Goal: Task Accomplishment & Management: Manage account settings

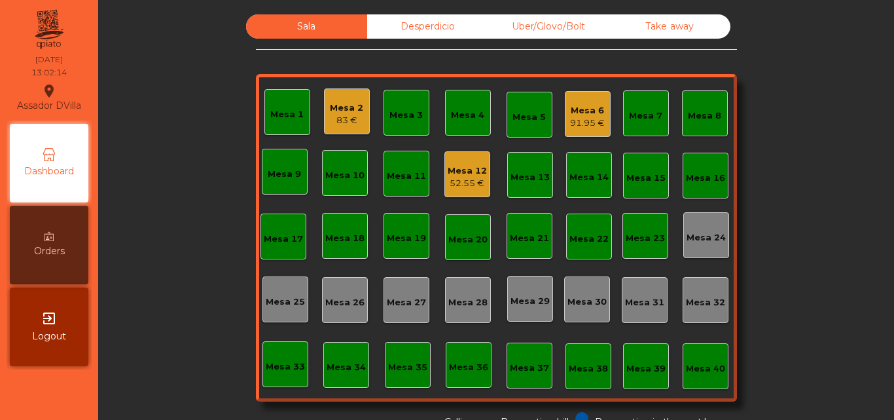
click at [814, 261] on div "Sala Desperdicio Uber/Glovo/Bolt Take away Mesa 1 Mesa 2 83 € Mesa 3 Mesa 4 Mes…" at bounding box center [496, 221] width 761 height 414
click at [590, 117] on div "91.95 €" at bounding box center [587, 123] width 35 height 13
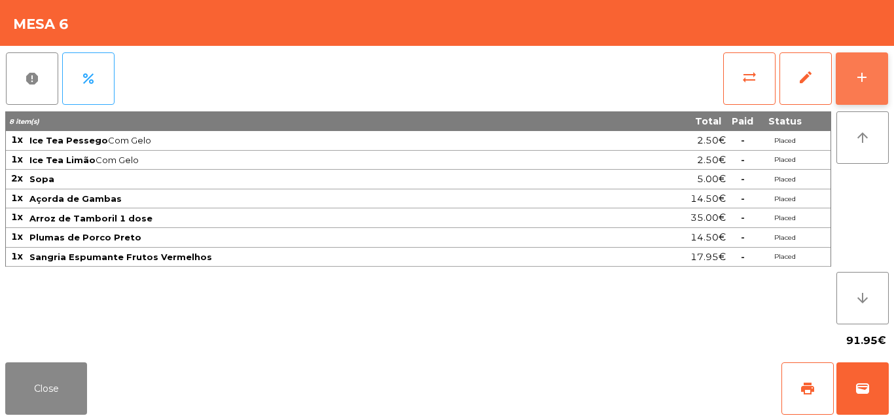
click at [866, 75] on div "add" at bounding box center [862, 77] width 16 height 16
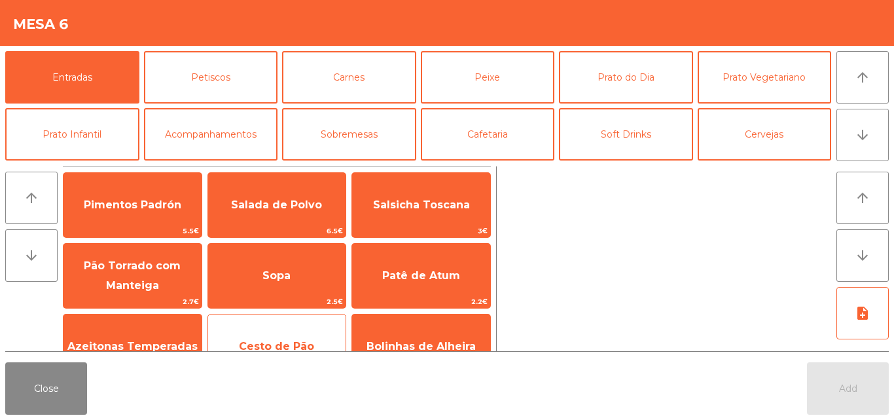
click at [274, 334] on span "Cesto de Pão" at bounding box center [277, 346] width 138 height 35
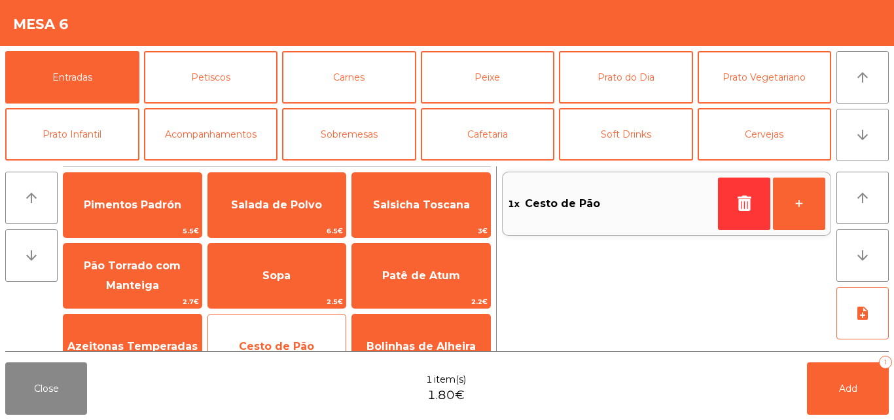
click at [285, 330] on span "Cesto de Pão" at bounding box center [277, 346] width 138 height 35
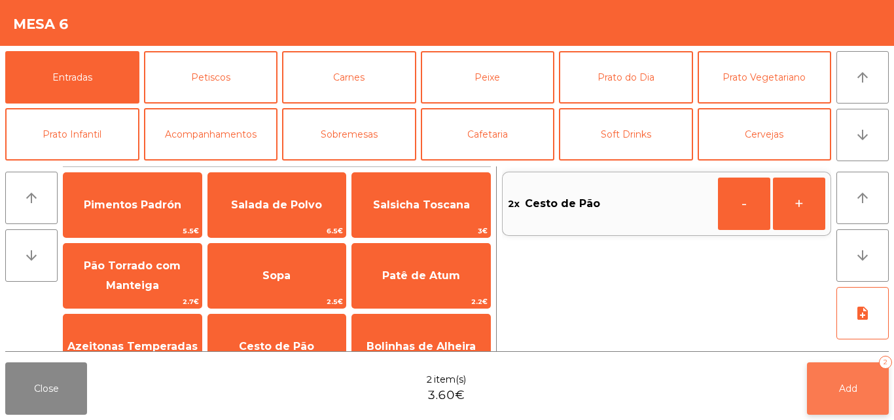
click at [848, 379] on button "Add 2" at bounding box center [848, 388] width 82 height 52
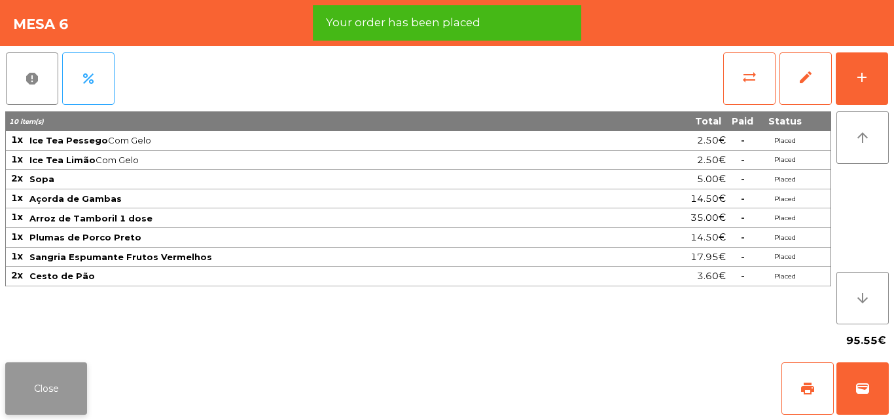
click at [45, 388] on button "Close" at bounding box center [46, 388] width 82 height 52
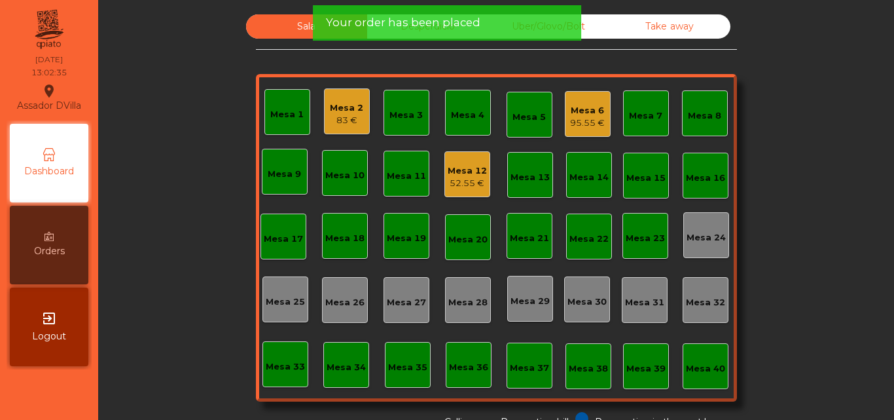
click at [325, 125] on div "Mesa 2 83 €" at bounding box center [347, 111] width 46 height 46
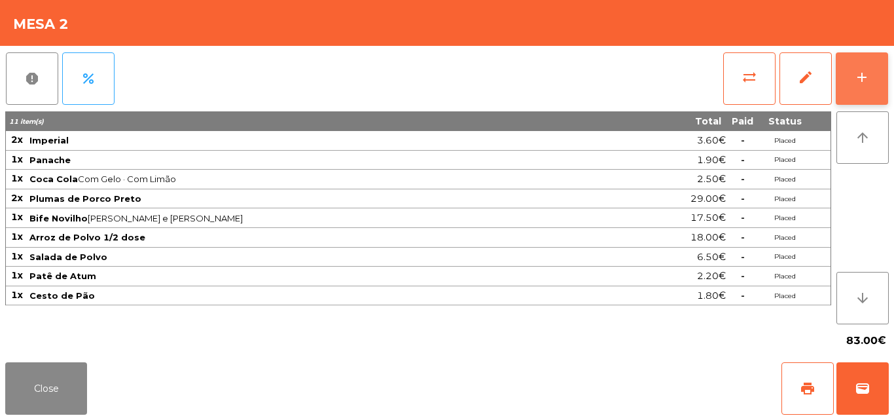
click at [858, 92] on button "add" at bounding box center [862, 78] width 52 height 52
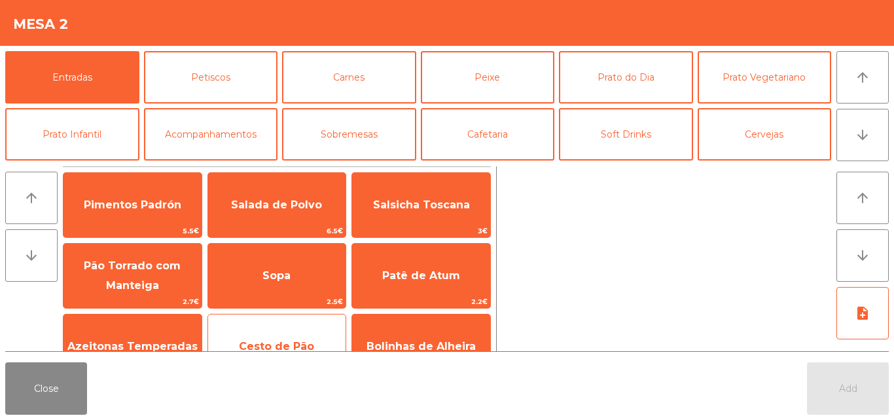
click at [272, 343] on span "Cesto de Pão" at bounding box center [276, 346] width 75 height 12
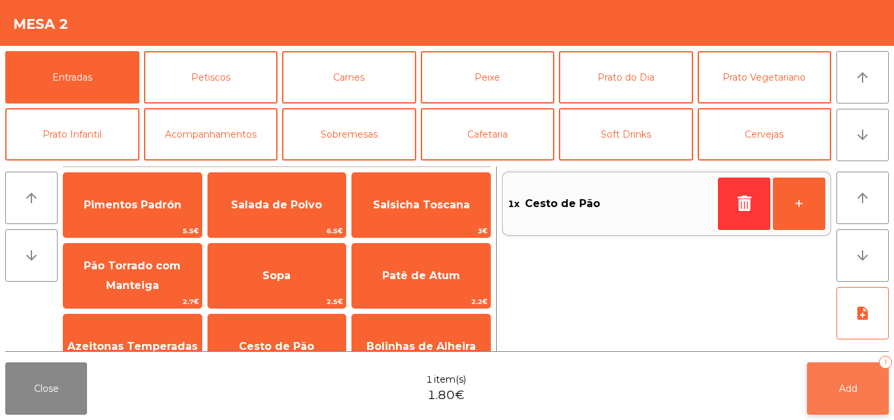
click at [863, 393] on button "Add 1" at bounding box center [848, 388] width 82 height 52
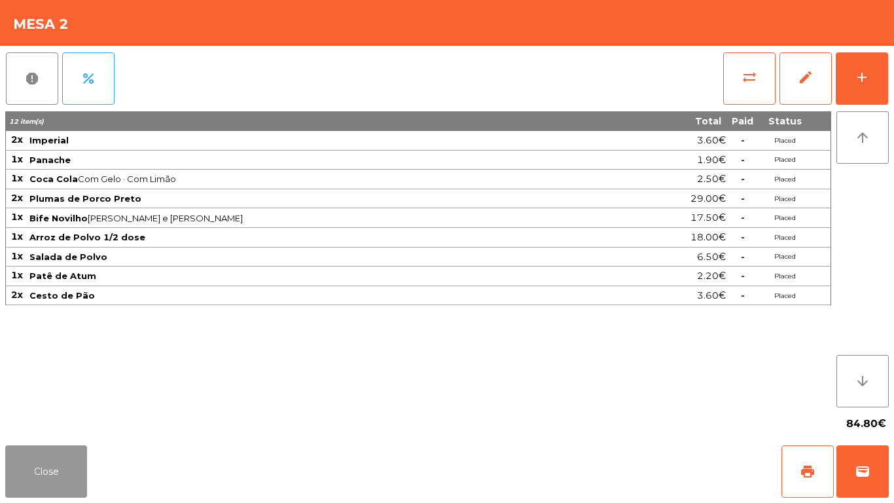
drag, startPoint x: 77, startPoint y: 479, endPoint x: 65, endPoint y: 479, distance: 11.8
click at [71, 419] on button "Close" at bounding box center [46, 471] width 82 height 52
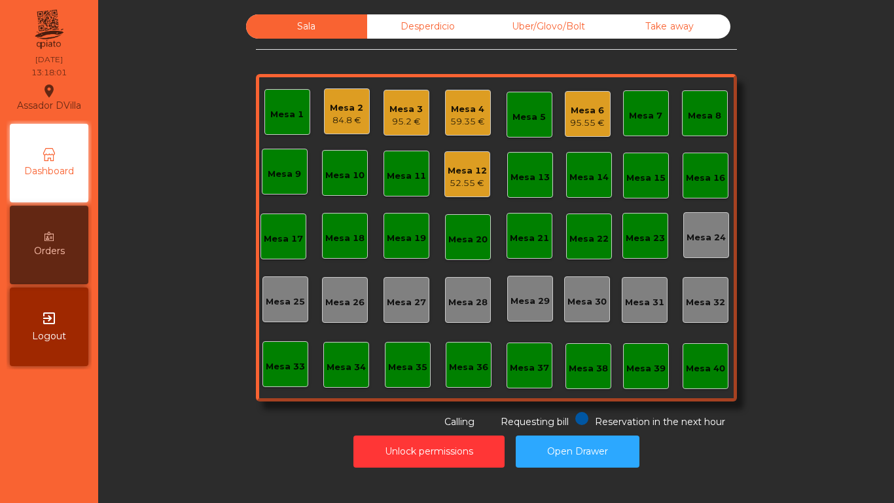
click at [361, 103] on div "Mesa 2 84.8 €" at bounding box center [347, 111] width 46 height 46
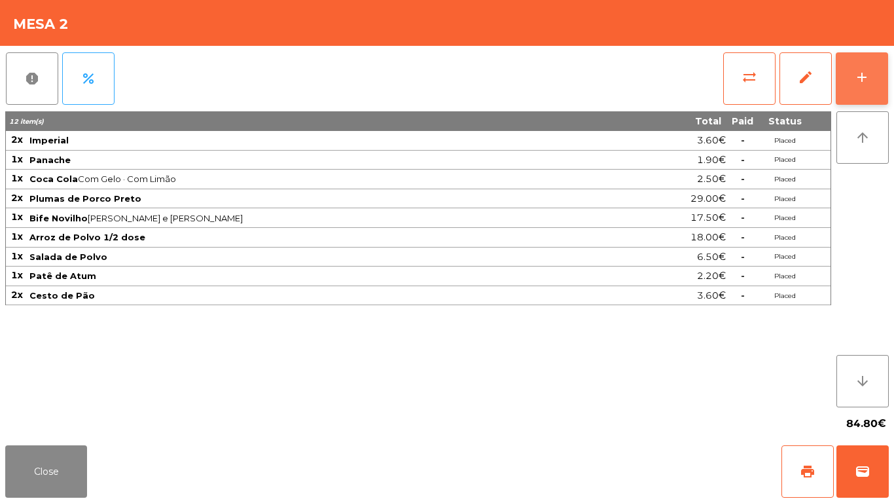
click at [861, 73] on div "add" at bounding box center [862, 77] width 16 height 16
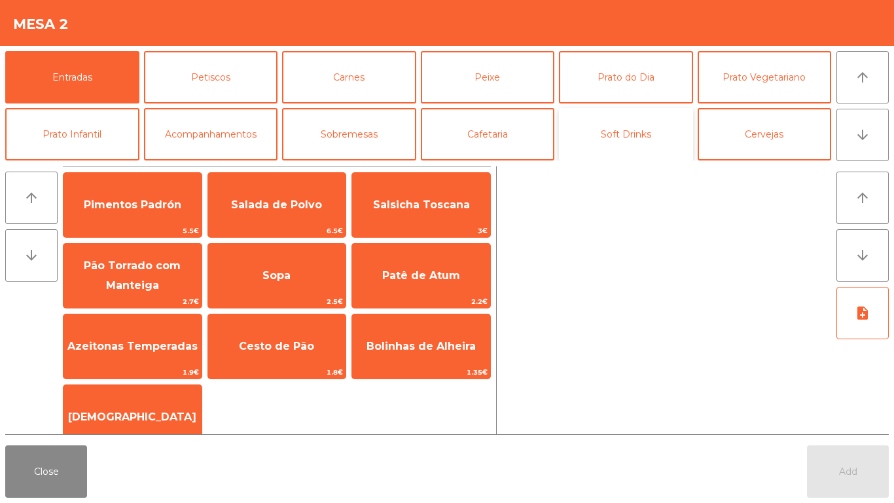
click at [594, 136] on button "Soft Drinks" at bounding box center [626, 134] width 134 height 52
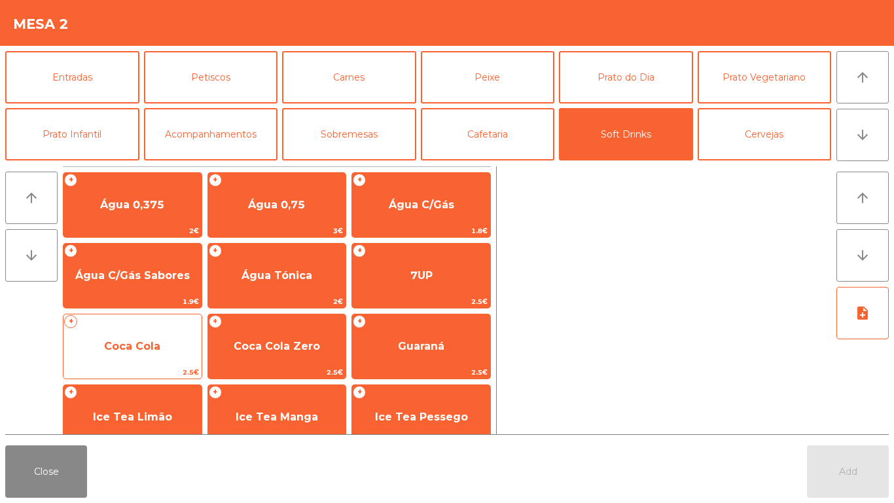
click at [148, 350] on span "Coca Cola" at bounding box center [132, 346] width 56 height 12
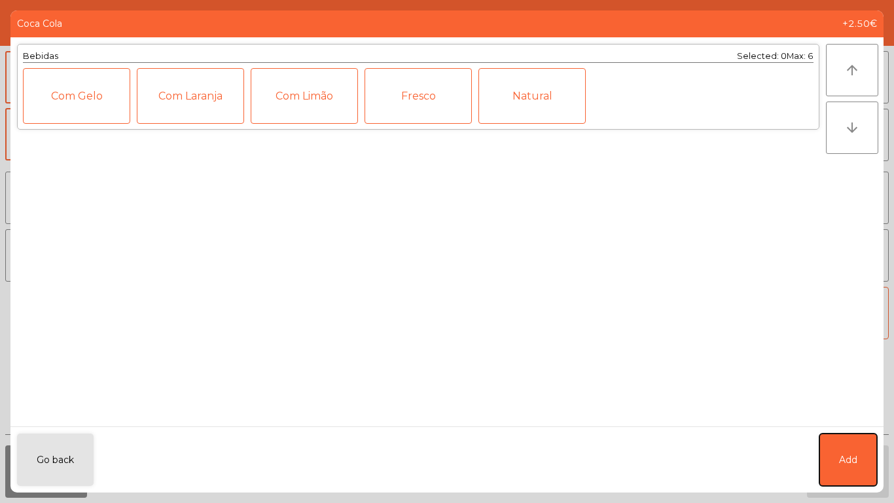
click at [835, 419] on button "Add" at bounding box center [848, 459] width 58 height 52
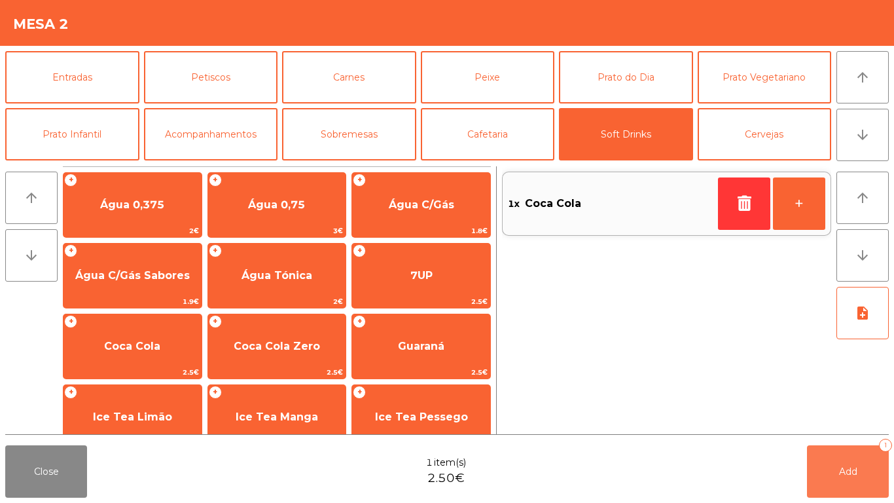
click at [835, 419] on button "Add 1" at bounding box center [848, 471] width 82 height 52
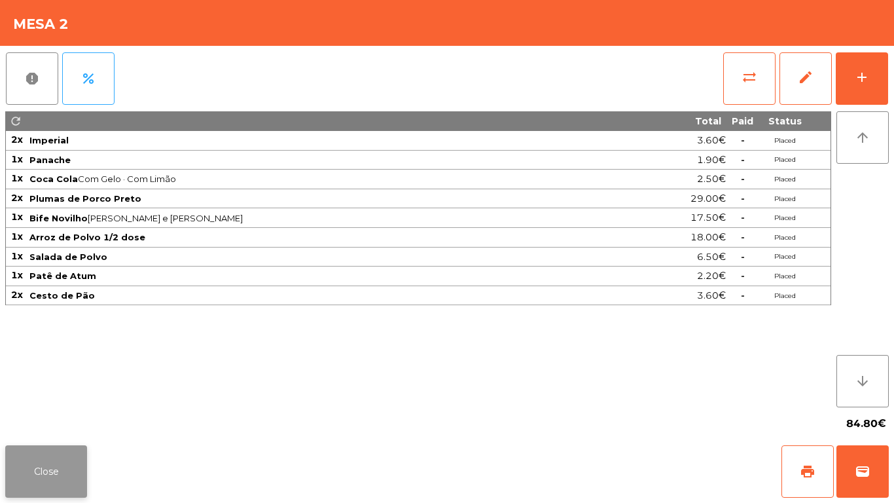
click at [76, 419] on button "Close" at bounding box center [46, 471] width 82 height 52
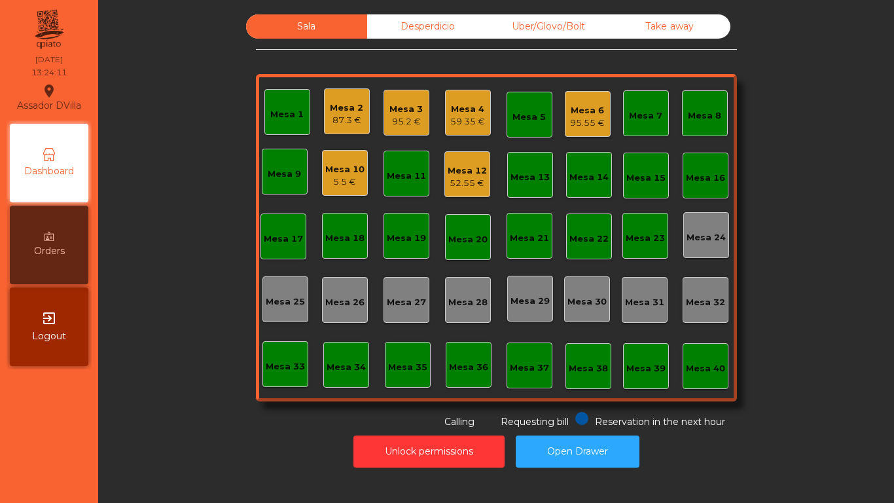
click at [340, 102] on div "Mesa 2" at bounding box center [346, 107] width 33 height 13
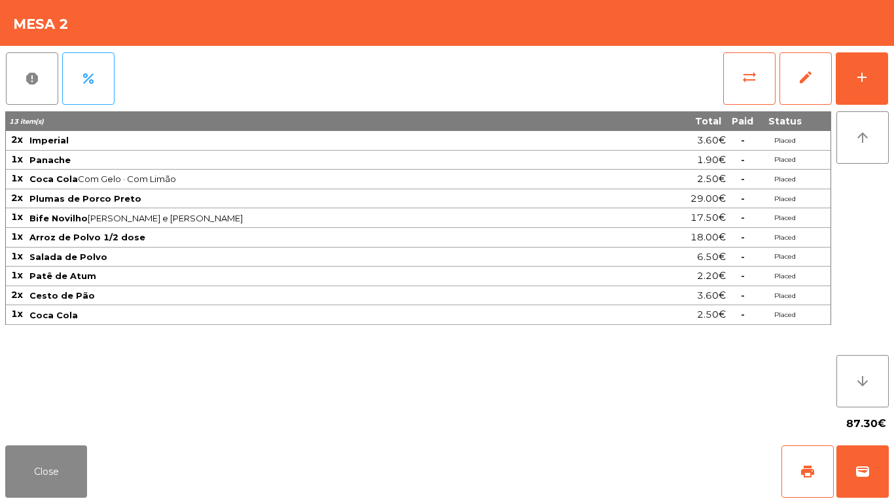
click at [888, 75] on div "sync_alt edit add" at bounding box center [806, 78] width 166 height 65
click at [893, 71] on div "report percent sync_alt edit add 13 item(s) Total Paid Status 2x Imperial 3.60€…" at bounding box center [447, 243] width 894 height 394
click at [877, 84] on button "add" at bounding box center [862, 78] width 52 height 52
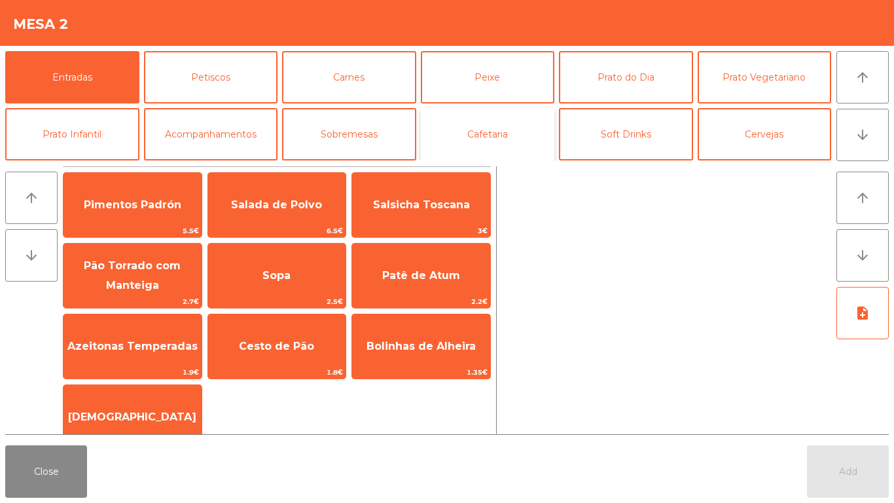
click at [522, 135] on button "Cafetaria" at bounding box center [488, 134] width 134 height 52
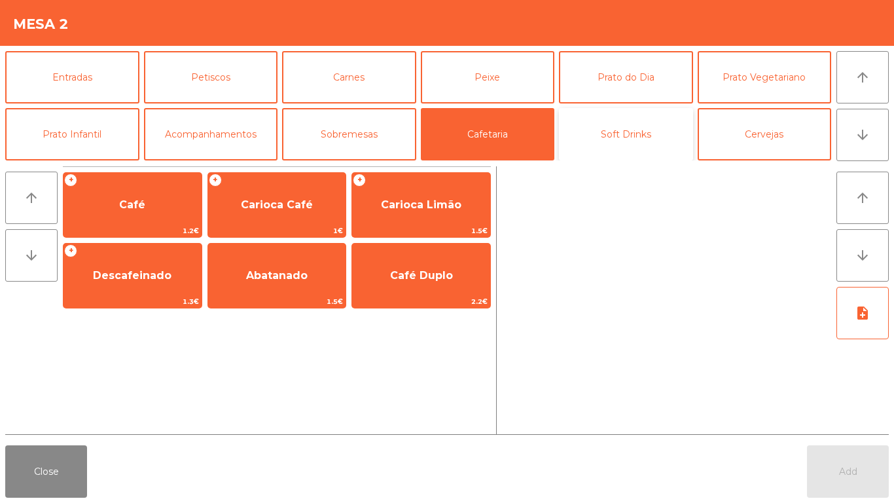
click at [633, 133] on button "Soft Drinks" at bounding box center [626, 134] width 134 height 52
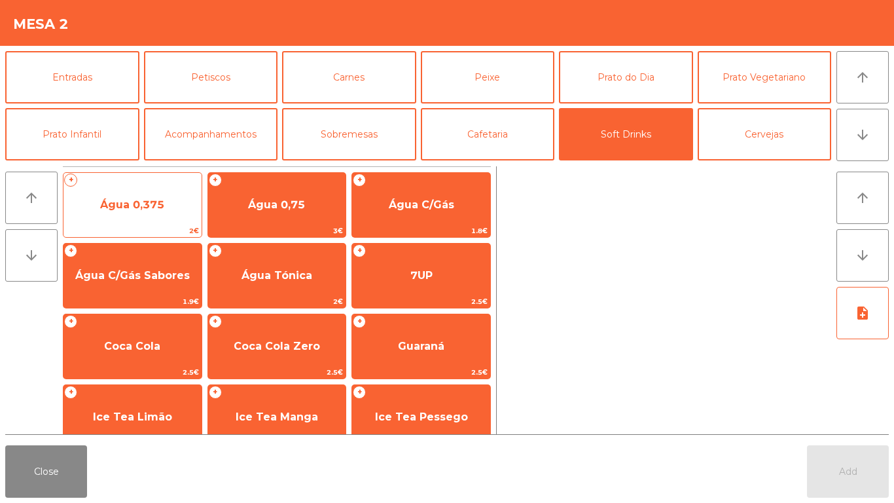
click at [150, 202] on span "Água 0,375" at bounding box center [132, 204] width 64 height 12
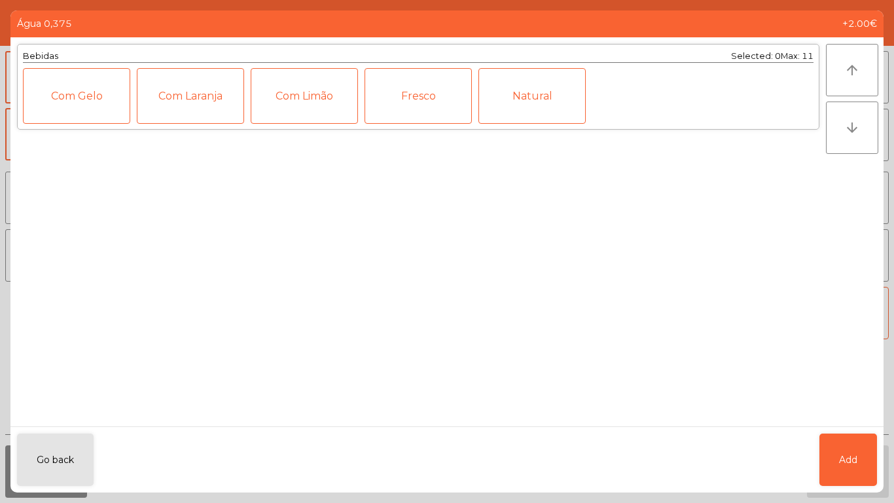
click at [437, 94] on div "Fresco" at bounding box center [418, 96] width 107 height 56
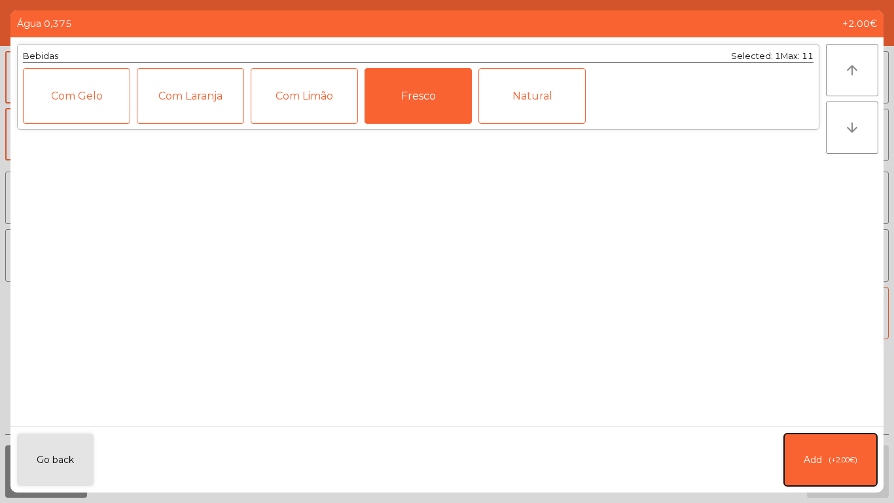
click at [835, 419] on span "(+2.00€)" at bounding box center [843, 459] width 29 height 11
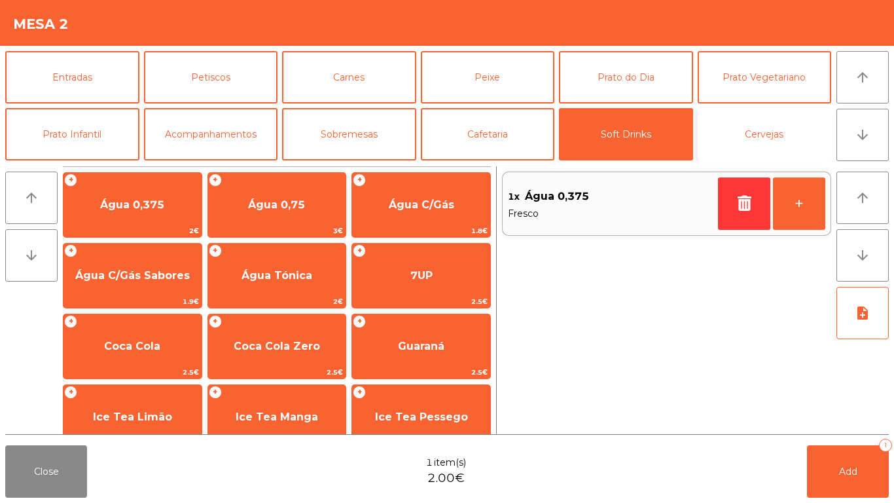
click at [764, 132] on button "Cervejas" at bounding box center [765, 134] width 134 height 52
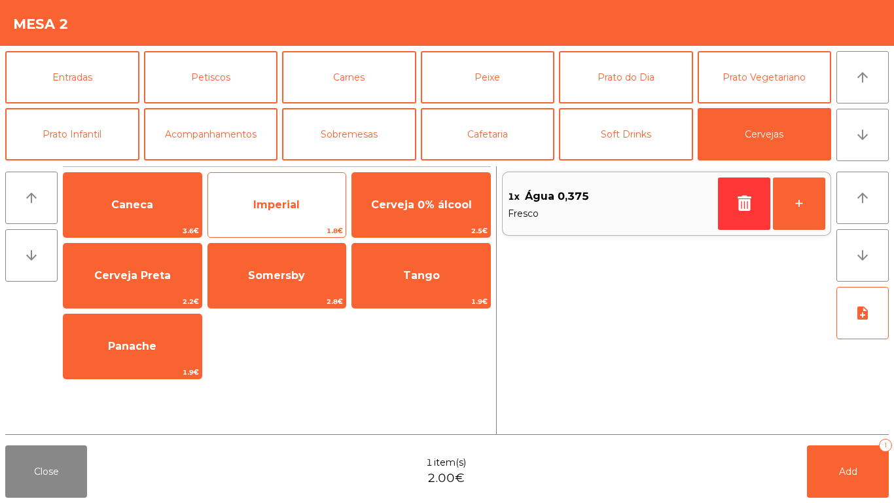
click at [310, 182] on div "Imperial 1.8€" at bounding box center [276, 204] width 139 height 65
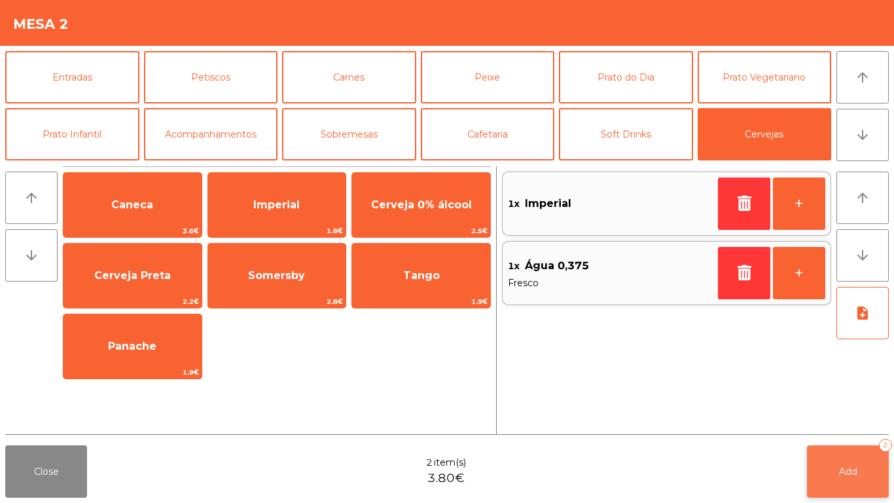
click at [842, 419] on span "Add" at bounding box center [848, 471] width 18 height 12
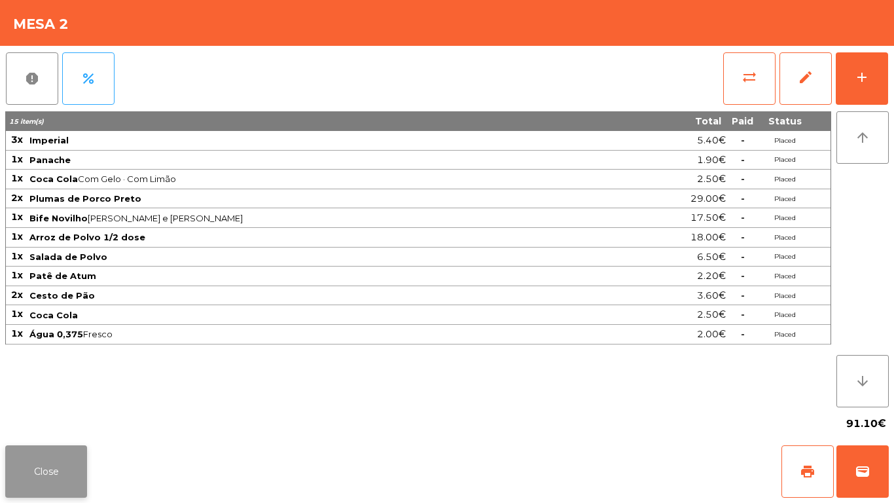
click at [60, 419] on button "Close" at bounding box center [46, 471] width 82 height 52
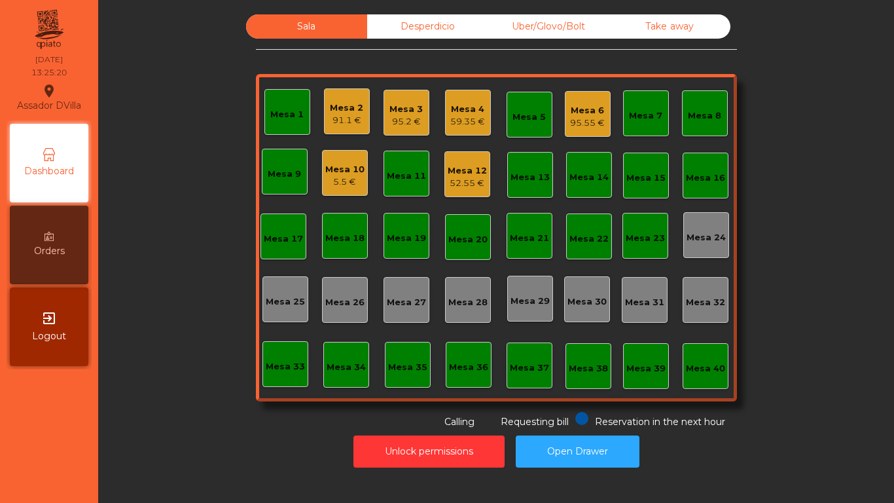
click at [478, 177] on div "52.55 €" at bounding box center [467, 183] width 39 height 13
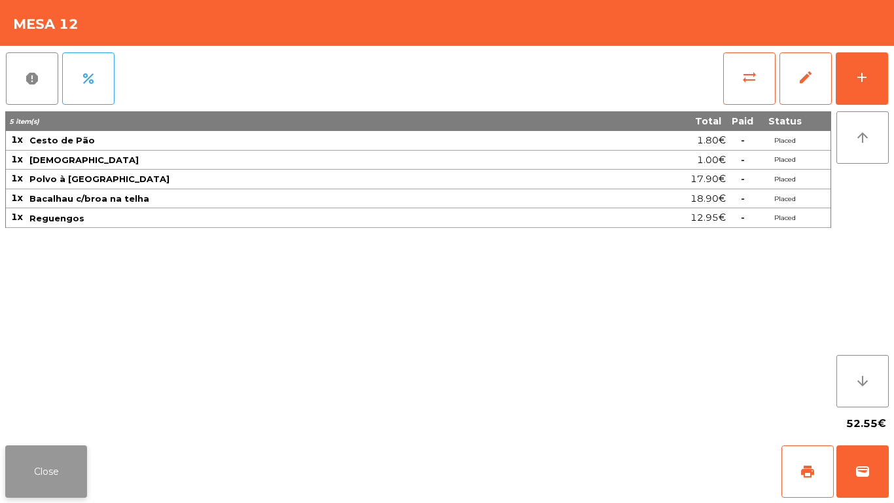
click at [41, 419] on button "Close" at bounding box center [46, 471] width 82 height 52
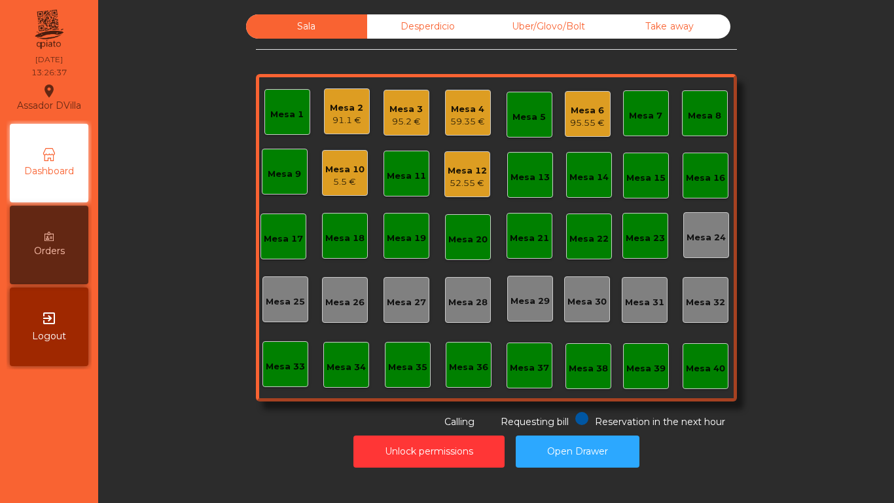
click at [461, 169] on div "Mesa 12" at bounding box center [467, 170] width 39 height 13
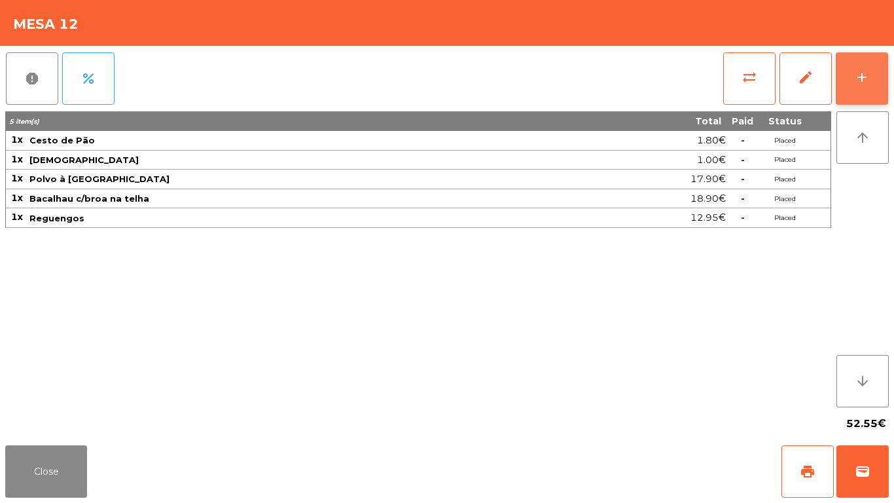
click at [888, 67] on button "add" at bounding box center [862, 78] width 52 height 52
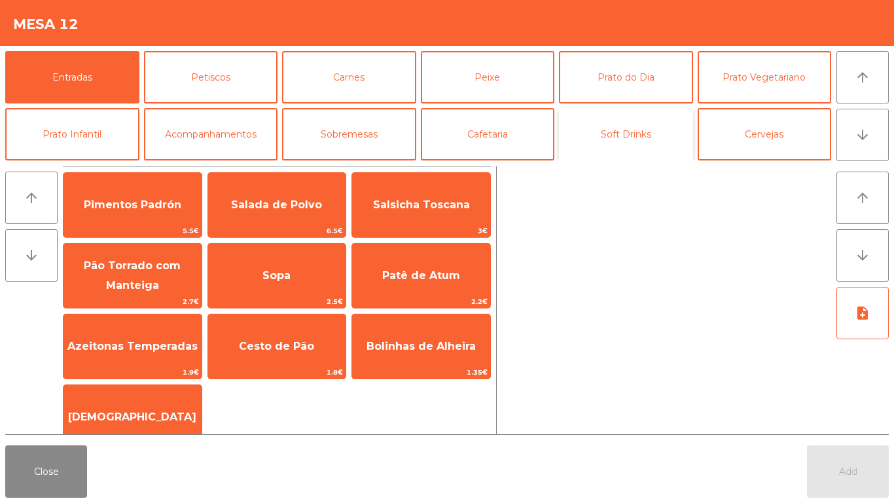
click at [638, 133] on button "Soft Drinks" at bounding box center [626, 134] width 134 height 52
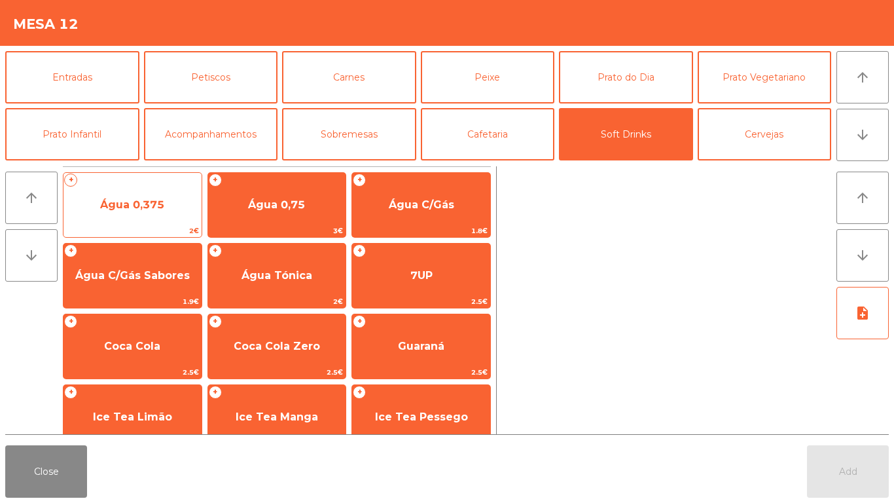
click at [151, 198] on span "Água 0,375" at bounding box center [132, 204] width 64 height 12
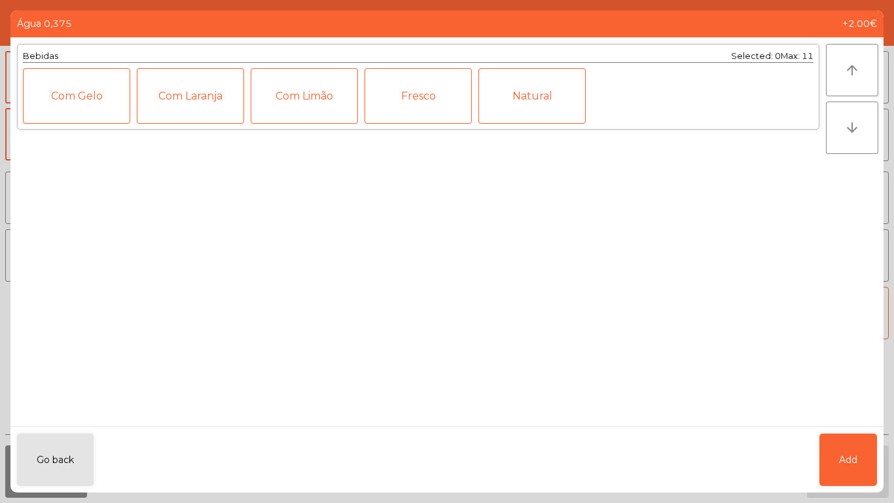
click at [408, 94] on div "Fresco" at bounding box center [418, 96] width 107 height 56
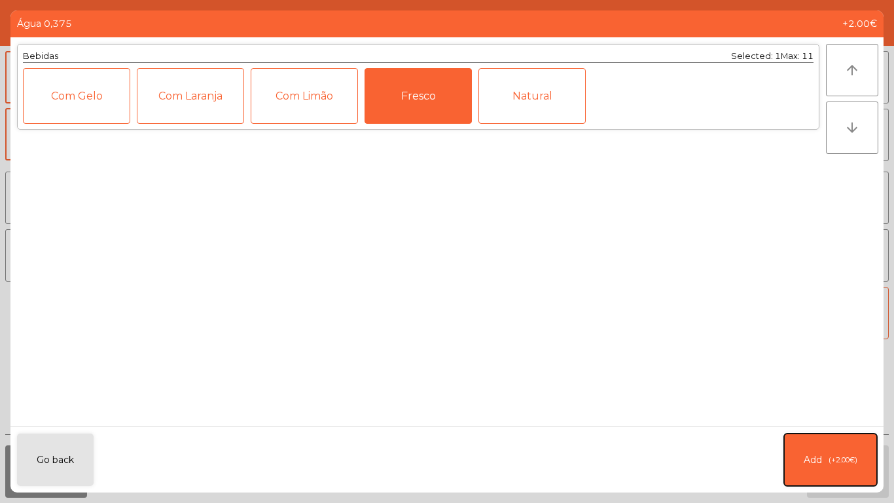
click at [838, 419] on button "Add (+2.00€)" at bounding box center [830, 459] width 93 height 52
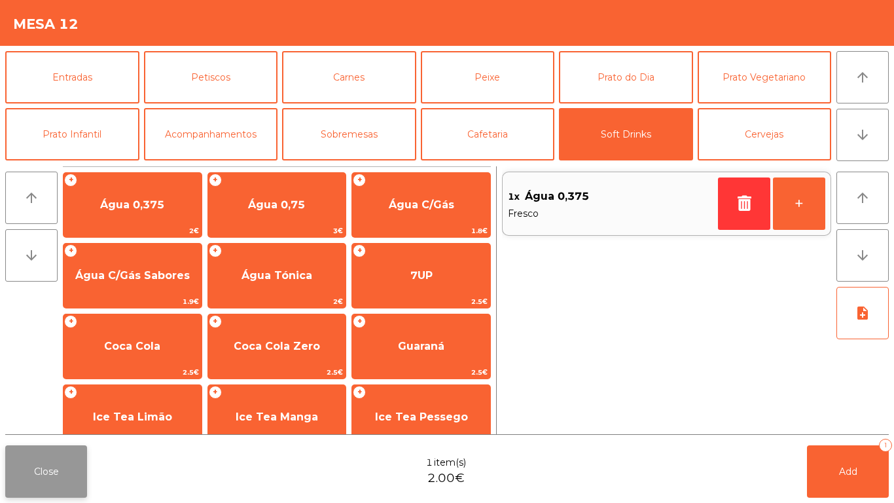
click at [53, 419] on button "Close" at bounding box center [46, 471] width 82 height 52
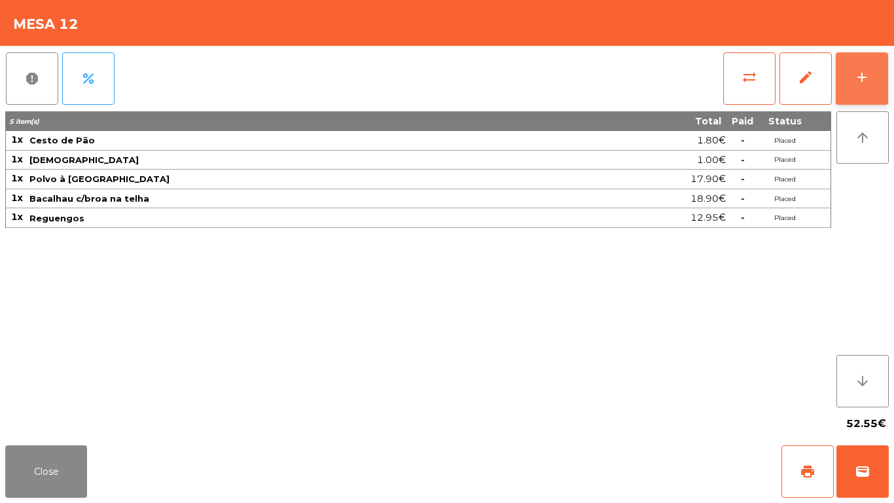
click at [864, 73] on div "add" at bounding box center [862, 77] width 16 height 16
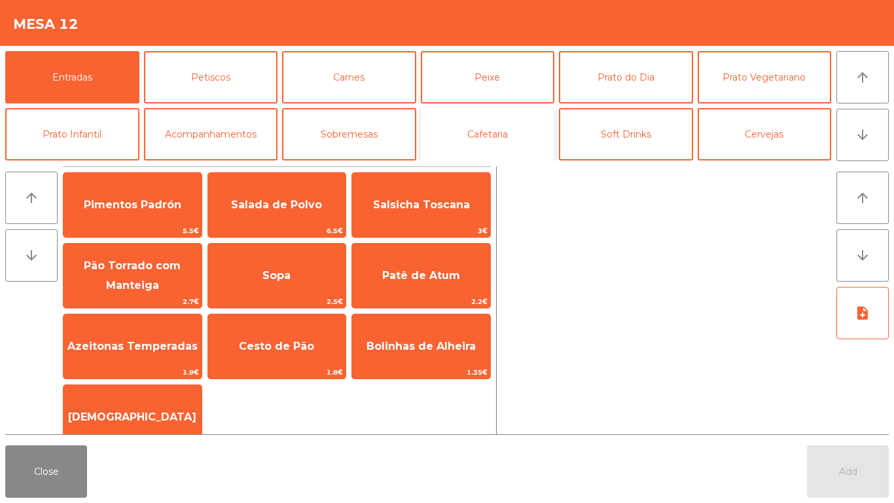
click at [518, 141] on button "Cafetaria" at bounding box center [488, 134] width 134 height 52
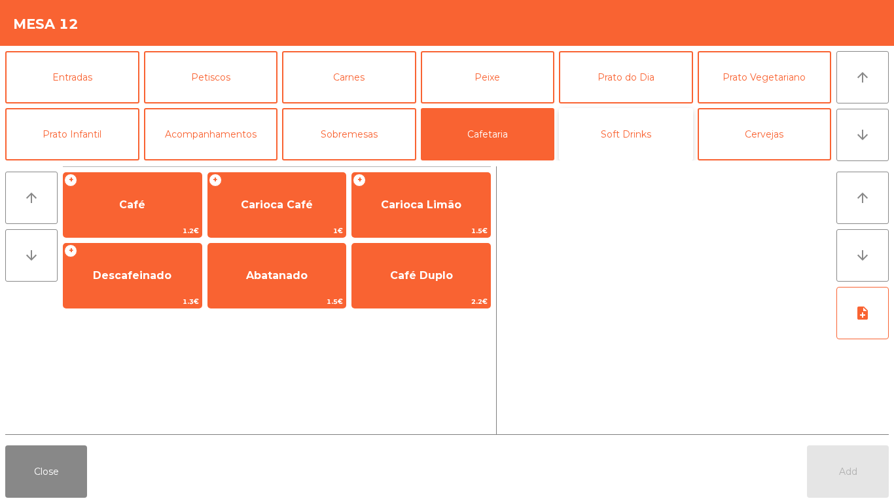
click at [627, 135] on button "Soft Drinks" at bounding box center [626, 134] width 134 height 52
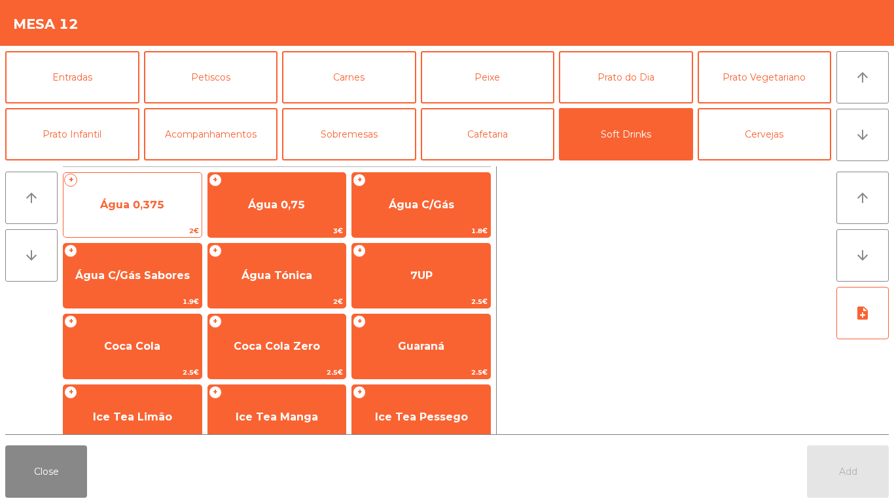
click at [151, 204] on span "Água 0,375" at bounding box center [132, 204] width 64 height 12
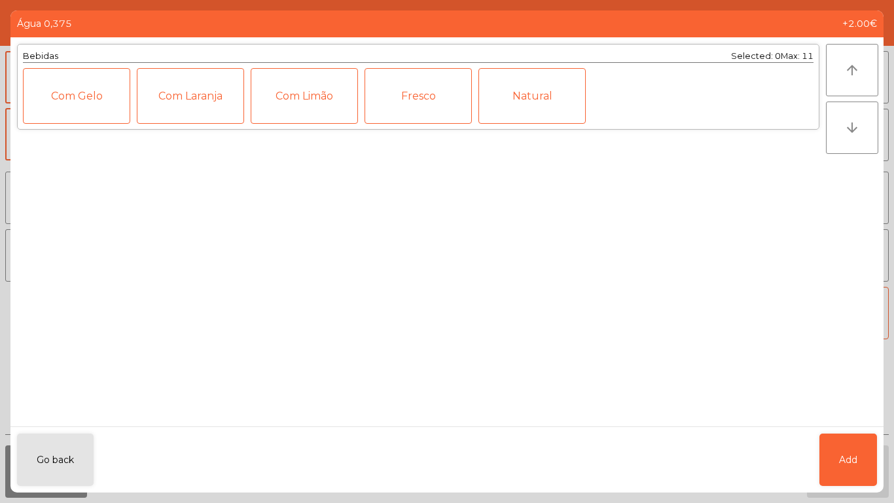
click at [429, 98] on div "Fresco" at bounding box center [418, 96] width 107 height 56
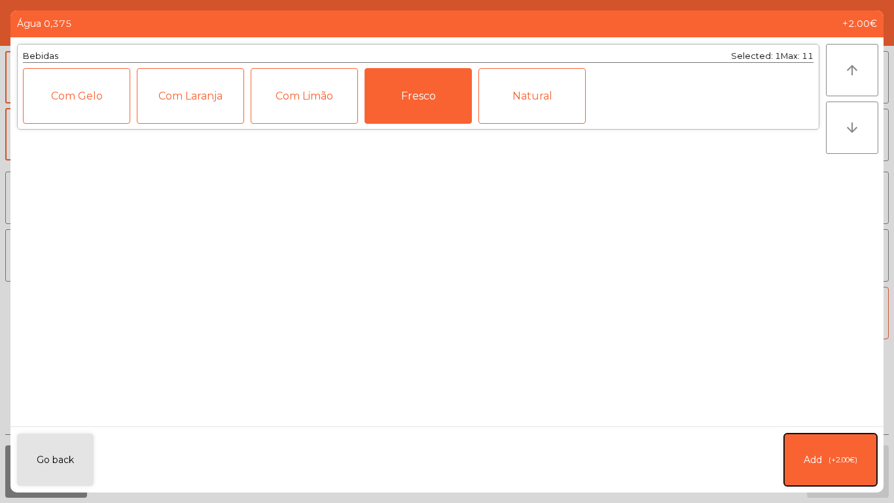
click at [838, 419] on button "Add (+2.00€)" at bounding box center [830, 459] width 93 height 52
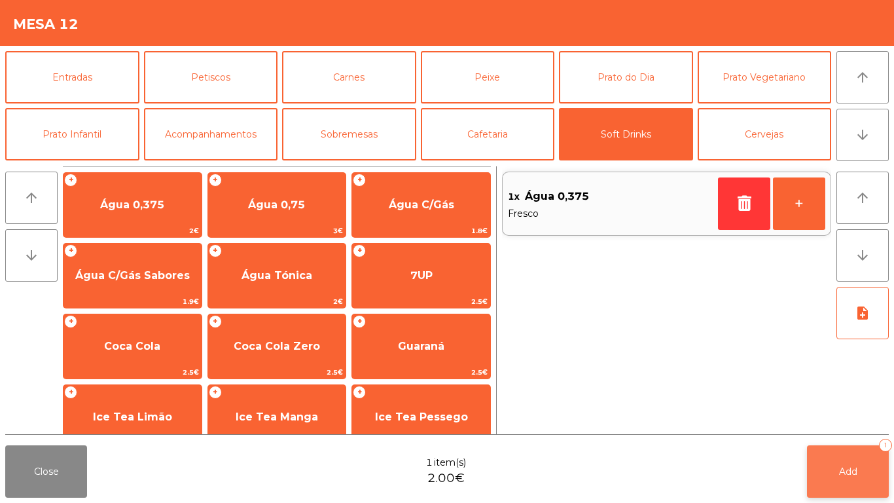
click at [852, 419] on span "Add" at bounding box center [848, 471] width 18 height 12
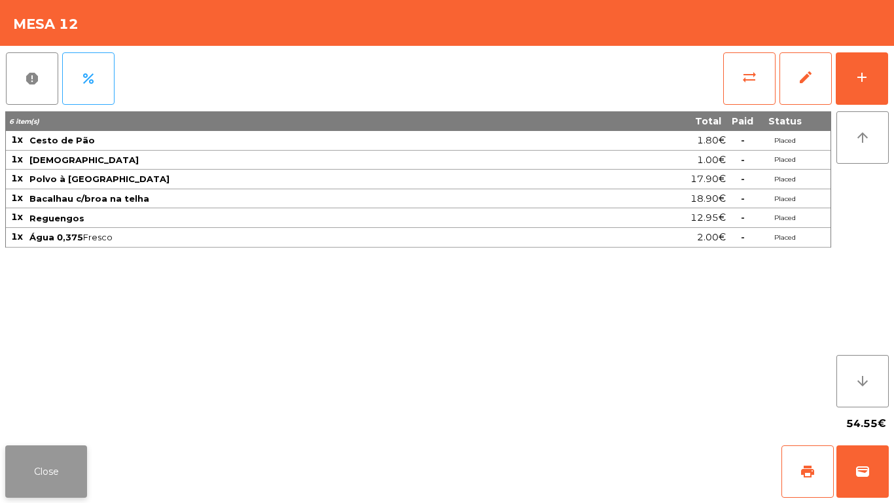
click at [32, 419] on button "Close" at bounding box center [46, 471] width 82 height 52
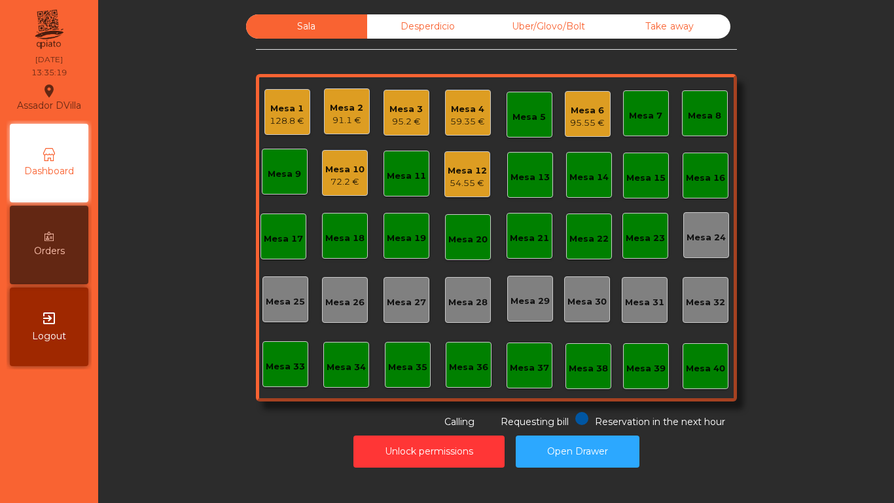
click at [594, 125] on div "95.55 €" at bounding box center [587, 123] width 35 height 13
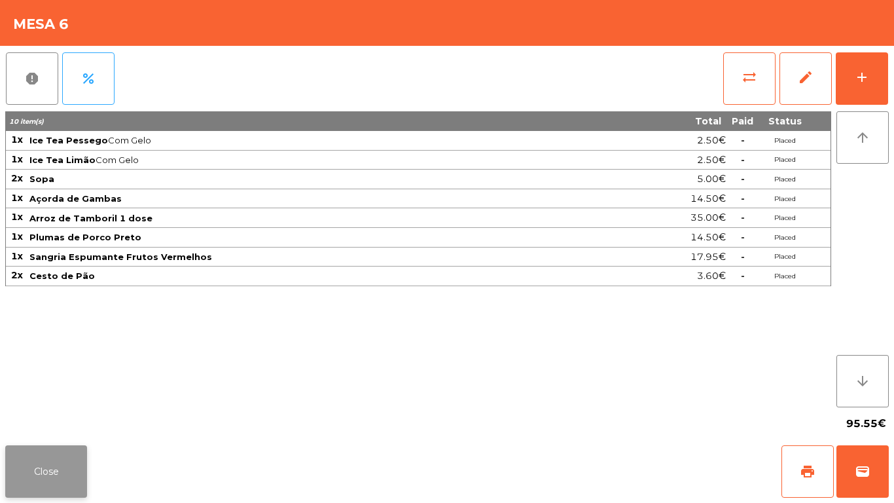
click at [77, 419] on button "Close" at bounding box center [46, 471] width 82 height 52
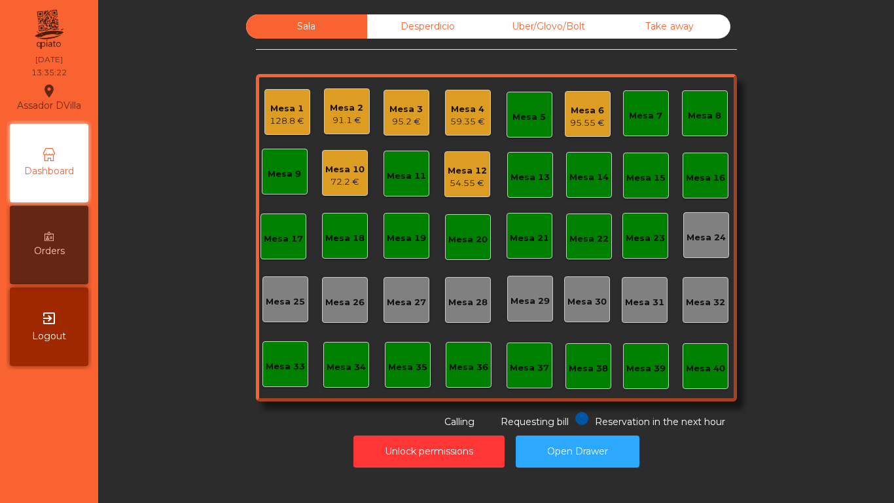
click at [311, 112] on div "Mesa 1 128.8 € Mesa 2 91.1 € Mesa 3 95.2 € Mesa 4 59.35 € Mesa 5 Mesa 6 95.55 €…" at bounding box center [496, 237] width 481 height 327
click at [272, 117] on div "128.8 €" at bounding box center [287, 121] width 35 height 13
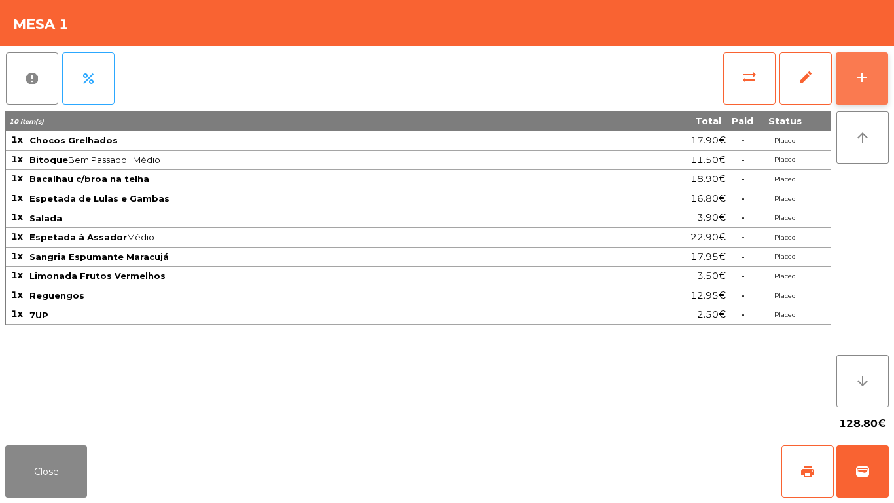
click at [848, 78] on button "add" at bounding box center [862, 78] width 52 height 52
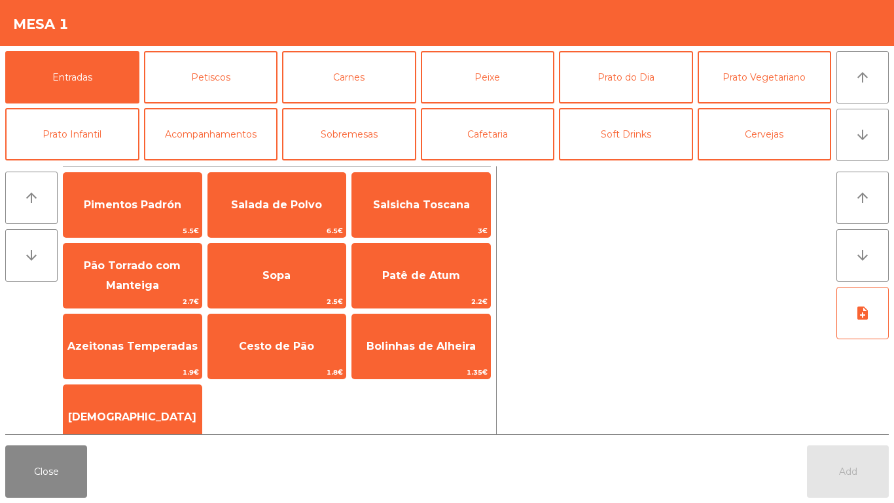
drag, startPoint x: 254, startPoint y: 325, endPoint x: 775, endPoint y: 489, distance: 546.3
click at [261, 325] on div "Cesto de Pão 1.8€" at bounding box center [276, 346] width 139 height 65
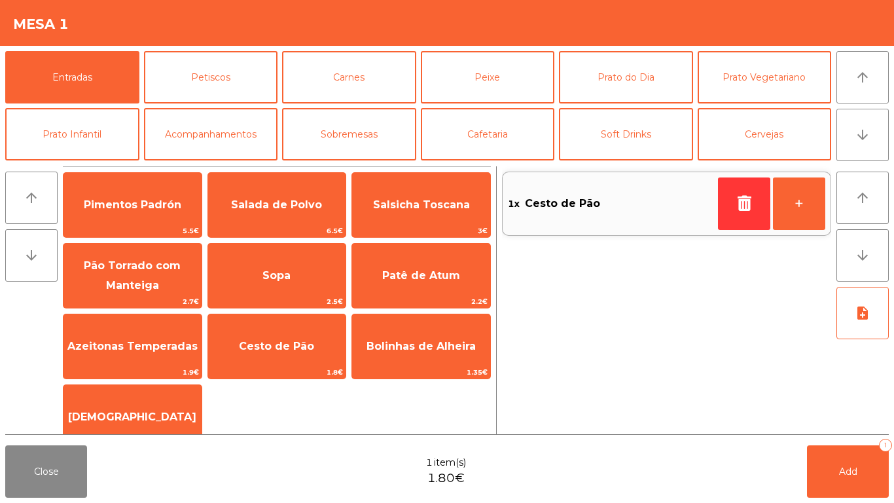
click at [863, 419] on div "Close 1 item(s) 1.80€ Add 1" at bounding box center [447, 471] width 894 height 63
drag, startPoint x: 808, startPoint y: 487, endPoint x: 838, endPoint y: 479, distance: 31.7
click at [819, 419] on button "Add 1" at bounding box center [848, 471] width 82 height 52
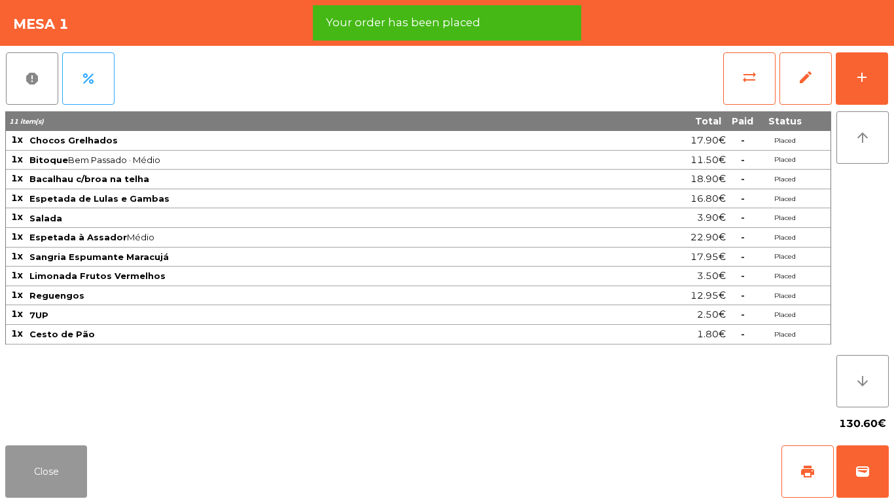
click at [33, 419] on button "Close" at bounding box center [46, 471] width 82 height 52
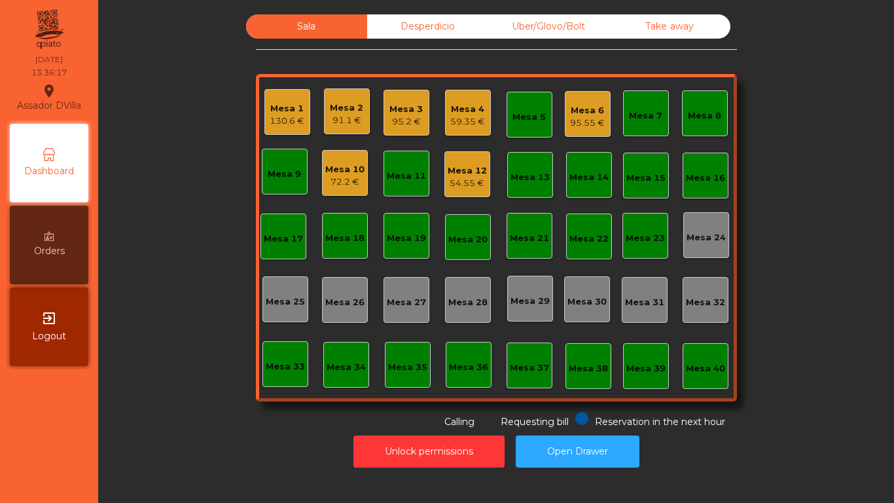
click at [331, 120] on div "91.1 €" at bounding box center [346, 120] width 33 height 13
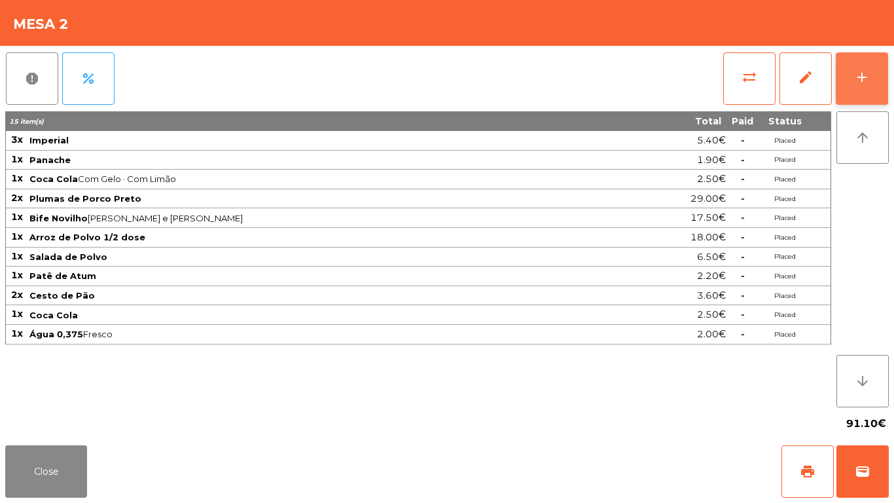
click at [844, 71] on button "add" at bounding box center [862, 78] width 52 height 52
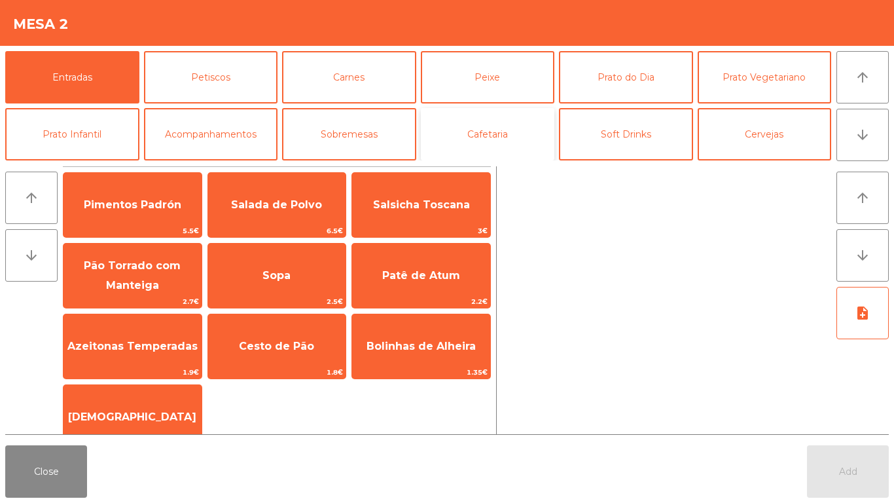
drag, startPoint x: 478, startPoint y: 126, endPoint x: 488, endPoint y: 126, distance: 9.8
click at [480, 126] on button "Cafetaria" at bounding box center [488, 134] width 134 height 52
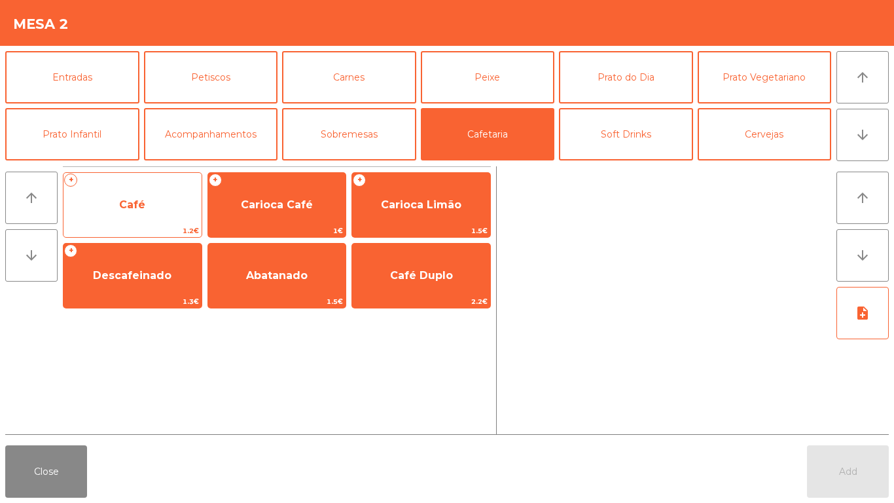
click at [169, 198] on span "Café" at bounding box center [132, 204] width 138 height 35
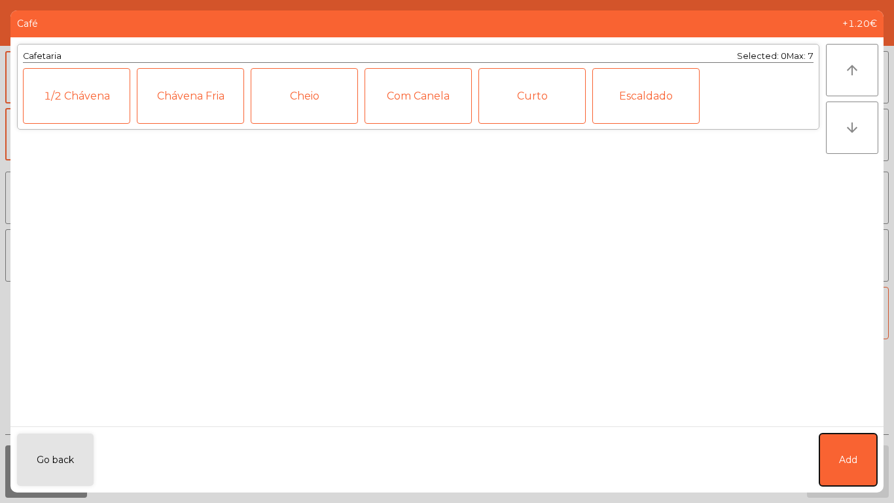
click at [831, 419] on button "Add" at bounding box center [848, 459] width 58 height 52
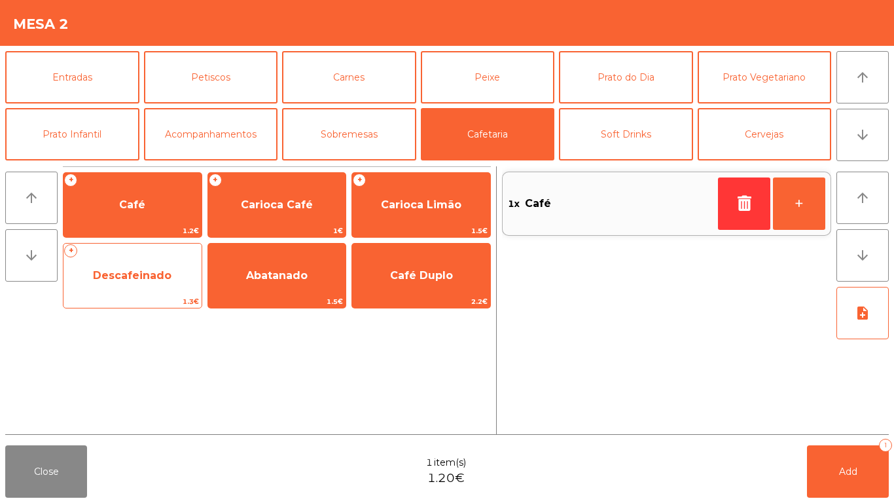
click at [183, 282] on span "Descafeinado" at bounding box center [132, 275] width 138 height 35
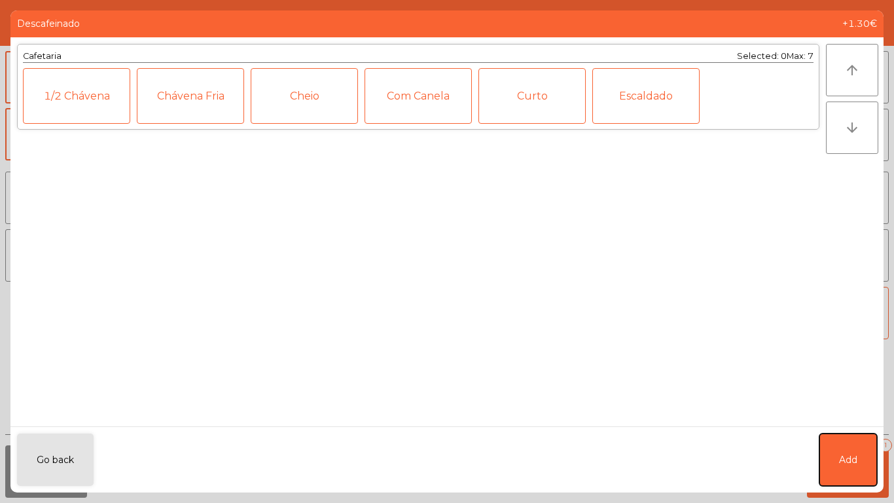
drag, startPoint x: 862, startPoint y: 461, endPoint x: 859, endPoint y: 441, distance: 19.9
click at [862, 419] on button "Add" at bounding box center [848, 459] width 58 height 52
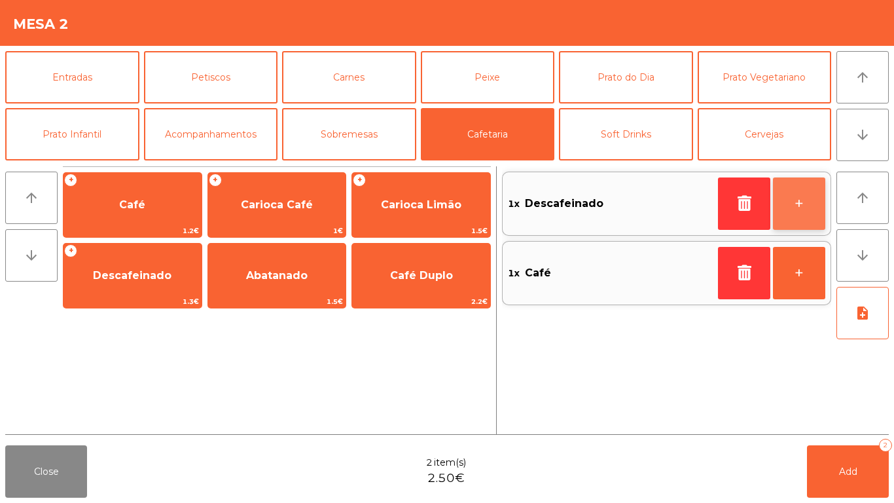
click at [795, 193] on button "+" at bounding box center [799, 203] width 52 height 52
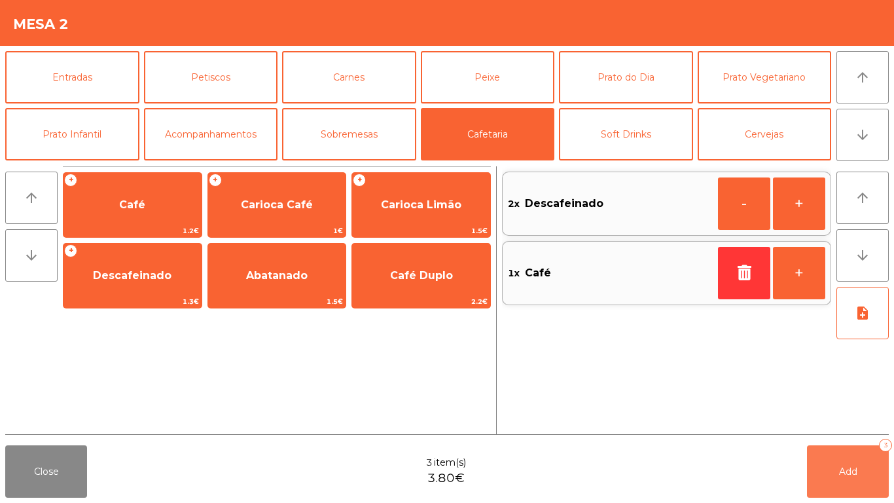
click at [871, 419] on button "Add 3" at bounding box center [848, 471] width 82 height 52
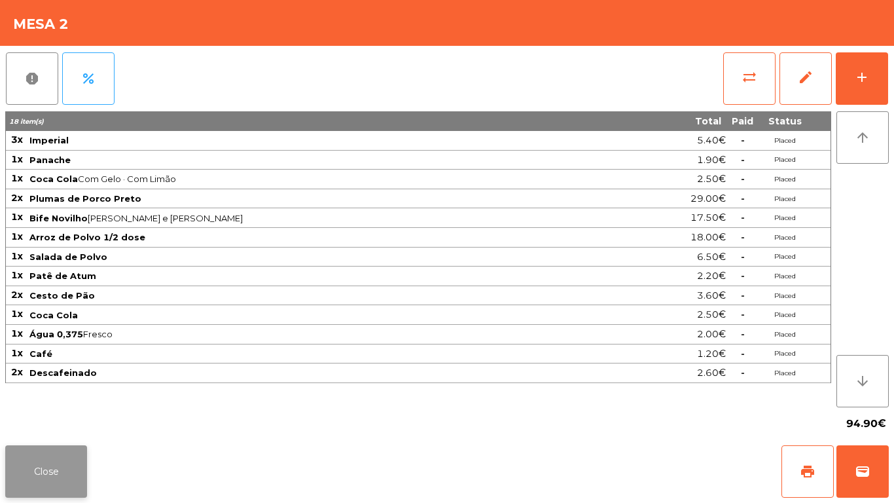
click at [8, 419] on button "Close" at bounding box center [46, 471] width 82 height 52
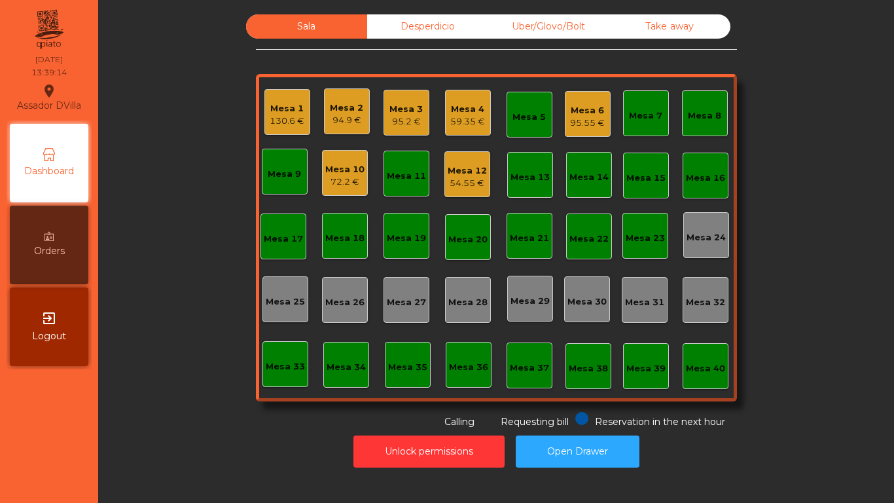
click at [457, 115] on div "Mesa 4" at bounding box center [467, 109] width 35 height 13
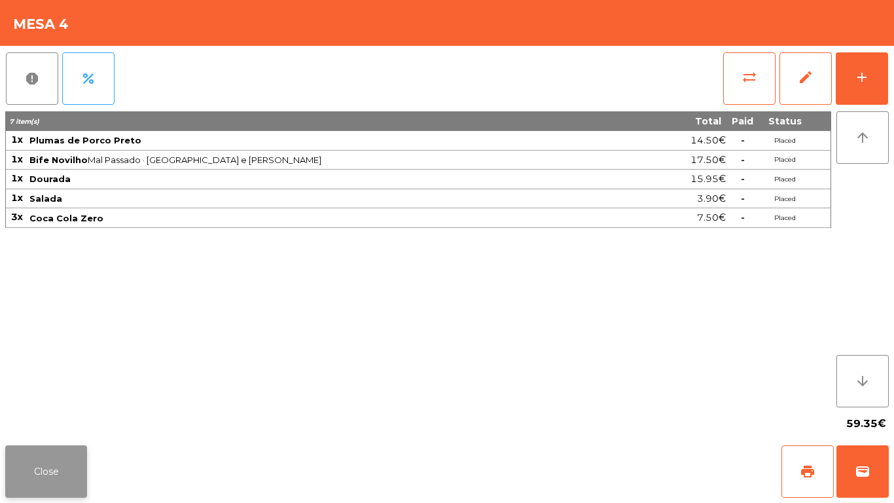
click at [29, 419] on button "Close" at bounding box center [46, 471] width 82 height 52
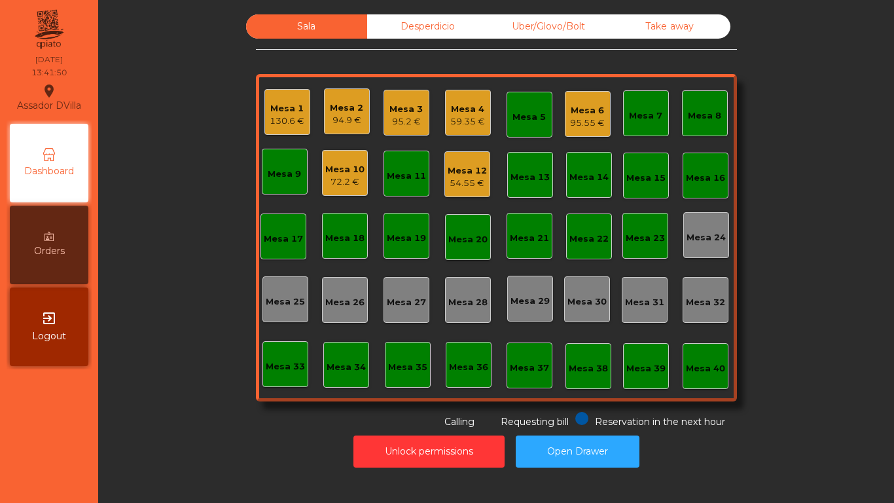
click at [409, 110] on div "Mesa 3" at bounding box center [405, 109] width 33 height 13
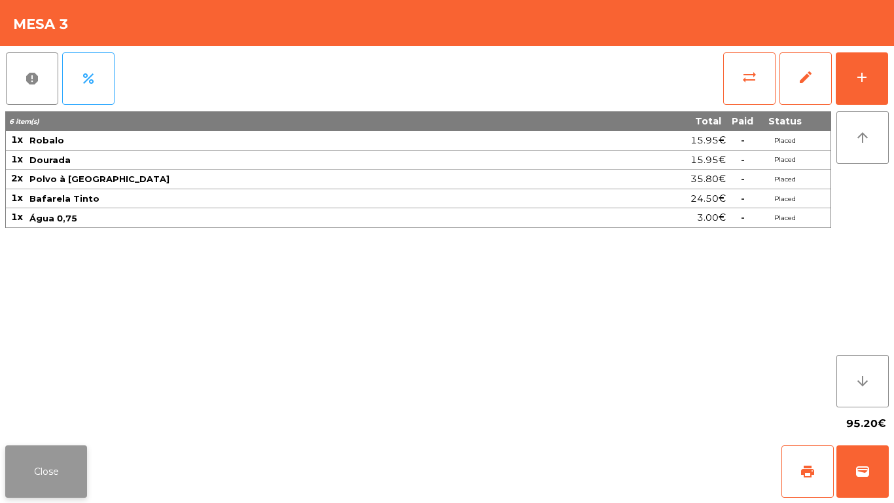
click at [48, 419] on button "Close" at bounding box center [46, 471] width 82 height 52
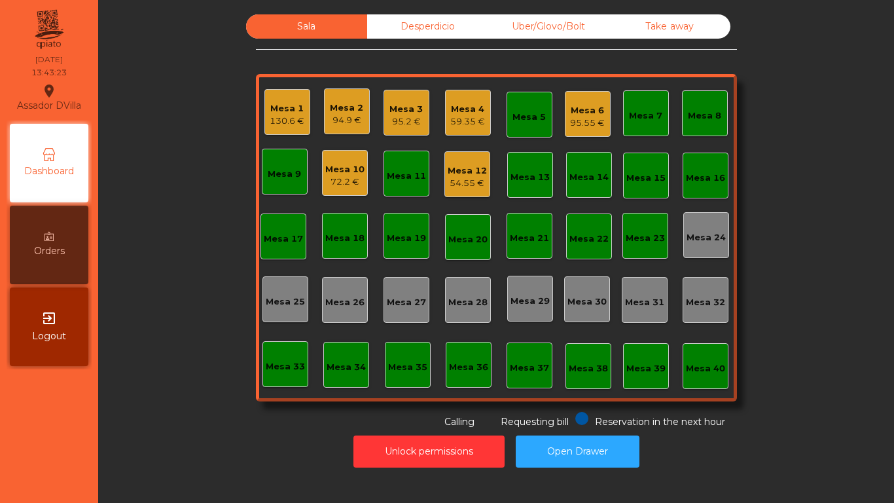
click at [586, 112] on div "Mesa 6" at bounding box center [587, 110] width 35 height 13
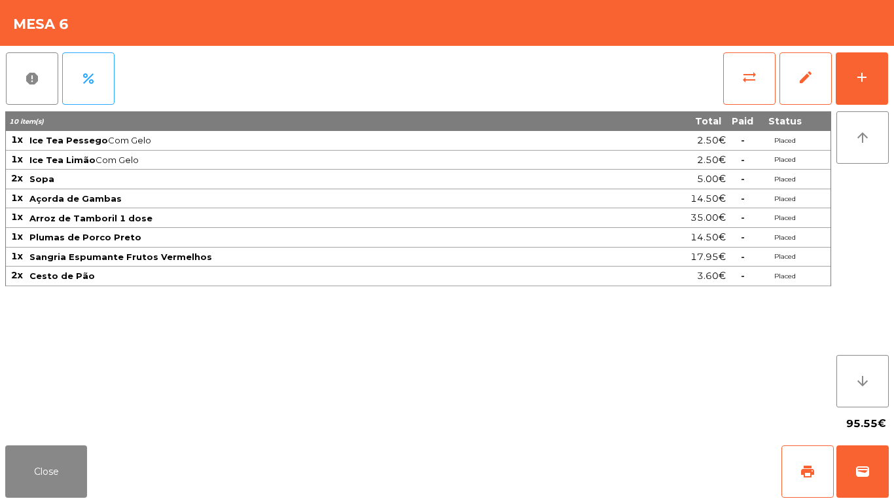
click at [891, 66] on div "report percent sync_alt edit add 10 item(s) Total Paid Status 1x Ice Tea Pesseg…" at bounding box center [447, 243] width 894 height 394
click at [878, 84] on button "add" at bounding box center [862, 78] width 52 height 52
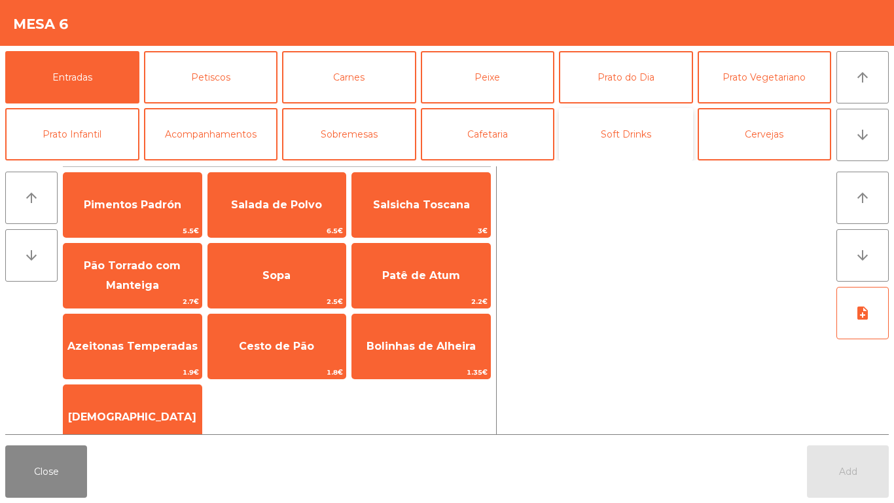
click at [635, 135] on button "Soft Drinks" at bounding box center [626, 134] width 134 height 52
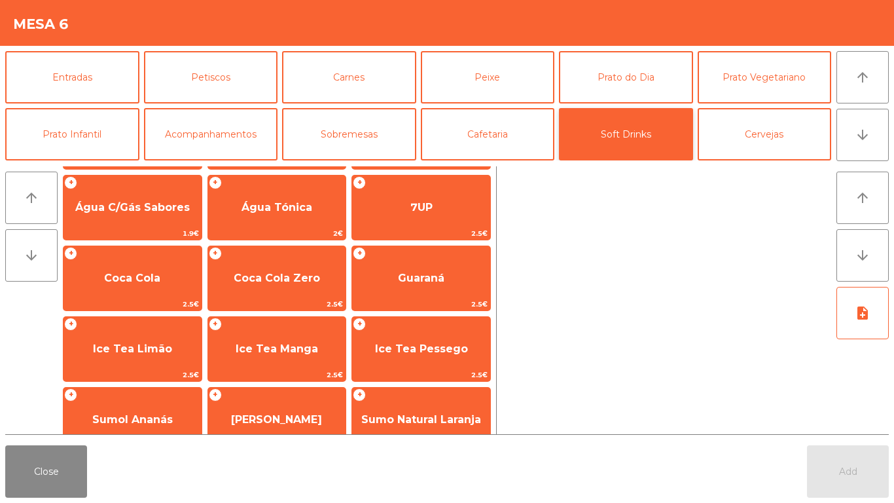
scroll to position [96, 0]
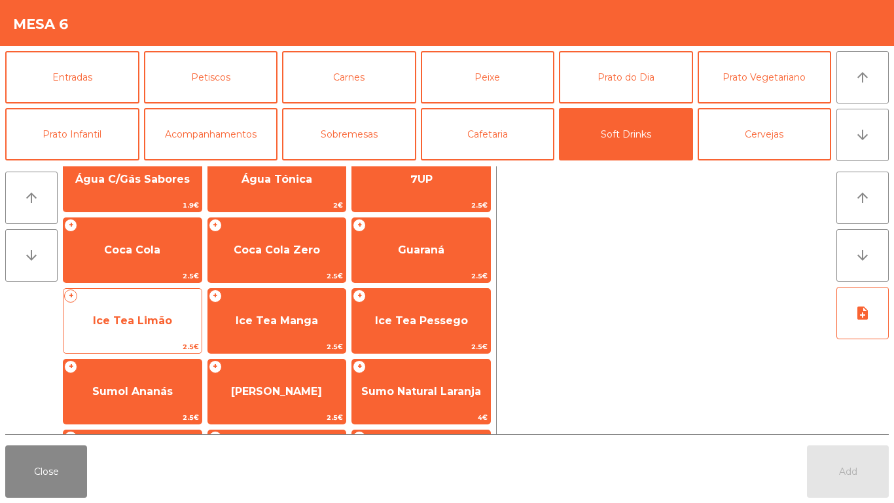
click at [149, 316] on span "Ice Tea Limão" at bounding box center [132, 320] width 79 height 12
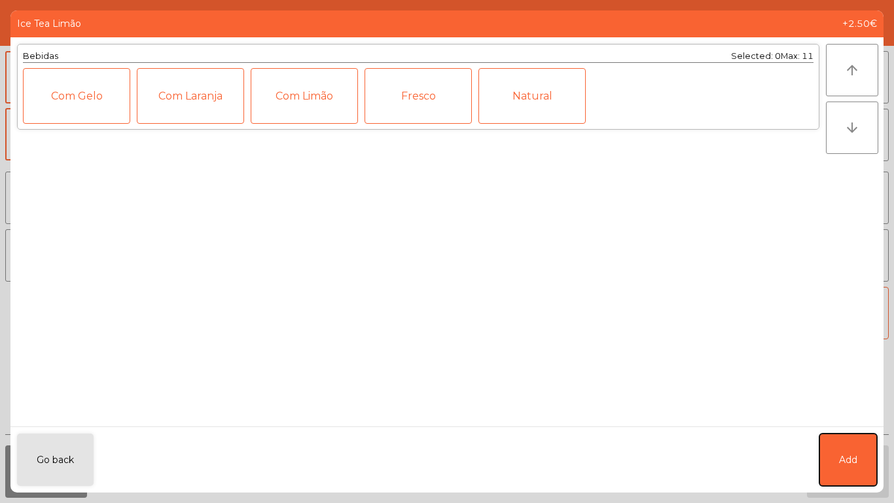
click at [861, 419] on button "Add" at bounding box center [848, 459] width 58 height 52
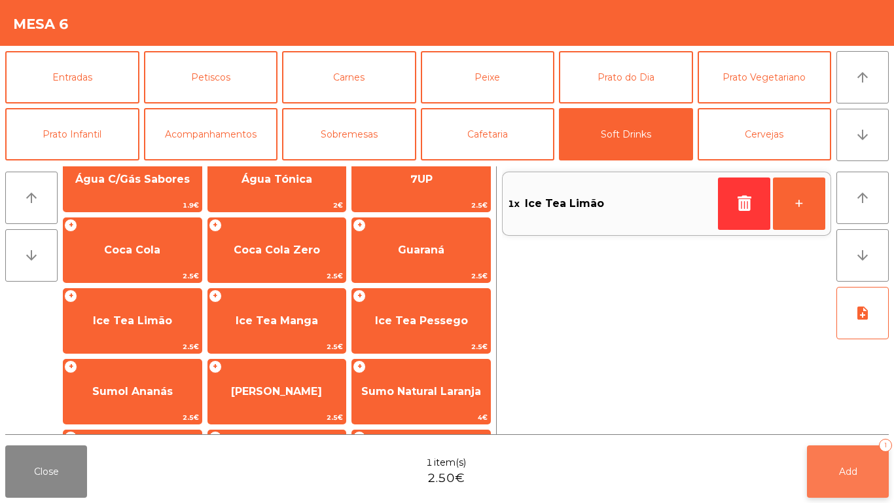
click at [862, 419] on button "Add 1" at bounding box center [848, 471] width 82 height 52
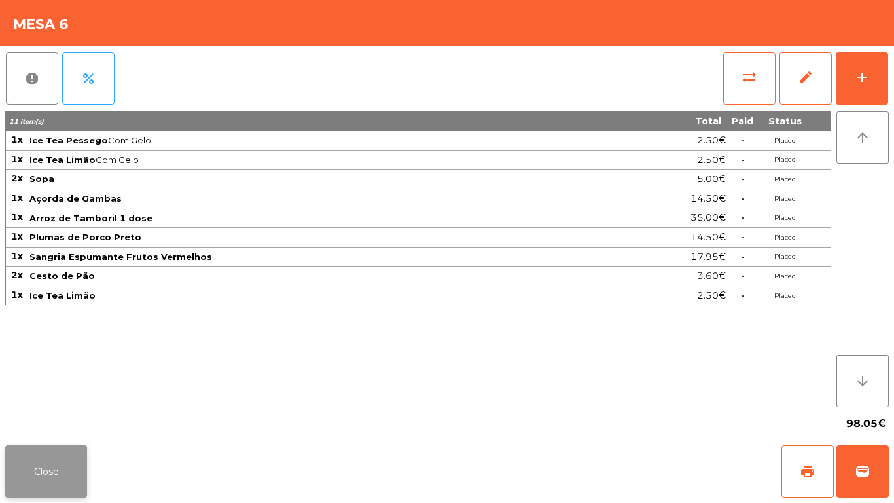
click at [39, 419] on button "Close" at bounding box center [46, 471] width 82 height 52
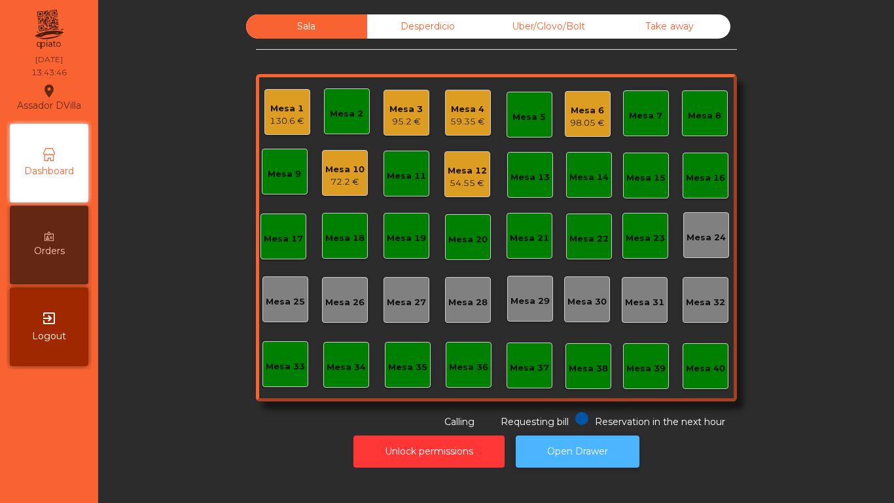
click at [581, 419] on button "Open Drawer" at bounding box center [578, 451] width 124 height 32
click at [264, 106] on div "Mesa 1 130.6 €" at bounding box center [287, 112] width 46 height 46
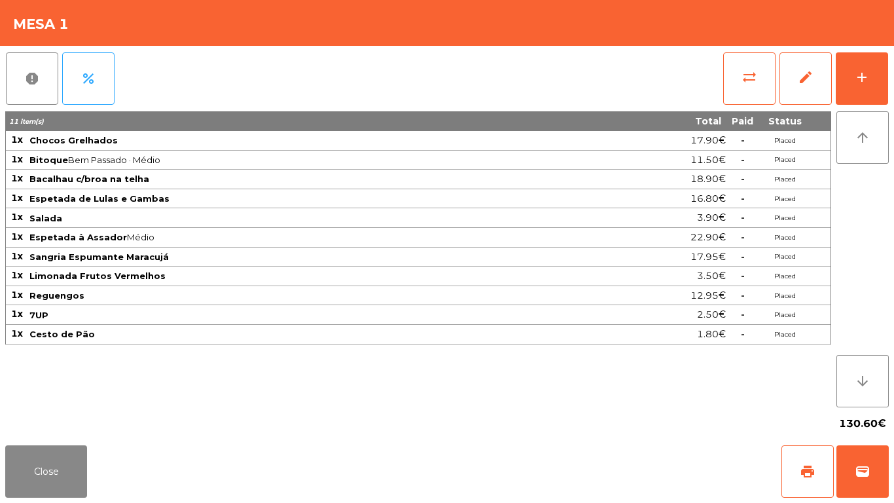
click at [890, 71] on div "report percent sync_alt edit add 11 item(s) Total Paid Status 1x Chocos Grelhad…" at bounding box center [447, 243] width 894 height 394
click at [881, 79] on button "add" at bounding box center [862, 78] width 52 height 52
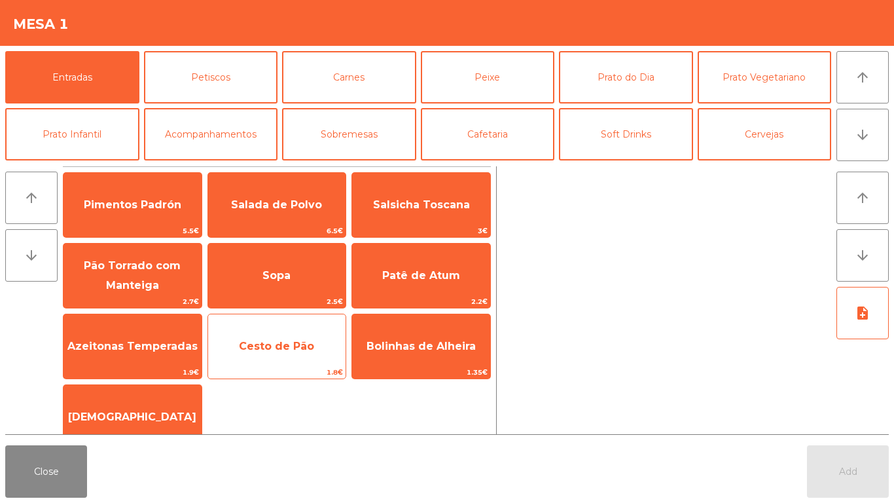
click at [261, 346] on span "Cesto de Pão" at bounding box center [276, 346] width 75 height 12
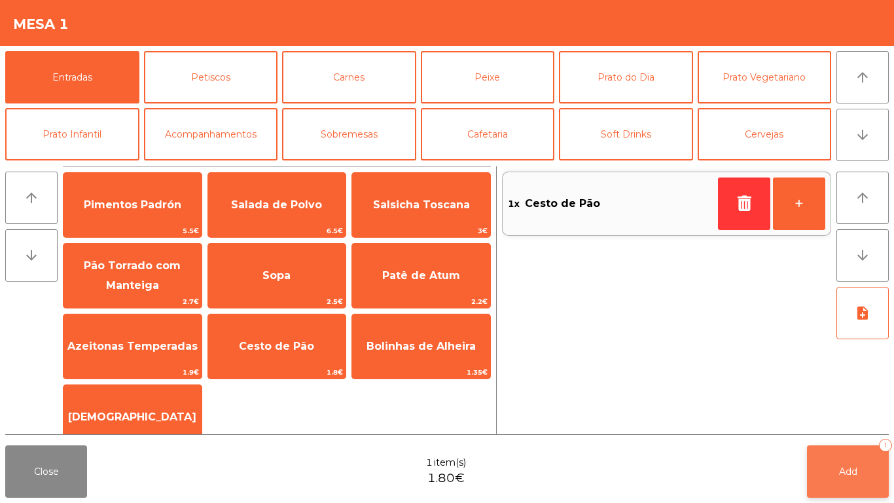
click at [859, 419] on button "Add 1" at bounding box center [848, 471] width 82 height 52
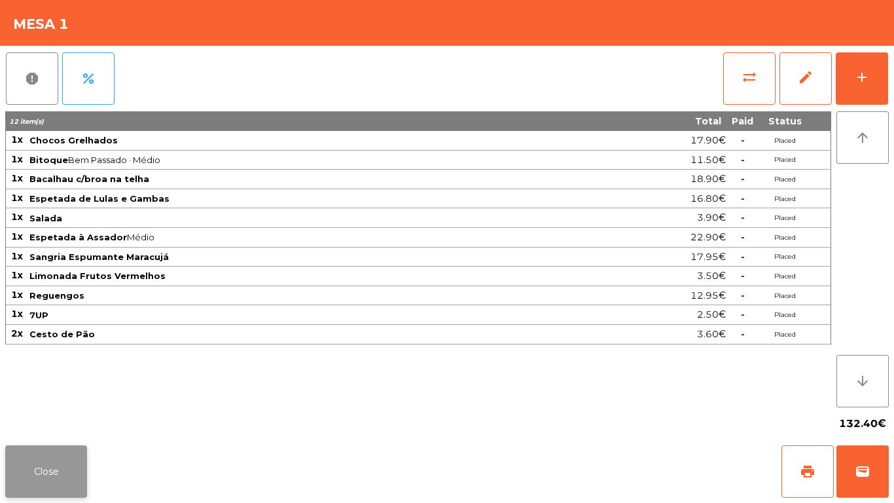
click at [50, 419] on button "Close" at bounding box center [46, 471] width 82 height 52
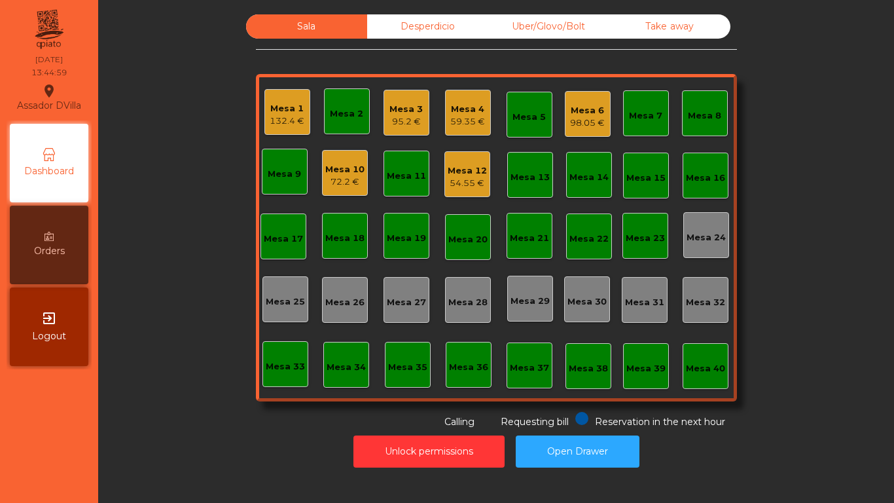
click at [328, 167] on div "Mesa 10" at bounding box center [344, 169] width 39 height 13
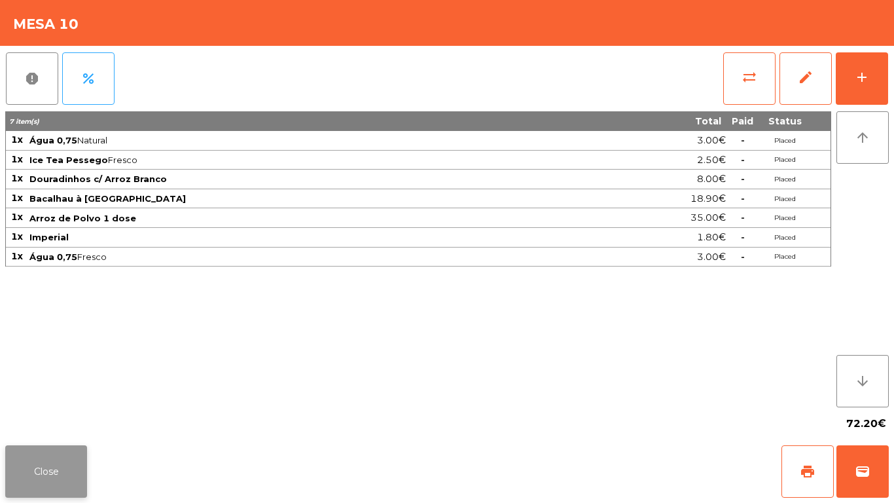
click at [26, 419] on button "Close" at bounding box center [46, 471] width 82 height 52
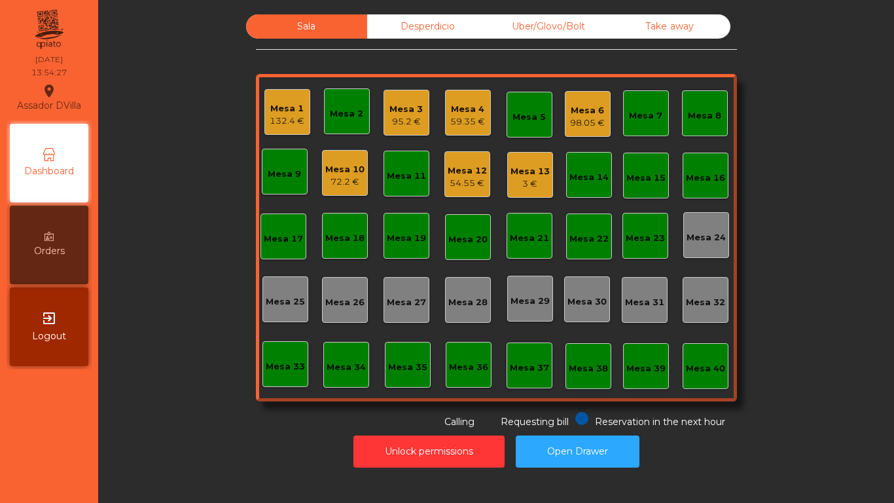
click at [475, 179] on div "54.55 €" at bounding box center [467, 183] width 39 height 13
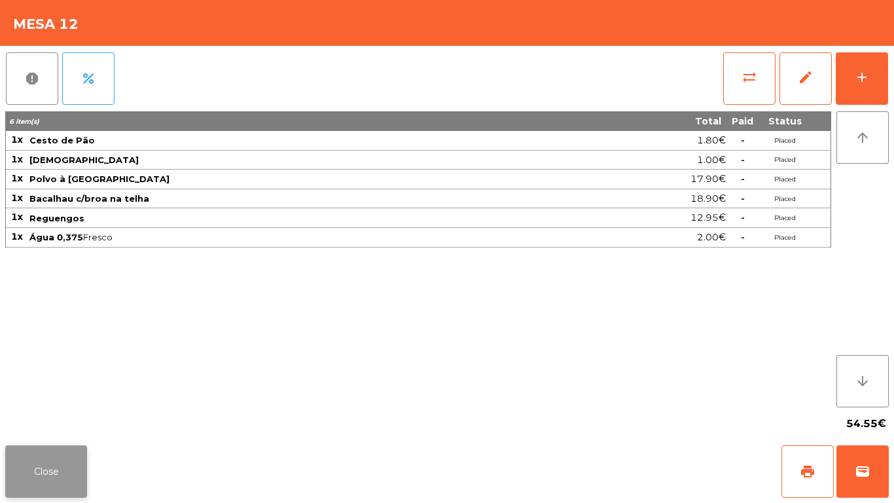
click at [17, 419] on button "Close" at bounding box center [46, 471] width 82 height 52
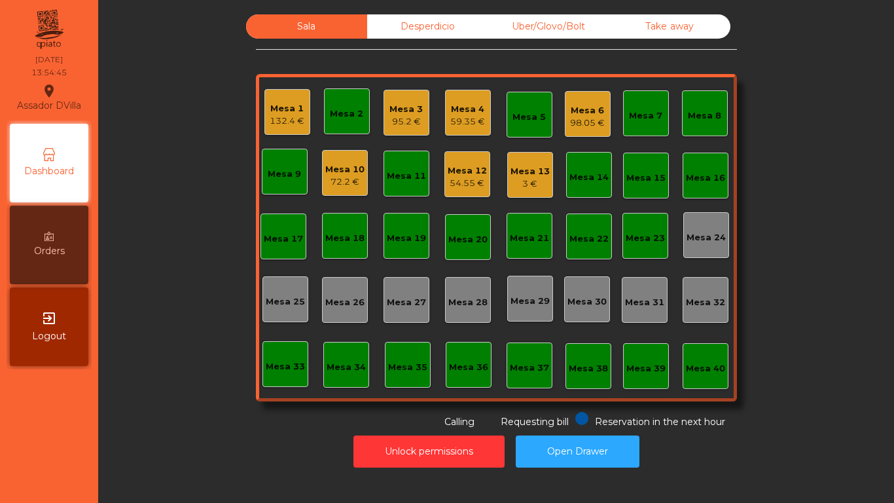
click at [473, 179] on div "54.55 €" at bounding box center [467, 183] width 39 height 13
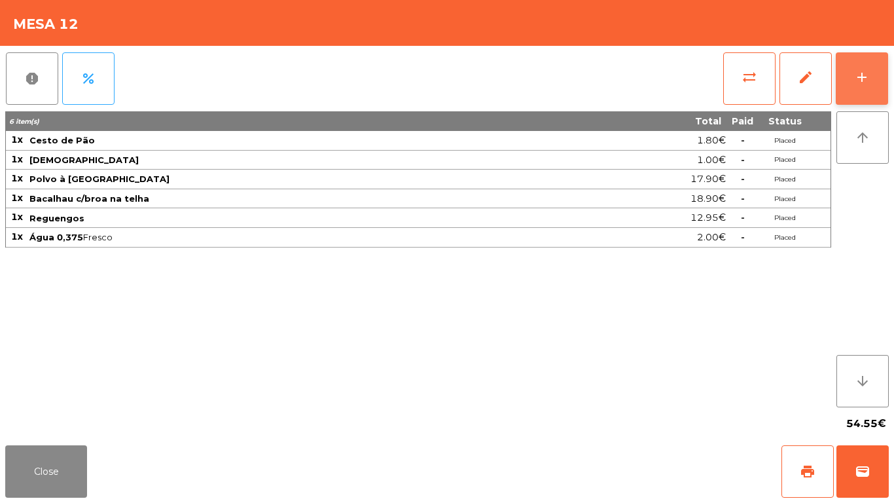
click at [869, 58] on button "add" at bounding box center [862, 78] width 52 height 52
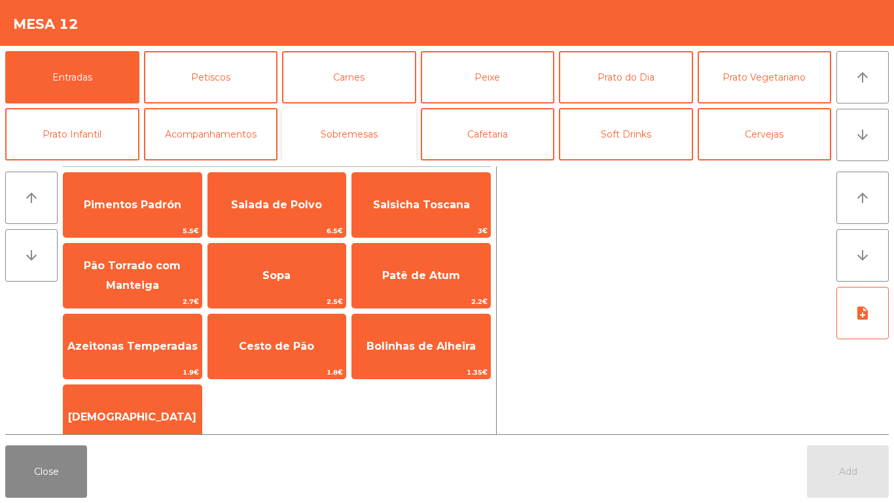
click at [378, 135] on button "Sobremesas" at bounding box center [349, 134] width 134 height 52
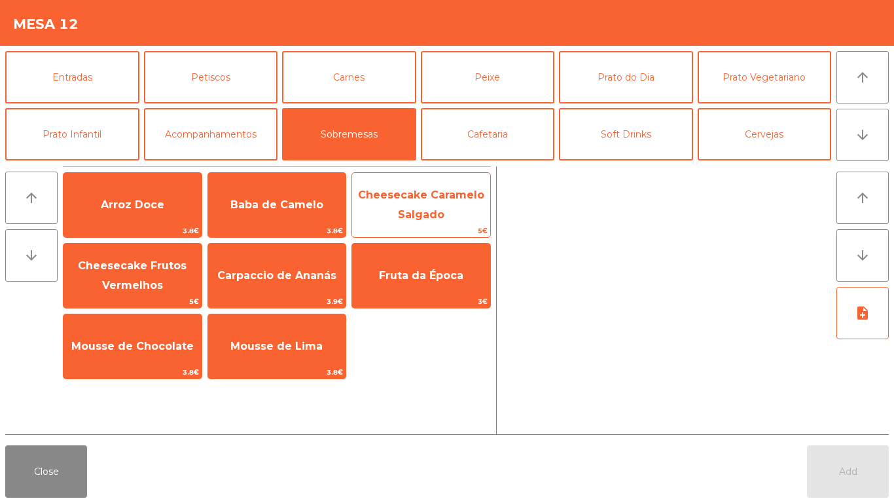
click at [432, 220] on span "Cheesecake Caramelo Salgado" at bounding box center [421, 205] width 126 height 32
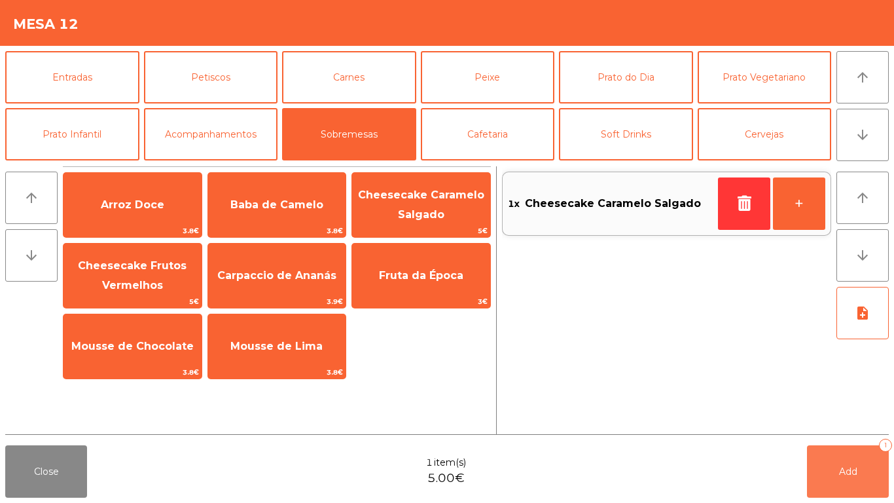
click at [869, 419] on button "Add 1" at bounding box center [848, 471] width 82 height 52
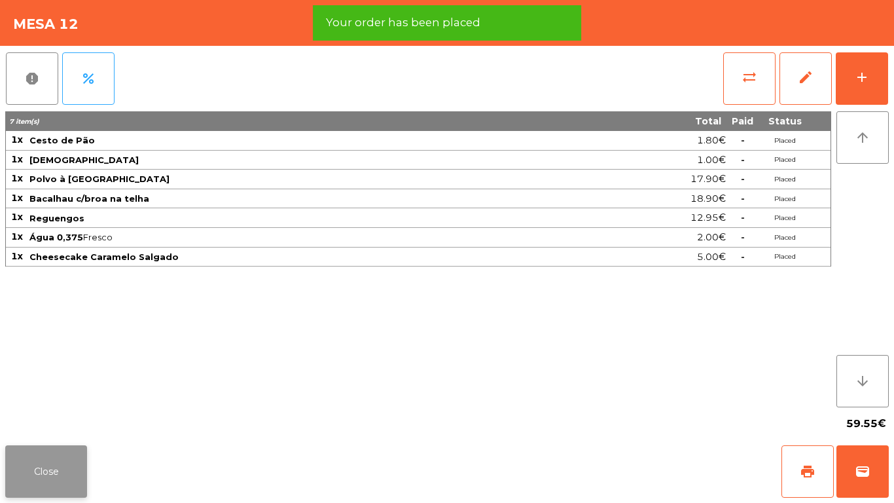
click at [33, 419] on button "Close" at bounding box center [46, 471] width 82 height 52
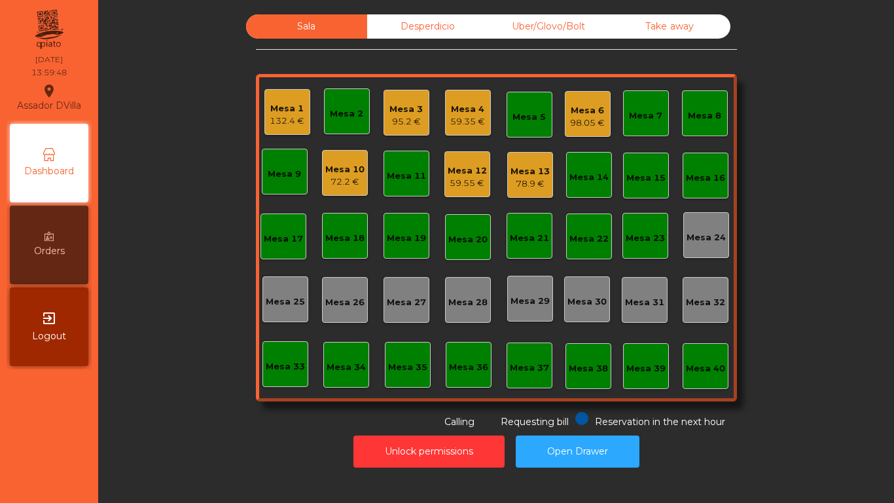
click at [481, 115] on div "Mesa 4 59.35 €" at bounding box center [468, 113] width 46 height 46
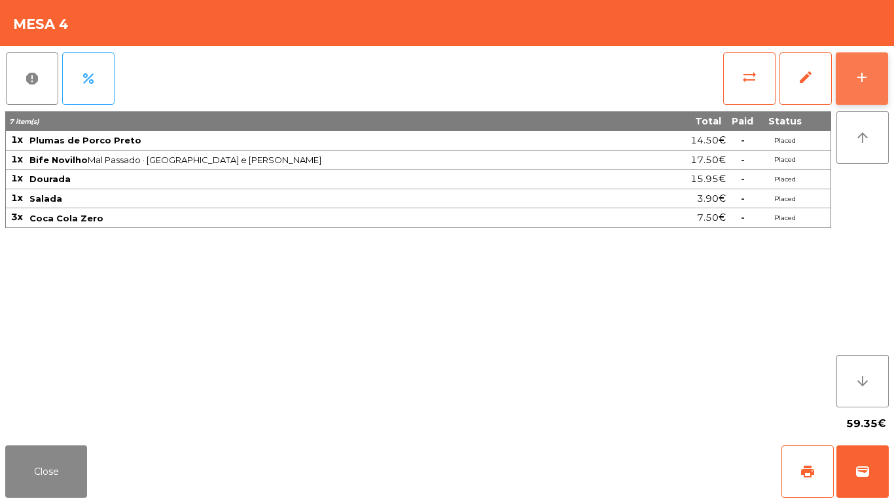
click at [870, 96] on button "add" at bounding box center [862, 78] width 52 height 52
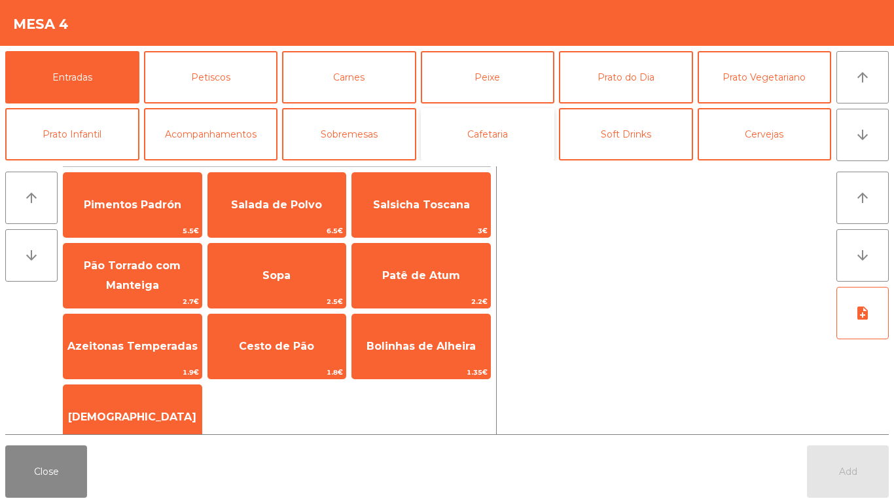
click at [528, 137] on button "Cafetaria" at bounding box center [488, 134] width 134 height 52
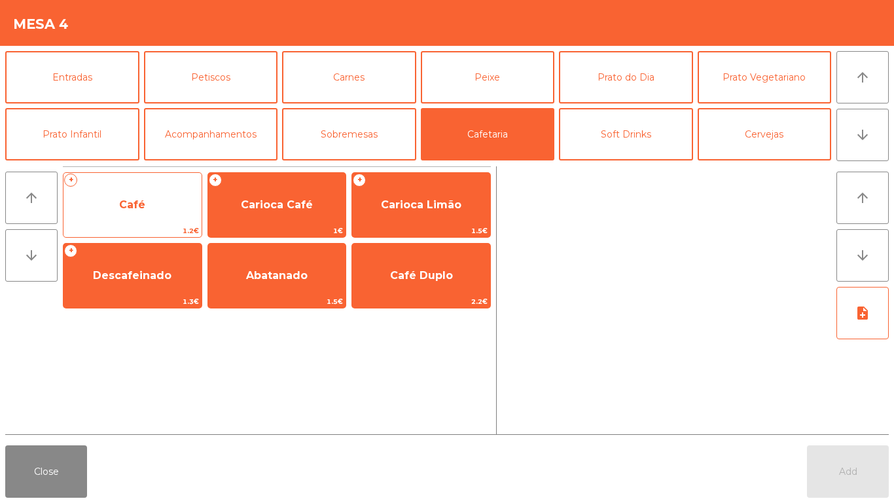
click at [170, 200] on span "Café" at bounding box center [132, 204] width 138 height 35
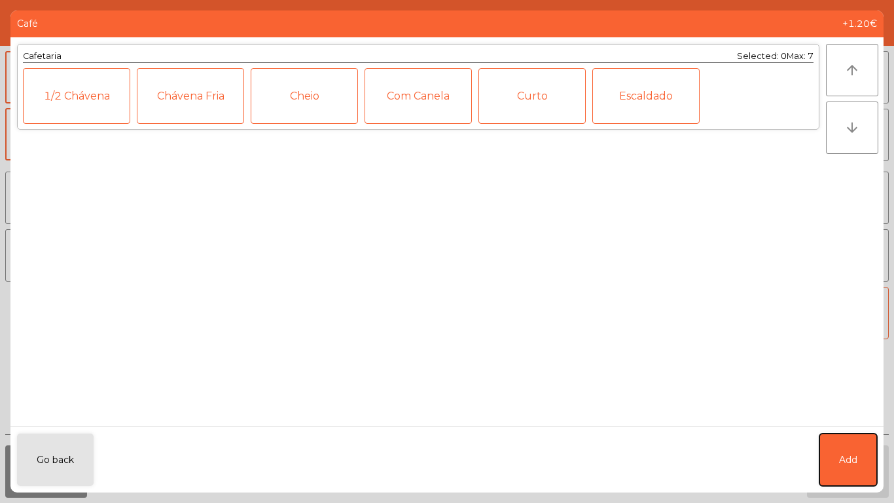
click at [861, 419] on button "Add" at bounding box center [848, 459] width 58 height 52
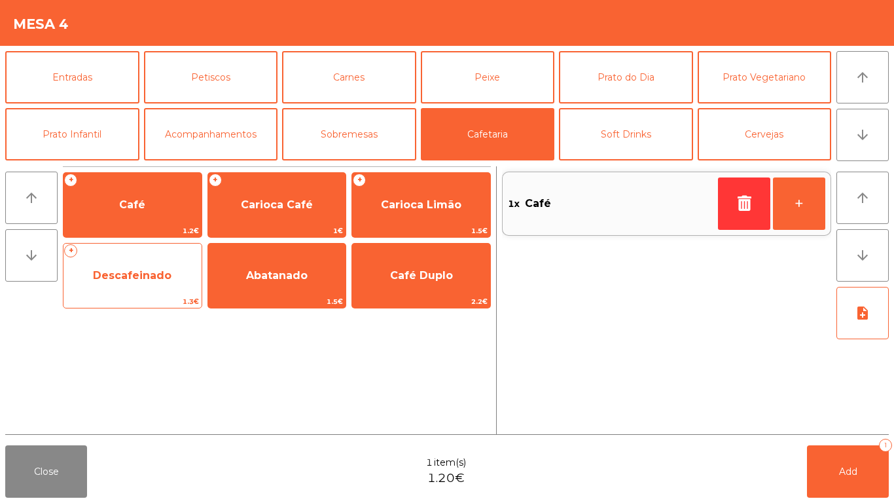
drag, startPoint x: 156, startPoint y: 287, endPoint x: 167, endPoint y: 285, distance: 10.7
click at [167, 285] on span "Descafeinado" at bounding box center [132, 275] width 138 height 35
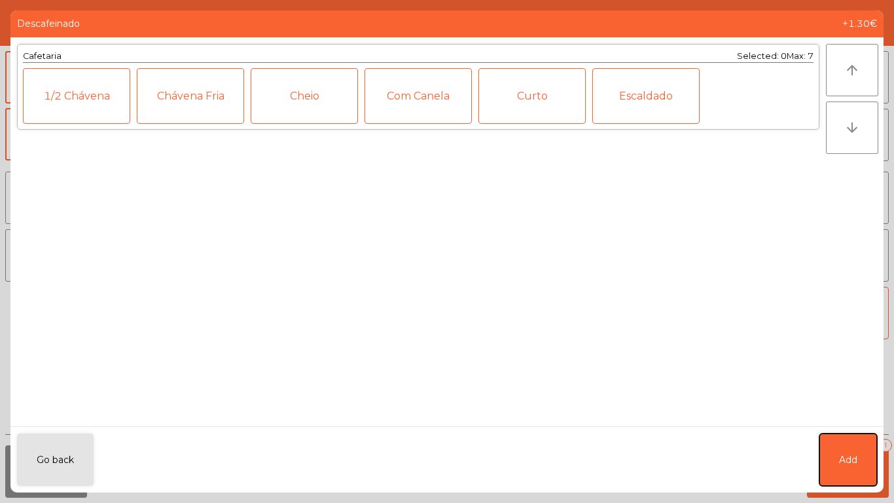
click at [857, 419] on button "Add" at bounding box center [848, 459] width 58 height 52
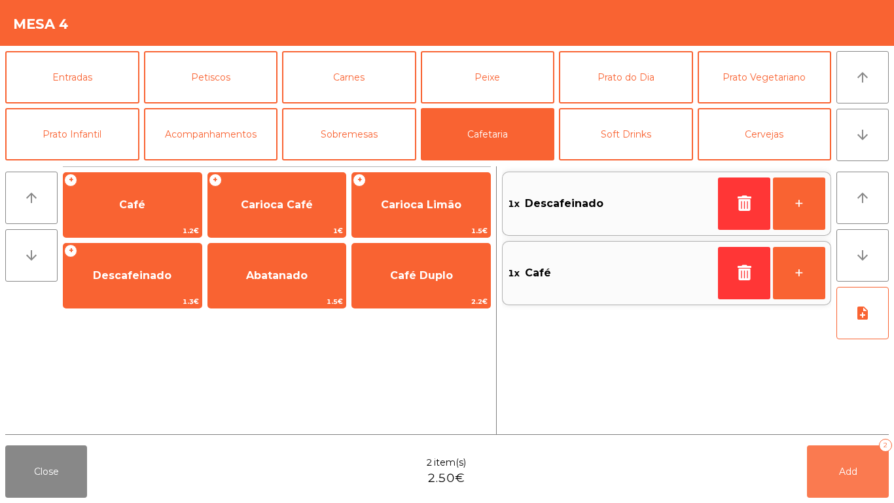
click at [857, 419] on button "Add 2" at bounding box center [848, 471] width 82 height 52
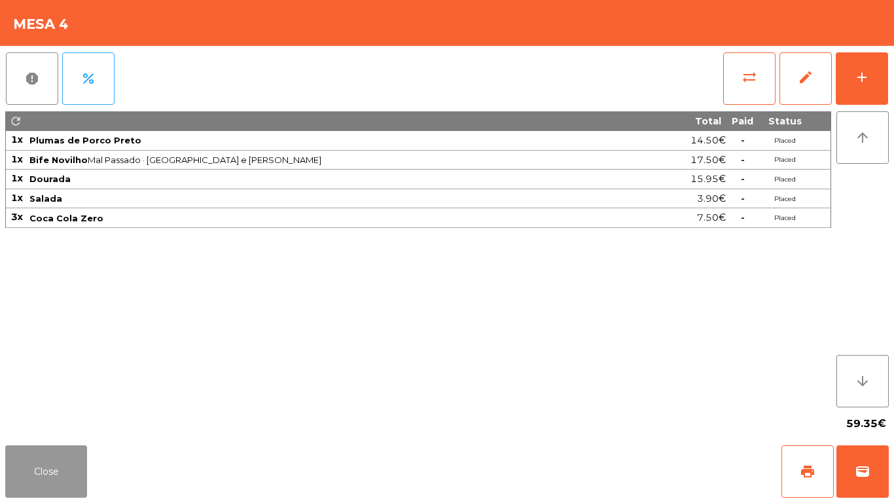
click at [37, 419] on button "Close" at bounding box center [46, 471] width 82 height 52
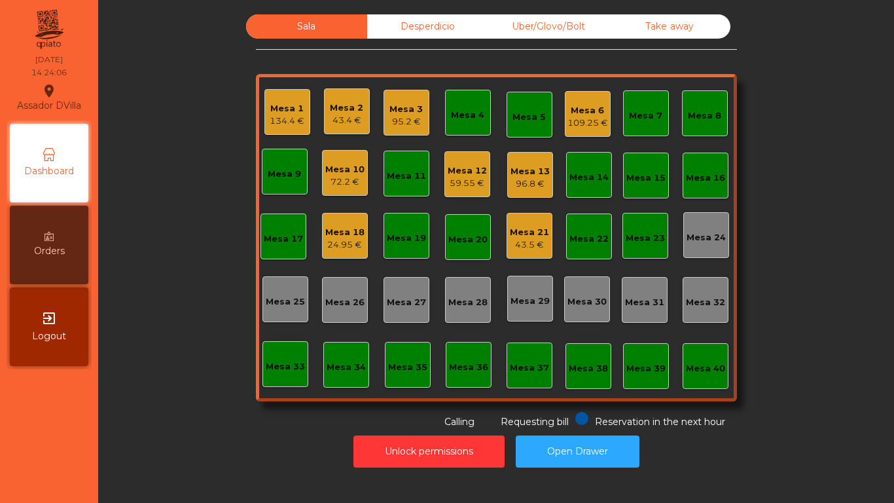
drag, startPoint x: 41, startPoint y: 457, endPoint x: 51, endPoint y: 328, distance: 129.4
click at [103, 419] on div "Assador DVilla location_on 14/09/2025 14:24:06 Dashboard Orders exit_to_app Log…" at bounding box center [447, 251] width 894 height 503
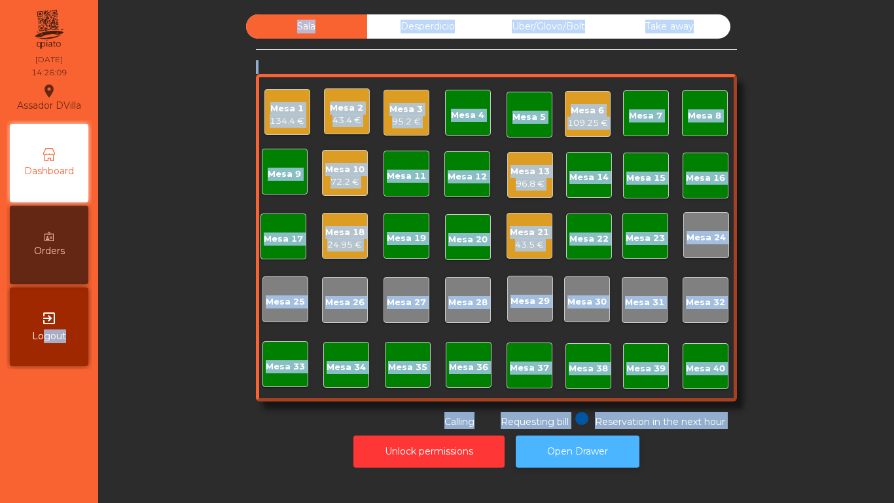
click at [572, 419] on button "Open Drawer" at bounding box center [578, 451] width 124 height 32
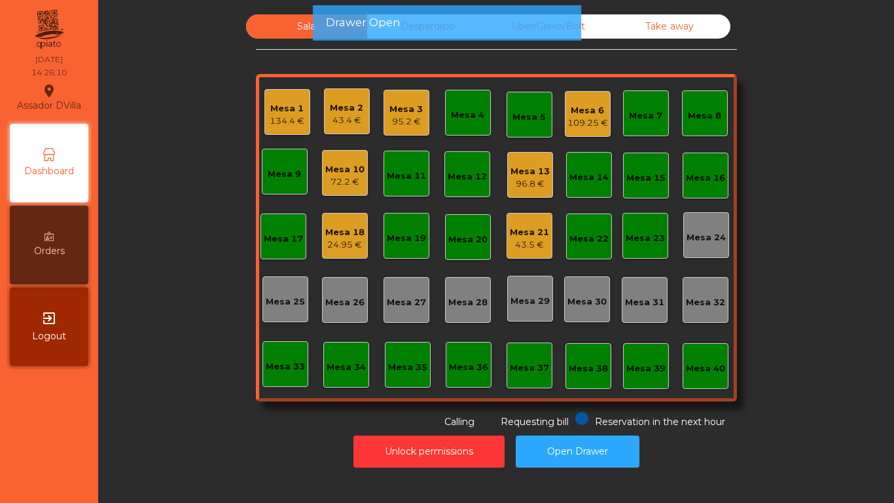
click at [732, 419] on div "Unlock permissions Open Drawer" at bounding box center [496, 451] width 761 height 45
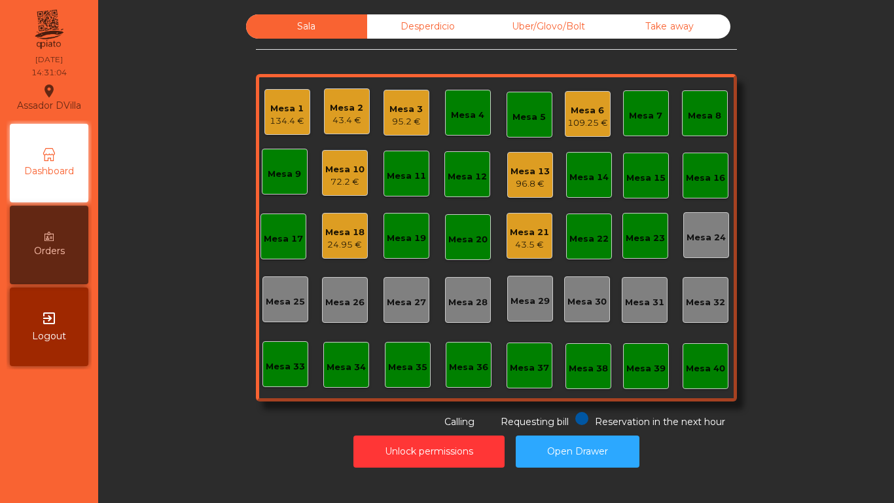
click at [327, 167] on div "Mesa 10" at bounding box center [344, 169] width 39 height 13
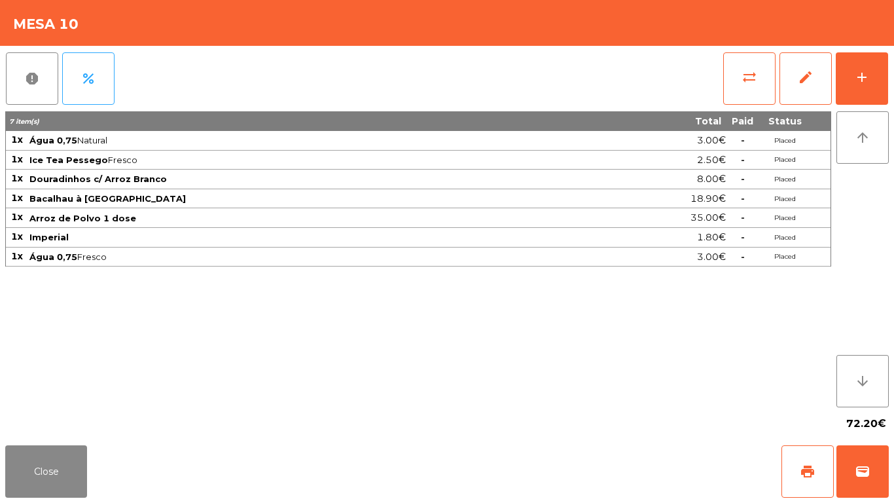
click at [888, 77] on div "sync_alt edit add" at bounding box center [806, 78] width 166 height 65
click at [861, 70] on div "add" at bounding box center [862, 77] width 16 height 16
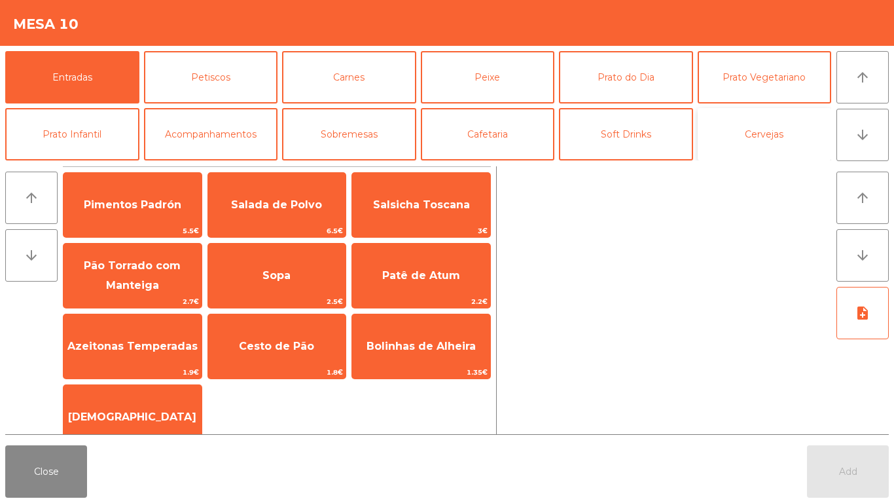
click at [763, 130] on button "Cervejas" at bounding box center [765, 134] width 134 height 52
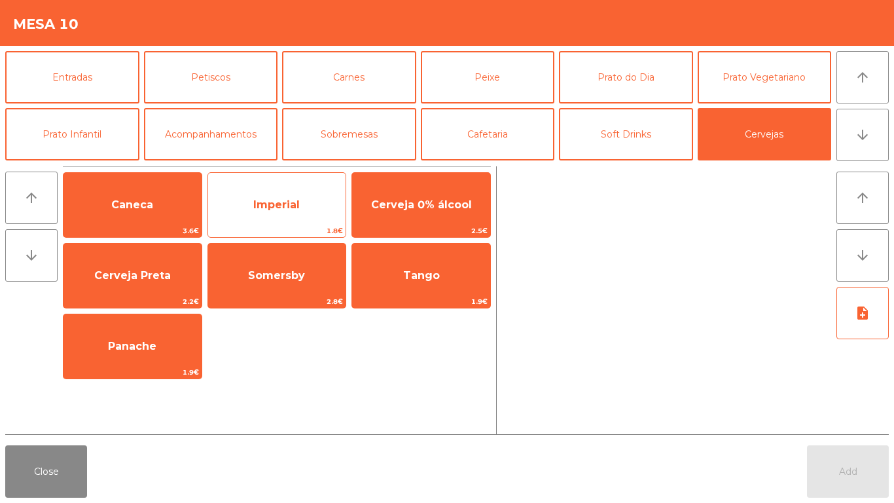
click at [287, 208] on span "Imperial" at bounding box center [276, 204] width 46 height 12
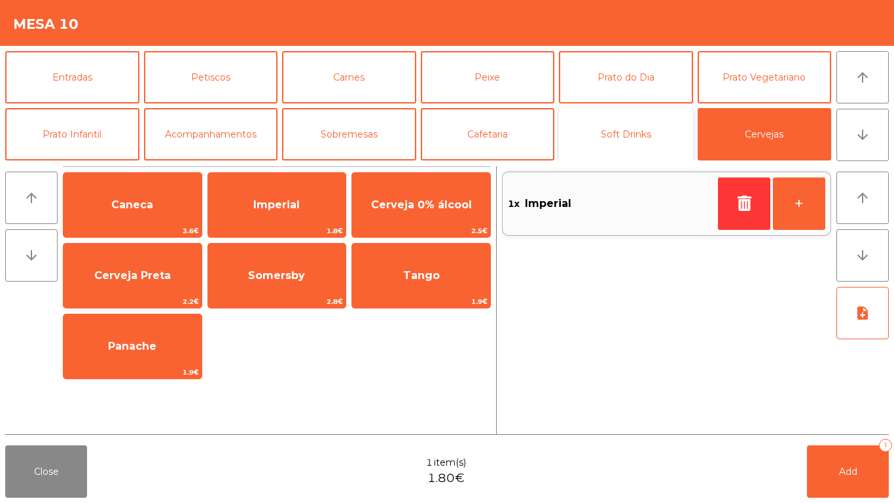
click at [619, 122] on button "Soft Drinks" at bounding box center [626, 134] width 134 height 52
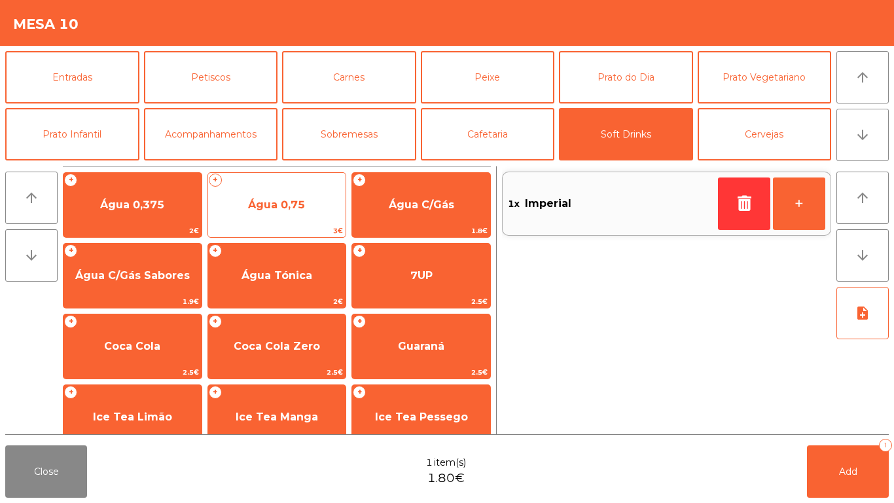
click at [245, 207] on span "Água 0,75" at bounding box center [277, 204] width 138 height 35
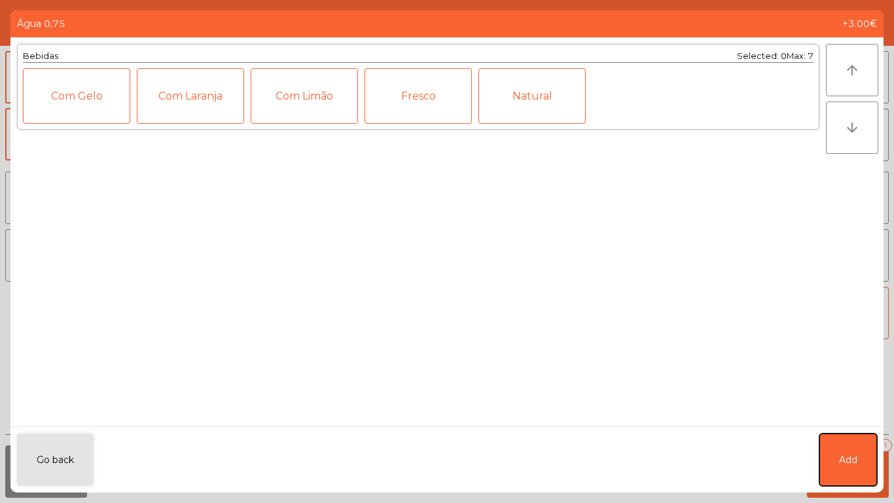
click at [847, 419] on button "Add" at bounding box center [848, 459] width 58 height 52
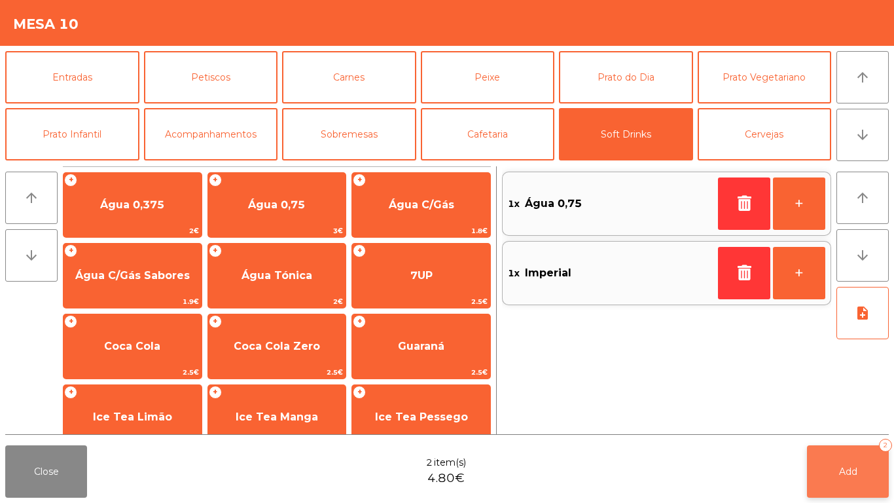
click at [852, 419] on span "Add" at bounding box center [848, 471] width 18 height 12
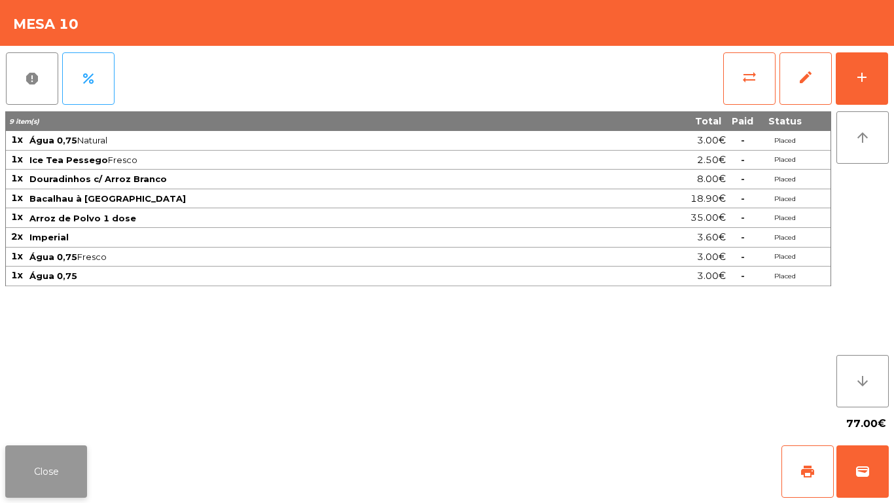
click at [52, 419] on button "Close" at bounding box center [46, 471] width 82 height 52
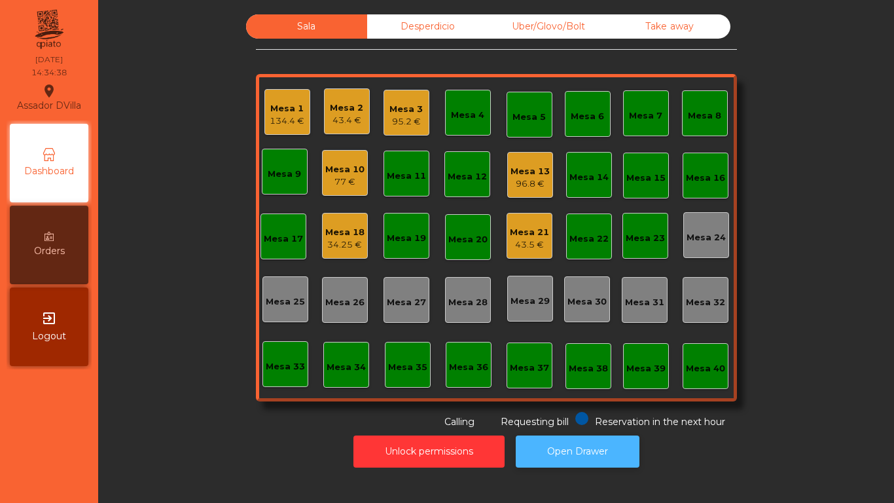
click at [581, 419] on button "Open Drawer" at bounding box center [578, 451] width 124 height 32
click at [583, 419] on button "Open Drawer" at bounding box center [578, 451] width 124 height 32
click at [270, 117] on div "134.4 €" at bounding box center [287, 121] width 35 height 13
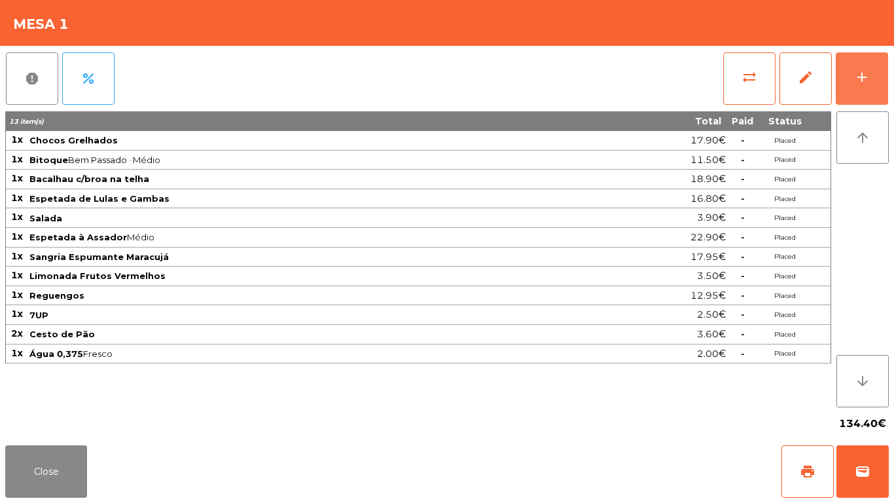
drag, startPoint x: 854, startPoint y: 90, endPoint x: 619, endPoint y: 69, distance: 235.9
click at [854, 89] on button "add" at bounding box center [862, 78] width 52 height 52
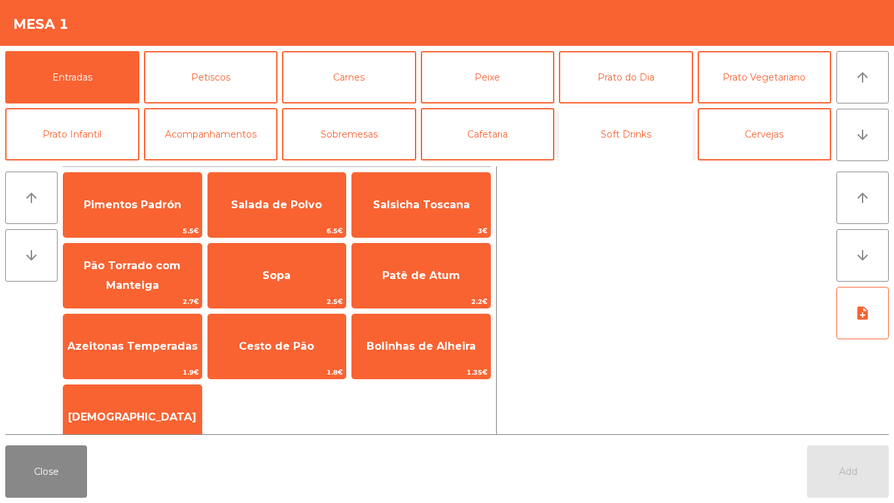
click at [628, 137] on button "Soft Drinks" at bounding box center [626, 134] width 134 height 52
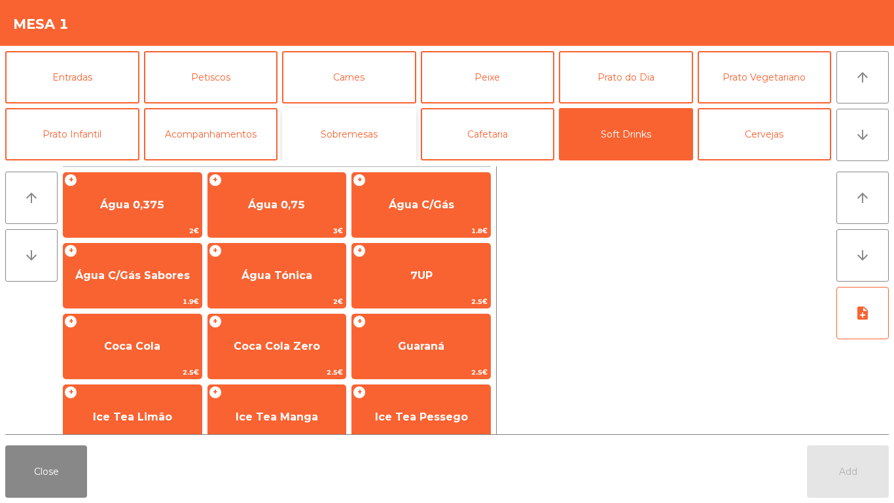
click at [390, 130] on button "Sobremesas" at bounding box center [349, 134] width 134 height 52
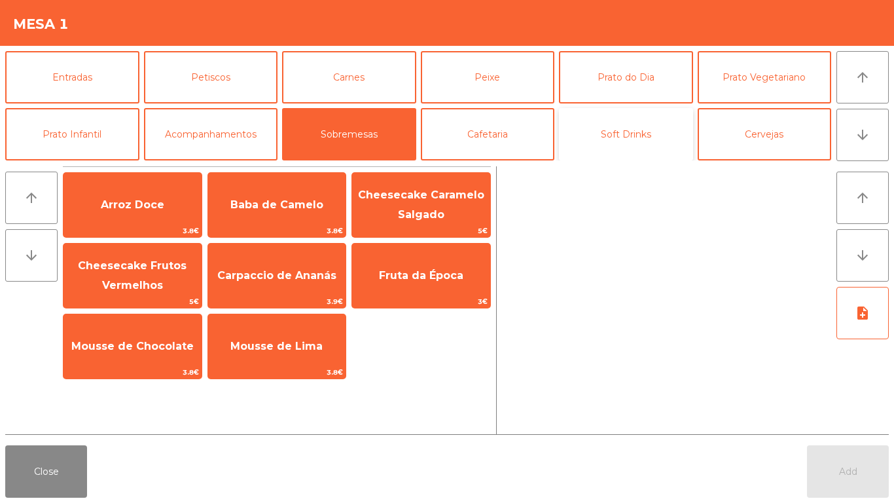
click at [575, 132] on button "Soft Drinks" at bounding box center [626, 134] width 134 height 52
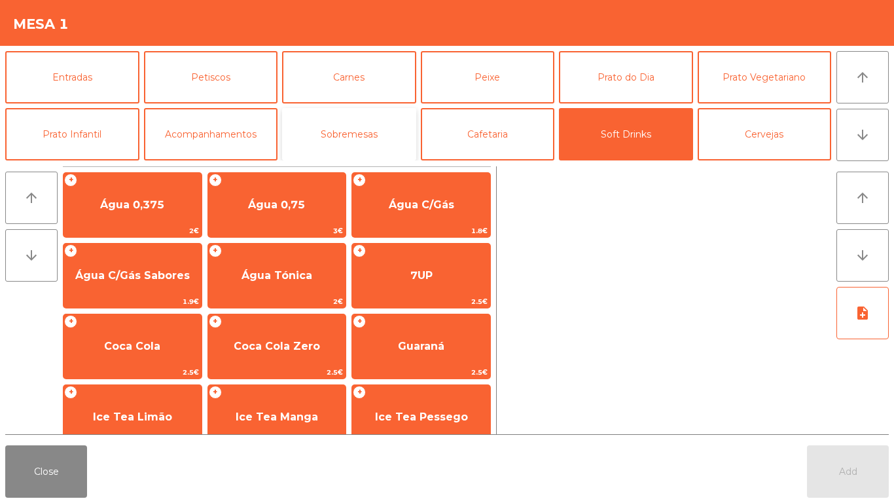
drag, startPoint x: 386, startPoint y: 129, endPoint x: 383, endPoint y: 142, distance: 13.3
click at [386, 129] on button "Sobremesas" at bounding box center [349, 134] width 134 height 52
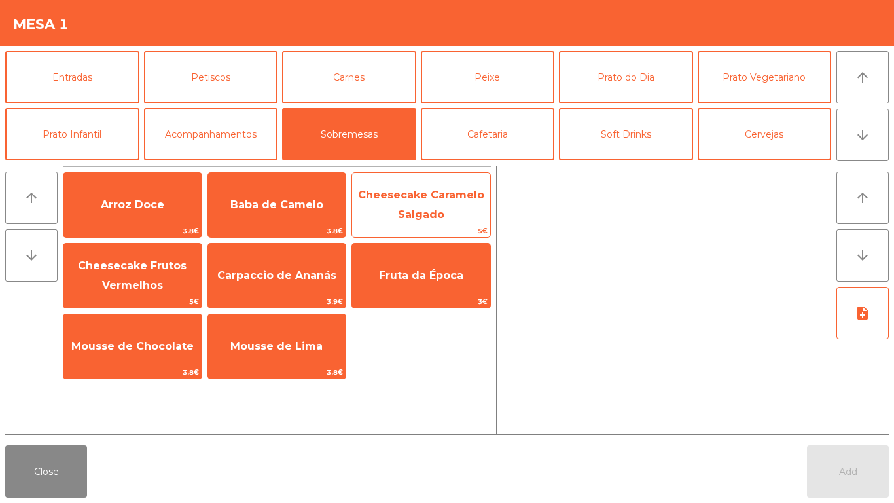
click at [452, 221] on span "Cheesecake Caramelo Salgado" at bounding box center [421, 205] width 138 height 56
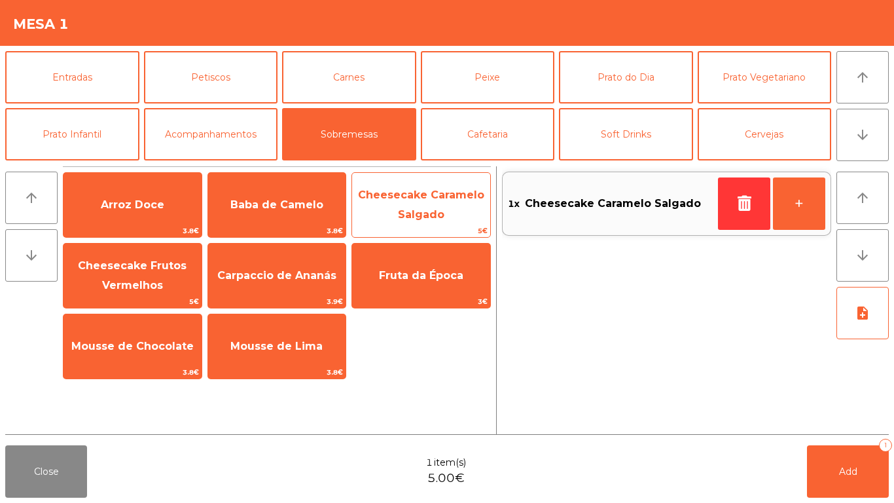
click at [452, 221] on span "Cheesecake Caramelo Salgado" at bounding box center [421, 205] width 138 height 56
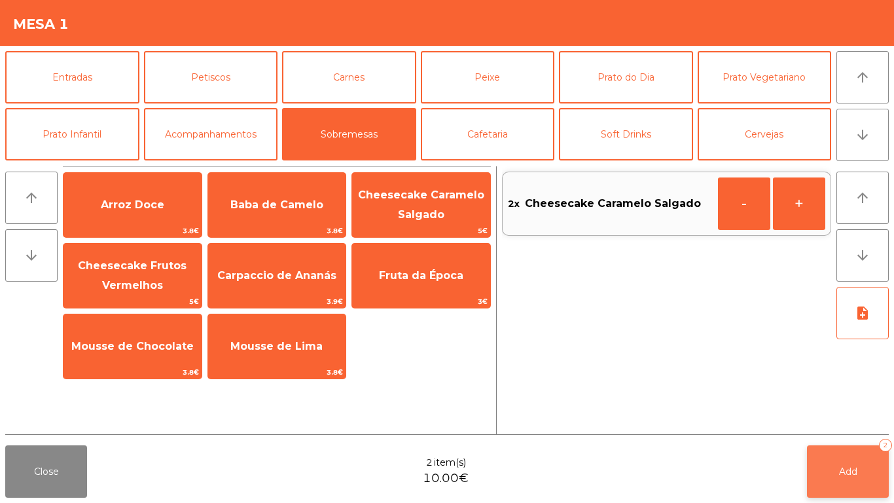
click at [839, 419] on span "Add" at bounding box center [848, 471] width 18 height 12
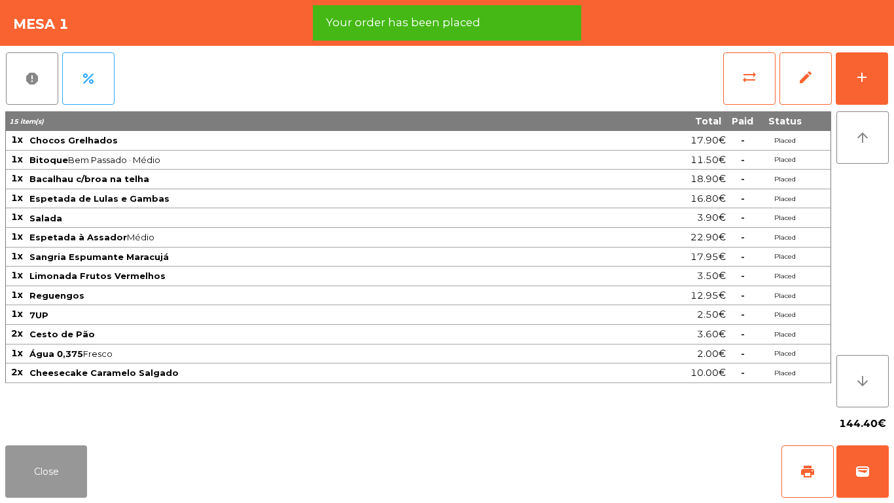
click at [66, 419] on button "Close" at bounding box center [46, 471] width 82 height 52
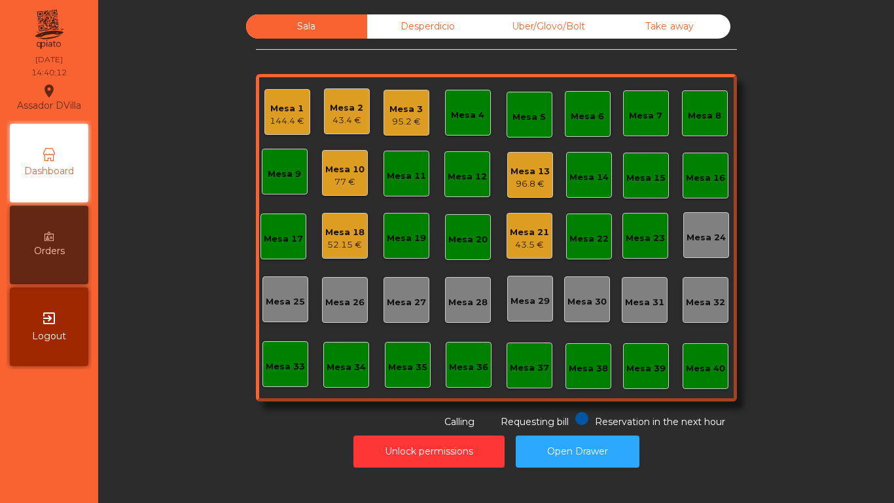
click at [298, 113] on div "Mesa 1" at bounding box center [287, 108] width 35 height 13
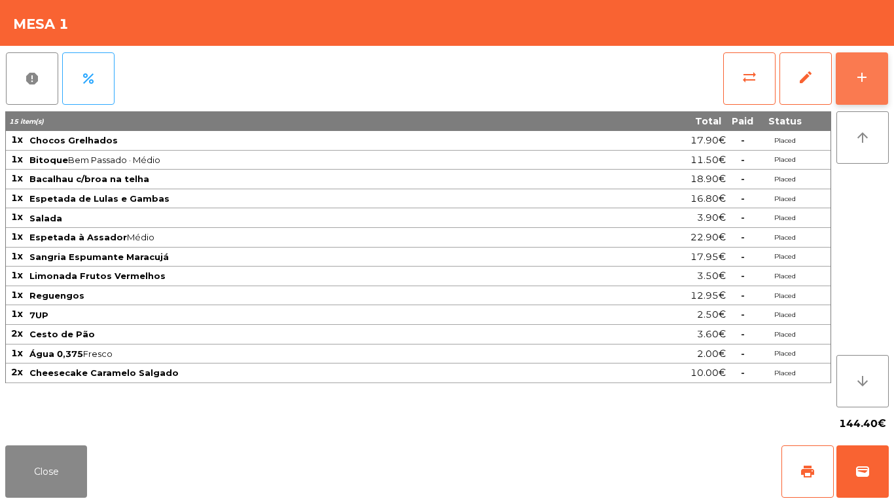
click at [861, 92] on button "add" at bounding box center [862, 78] width 52 height 52
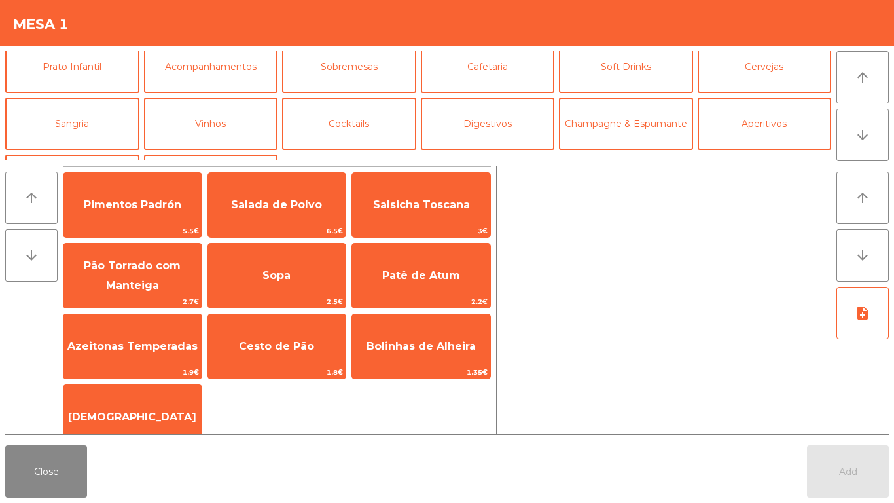
scroll to position [114, 0]
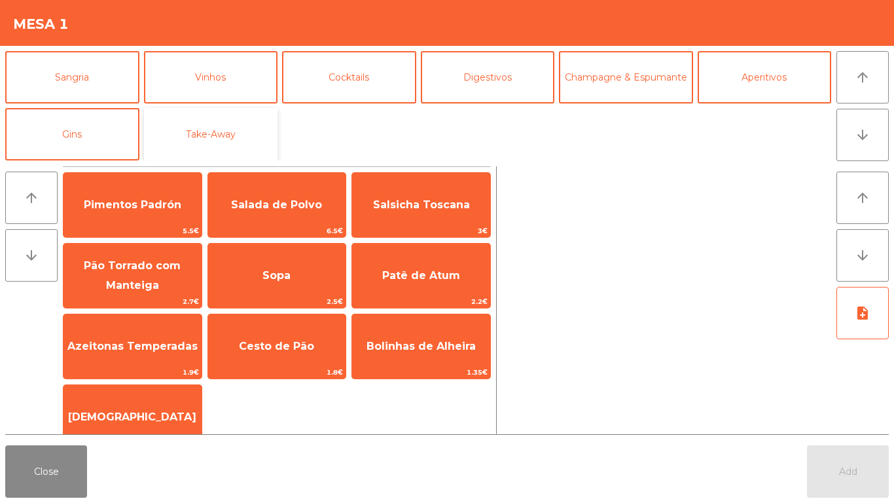
click at [203, 130] on button "Take-Away" at bounding box center [211, 134] width 134 height 52
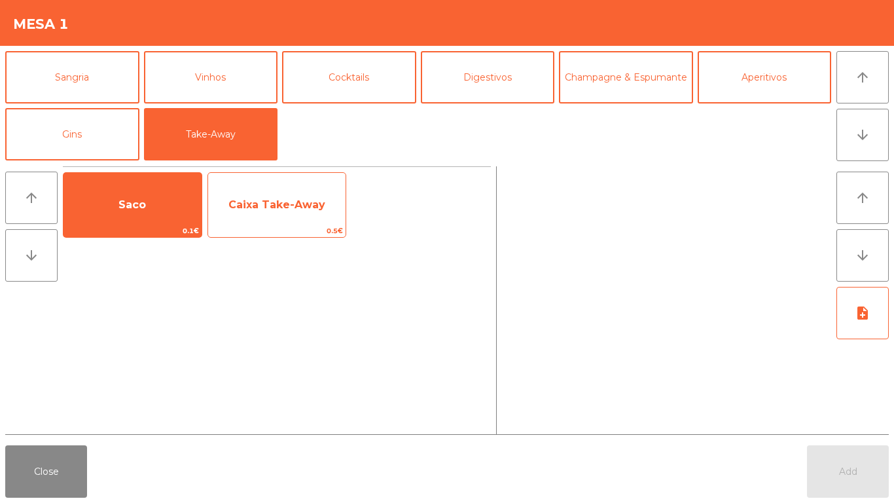
click at [247, 209] on span "Caixa Take-Away" at bounding box center [276, 204] width 97 height 12
click at [246, 209] on span "Caixa Take-Away" at bounding box center [276, 204] width 97 height 12
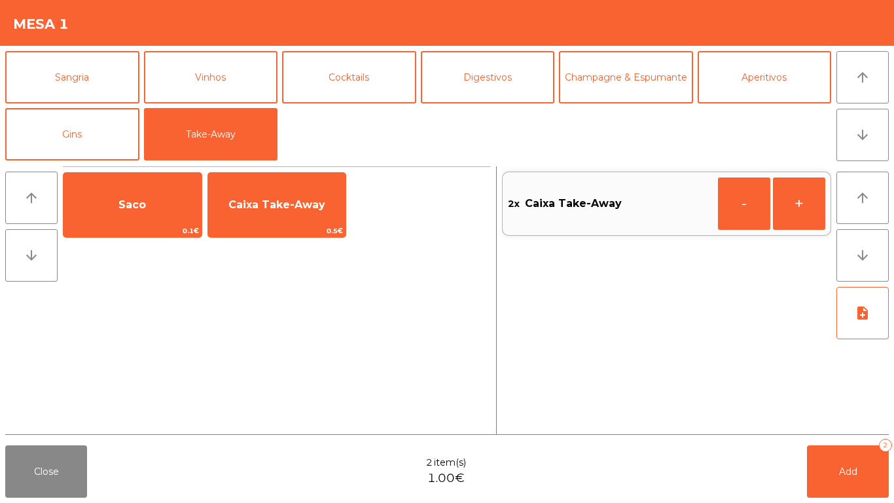
drag, startPoint x: 118, startPoint y: 204, endPoint x: 635, endPoint y: 420, distance: 559.8
click at [121, 204] on span "Saco" at bounding box center [132, 204] width 138 height 35
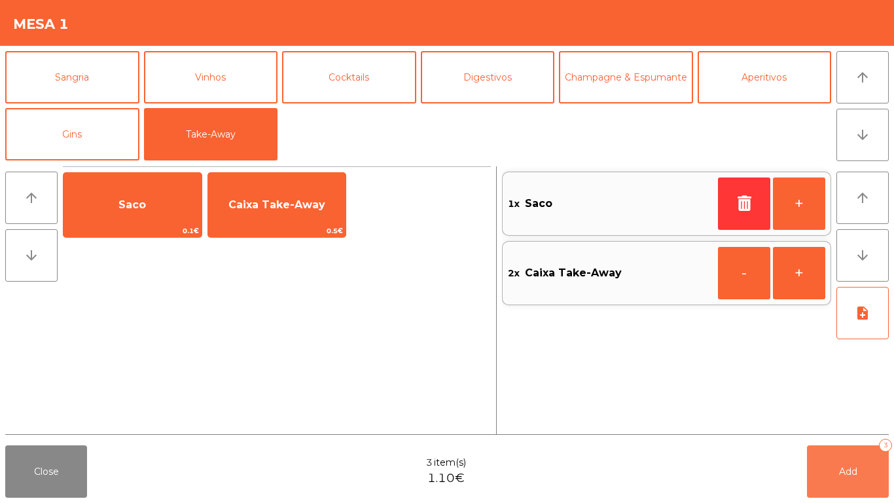
click at [862, 419] on button "Add 3" at bounding box center [848, 471] width 82 height 52
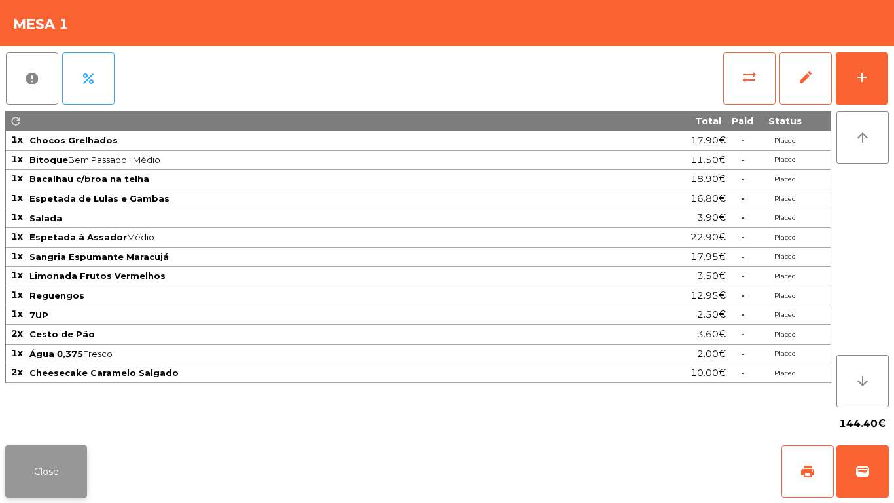
click at [45, 419] on button "Close" at bounding box center [46, 471] width 82 height 52
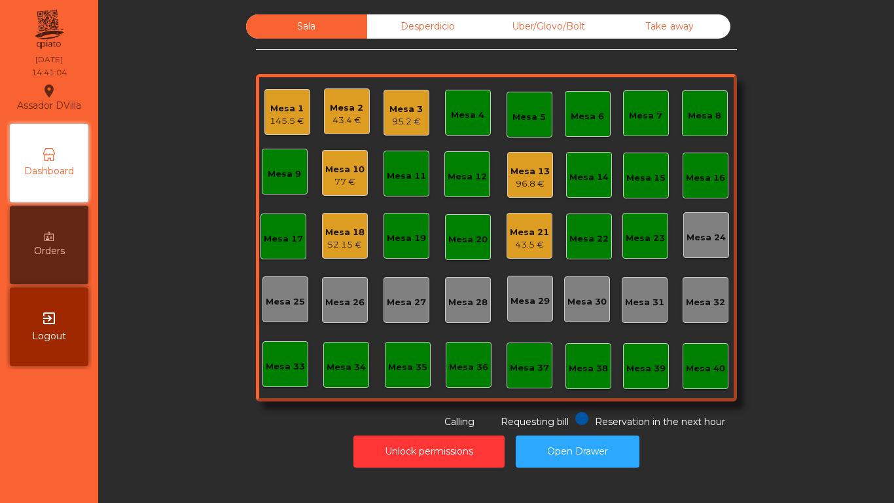
click at [400, 118] on div "95.2 €" at bounding box center [405, 121] width 33 height 13
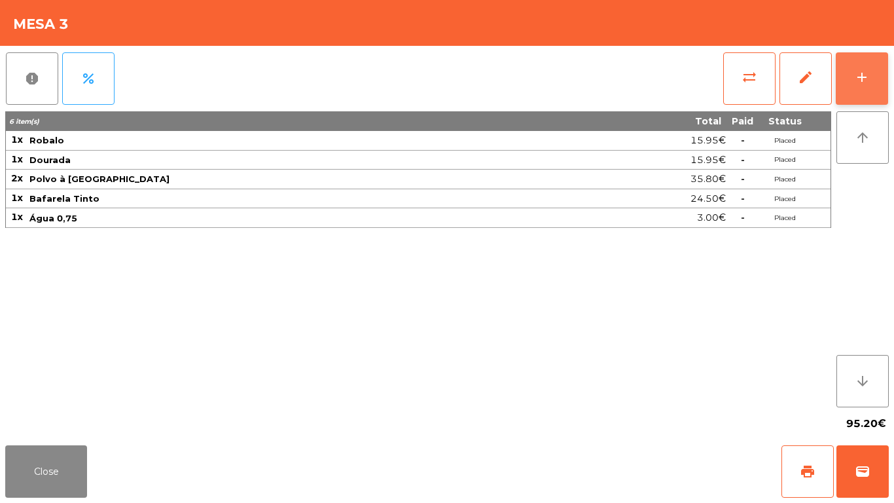
click at [866, 77] on div "add" at bounding box center [862, 77] width 16 height 16
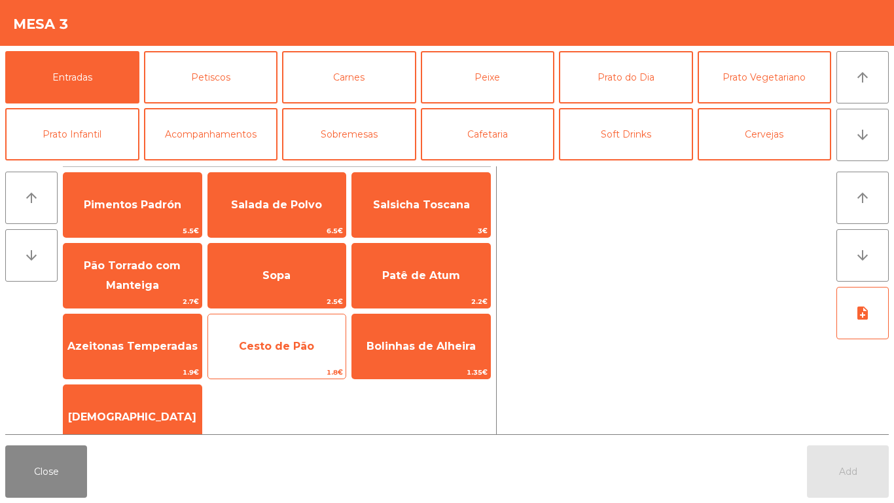
click at [287, 348] on span "Cesto de Pão" at bounding box center [276, 346] width 75 height 12
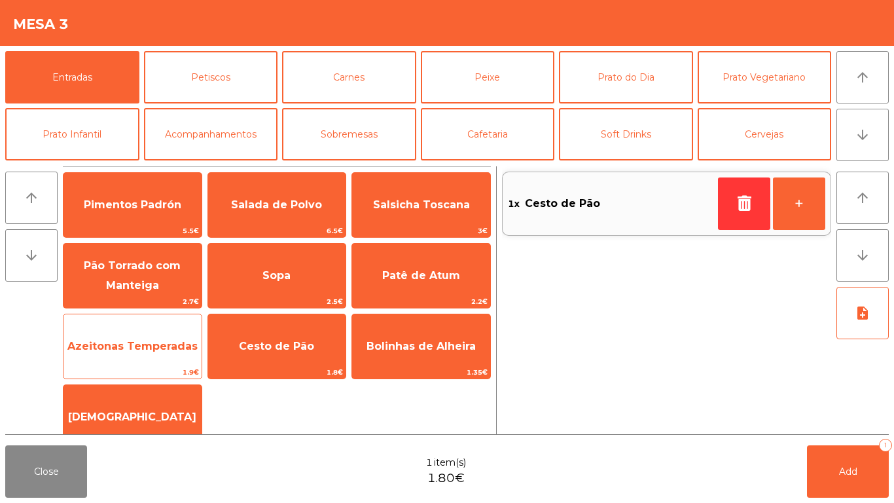
click at [154, 353] on span "Azeitonas Temperadas" at bounding box center [132, 346] width 138 height 35
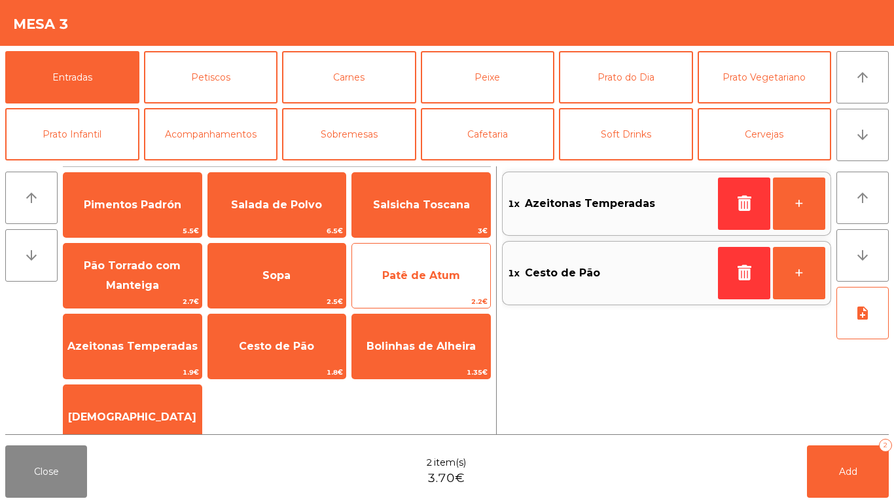
click at [440, 282] on span "Patê de Atum" at bounding box center [421, 275] width 138 height 35
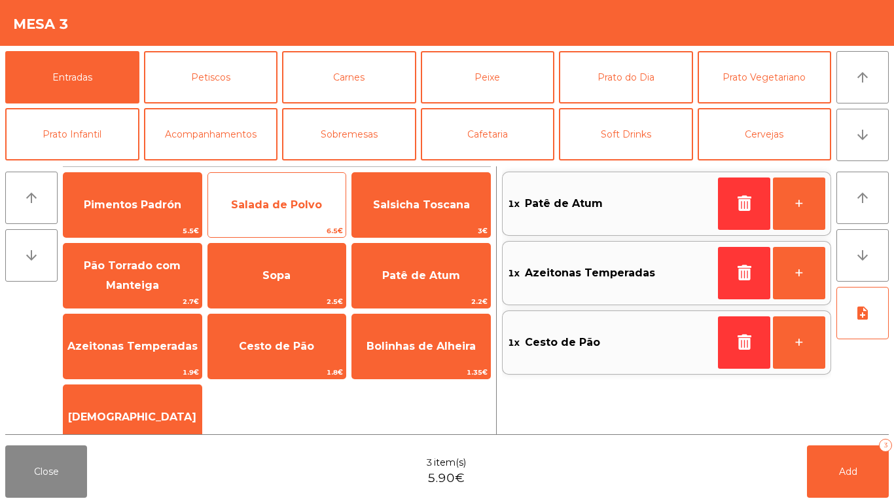
click at [288, 221] on span "Salada de Polvo" at bounding box center [277, 204] width 138 height 35
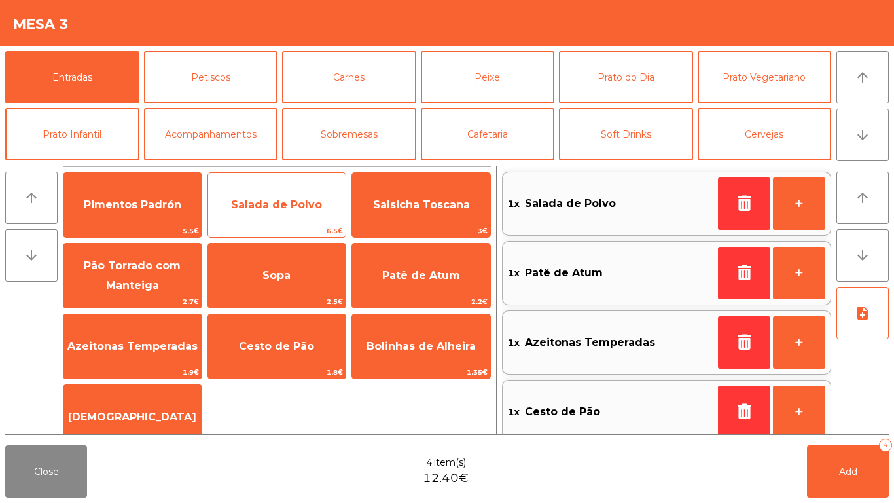
scroll to position [15, 0]
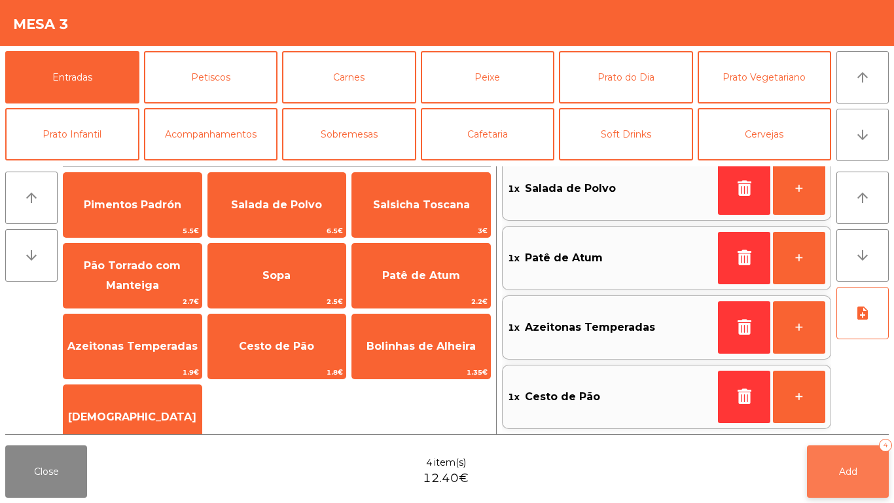
click at [848, 419] on span "Add" at bounding box center [848, 471] width 18 height 12
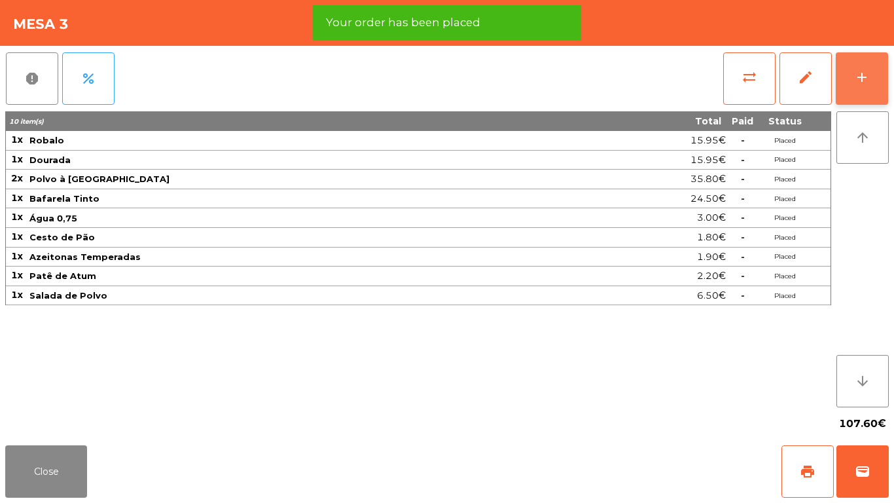
click at [883, 71] on button "add" at bounding box center [862, 78] width 52 height 52
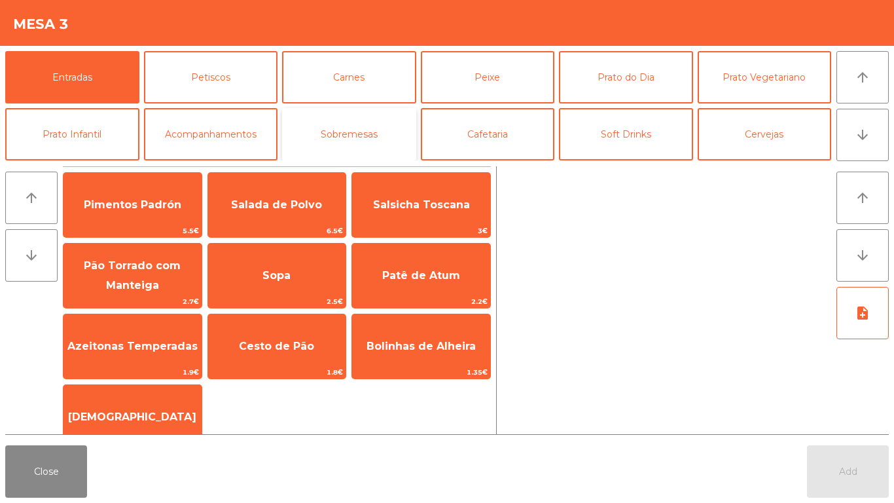
click at [355, 123] on button "Sobremesas" at bounding box center [349, 134] width 134 height 52
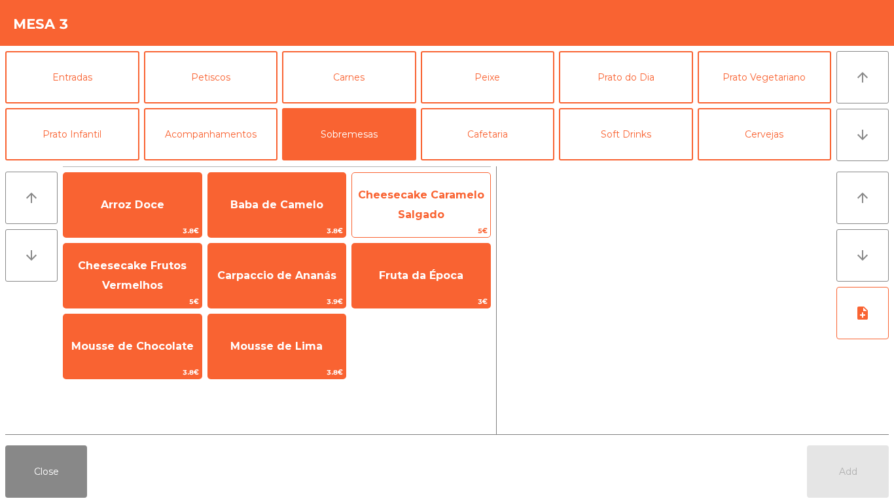
click at [403, 207] on span "Cheesecake Caramelo Salgado" at bounding box center [421, 205] width 138 height 56
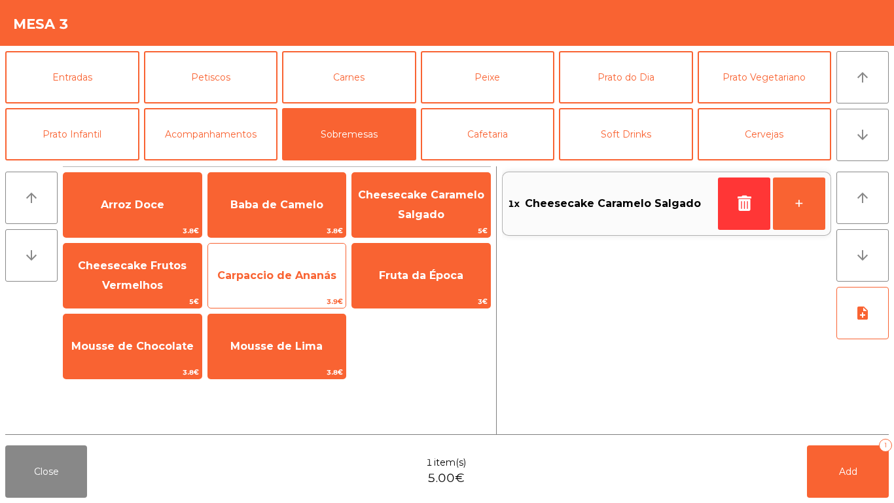
click at [284, 259] on span "Carpaccio de Ananás" at bounding box center [277, 275] width 138 height 35
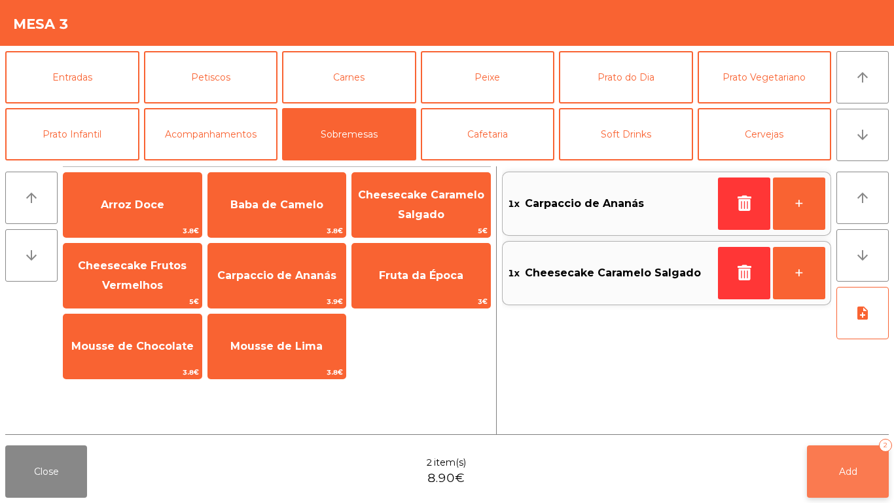
click at [859, 419] on button "Add 2" at bounding box center [848, 471] width 82 height 52
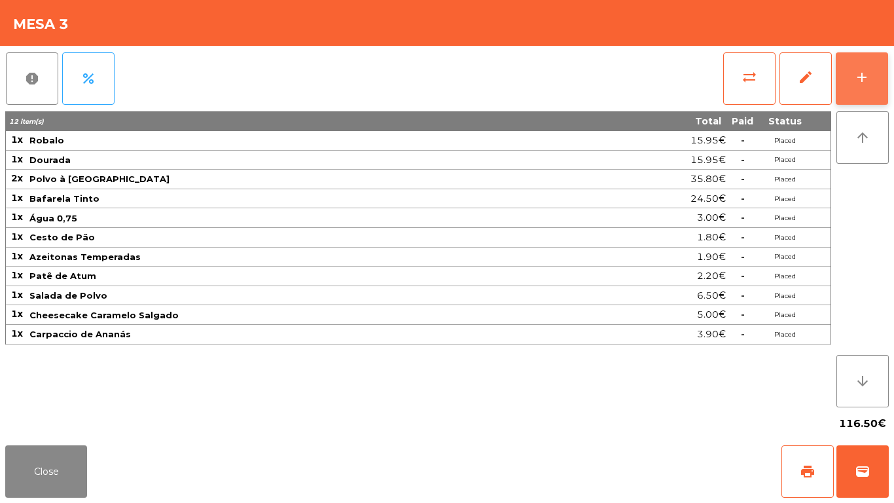
click at [882, 68] on button "add" at bounding box center [862, 78] width 52 height 52
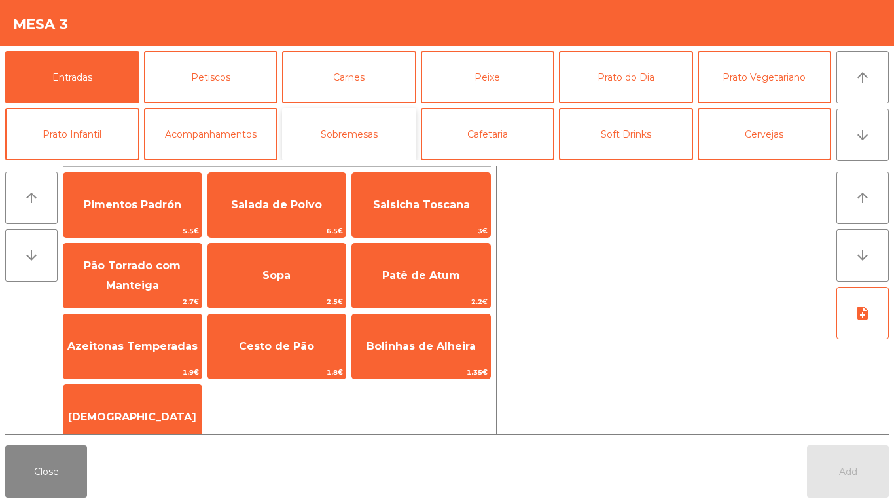
click at [359, 135] on button "Sobremesas" at bounding box center [349, 134] width 134 height 52
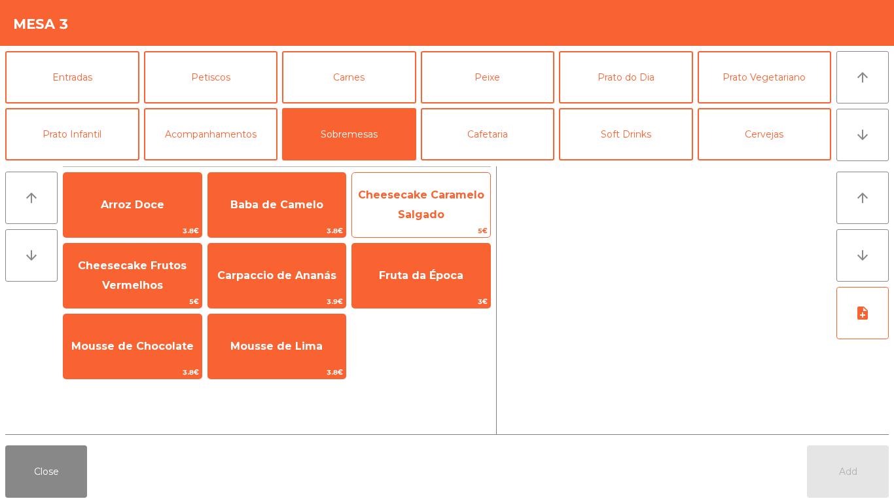
click at [431, 212] on span "Cheesecake Caramelo Salgado" at bounding box center [421, 205] width 126 height 32
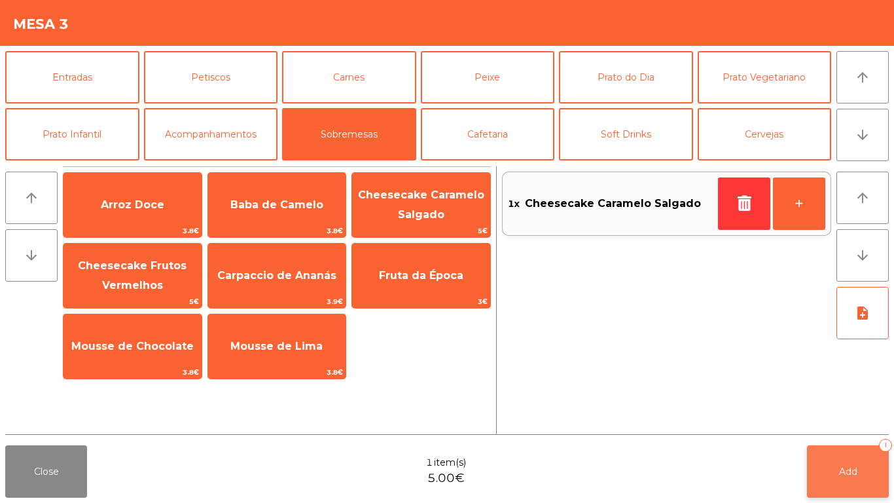
click at [865, 419] on button "Add 1" at bounding box center [848, 471] width 82 height 52
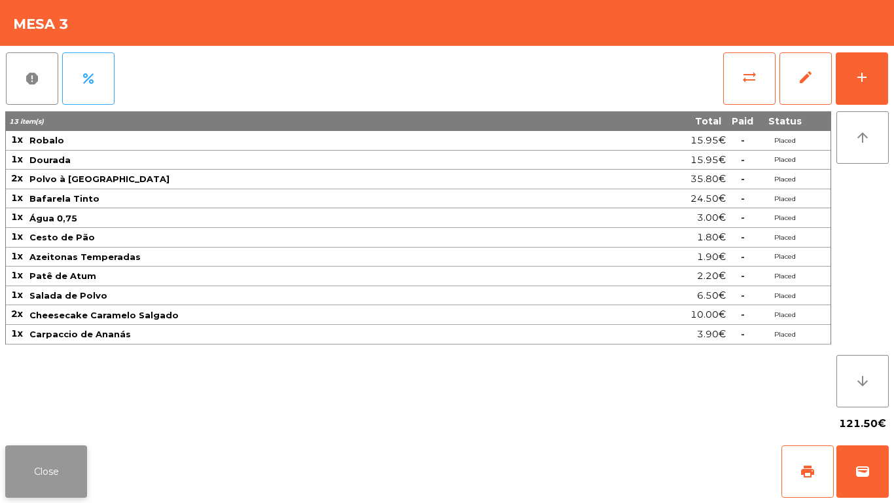
click at [36, 419] on button "Close" at bounding box center [46, 471] width 82 height 52
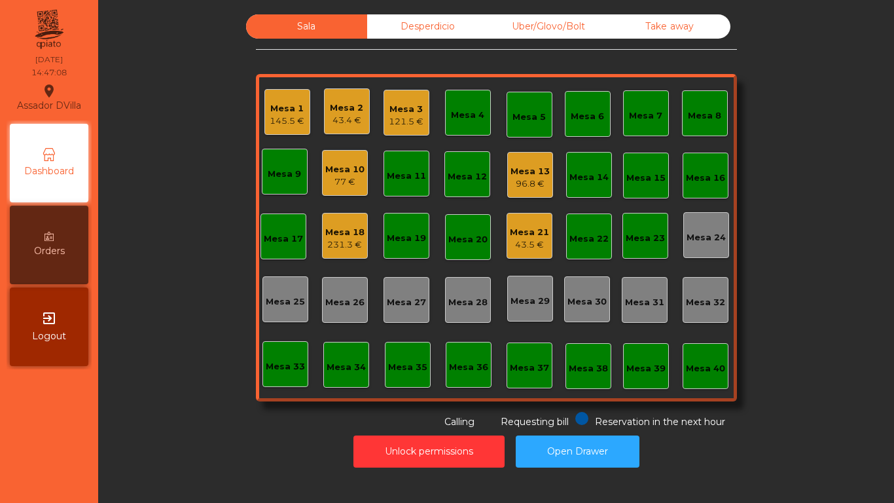
click at [356, 108] on div "Mesa 2" at bounding box center [346, 107] width 33 height 13
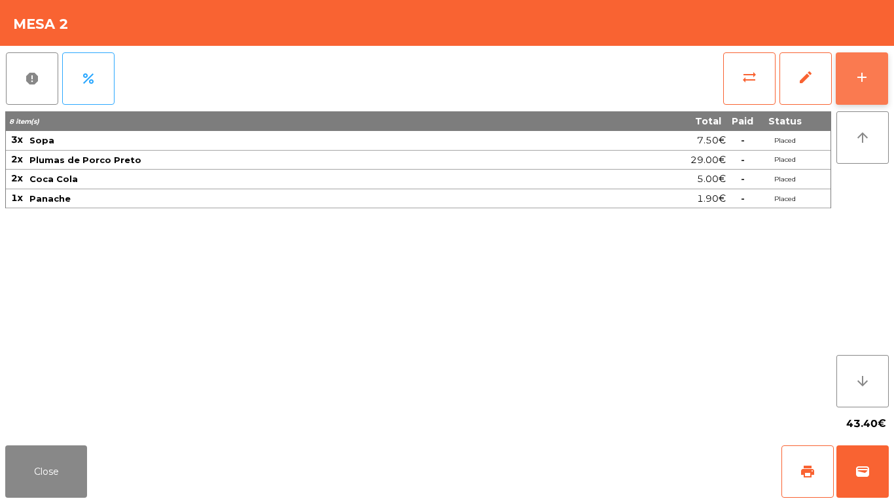
click at [860, 75] on div "add" at bounding box center [862, 77] width 16 height 16
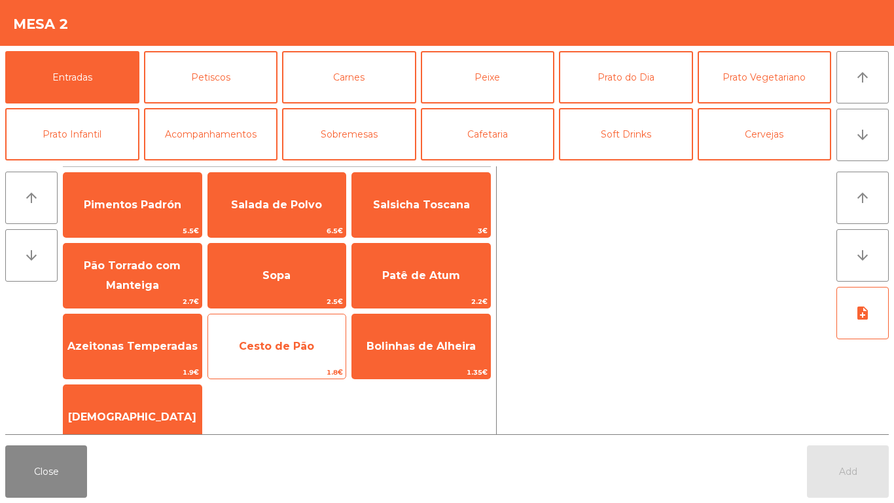
click at [274, 329] on span "Cesto de Pão" at bounding box center [277, 346] width 138 height 35
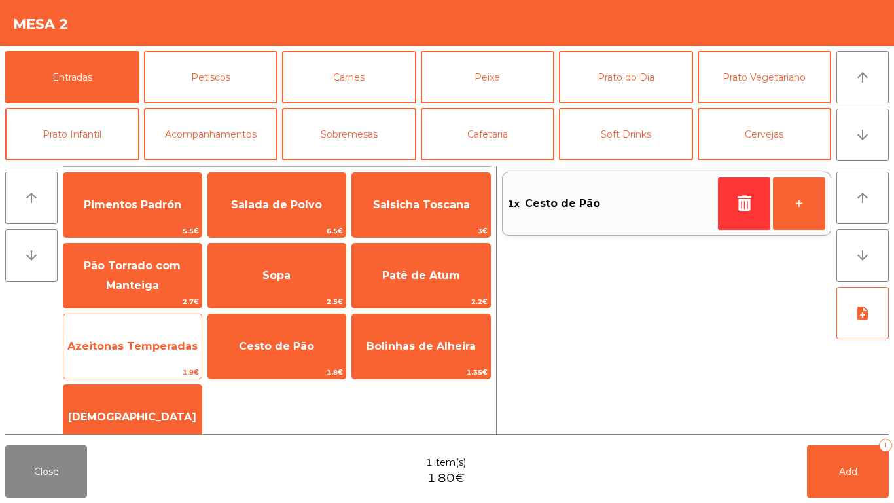
click at [131, 342] on span "Azeitonas Temperadas" at bounding box center [132, 346] width 130 height 12
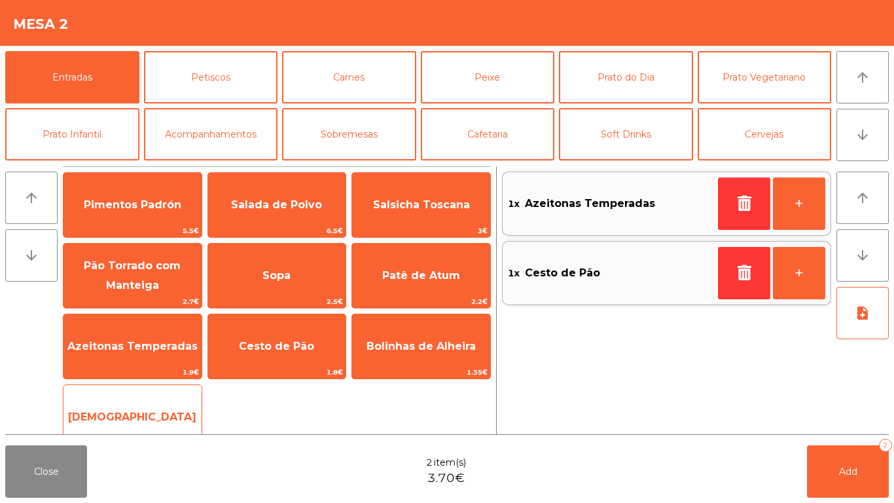
drag, startPoint x: 134, startPoint y: 418, endPoint x: 154, endPoint y: 409, distance: 22.9
click at [136, 416] on span "[DEMOGRAPHIC_DATA]" at bounding box center [132, 416] width 128 height 12
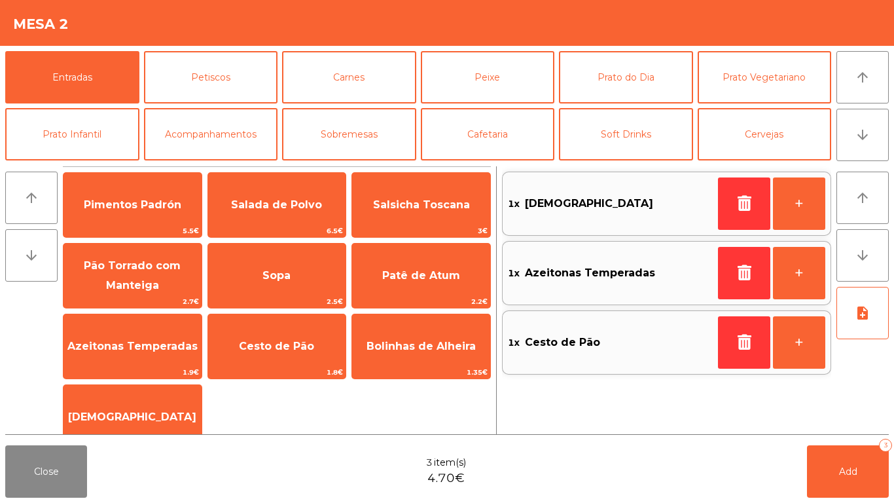
click at [893, 419] on div "Close 3 item(s) 4.70€ Add 3" at bounding box center [447, 471] width 894 height 63
drag, startPoint x: 879, startPoint y: 476, endPoint x: 831, endPoint y: 479, distance: 47.9
click at [874, 419] on button "Add 3" at bounding box center [848, 471] width 82 height 52
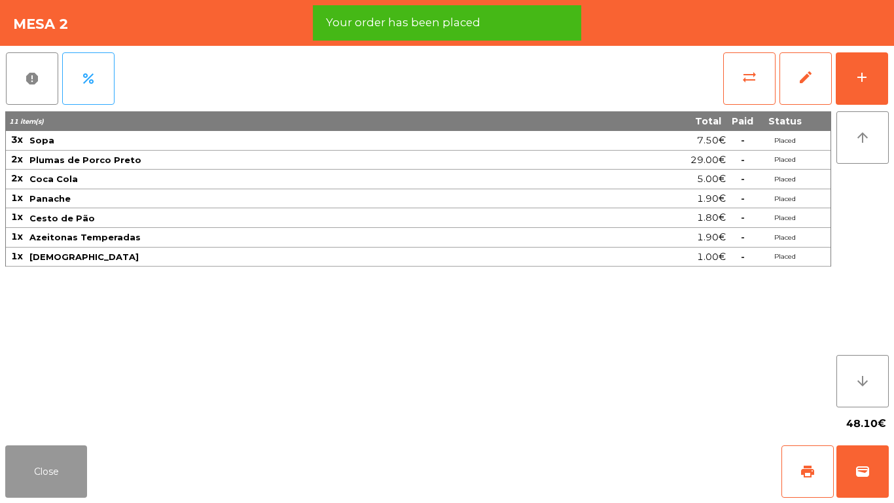
click at [33, 419] on button "Close" at bounding box center [46, 471] width 82 height 52
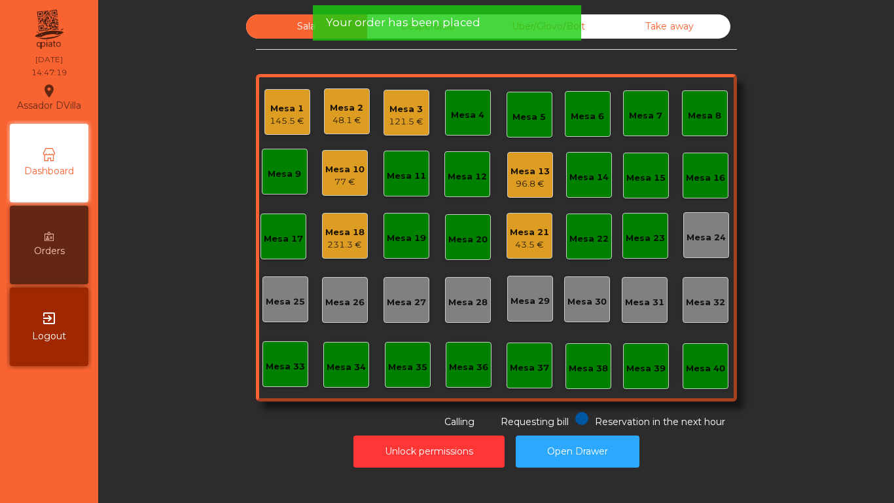
click at [352, 122] on div "48.1 €" at bounding box center [346, 120] width 33 height 13
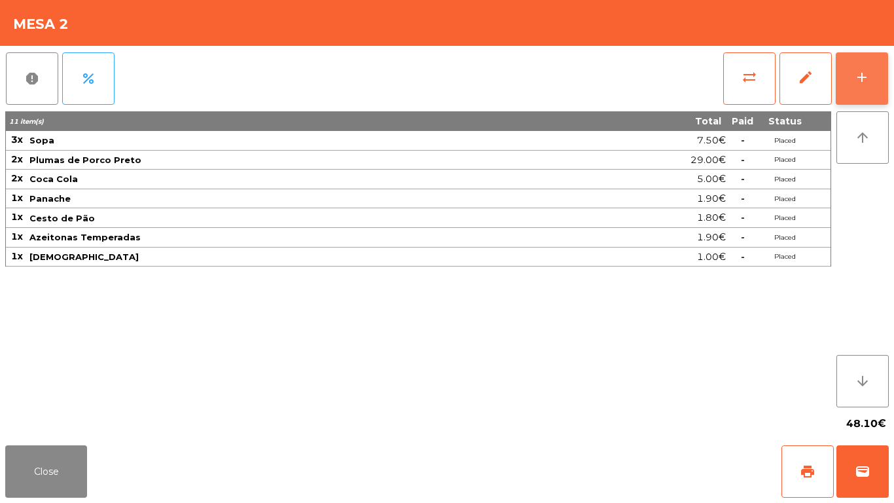
click at [870, 86] on button "add" at bounding box center [862, 78] width 52 height 52
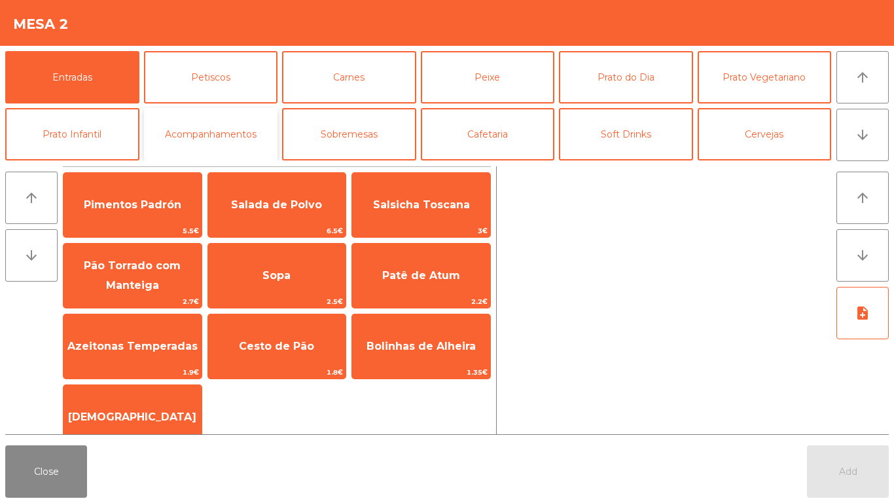
click at [272, 120] on button "Acompanhamentos" at bounding box center [211, 134] width 134 height 52
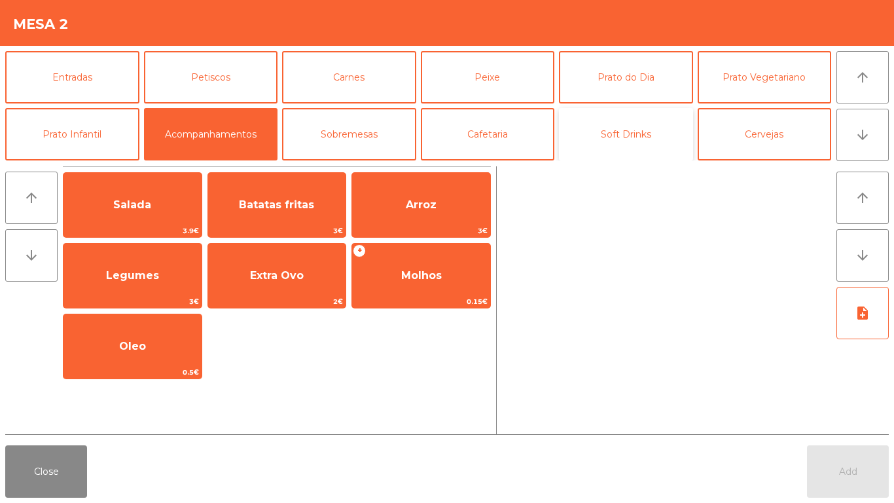
click at [605, 153] on button "Soft Drinks" at bounding box center [626, 134] width 134 height 52
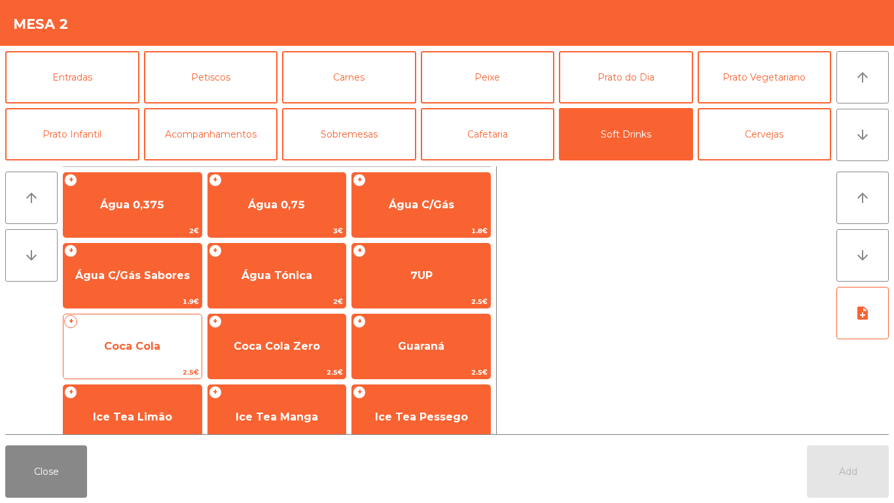
click at [113, 333] on span "Coca Cola" at bounding box center [132, 346] width 138 height 35
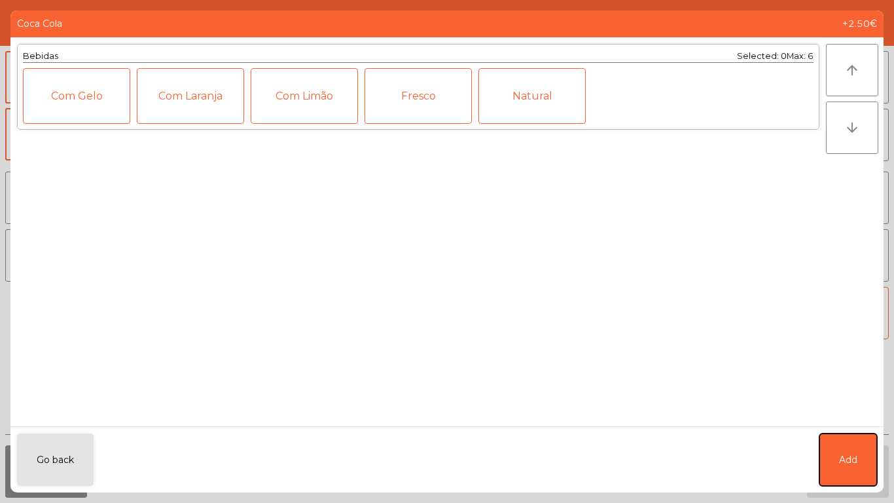
click at [841, 419] on button "Add" at bounding box center [848, 459] width 58 height 52
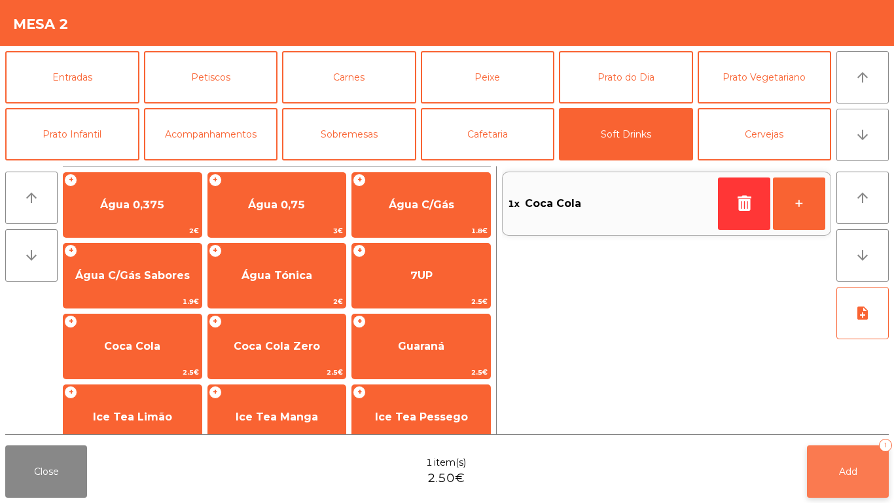
click at [838, 419] on button "Add 1" at bounding box center [848, 471] width 82 height 52
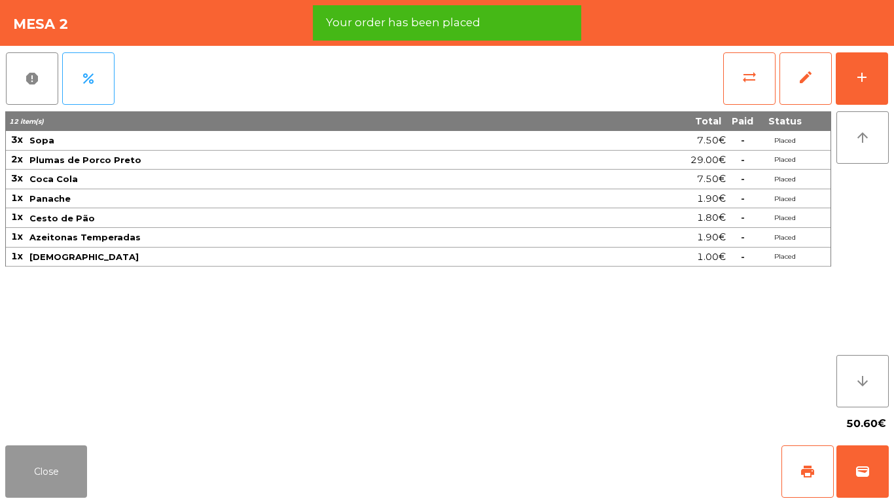
click at [27, 419] on button "Close" at bounding box center [46, 471] width 82 height 52
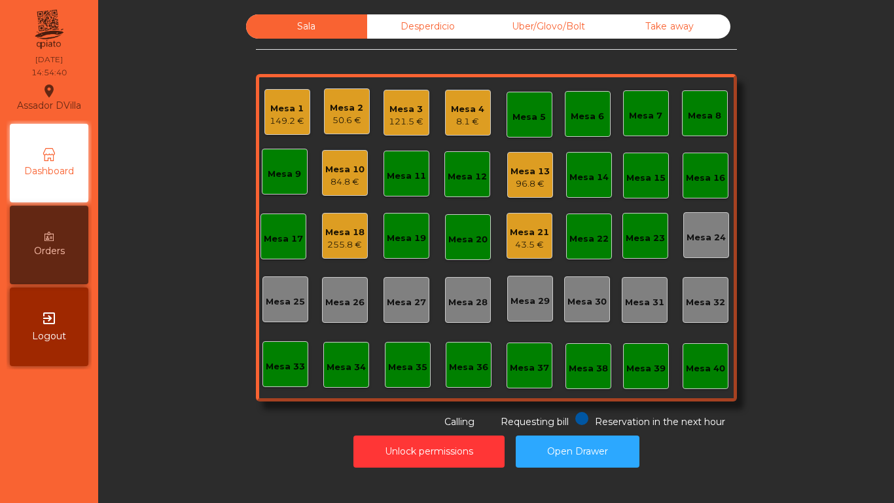
click at [270, 105] on div "Mesa 1" at bounding box center [287, 108] width 35 height 13
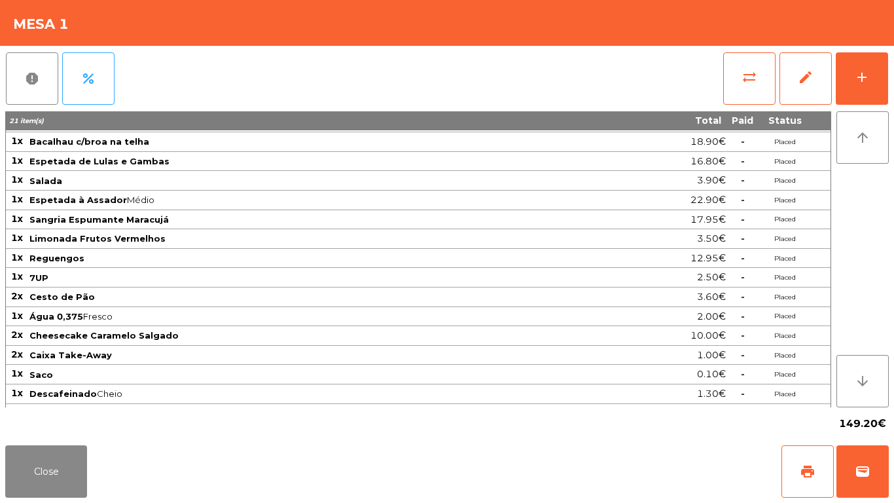
scroll to position [53, 0]
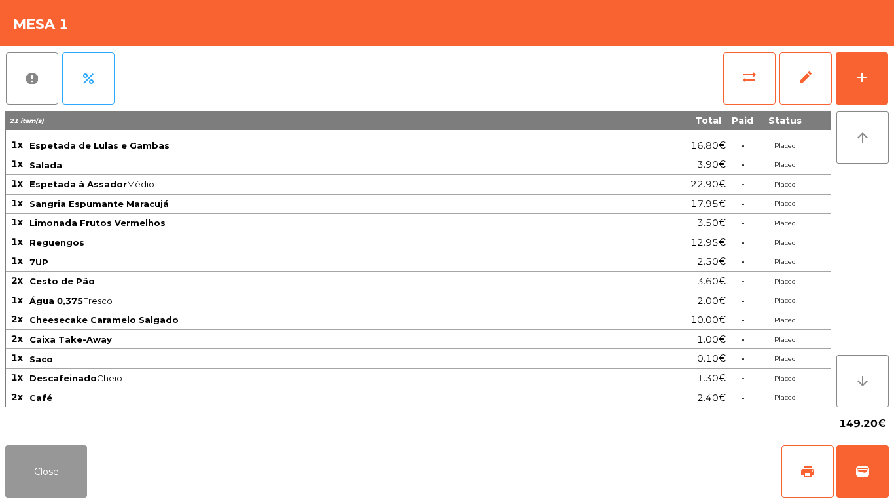
click at [58, 419] on button "Close" at bounding box center [46, 471] width 82 height 52
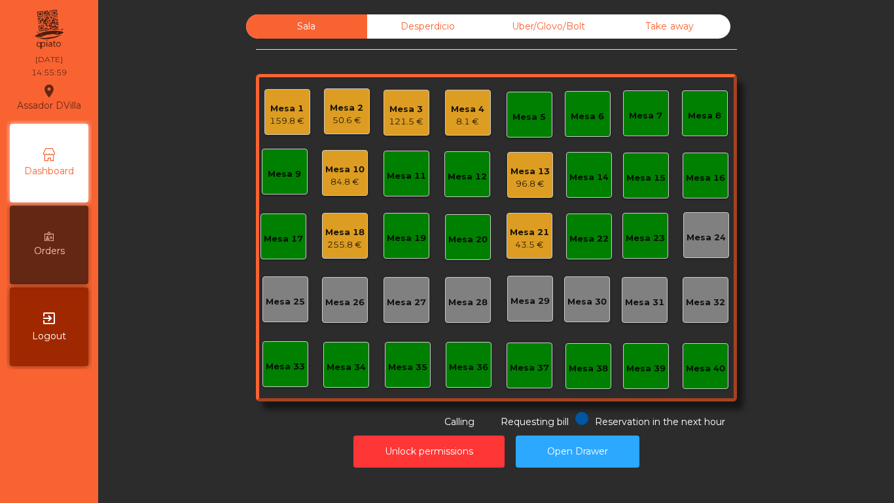
click at [459, 135] on div "Mesa 4 8.1 €" at bounding box center [468, 113] width 46 height 46
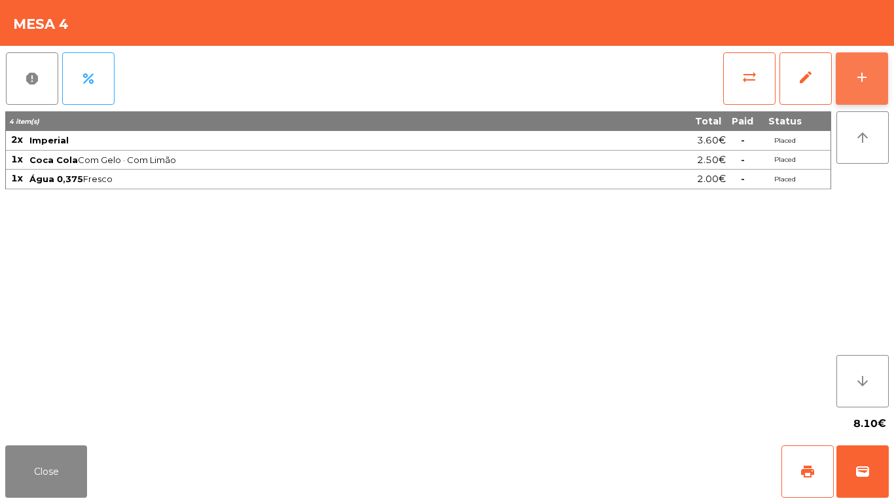
click at [884, 81] on button "add" at bounding box center [862, 78] width 52 height 52
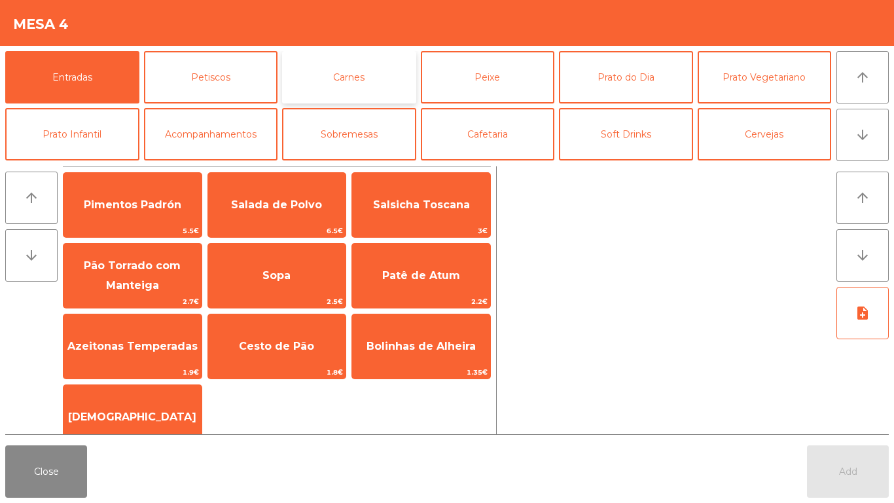
click at [365, 77] on button "Carnes" at bounding box center [349, 77] width 134 height 52
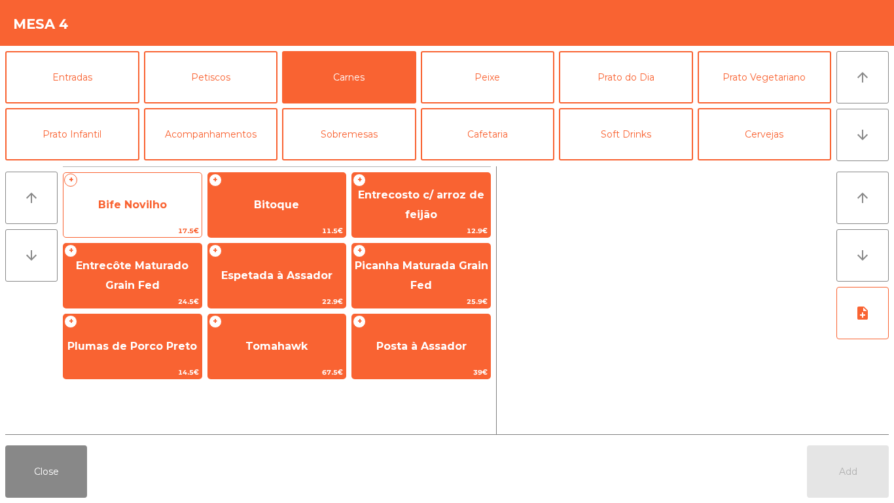
click at [140, 209] on span "Bife Novilho" at bounding box center [132, 204] width 69 height 12
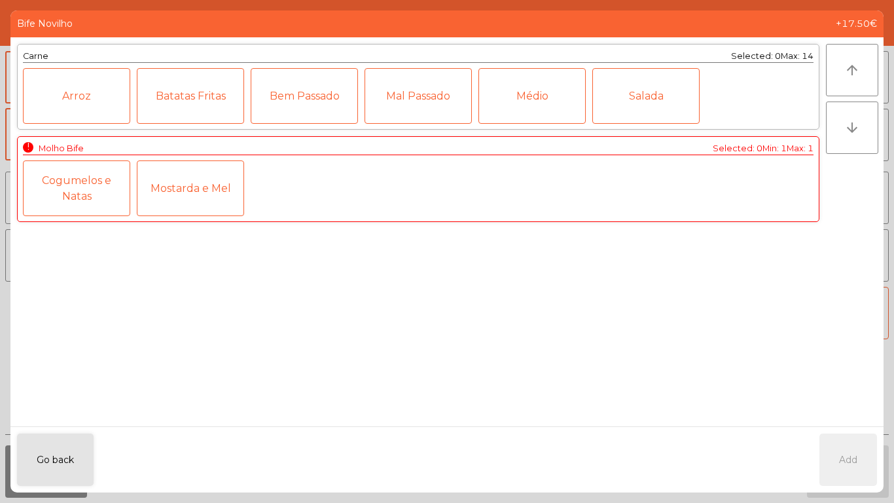
click at [85, 183] on div "Cogumelos e Natas" at bounding box center [76, 188] width 107 height 56
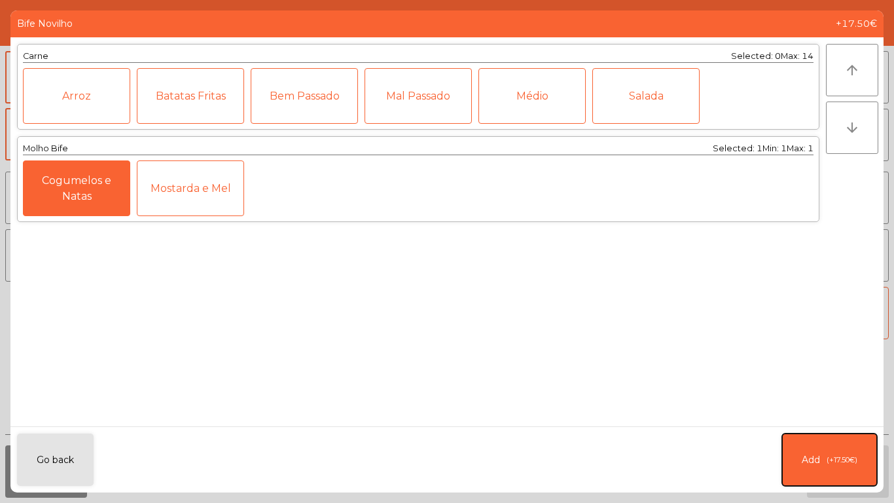
click at [833, 419] on button "Add (+17.50€)" at bounding box center [829, 459] width 95 height 52
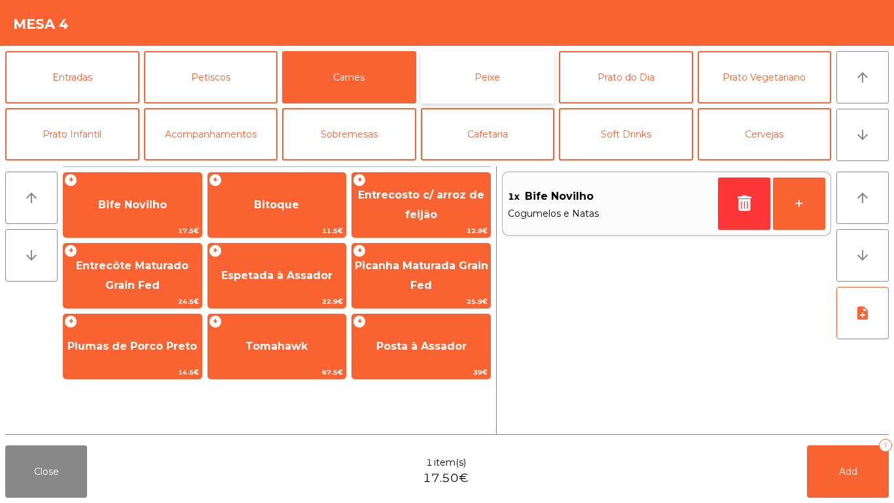
click at [475, 76] on button "Peixe" at bounding box center [488, 77] width 134 height 52
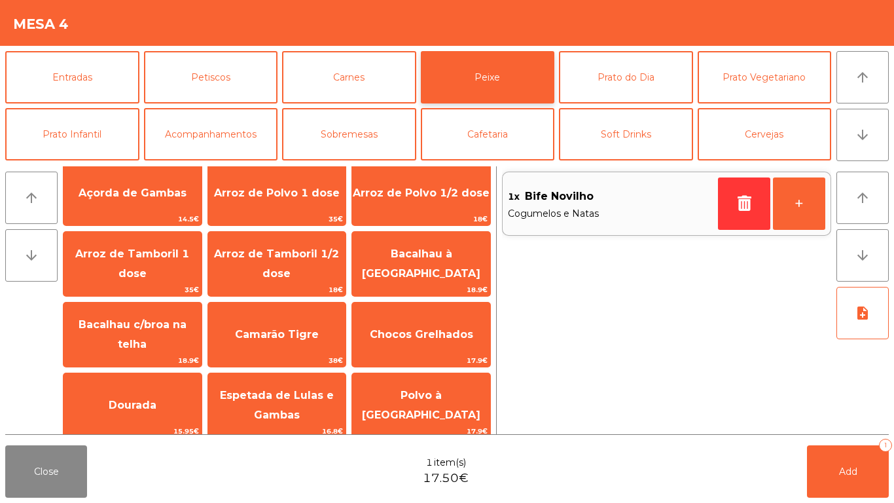
scroll to position [0, 0]
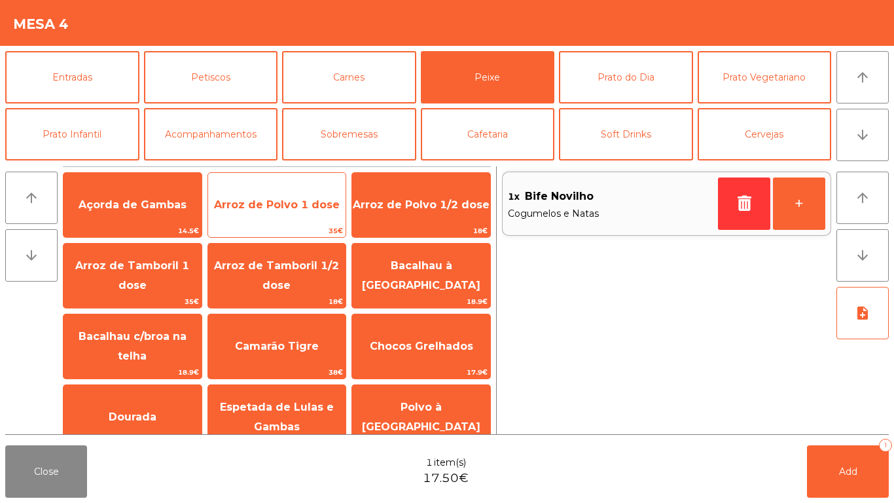
click at [292, 189] on span "Arroz de Polvo 1 dose" at bounding box center [277, 204] width 138 height 35
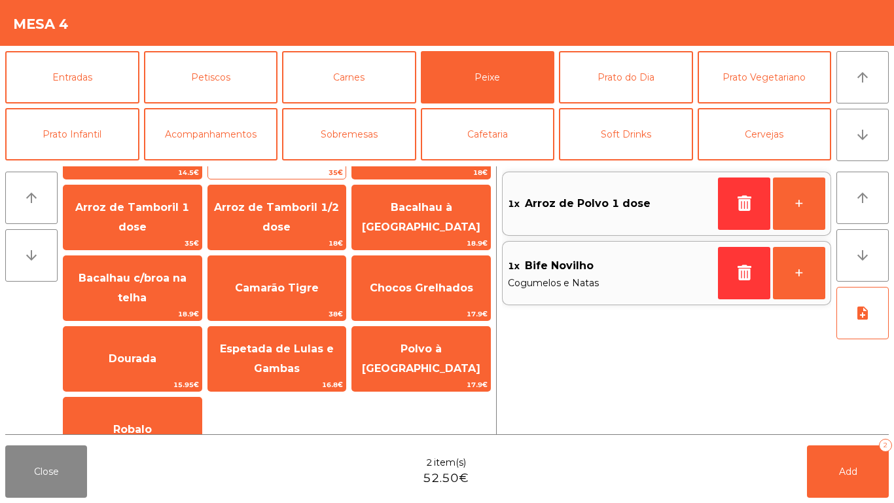
scroll to position [58, 0]
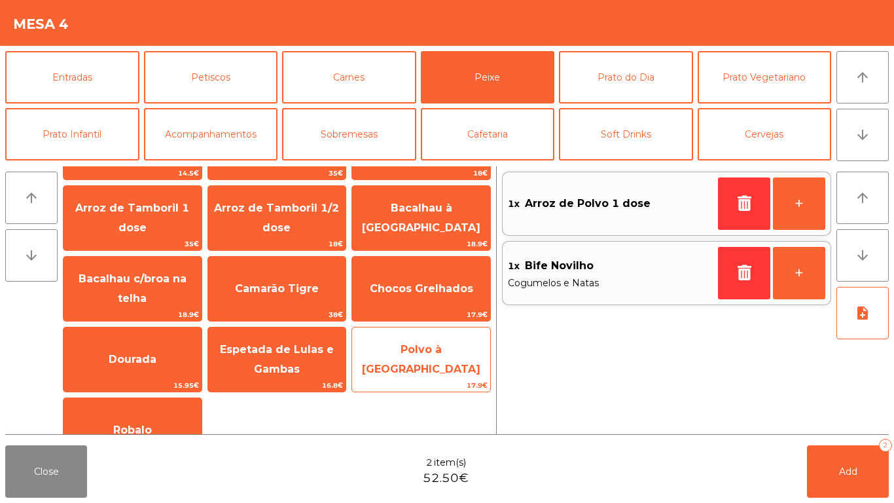
click at [432, 367] on span "Polvo à [GEOGRAPHIC_DATA]" at bounding box center [421, 360] width 138 height 56
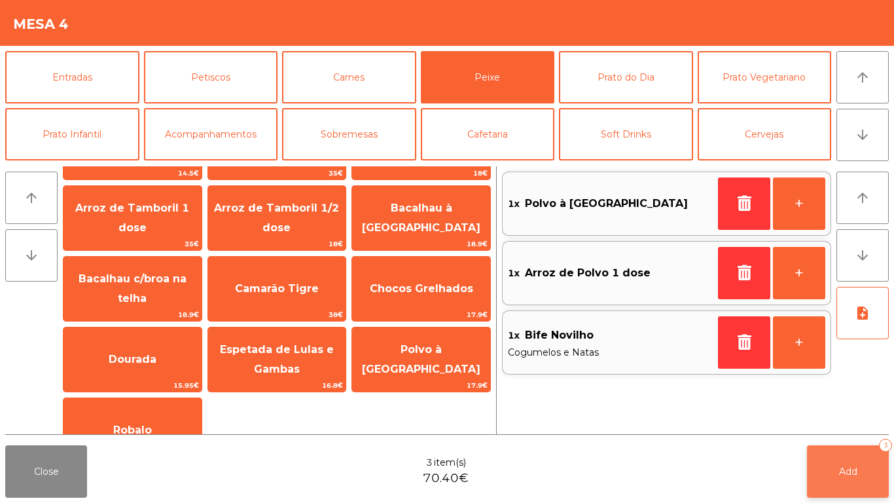
click at [861, 419] on button "Add 3" at bounding box center [848, 471] width 82 height 52
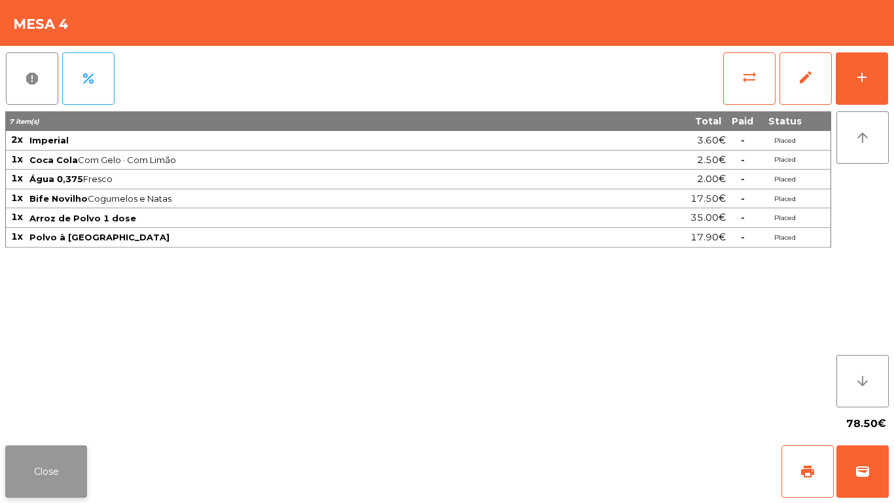
click at [60, 419] on button "Close" at bounding box center [46, 471] width 82 height 52
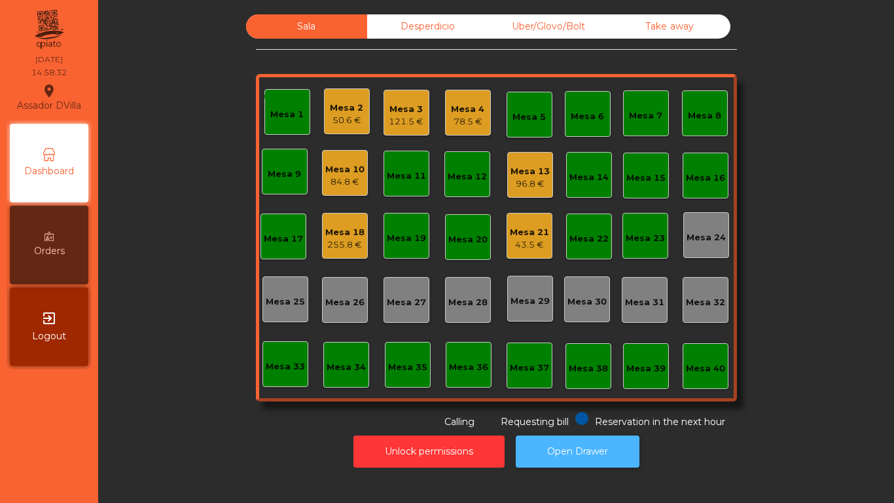
click at [580, 419] on button "Open Drawer" at bounding box center [578, 451] width 124 height 32
click at [462, 123] on div "78.5 €" at bounding box center [467, 121] width 33 height 13
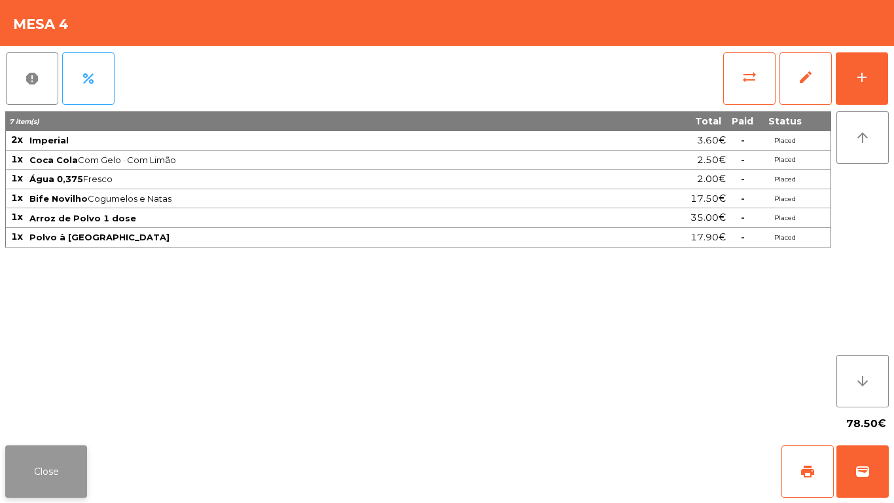
click at [16, 419] on button "Close" at bounding box center [46, 471] width 82 height 52
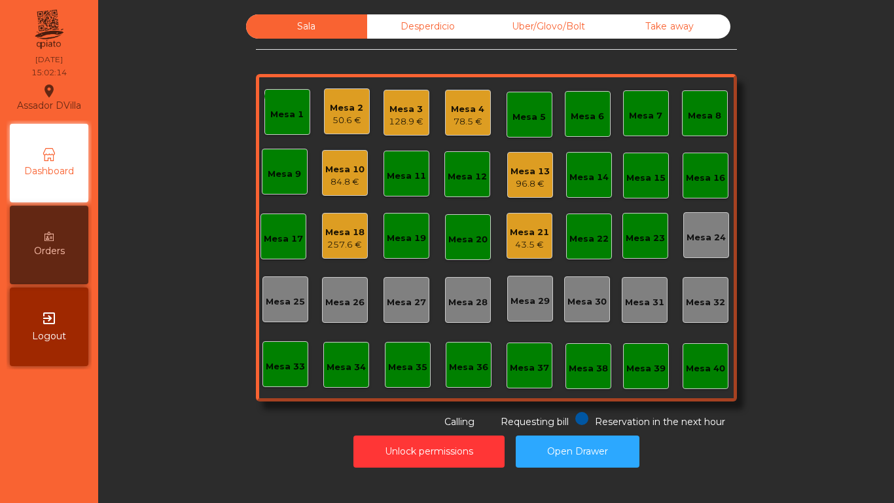
click at [551, 27] on div "Uber/Glovo/Bolt" at bounding box center [548, 26] width 121 height 24
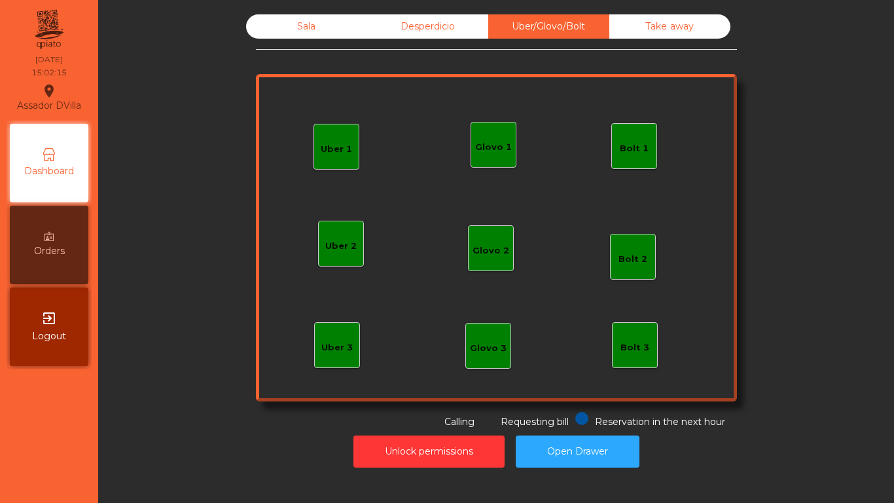
click at [642, 147] on div "Bolt 1" at bounding box center [634, 148] width 29 height 13
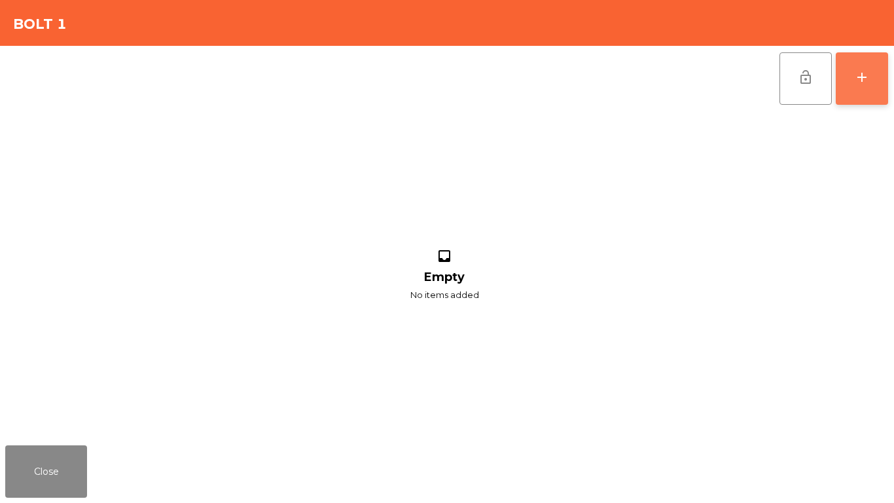
click at [859, 68] on button "add" at bounding box center [862, 78] width 52 height 52
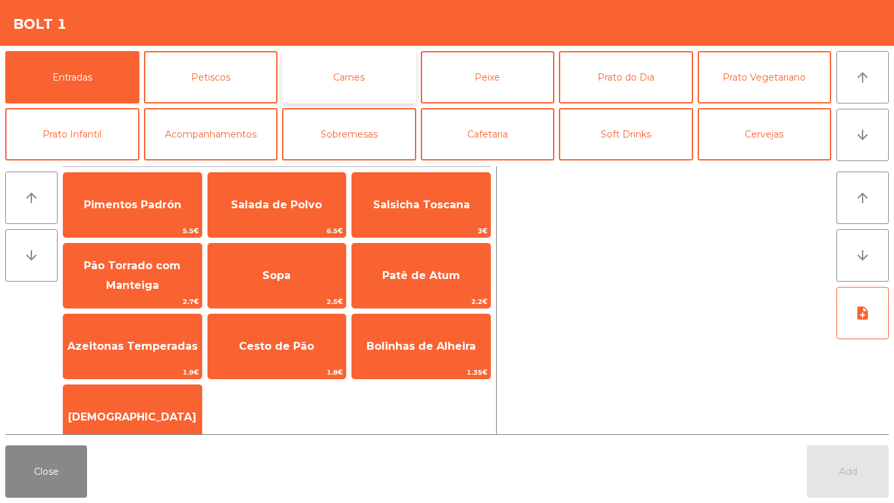
drag, startPoint x: 327, startPoint y: 84, endPoint x: 324, endPoint y: 98, distance: 14.1
click at [328, 84] on button "Carnes" at bounding box center [349, 77] width 134 height 52
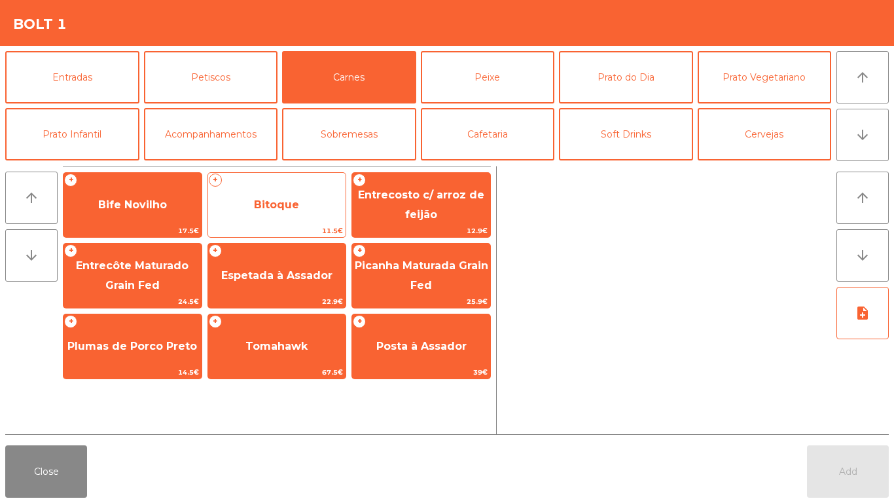
click at [266, 207] on span "Bitoque" at bounding box center [276, 204] width 45 height 12
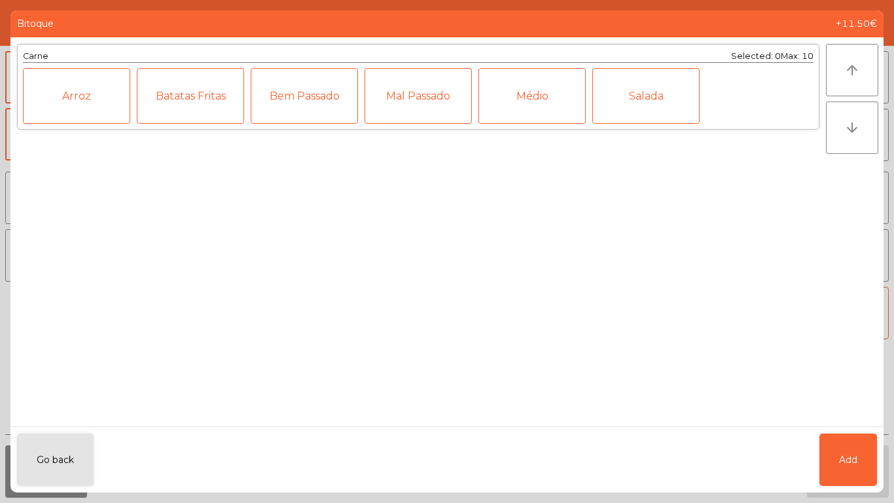
click at [442, 90] on div "Mal Passado" at bounding box center [418, 96] width 107 height 56
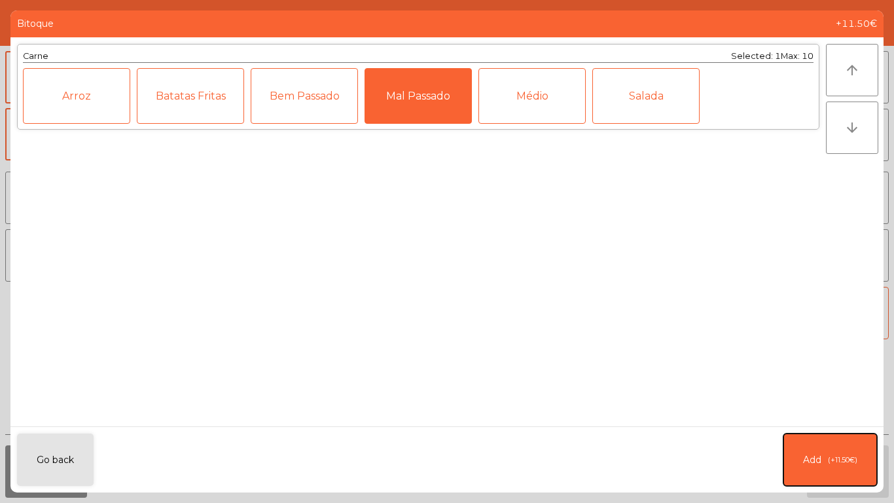
drag, startPoint x: 824, startPoint y: 444, endPoint x: 823, endPoint y: 280, distance: 164.3
click at [824, 419] on button "Add (+11.50€)" at bounding box center [830, 459] width 94 height 52
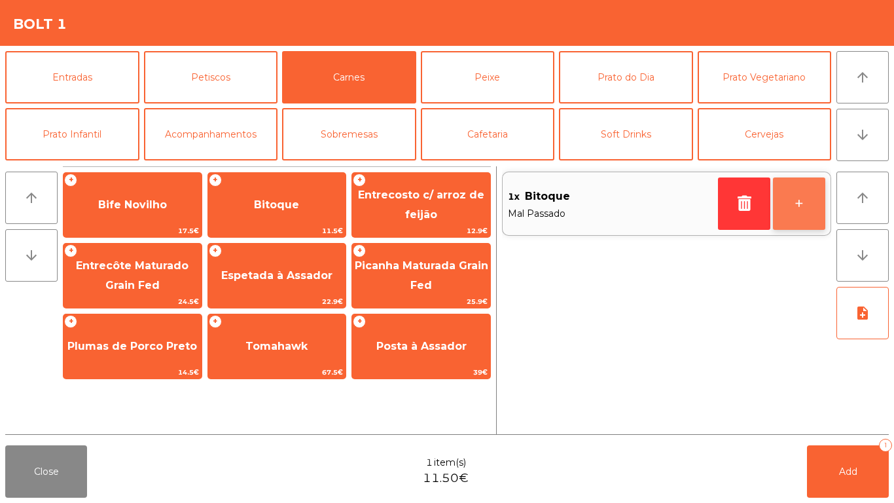
click at [802, 217] on button "+" at bounding box center [799, 203] width 52 height 52
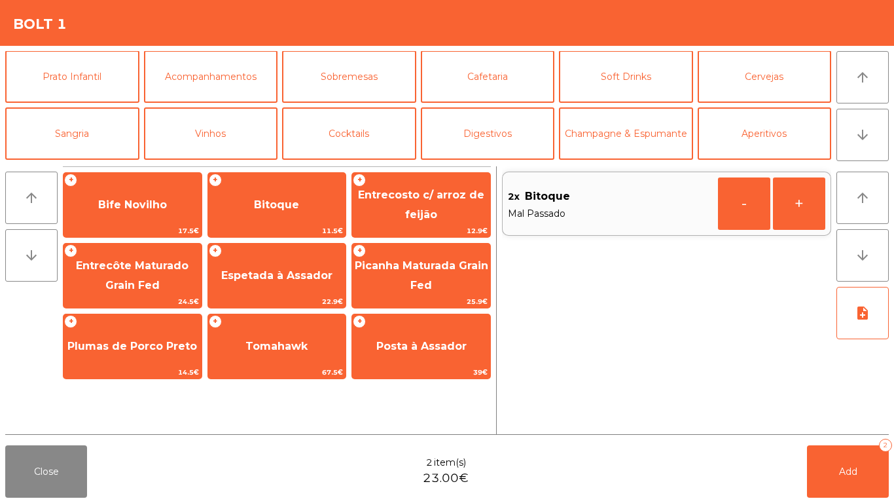
scroll to position [114, 0]
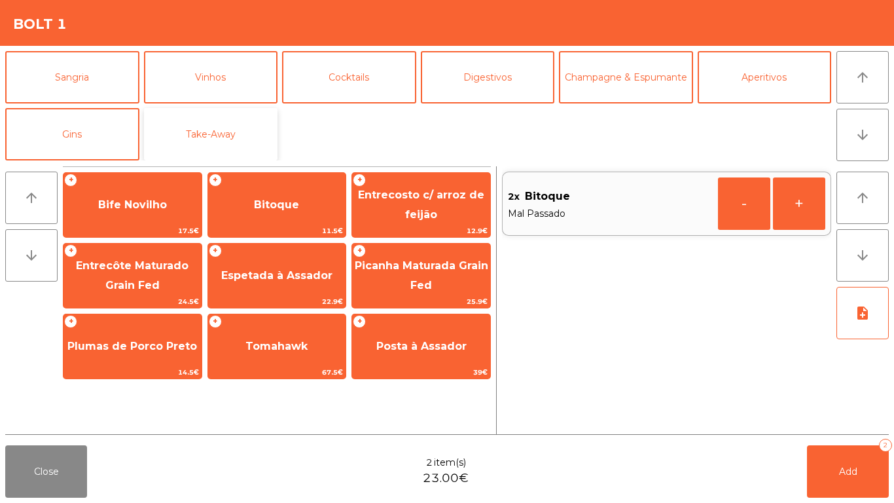
click at [259, 128] on button "Take-Away" at bounding box center [211, 134] width 134 height 52
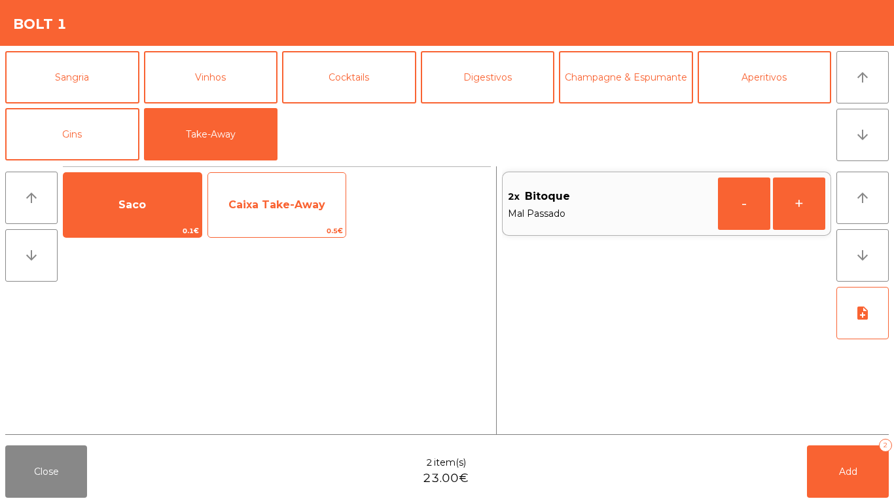
drag, startPoint x: 301, startPoint y: 206, endPoint x: 292, endPoint y: 206, distance: 9.2
click at [300, 206] on span "Caixa Take-Away" at bounding box center [276, 204] width 97 height 12
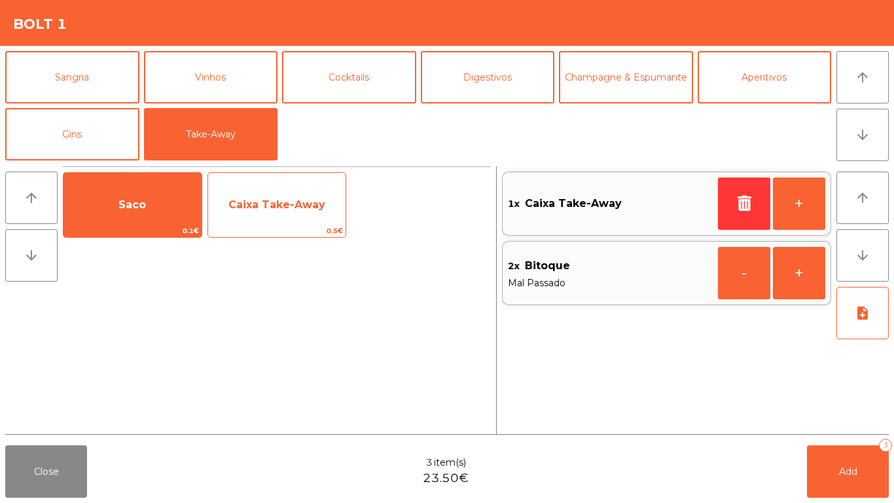
drag, startPoint x: 292, startPoint y: 204, endPoint x: 255, endPoint y: 203, distance: 36.7
click at [289, 203] on span "Caixa Take-Away" at bounding box center [276, 204] width 97 height 12
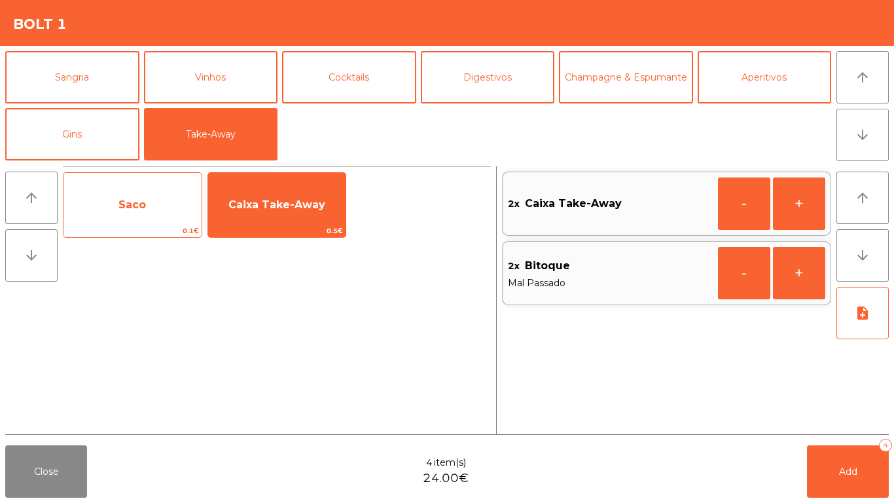
click at [140, 200] on span "Saco" at bounding box center [131, 204] width 27 height 12
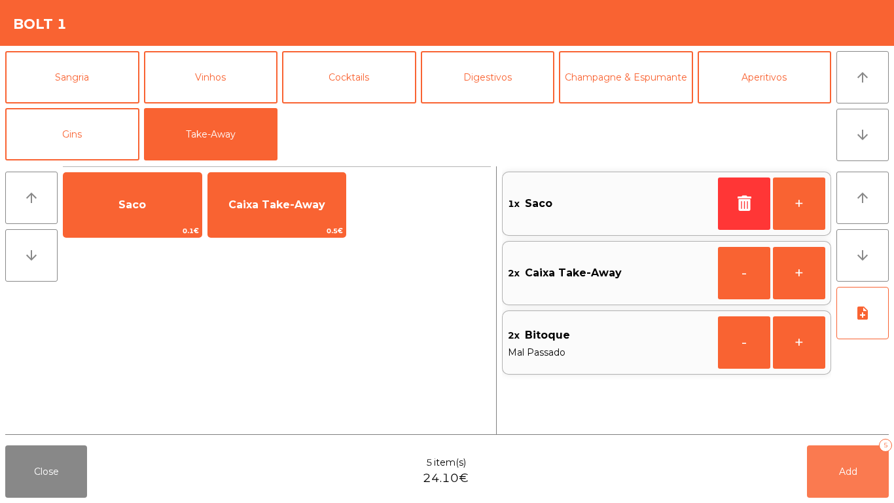
drag, startPoint x: 822, startPoint y: 466, endPoint x: 518, endPoint y: 426, distance: 306.3
click at [823, 419] on button "Add 5" at bounding box center [848, 471] width 82 height 52
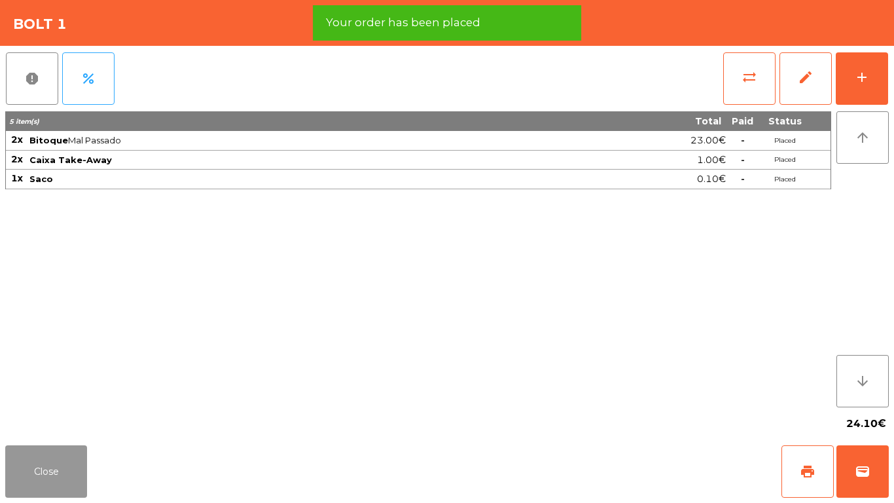
click at [45, 419] on button "Close" at bounding box center [46, 471] width 82 height 52
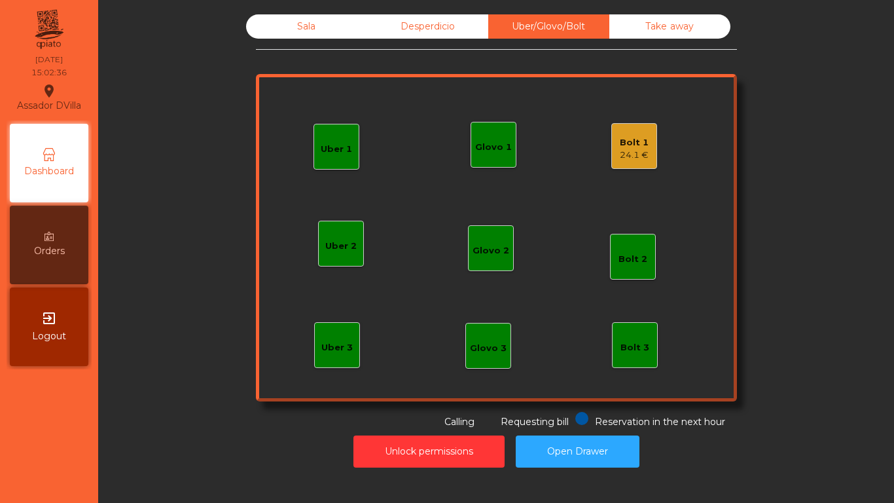
click at [632, 156] on div "24.1 €" at bounding box center [634, 155] width 29 height 13
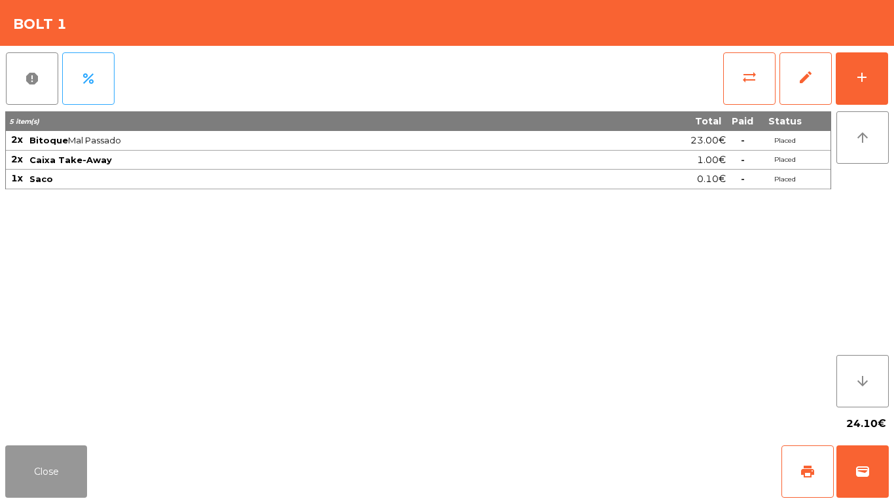
drag, startPoint x: 47, startPoint y: 465, endPoint x: 134, endPoint y: 463, distance: 86.4
click at [52, 419] on button "Close" at bounding box center [46, 471] width 82 height 52
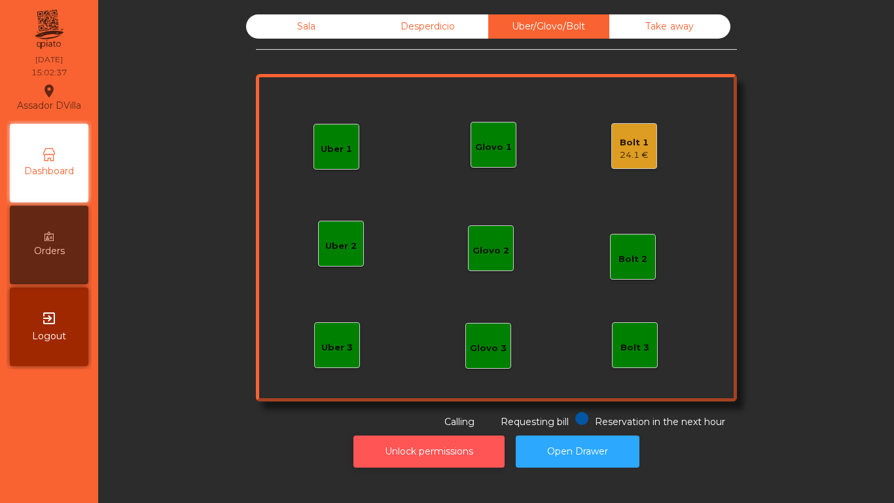
click at [367, 419] on button "Unlock permissions" at bounding box center [428, 451] width 151 height 32
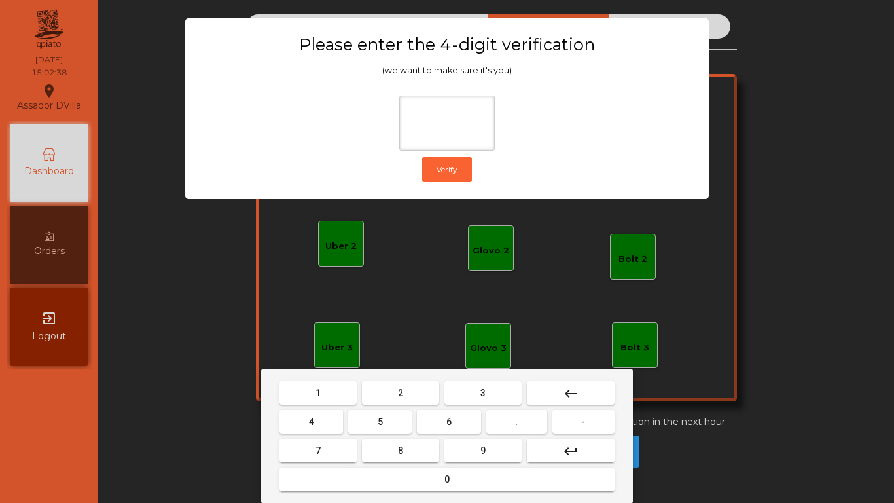
click at [382, 382] on button "2" at bounding box center [400, 393] width 77 height 24
type input "*"
drag, startPoint x: 0, startPoint y: 0, endPoint x: 469, endPoint y: 435, distance: 639.1
click at [452, 417] on span "6" at bounding box center [448, 421] width 5 height 10
drag, startPoint x: 471, startPoint y: 439, endPoint x: 472, endPoint y: 446, distance: 7.3
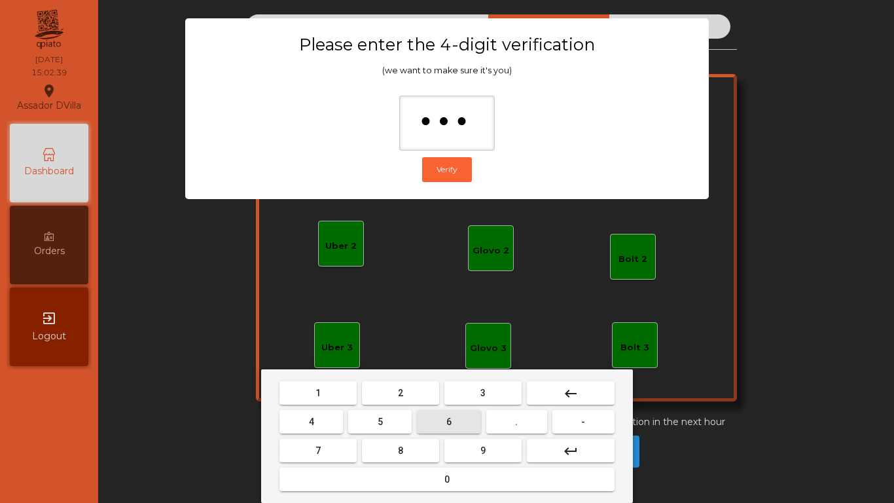
click at [471, 440] on button "9" at bounding box center [482, 451] width 77 height 24
type input "****"
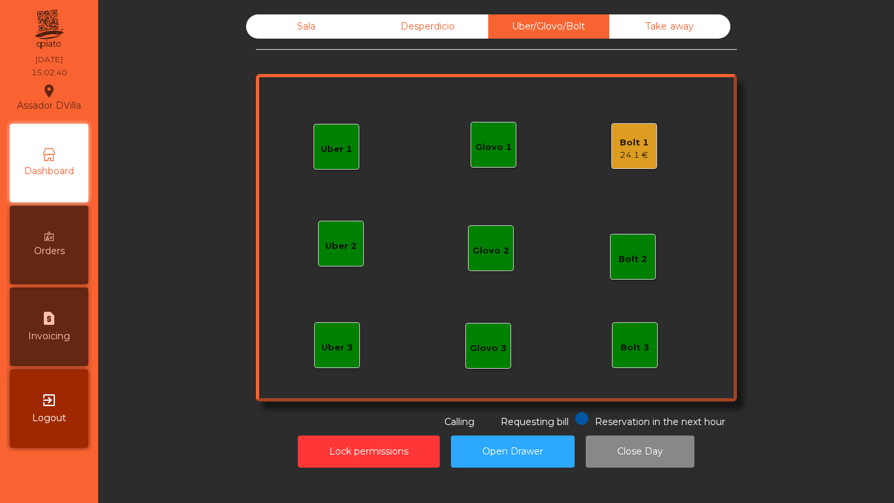
click at [631, 141] on div "Bolt 1" at bounding box center [634, 142] width 29 height 13
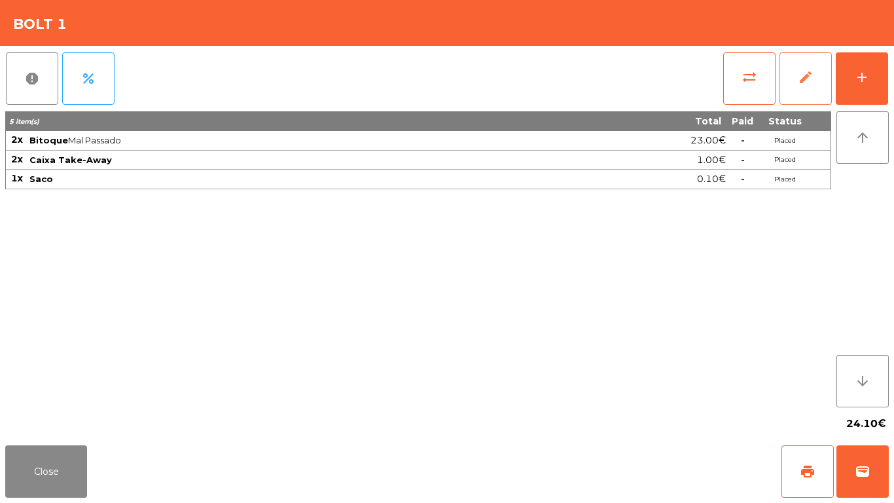
click at [808, 92] on button "edit" at bounding box center [806, 78] width 52 height 52
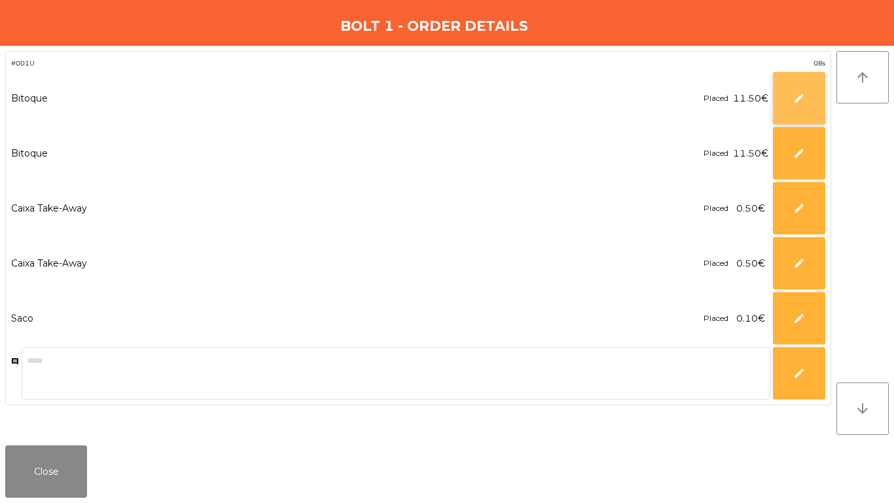
click at [785, 107] on button "edit" at bounding box center [799, 98] width 52 height 52
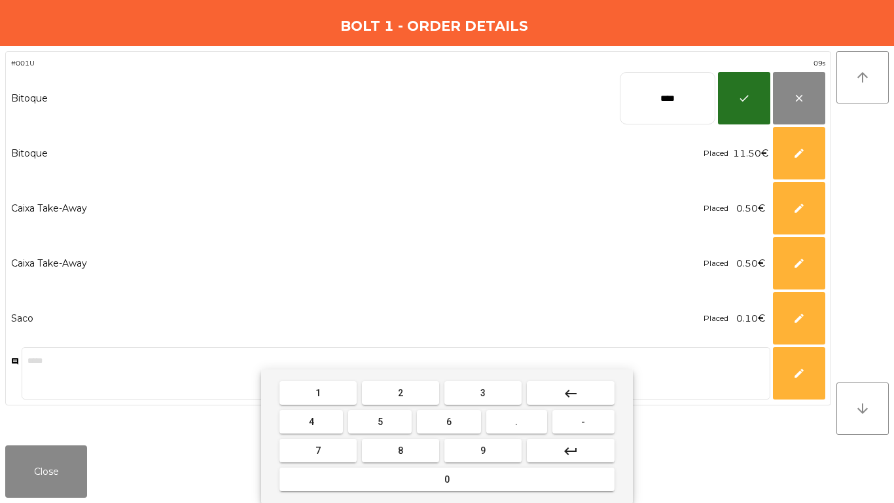
click at [683, 100] on input "****" at bounding box center [668, 98] width 96 height 52
type input "****"
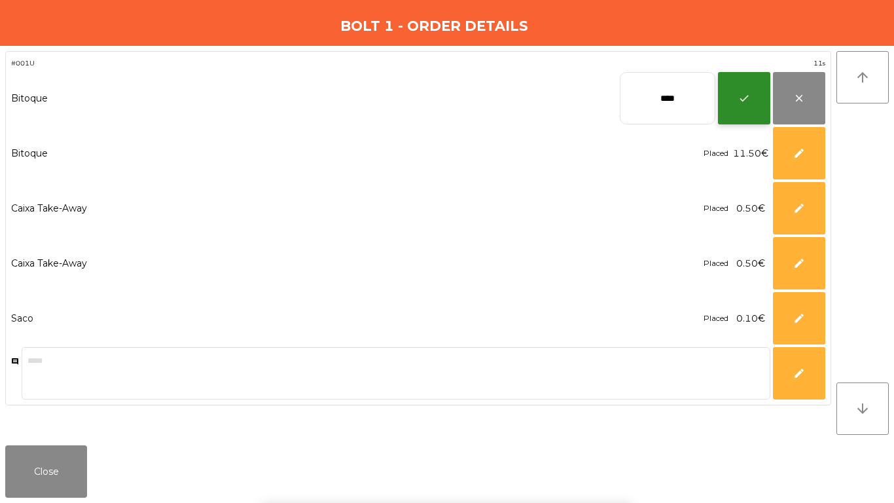
click at [728, 105] on button "check" at bounding box center [744, 98] width 52 height 52
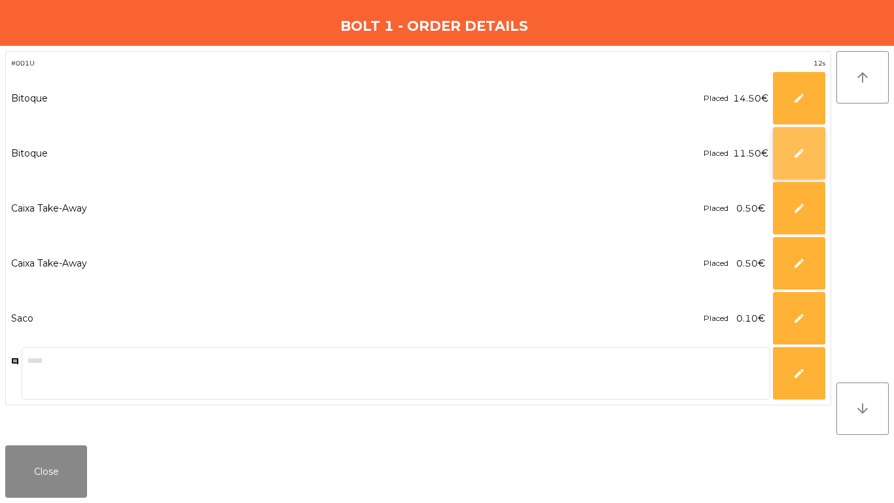
click at [778, 154] on button "edit" at bounding box center [799, 153] width 52 height 52
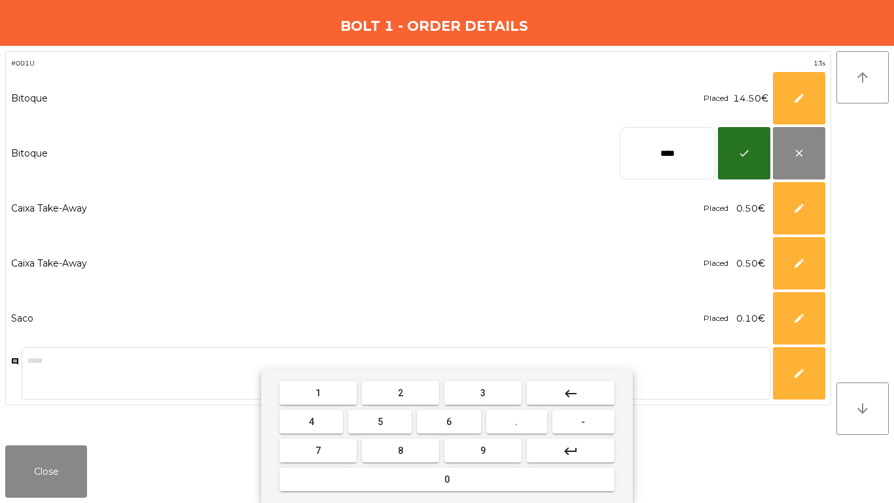
click at [648, 154] on input "****" at bounding box center [668, 153] width 96 height 52
type input "****"
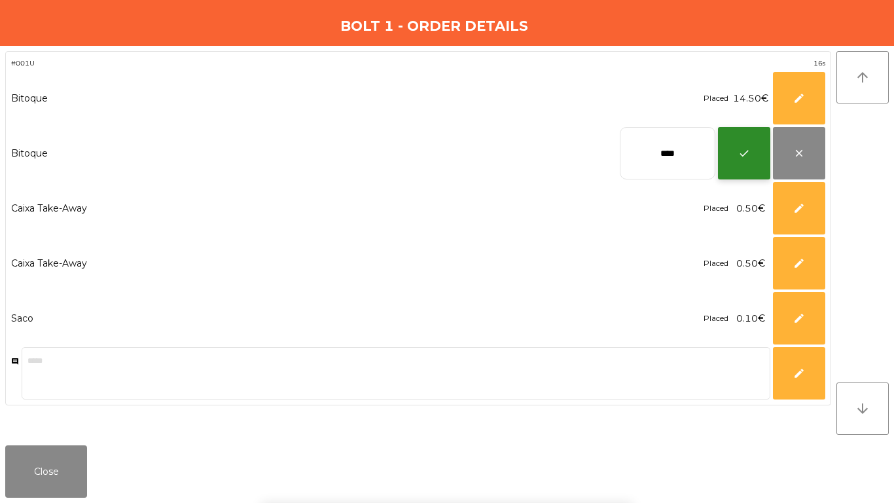
click at [756, 149] on button "check" at bounding box center [744, 153] width 52 height 52
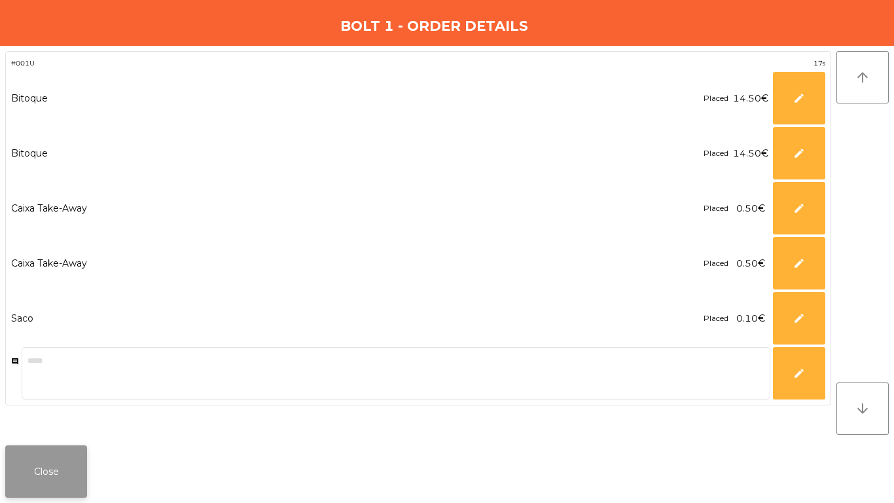
drag, startPoint x: 0, startPoint y: 482, endPoint x: 37, endPoint y: 462, distance: 41.6
click at [3, 477] on div "Close" at bounding box center [447, 471] width 894 height 63
drag, startPoint x: 39, startPoint y: 462, endPoint x: 65, endPoint y: 465, distance: 26.4
click at [41, 462] on button "Close" at bounding box center [46, 471] width 82 height 52
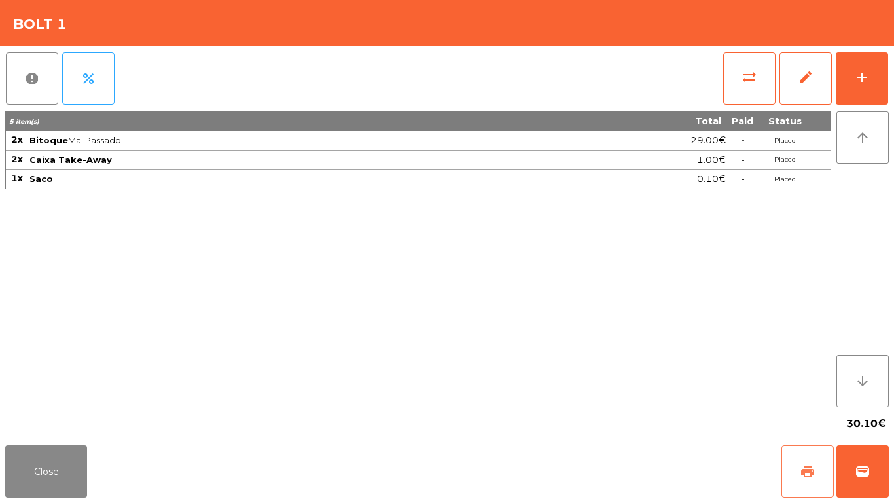
click at [820, 464] on button "print" at bounding box center [808, 471] width 52 height 52
click at [876, 473] on button "wallet" at bounding box center [862, 471] width 52 height 52
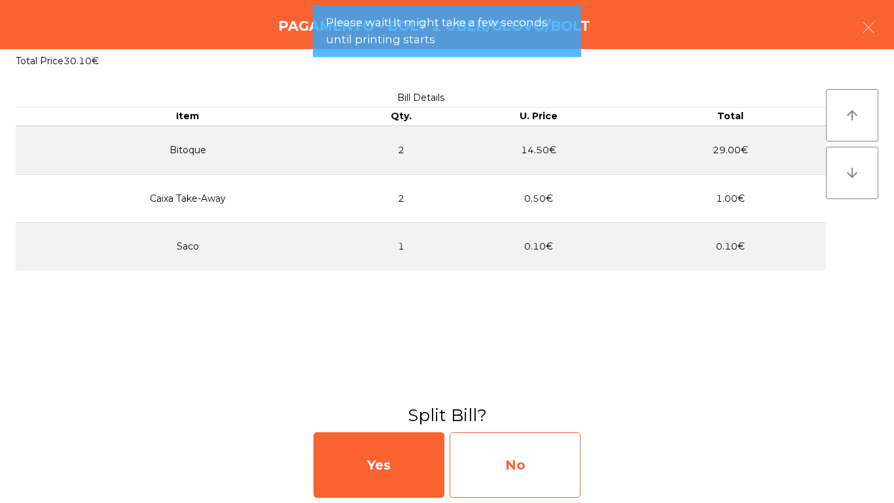
click at [535, 449] on div "No" at bounding box center [515, 464] width 131 height 65
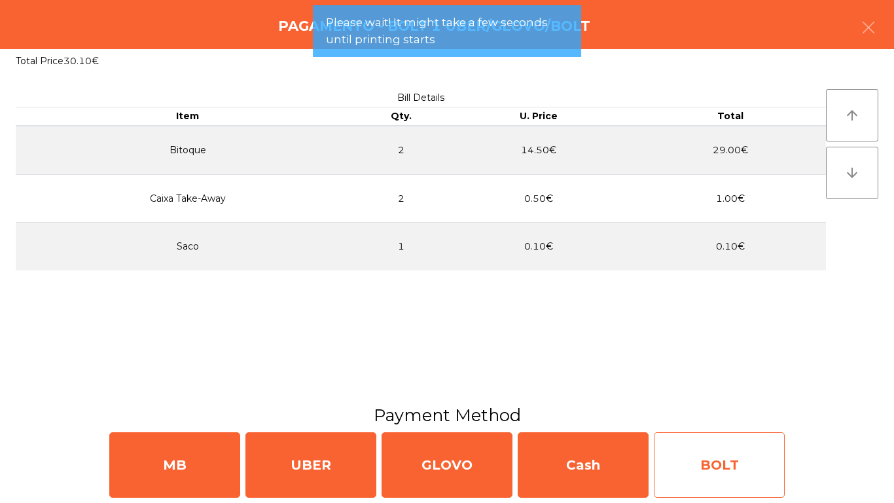
click at [729, 466] on div "BOLT" at bounding box center [719, 464] width 131 height 65
select select "**"
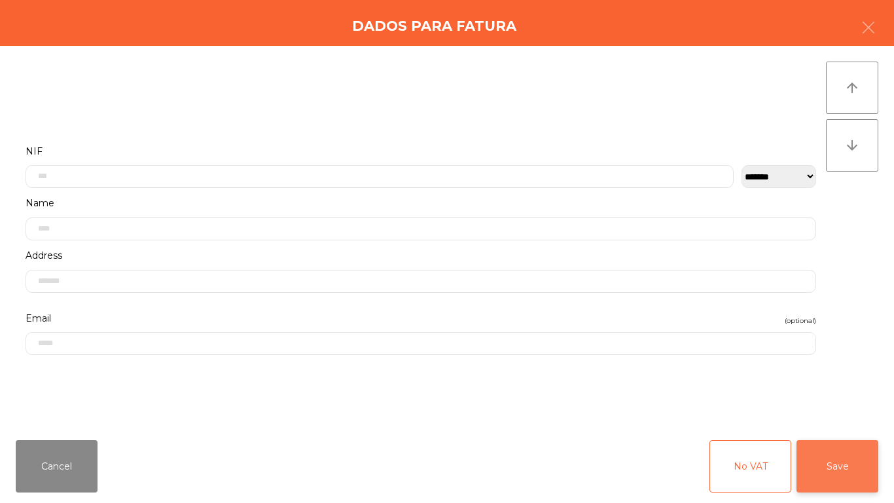
click at [852, 487] on button "Save" at bounding box center [838, 466] width 82 height 52
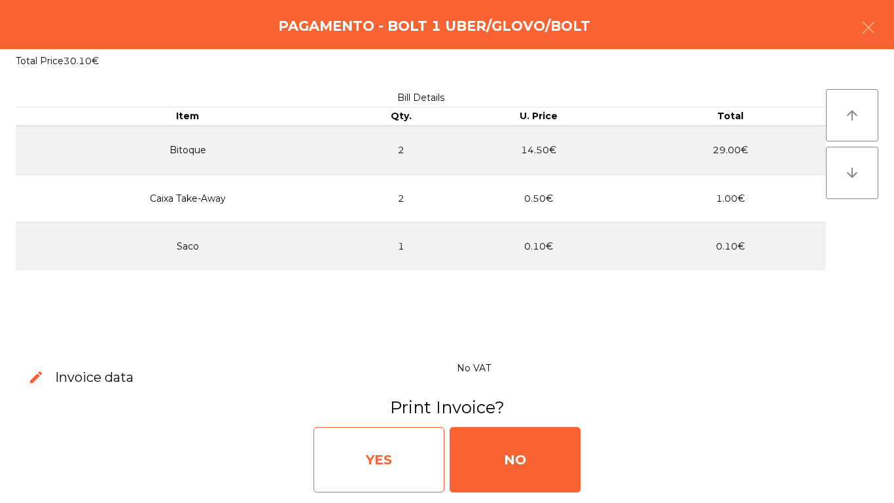
click at [417, 478] on div "YES" at bounding box center [379, 459] width 131 height 65
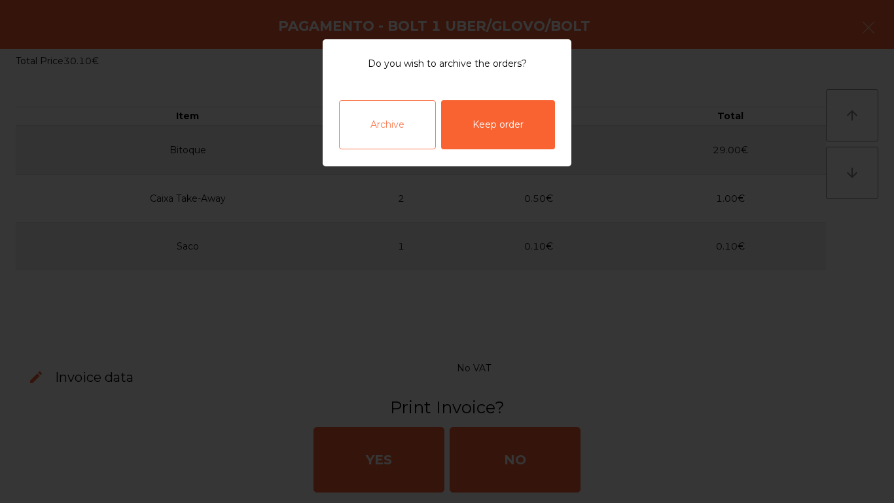
drag, startPoint x: 370, startPoint y: 96, endPoint x: 375, endPoint y: 106, distance: 11.4
click at [372, 96] on div "Archive Keep order" at bounding box center [447, 124] width 249 height 83
drag, startPoint x: 382, startPoint y: 140, endPoint x: 387, endPoint y: 134, distance: 8.8
click at [384, 140] on div "Archive" at bounding box center [387, 124] width 97 height 49
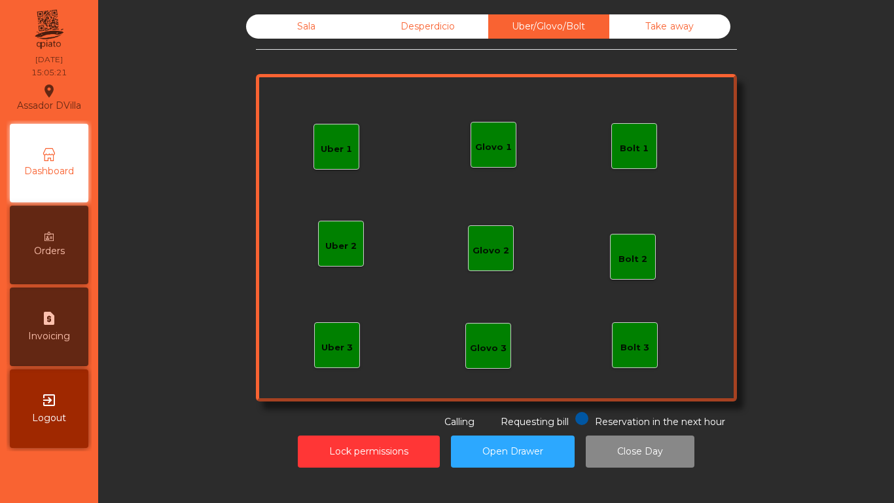
click at [304, 35] on div "Sala" at bounding box center [306, 26] width 121 height 24
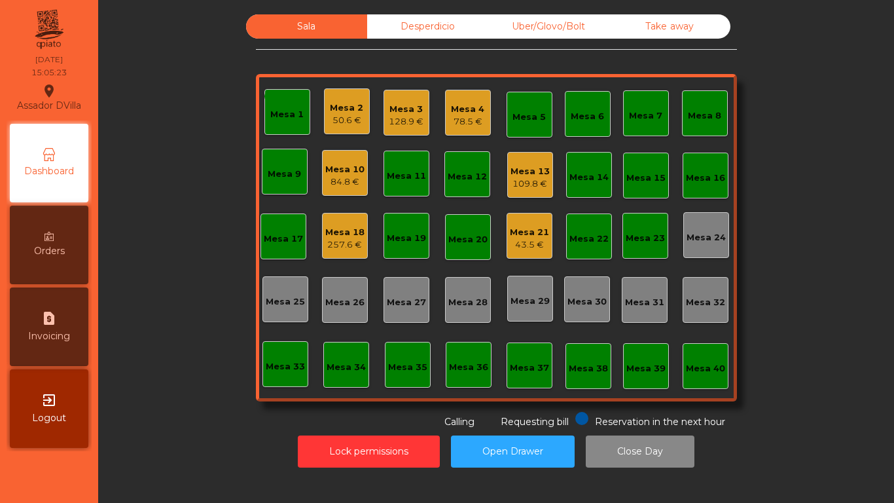
click at [312, 173] on div "monetization_on done Mesa 1 Mesa 2 50.6 € Mesa 3 128.9 € Mesa 4 78.5 € Mesa 5 M…" at bounding box center [496, 237] width 481 height 327
click at [331, 169] on div "Mesa 10" at bounding box center [344, 169] width 39 height 13
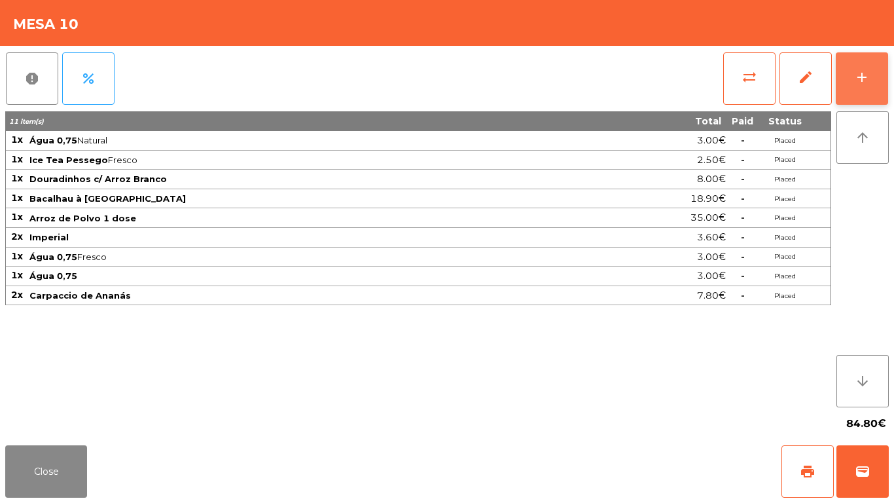
click at [854, 78] on button "add" at bounding box center [862, 78] width 52 height 52
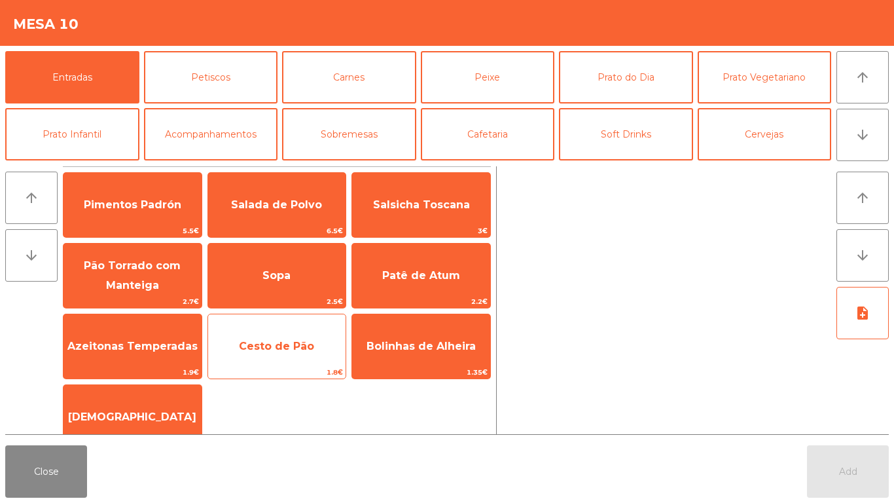
click at [256, 317] on div "Cesto de Pão 1.8€" at bounding box center [276, 346] width 139 height 65
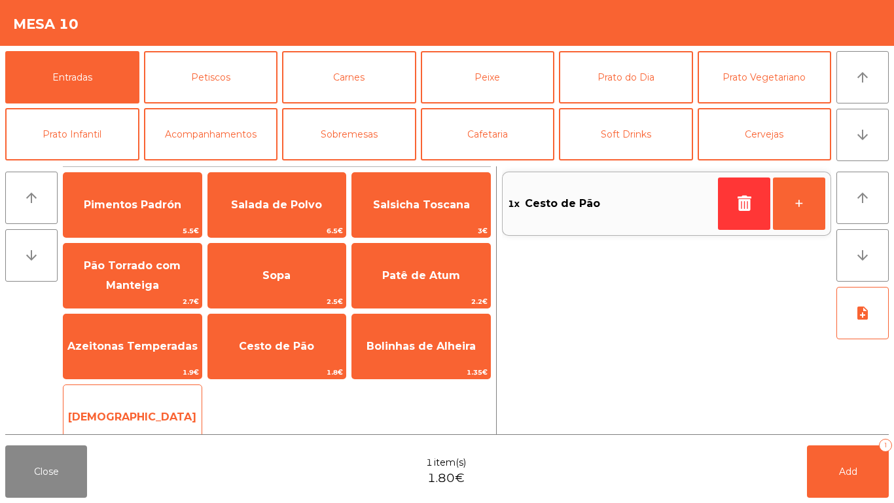
click at [173, 397] on div "Manteiga 1€" at bounding box center [132, 416] width 139 height 65
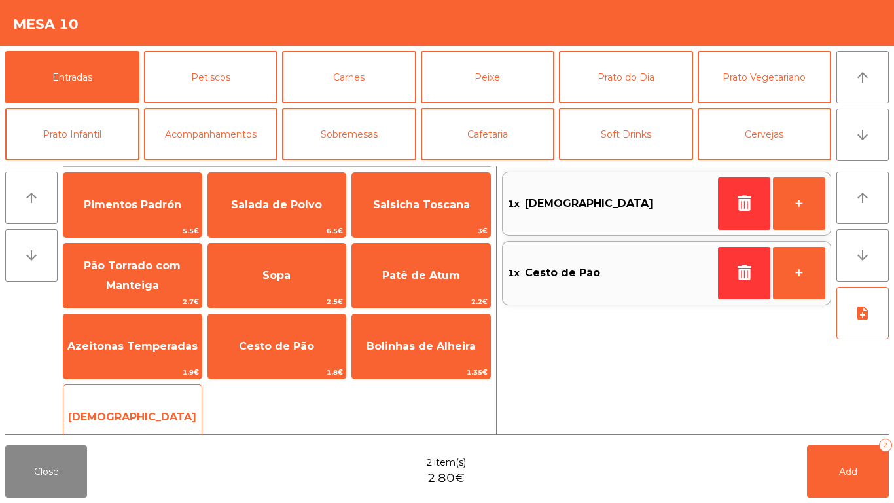
click at [175, 396] on div "Manteiga 1€" at bounding box center [132, 416] width 139 height 65
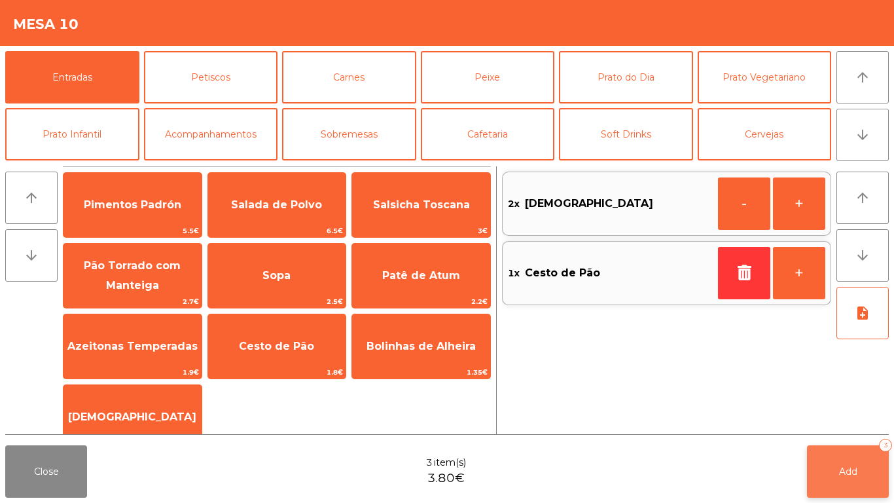
click at [836, 469] on button "Add 3" at bounding box center [848, 471] width 82 height 52
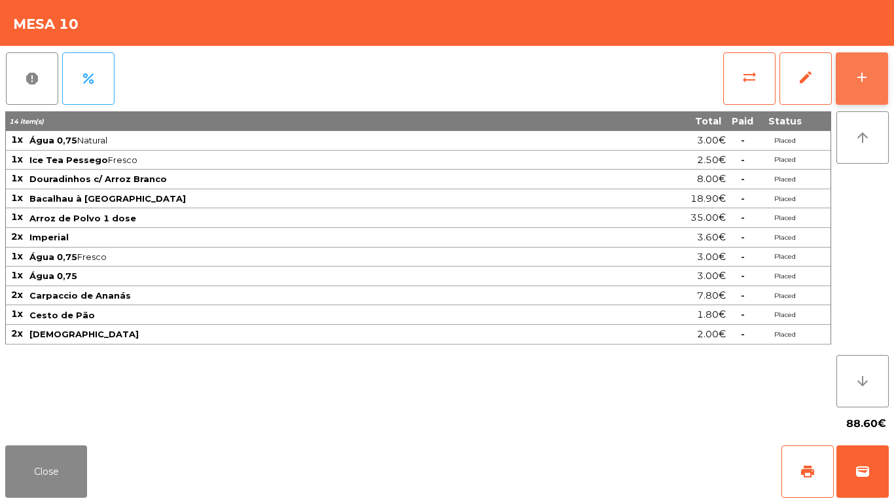
click at [859, 88] on button "add" at bounding box center [862, 78] width 52 height 52
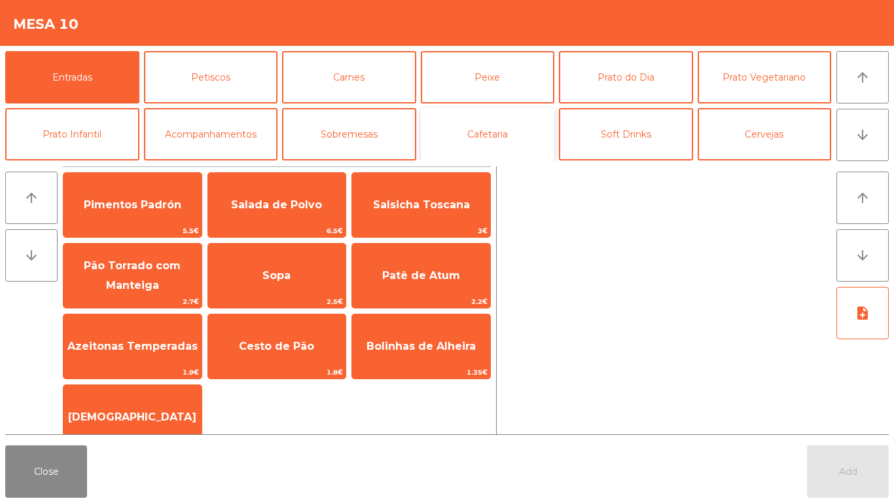
click at [442, 130] on button "Cafetaria" at bounding box center [488, 134] width 134 height 52
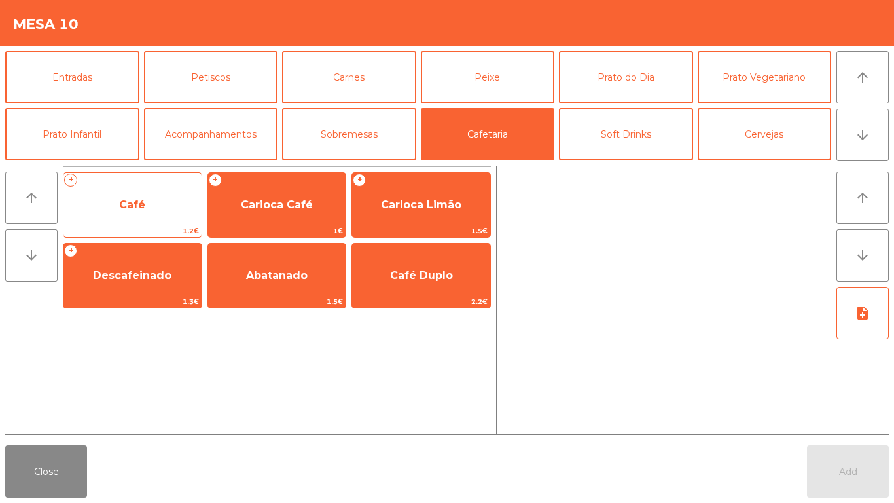
click at [140, 223] on div "+ Café 1.2€" at bounding box center [132, 204] width 139 height 65
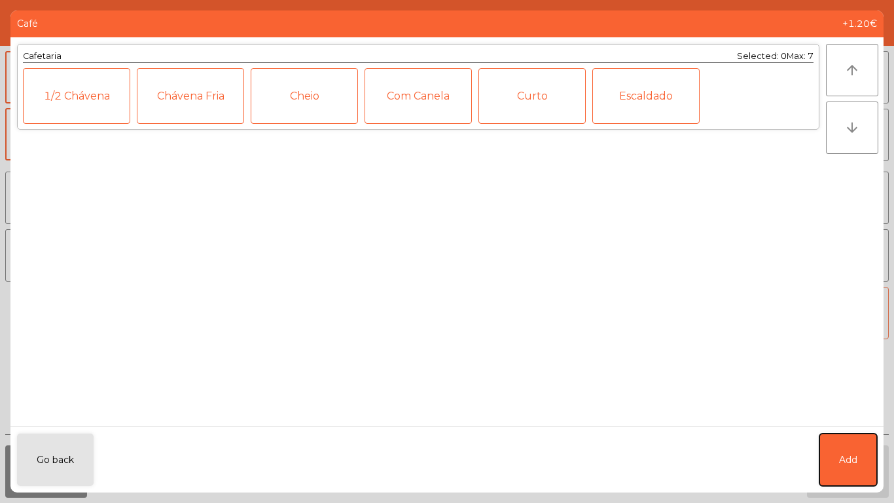
drag, startPoint x: 832, startPoint y: 473, endPoint x: 837, endPoint y: 331, distance: 142.8
click at [833, 473] on button "Add" at bounding box center [848, 459] width 58 height 52
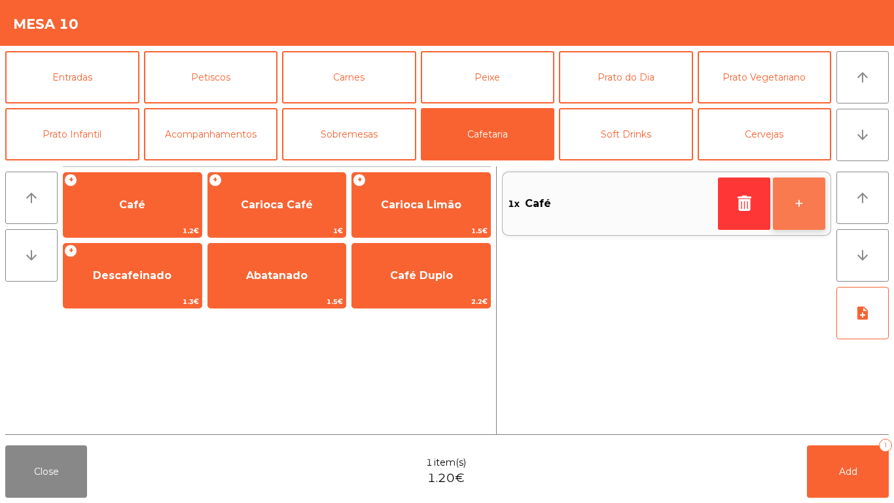
click at [812, 209] on button "+" at bounding box center [799, 203] width 52 height 52
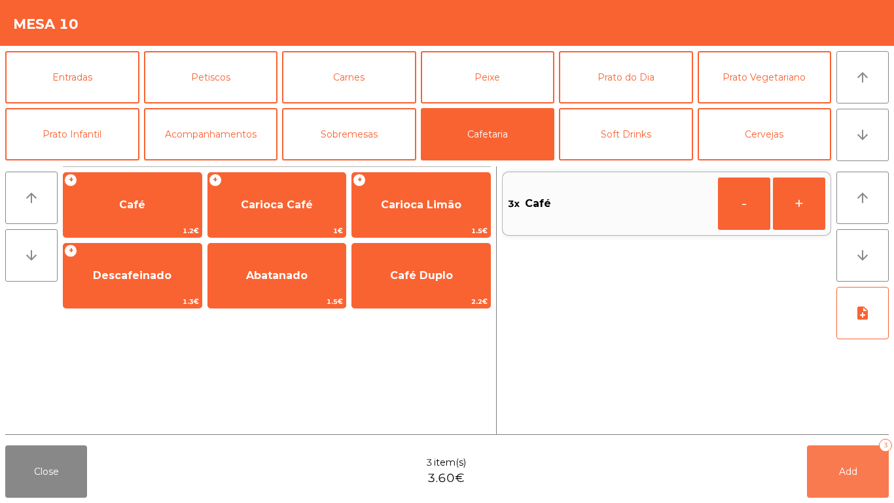
drag, startPoint x: 860, startPoint y: 474, endPoint x: 700, endPoint y: 476, distance: 159.7
click at [836, 476] on button "Add 3" at bounding box center [848, 471] width 82 height 52
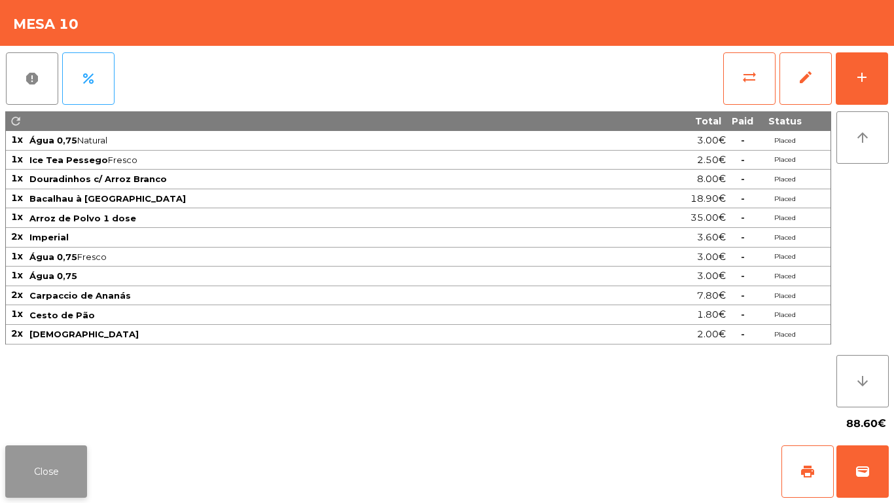
click at [50, 467] on button "Close" at bounding box center [46, 471] width 82 height 52
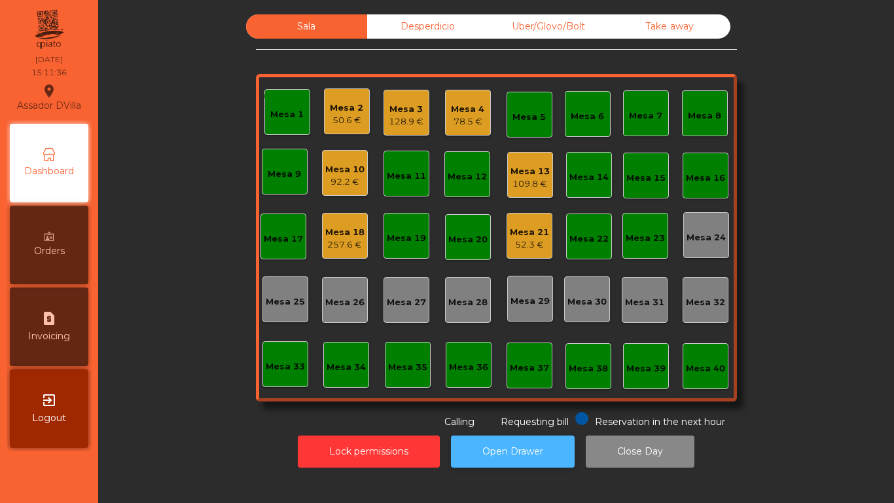
click at [530, 445] on button "Open Drawer" at bounding box center [513, 451] width 124 height 32
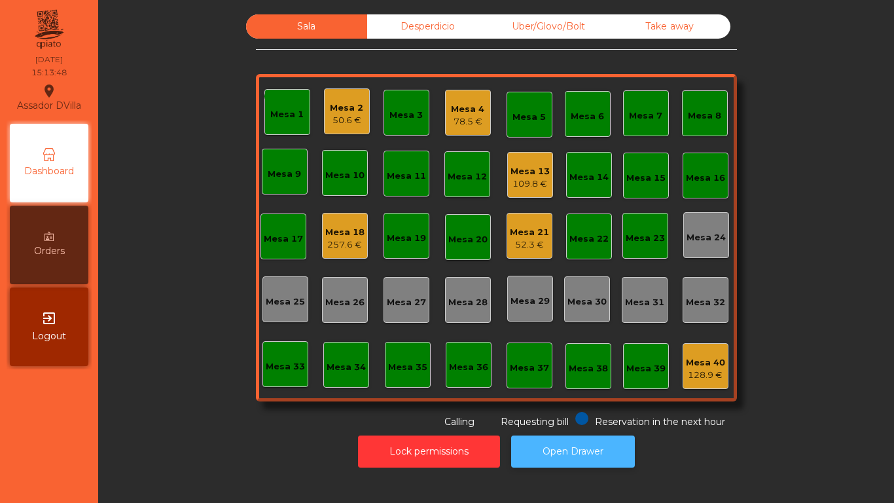
click at [531, 438] on button "Open Drawer" at bounding box center [573, 451] width 124 height 32
click at [527, 240] on div "52.3 €" at bounding box center [529, 244] width 39 height 13
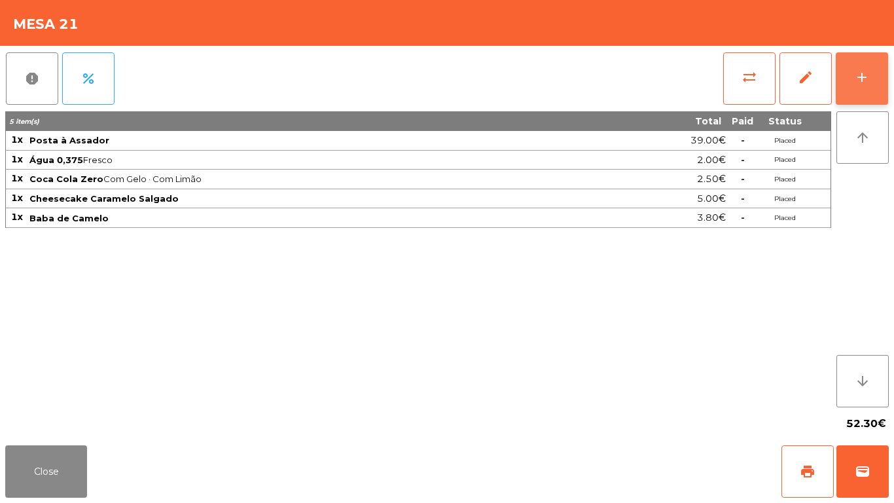
click at [882, 84] on button "add" at bounding box center [862, 78] width 52 height 52
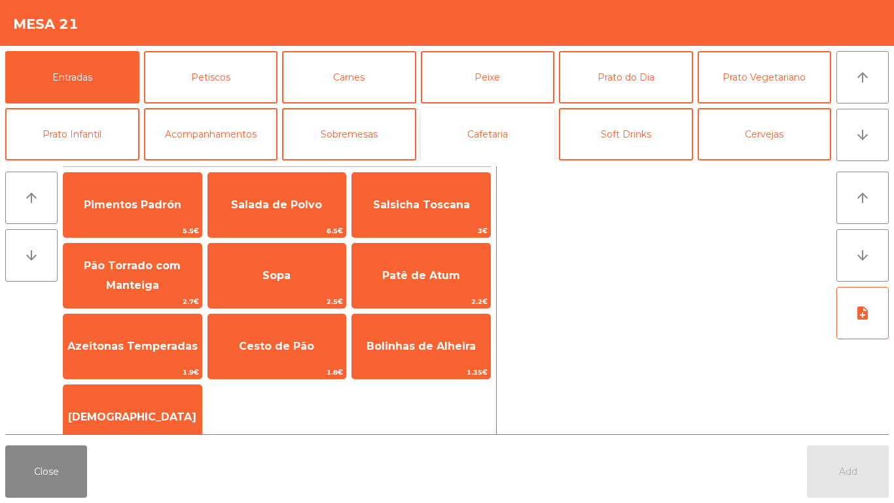
click at [478, 120] on button "Cafetaria" at bounding box center [488, 134] width 134 height 52
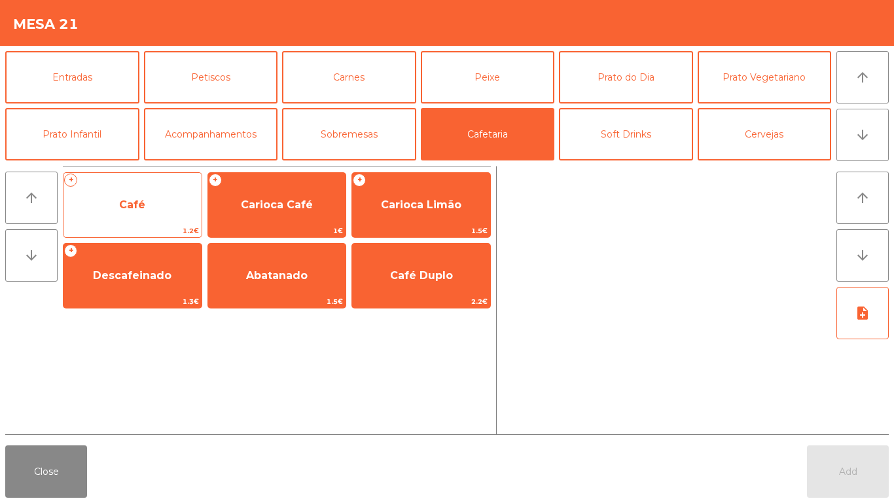
click at [82, 228] on span "1.2€" at bounding box center [132, 231] width 138 height 12
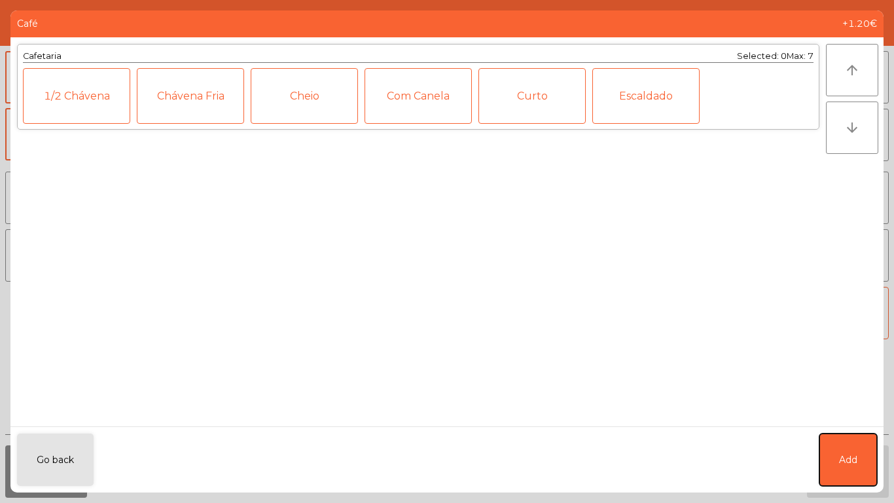
click at [833, 475] on button "Add" at bounding box center [848, 459] width 58 height 52
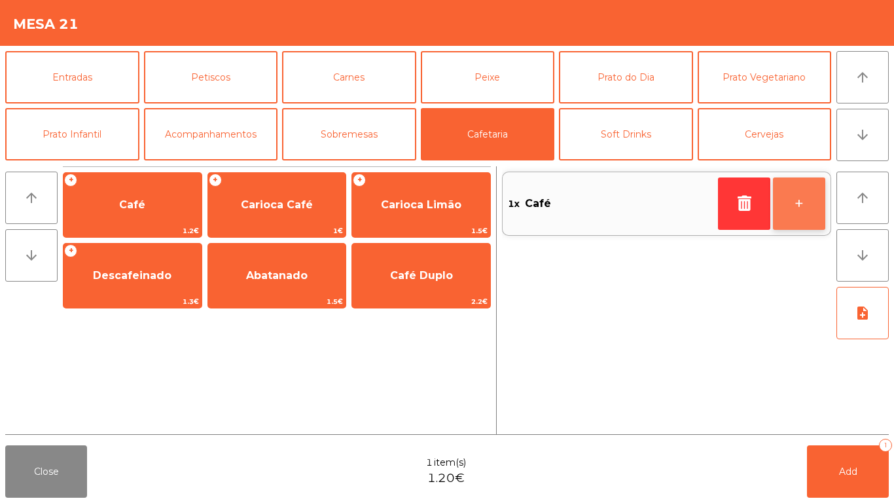
click at [785, 208] on button "+" at bounding box center [799, 203] width 52 height 52
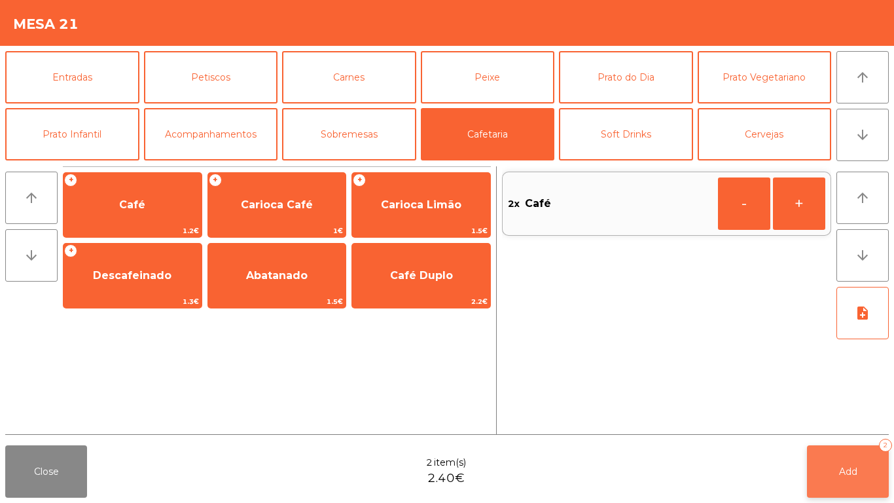
click at [852, 469] on span "Add" at bounding box center [848, 471] width 18 height 12
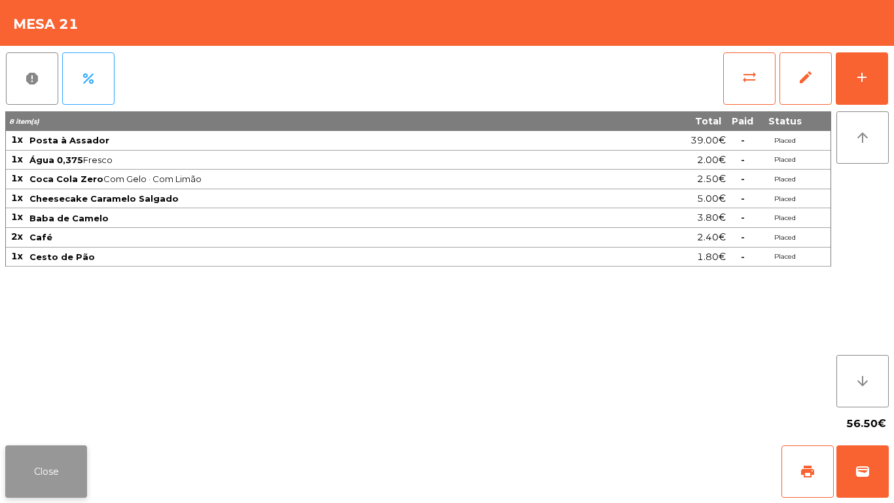
click at [59, 465] on button "Close" at bounding box center [46, 471] width 82 height 52
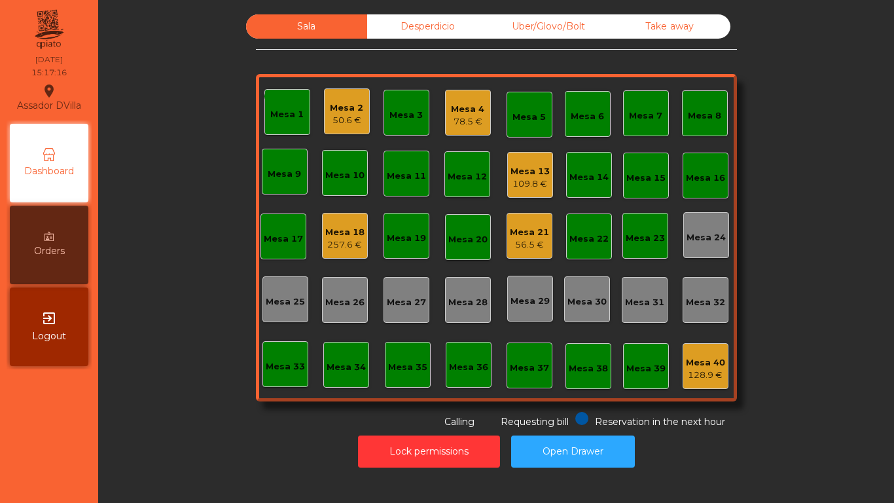
click at [343, 108] on div "Mesa 2" at bounding box center [346, 107] width 33 height 13
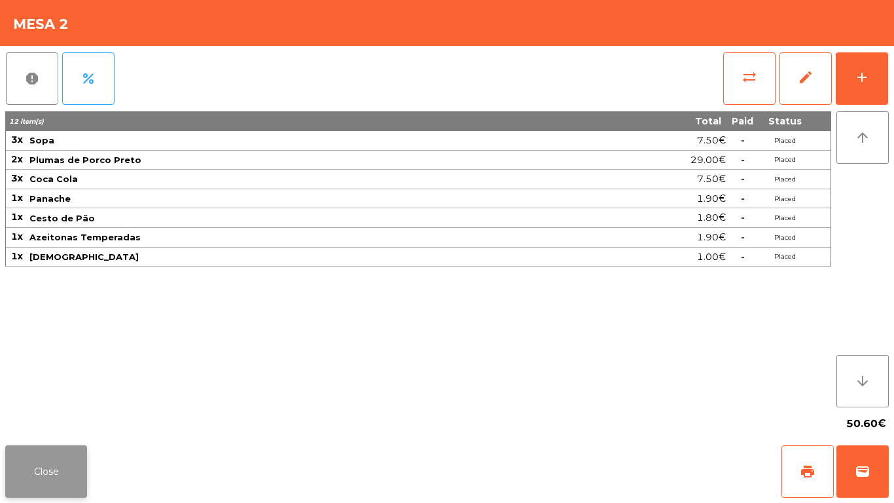
click at [52, 459] on button "Close" at bounding box center [46, 471] width 82 height 52
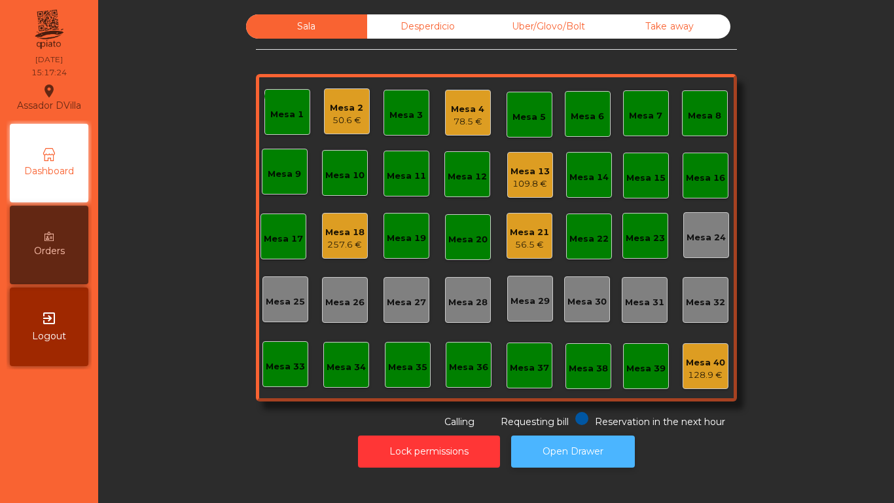
click at [610, 458] on button "Open Drawer" at bounding box center [573, 451] width 124 height 32
click at [463, 115] on div "Mesa 4" at bounding box center [467, 109] width 33 height 13
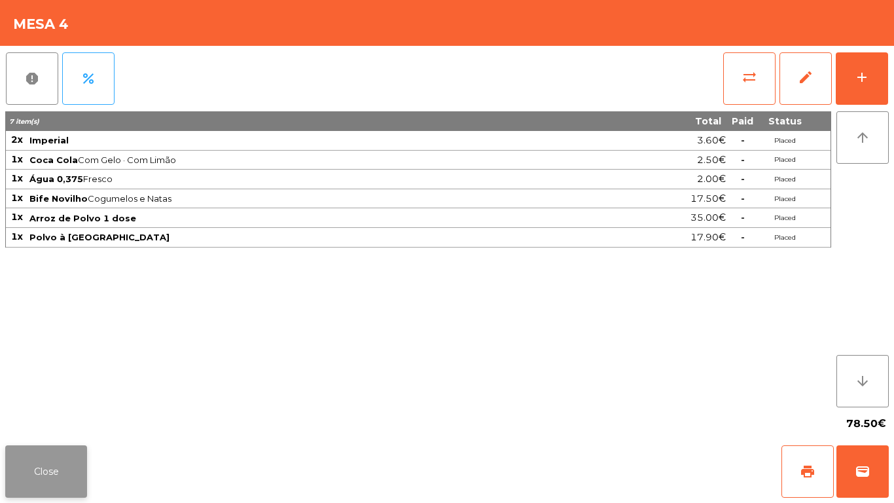
click at [43, 486] on button "Close" at bounding box center [46, 471] width 82 height 52
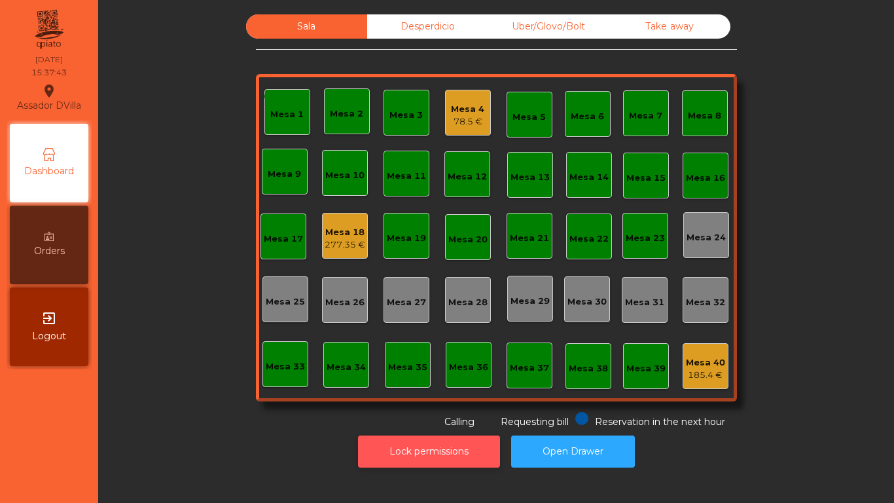
click at [444, 454] on button "Lock permissions" at bounding box center [429, 451] width 142 height 32
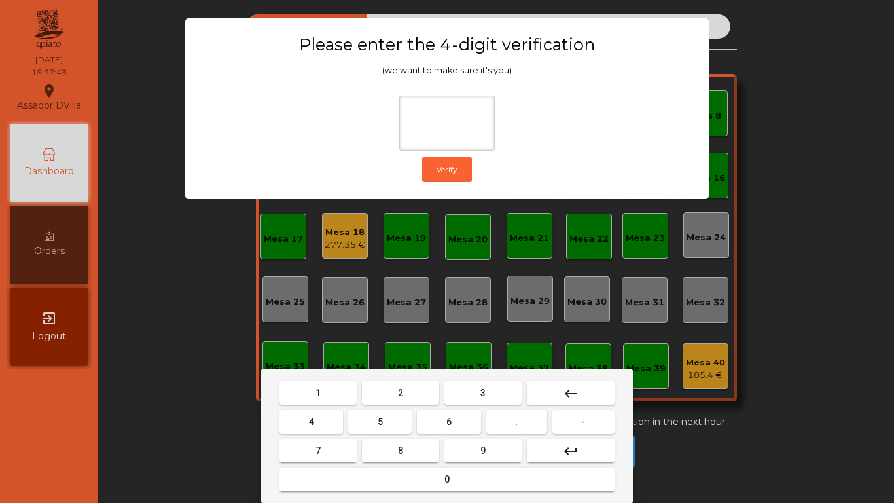
click at [394, 401] on button "2" at bounding box center [400, 393] width 77 height 24
click at [302, 422] on button "4" at bounding box center [310, 422] width 63 height 24
click at [471, 423] on button "6" at bounding box center [448, 422] width 63 height 24
click at [480, 450] on span "9" at bounding box center [482, 450] width 5 height 10
type input "****"
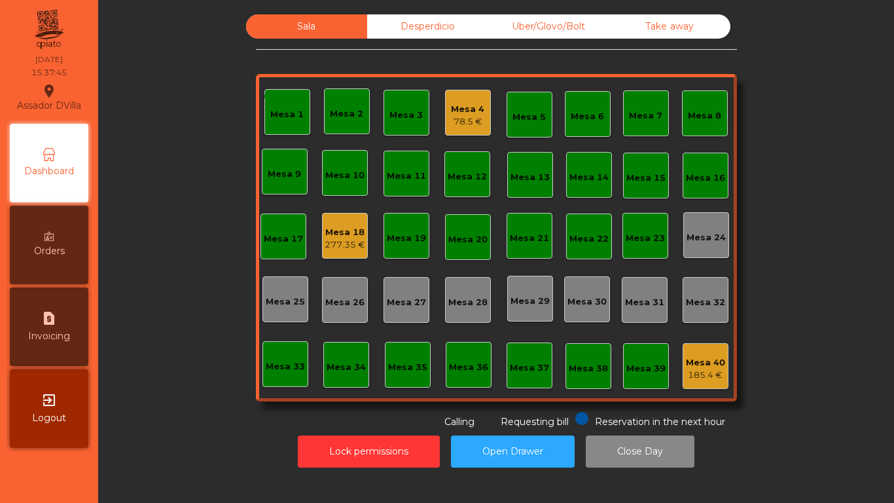
click at [44, 346] on div "request_page Invoicing" at bounding box center [49, 326] width 79 height 79
select select "*"
select select "****"
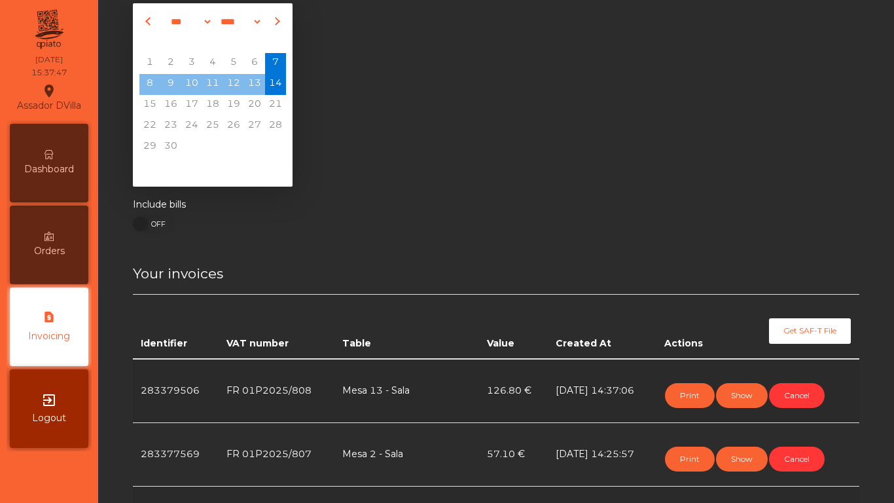
scroll to position [60, 0]
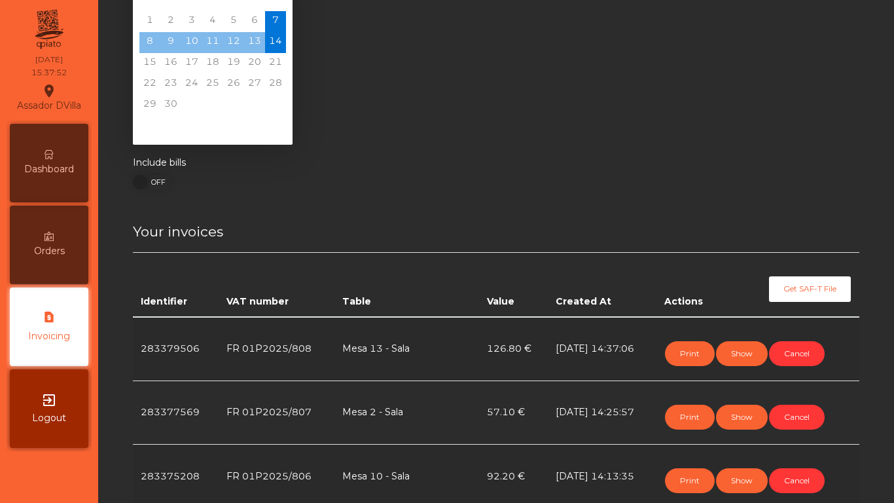
click at [49, 144] on div "Dashboard" at bounding box center [49, 163] width 79 height 79
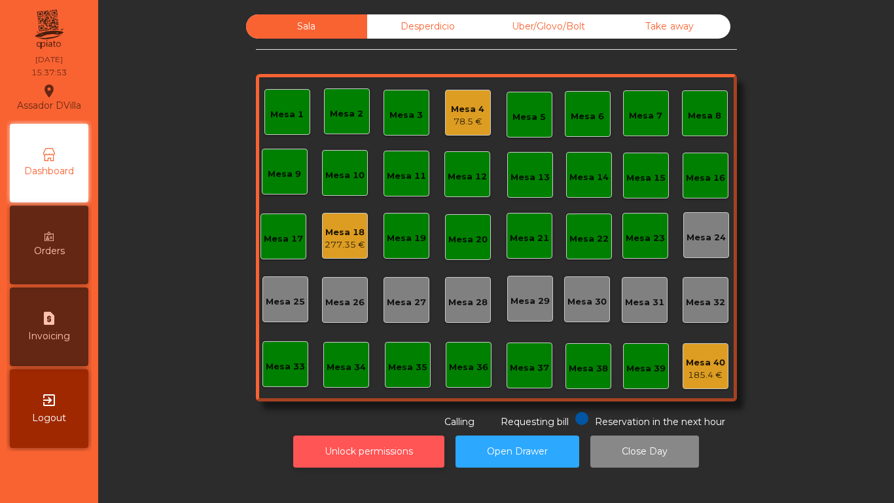
click at [394, 450] on button "Unlock permissions" at bounding box center [368, 451] width 151 height 32
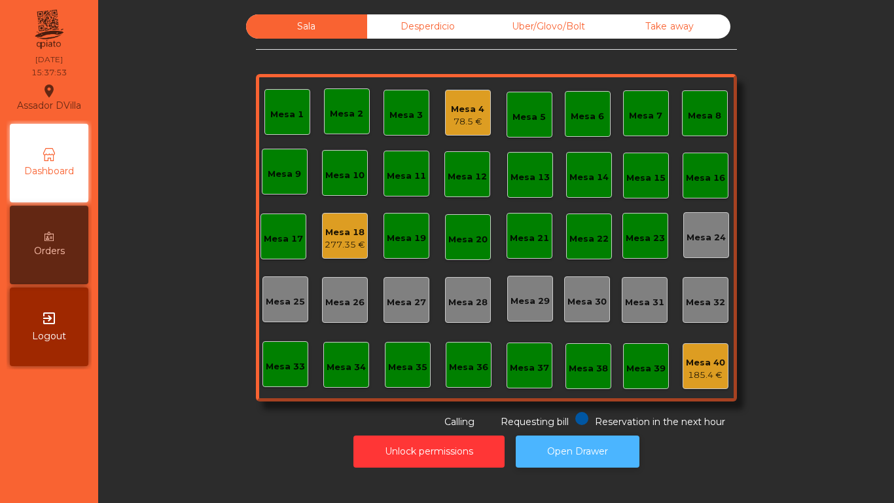
click at [579, 442] on button "Open Drawer" at bounding box center [578, 451] width 124 height 32
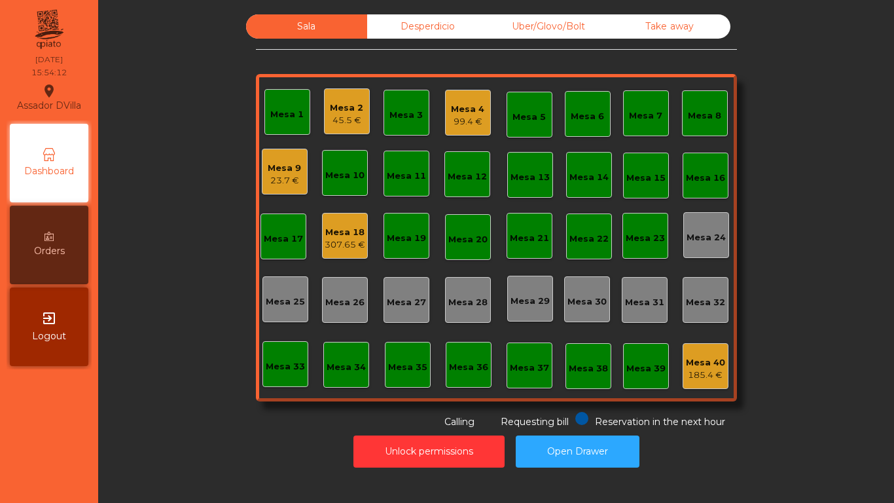
click at [451, 104] on div "Mesa 4" at bounding box center [467, 109] width 33 height 13
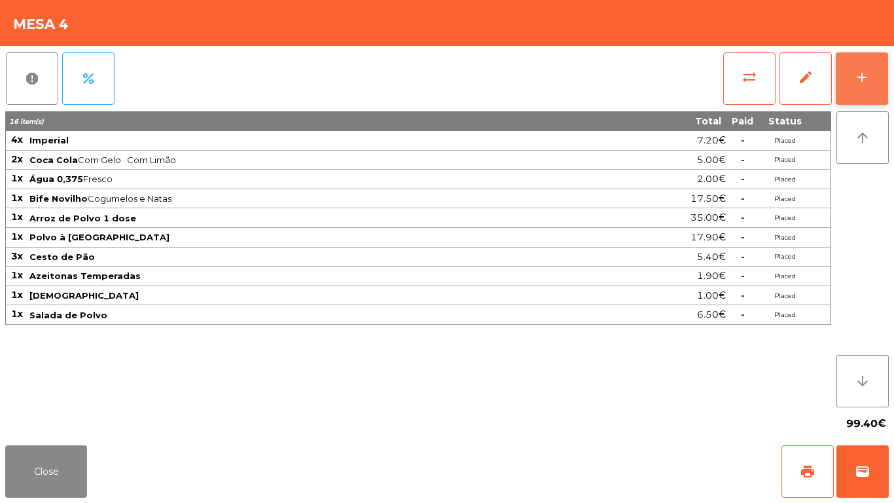
click at [860, 75] on div "add" at bounding box center [862, 77] width 16 height 16
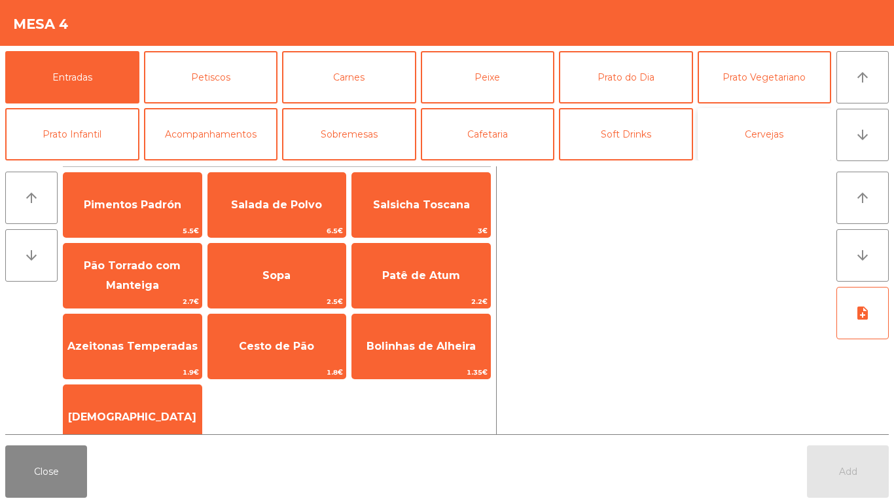
click at [785, 130] on button "Cervejas" at bounding box center [765, 134] width 134 height 52
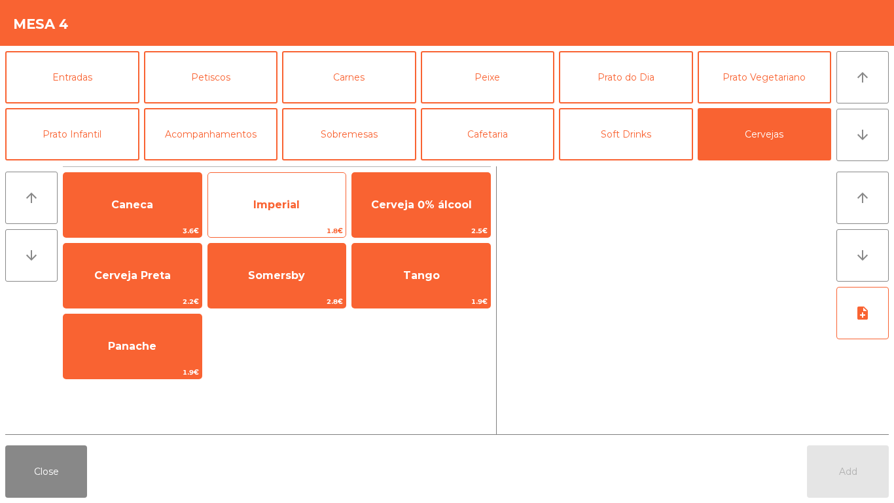
click at [267, 201] on span "Imperial" at bounding box center [276, 204] width 46 height 12
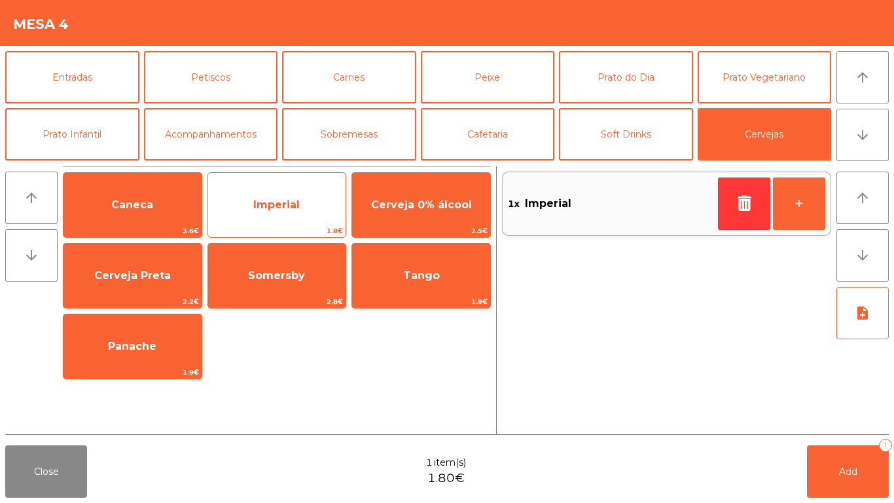
click at [274, 195] on span "Imperial" at bounding box center [277, 204] width 138 height 35
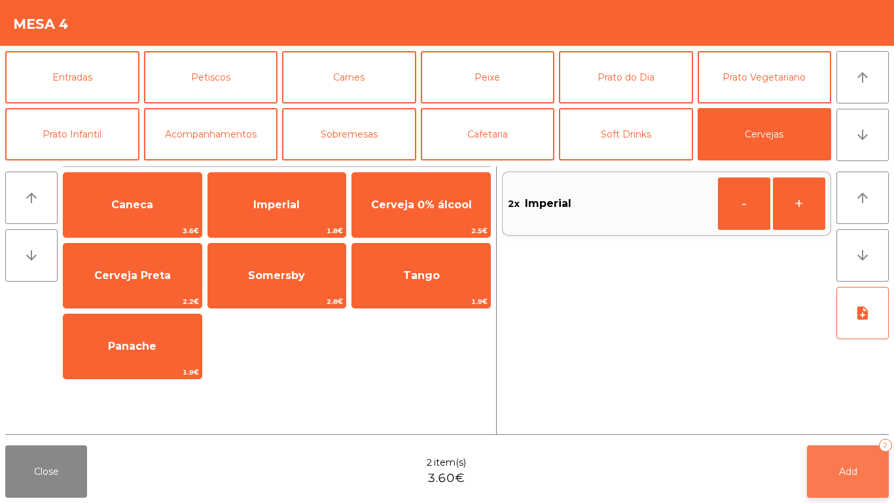
click at [843, 465] on span "Add" at bounding box center [848, 471] width 18 height 12
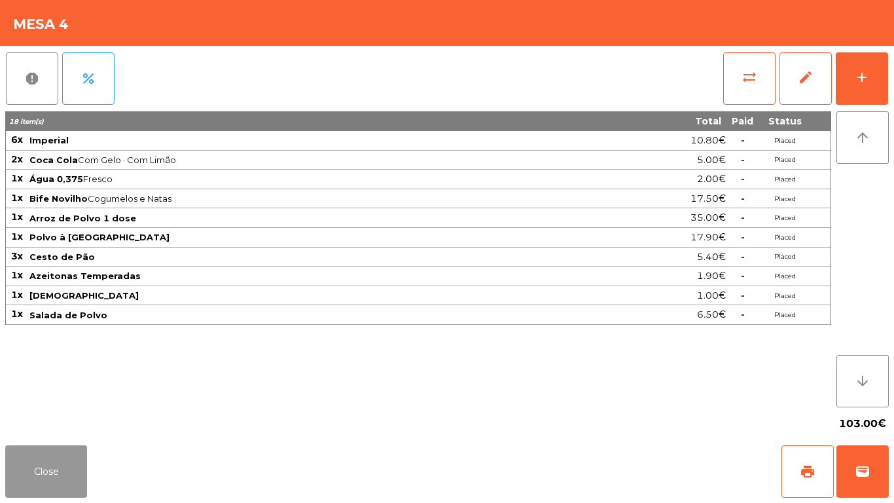
click at [38, 450] on button "Close" at bounding box center [46, 471] width 82 height 52
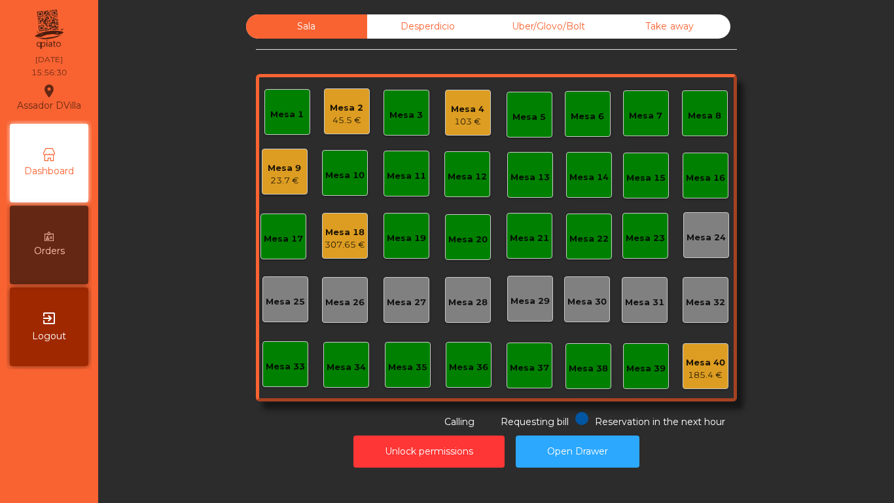
click at [363, 116] on div "Mesa 2 45.5 €" at bounding box center [347, 111] width 46 height 46
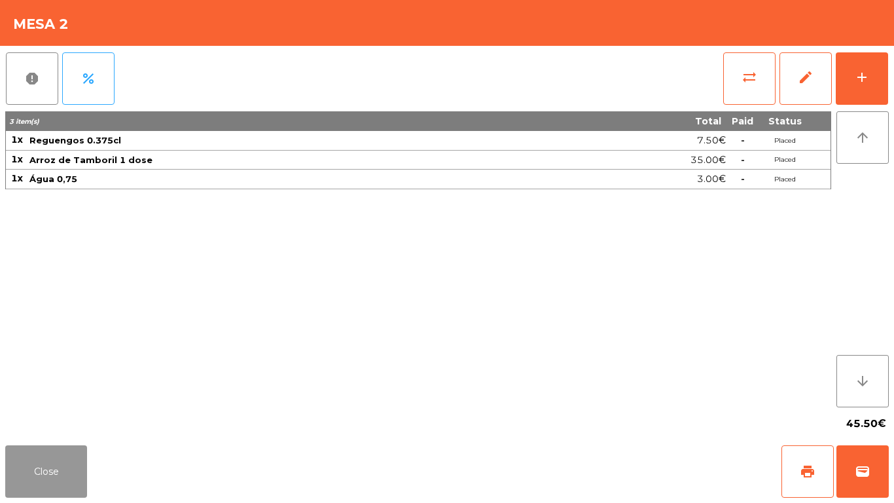
drag, startPoint x: 25, startPoint y: 489, endPoint x: 453, endPoint y: 243, distance: 493.8
click at [35, 478] on button "Close" at bounding box center [46, 471] width 82 height 52
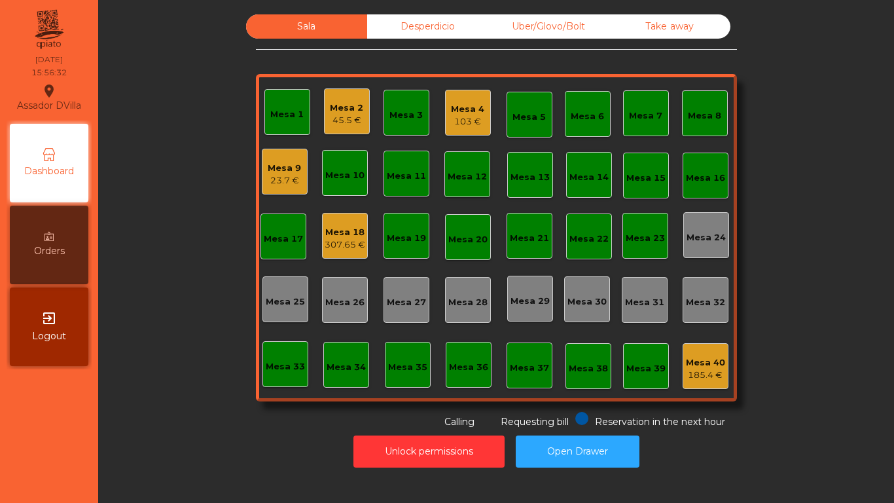
click at [473, 113] on div "Mesa 4" at bounding box center [467, 109] width 33 height 13
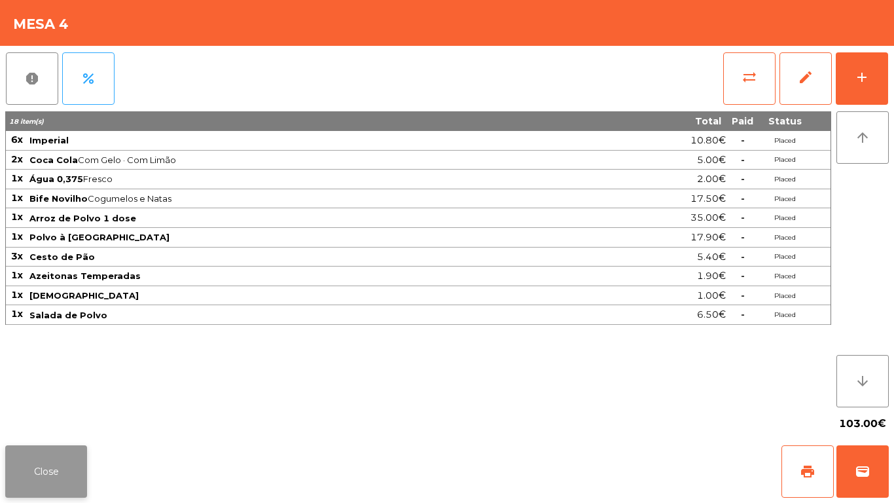
click at [46, 471] on button "Close" at bounding box center [46, 471] width 82 height 52
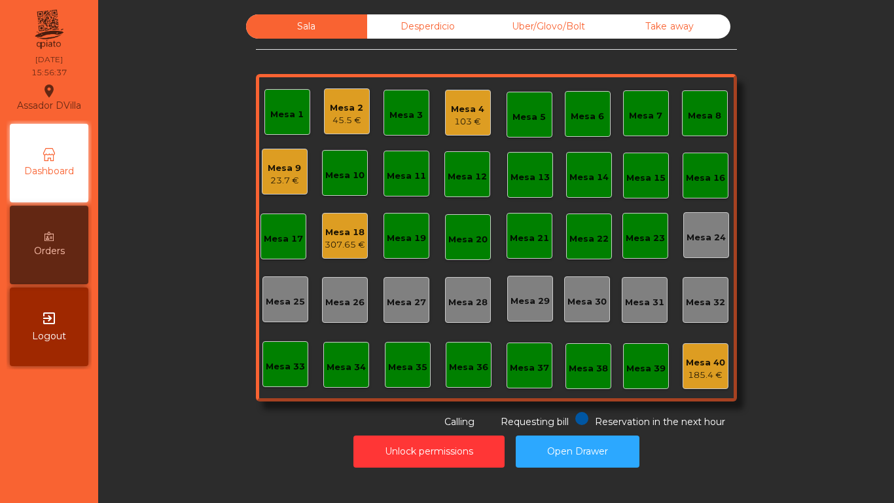
click at [340, 235] on div "Mesa 18" at bounding box center [345, 232] width 41 height 13
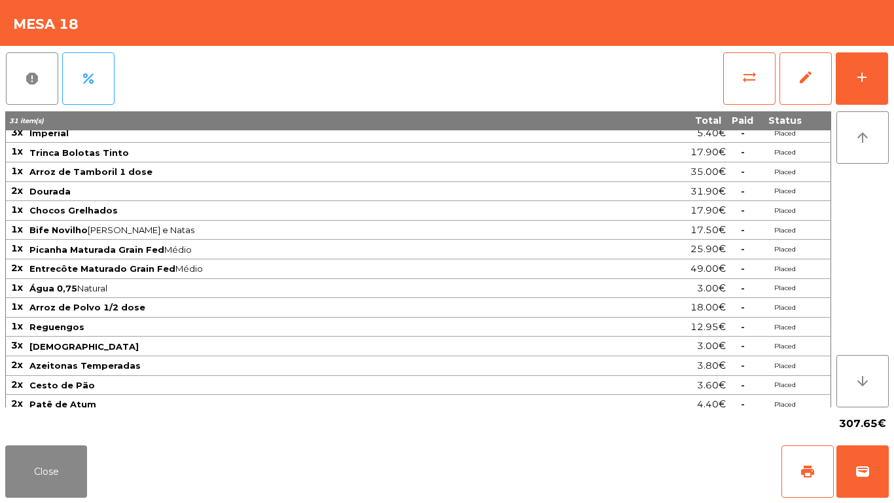
scroll to position [111, 0]
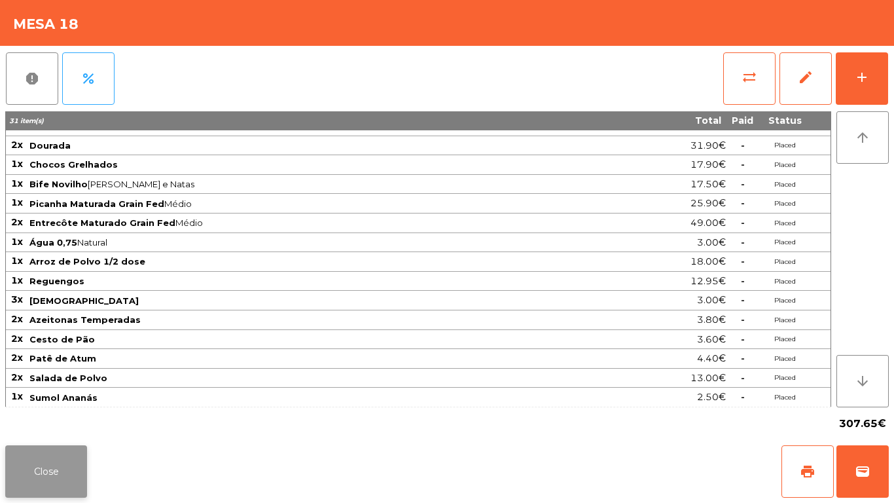
click at [47, 473] on button "Close" at bounding box center [46, 471] width 82 height 52
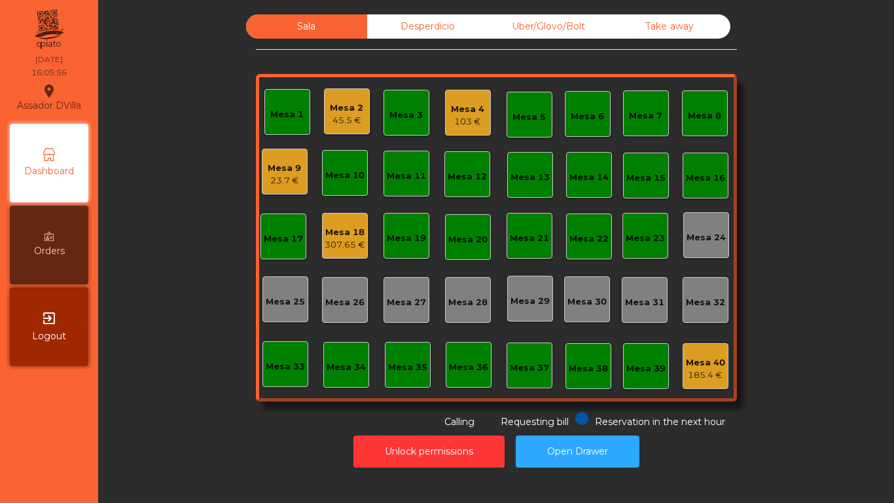
click at [459, 110] on div "Mesa 4" at bounding box center [467, 109] width 33 height 13
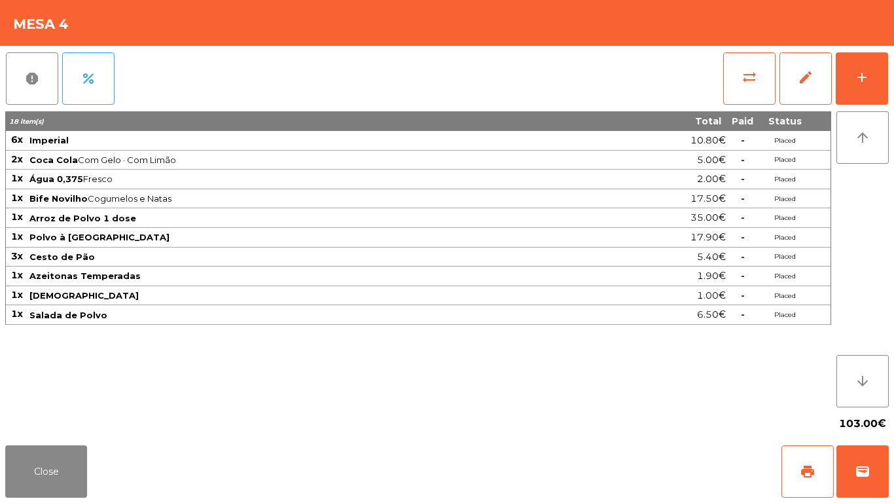
click at [889, 76] on div "report percent sync_alt edit add 18 item(s) Total Paid Status 6x Imperial 10.80…" at bounding box center [447, 243] width 894 height 394
click at [887, 84] on button "add" at bounding box center [862, 78] width 52 height 52
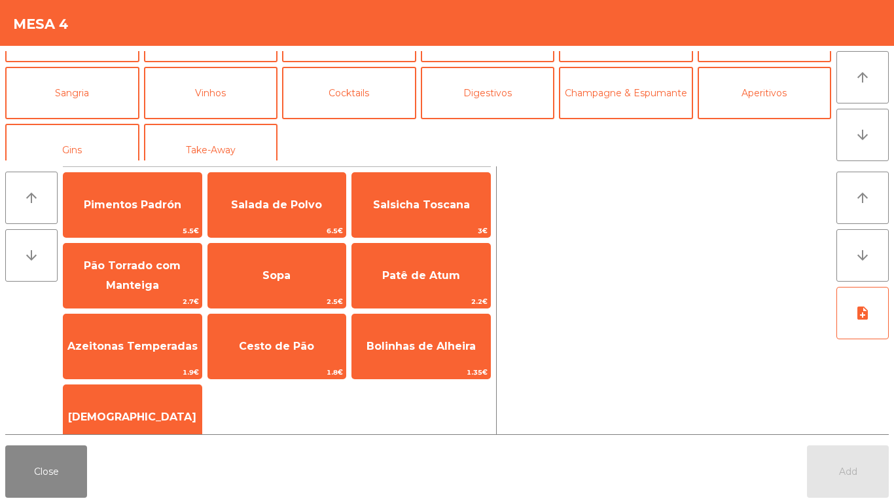
scroll to position [99, 0]
click at [239, 151] on button "Take-Away" at bounding box center [211, 148] width 134 height 52
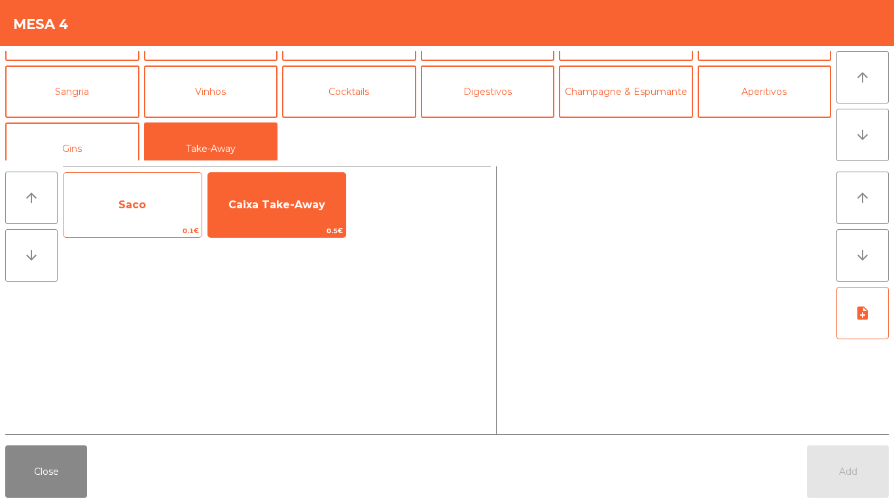
click at [153, 204] on span "Saco" at bounding box center [132, 204] width 138 height 35
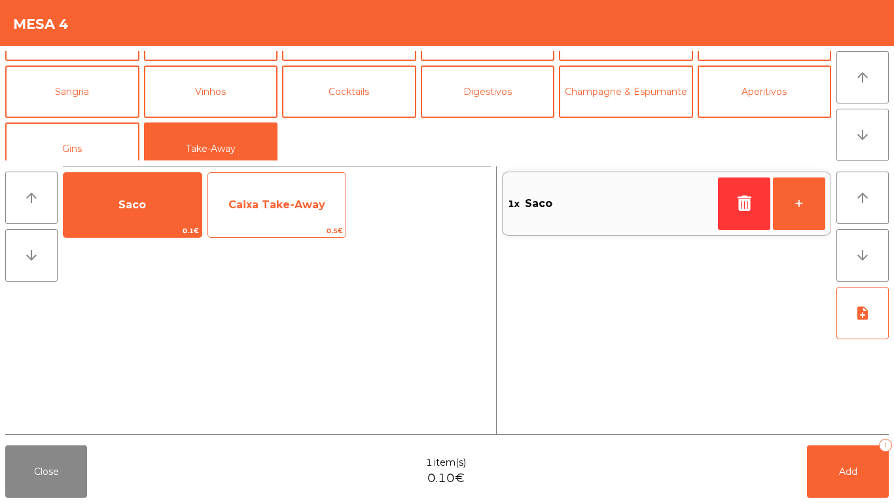
click at [276, 192] on span "Caixa Take-Away" at bounding box center [277, 204] width 138 height 35
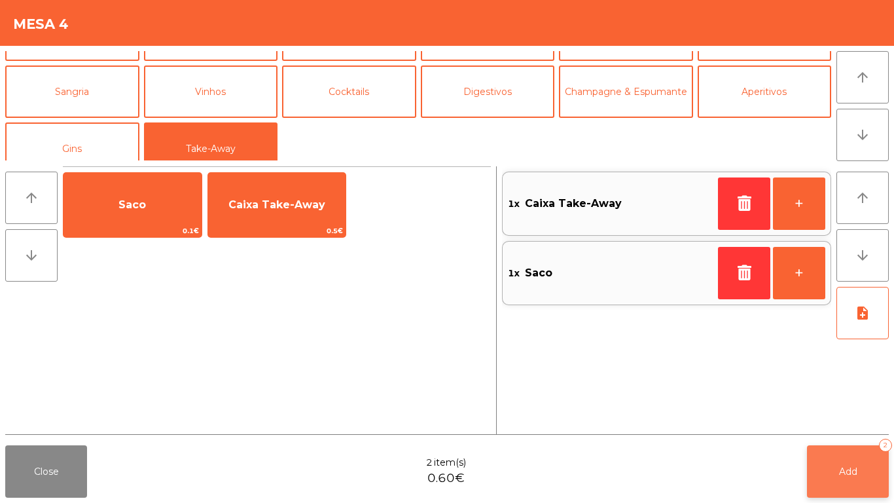
click at [848, 484] on button "Add 2" at bounding box center [848, 471] width 82 height 52
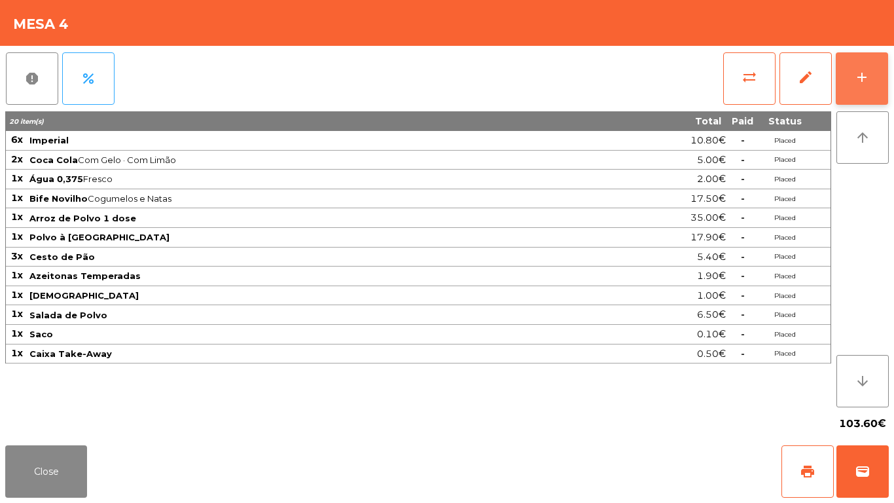
click at [869, 65] on button "add" at bounding box center [862, 78] width 52 height 52
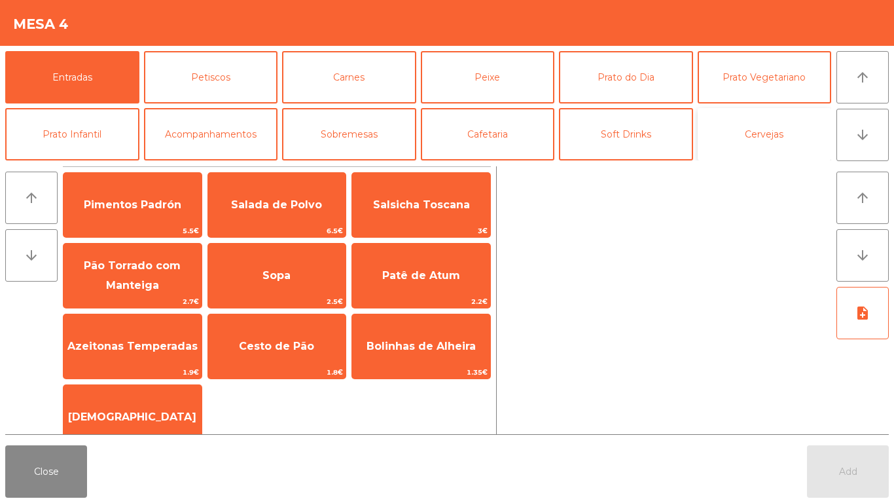
click at [776, 116] on button "Cervejas" at bounding box center [765, 134] width 134 height 52
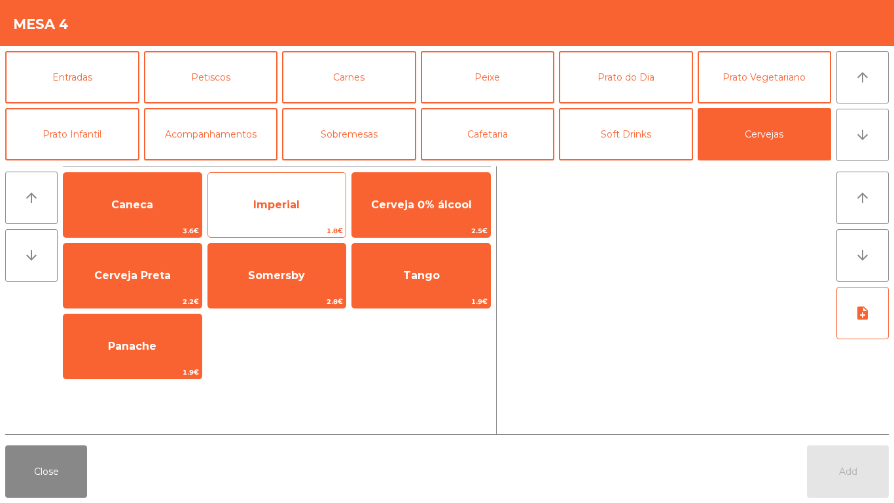
click at [302, 200] on span "Imperial" at bounding box center [277, 204] width 138 height 35
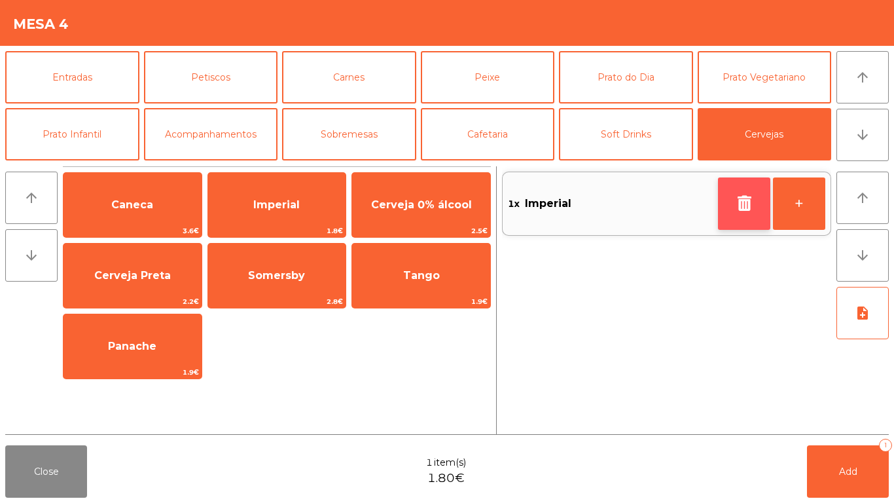
click at [757, 202] on button "button" at bounding box center [744, 203] width 52 height 52
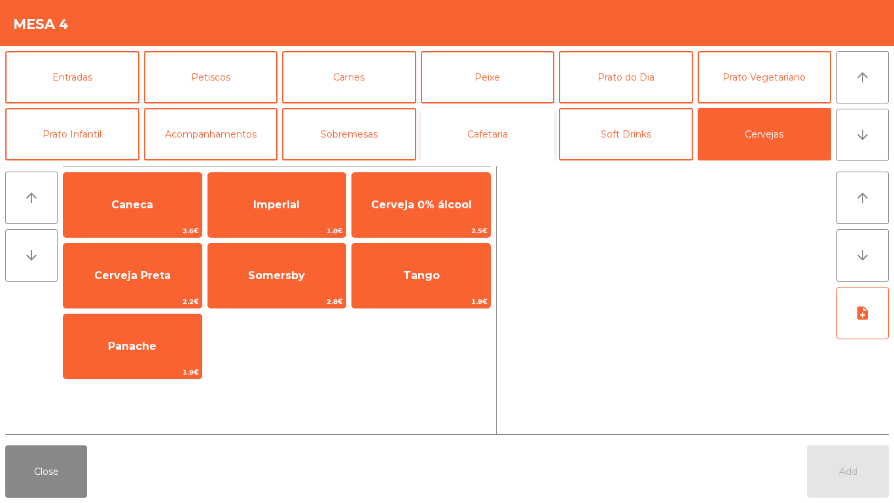
click at [501, 126] on button "Cafetaria" at bounding box center [488, 134] width 134 height 52
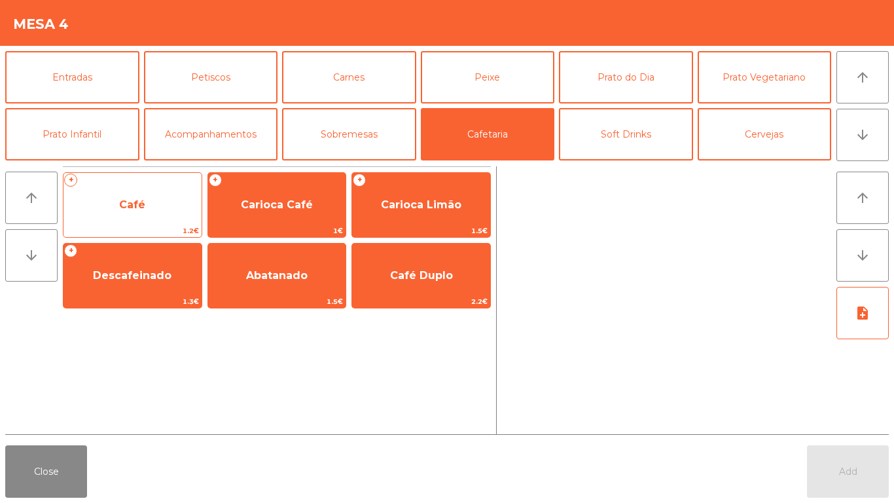
click at [133, 211] on span "Café" at bounding box center [132, 204] width 138 height 35
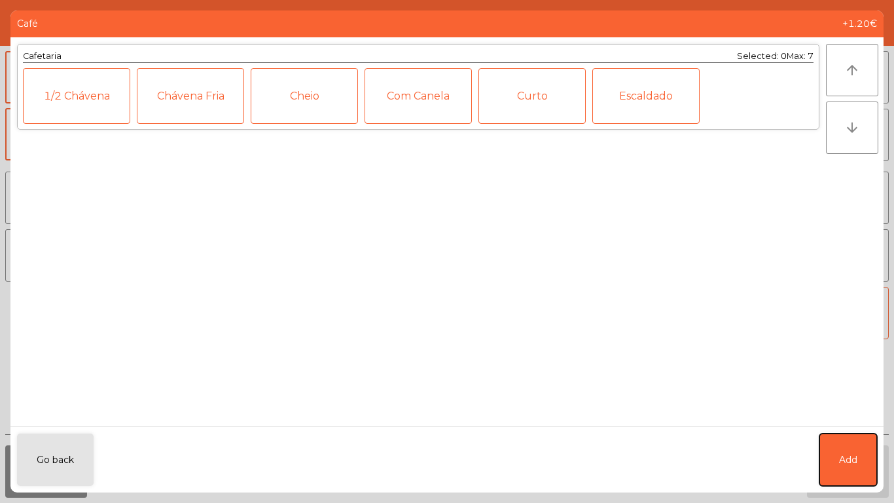
click at [846, 469] on button "Add" at bounding box center [848, 459] width 58 height 52
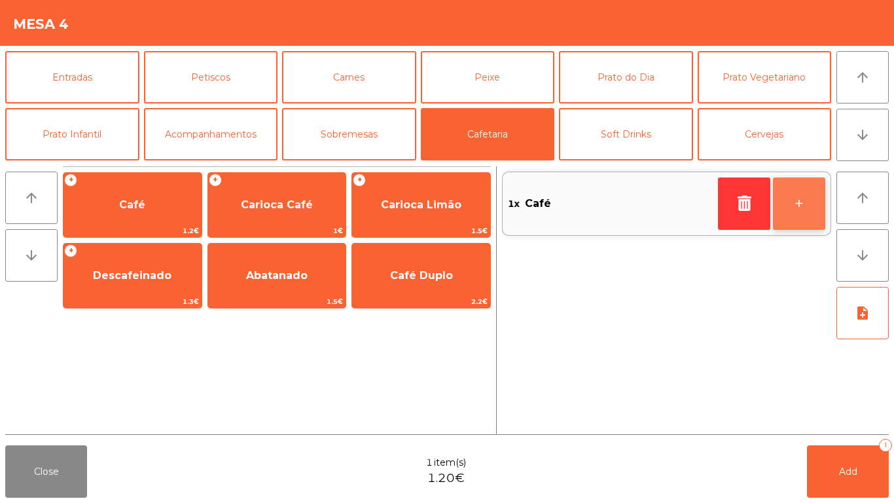
click at [819, 207] on button "+" at bounding box center [799, 203] width 52 height 52
click at [821, 198] on button "+" at bounding box center [799, 203] width 52 height 52
click at [808, 204] on button "+" at bounding box center [799, 203] width 52 height 52
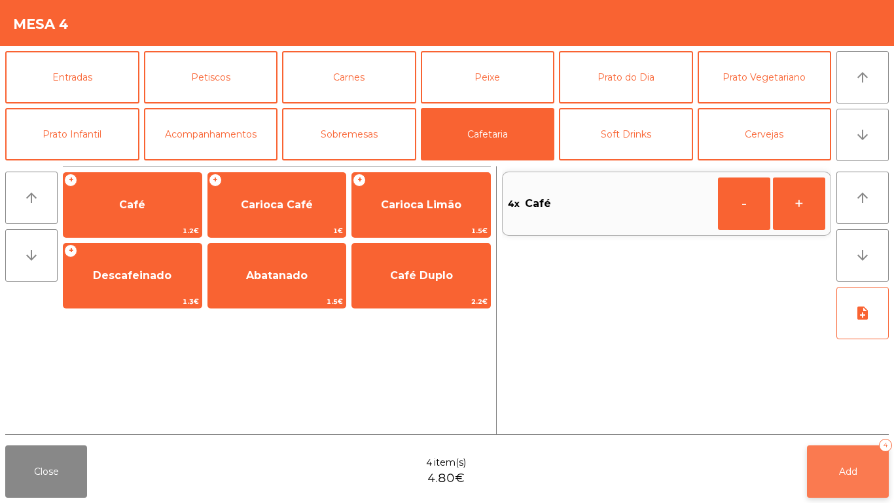
click at [874, 460] on button "Add 4" at bounding box center [848, 471] width 82 height 52
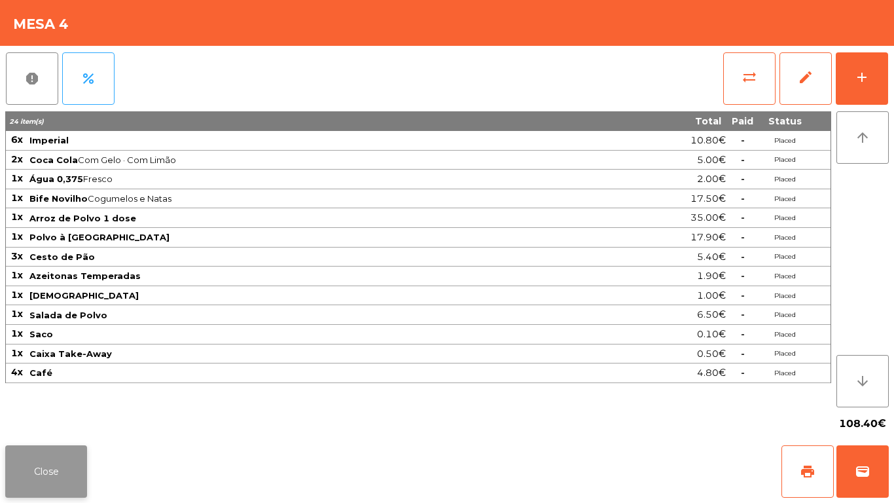
click at [63, 475] on button "Close" at bounding box center [46, 471] width 82 height 52
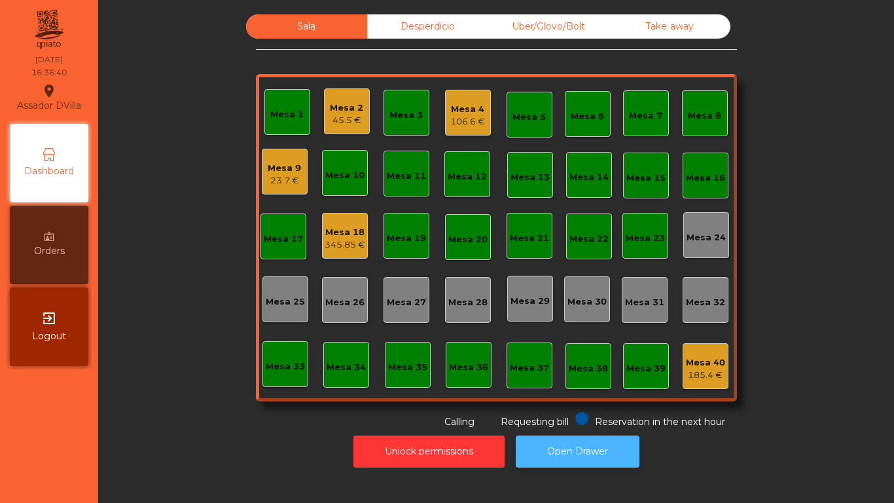
click at [586, 449] on button "Open Drawer" at bounding box center [578, 451] width 124 height 32
click at [459, 115] on div "106.6 €" at bounding box center [467, 121] width 35 height 13
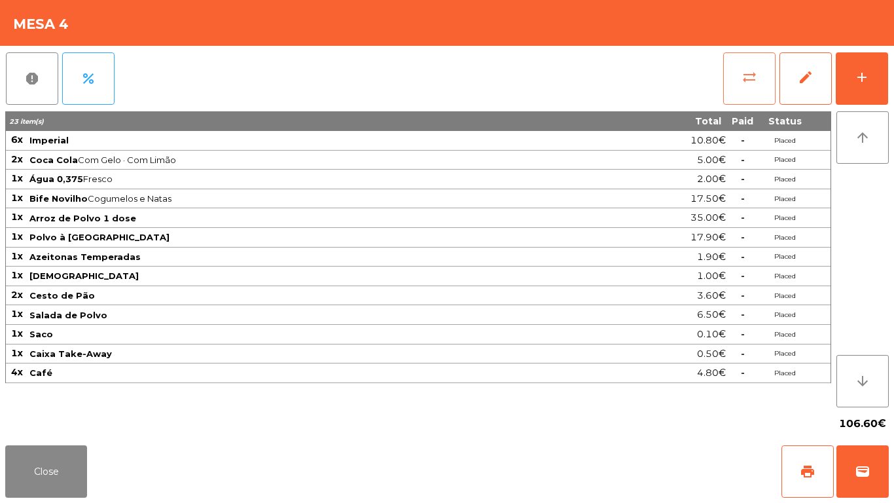
click at [752, 86] on button "sync_alt" at bounding box center [749, 78] width 52 height 52
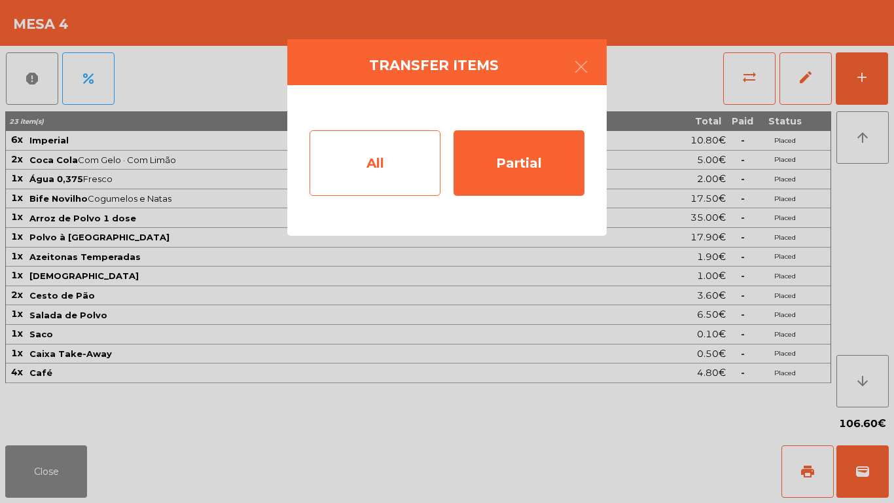
click at [410, 139] on div "All" at bounding box center [375, 162] width 131 height 65
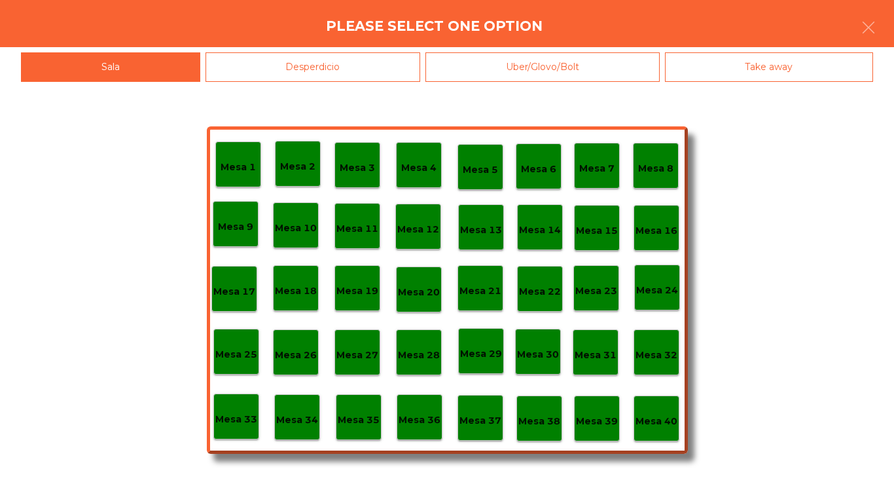
click at [593, 416] on p "Mesa 39" at bounding box center [597, 421] width 42 height 15
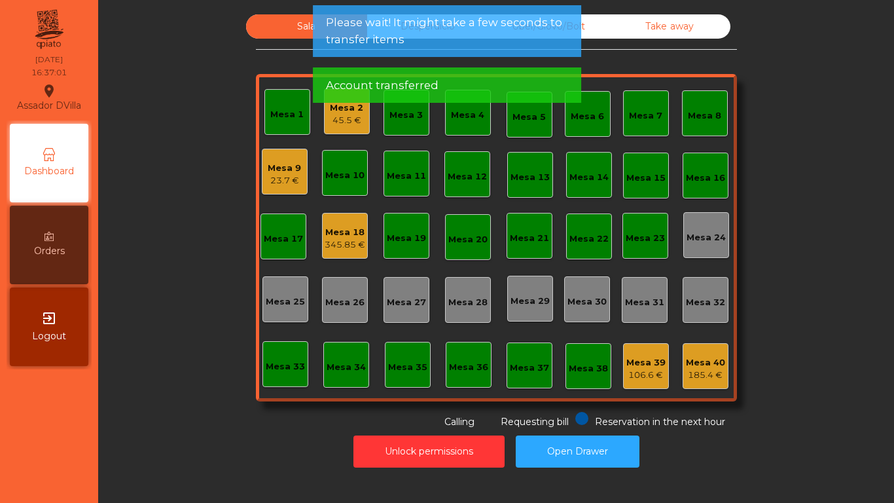
click at [495, 84] on div "Account transferred" at bounding box center [447, 85] width 242 height 16
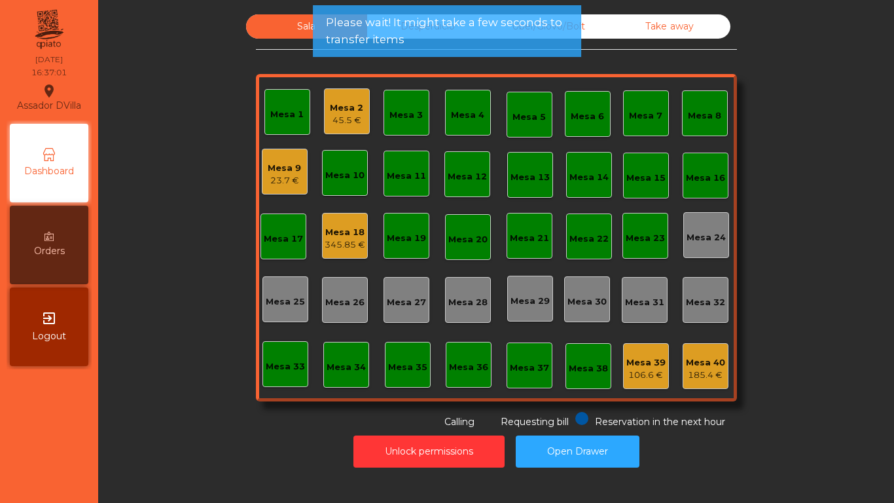
click at [491, 81] on div "Mesa 1 Mesa 2 45.5 € Mesa 3 Mesa 4 Mesa 5 Mesa 6 Mesa 7 Mesa 8 Mesa 9 23.7 € Me…" at bounding box center [496, 237] width 481 height 327
click at [481, 72] on div "Sala Desperdicio Uber/Glovo/Bolt Take away Mesa 1 Mesa 2 45.5 € Mesa 3 Mesa 4 M…" at bounding box center [496, 221] width 481 height 414
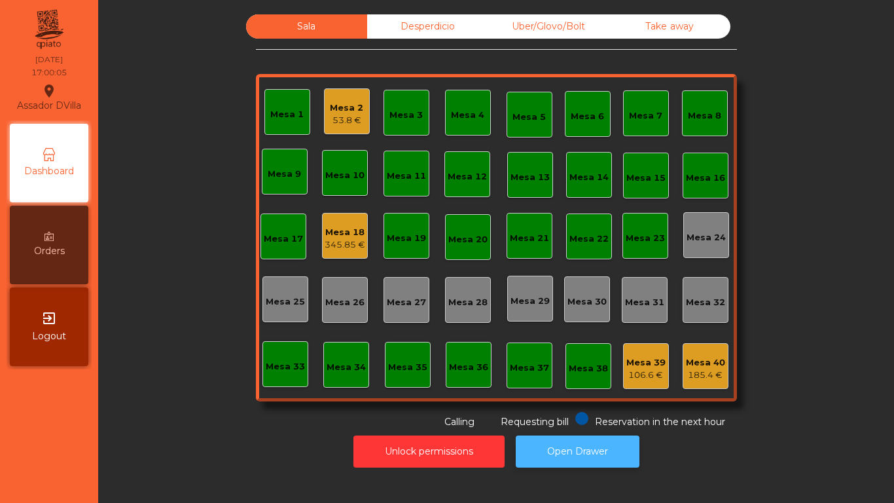
click at [593, 451] on button "Open Drawer" at bounding box center [578, 451] width 124 height 32
click at [583, 444] on button "Open Drawer" at bounding box center [578, 451] width 124 height 32
click at [343, 238] on div "Mesa 18" at bounding box center [345, 232] width 41 height 13
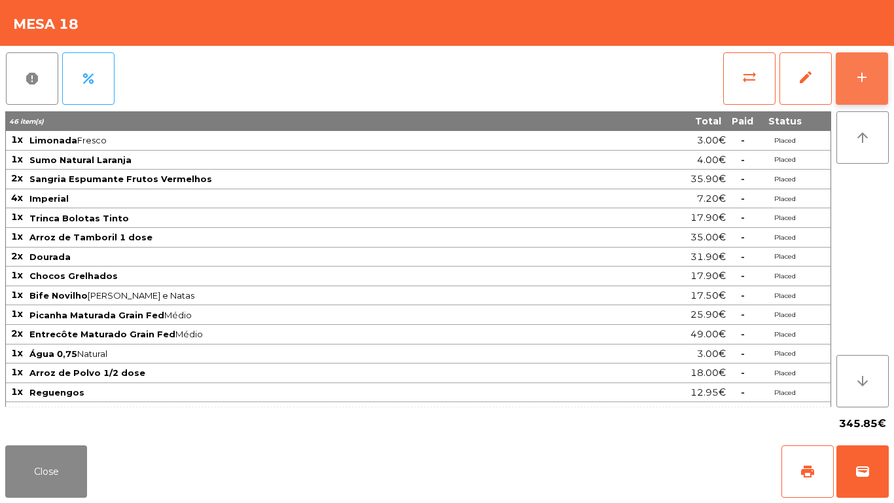
click at [886, 63] on button "add" at bounding box center [862, 78] width 52 height 52
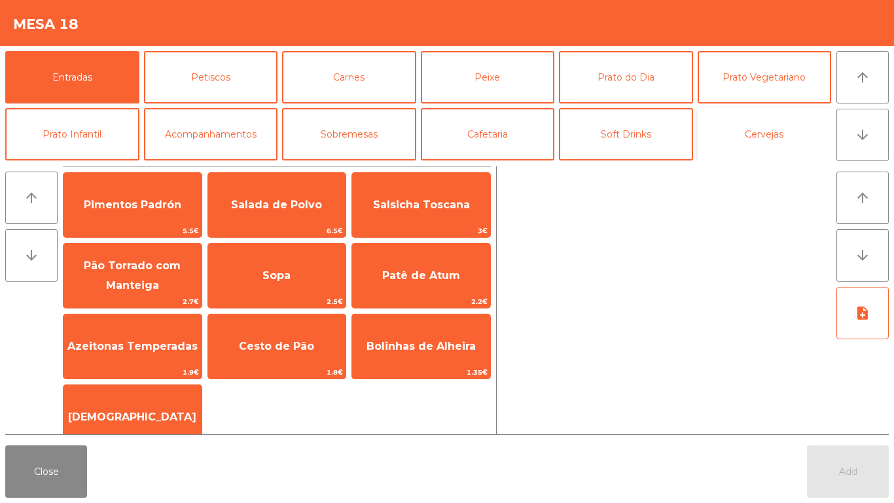
click at [782, 130] on button "Cervejas" at bounding box center [765, 134] width 134 height 52
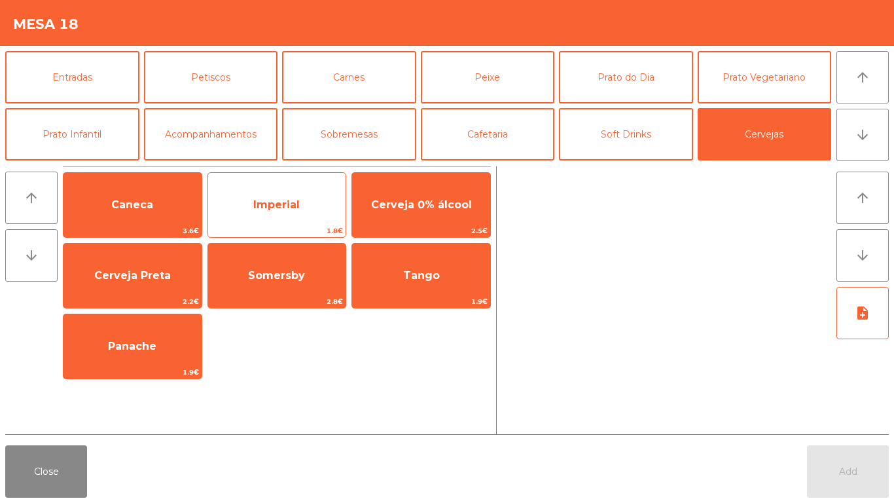
click at [283, 197] on span "Imperial" at bounding box center [277, 204] width 138 height 35
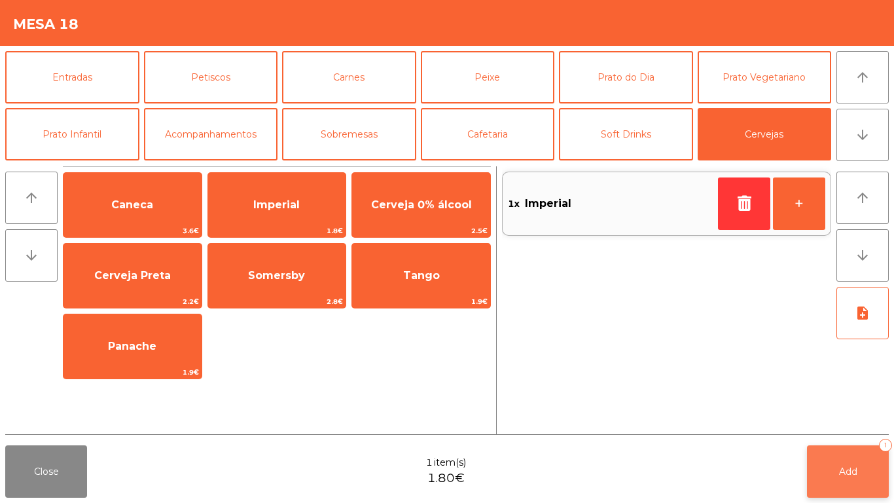
click at [859, 464] on button "Add 1" at bounding box center [848, 471] width 82 height 52
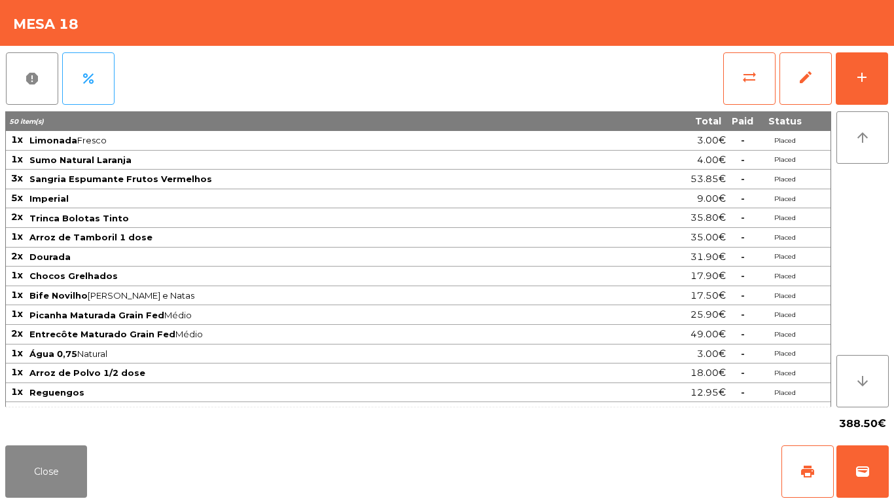
click at [890, 502] on app-table-orders "Mesa 18 report percent sync_alt edit add 50 item(s) Total Paid Status 1x Limona…" at bounding box center [447, 251] width 894 height 503
click at [543, 458] on div "Close print wallet" at bounding box center [447, 471] width 894 height 63
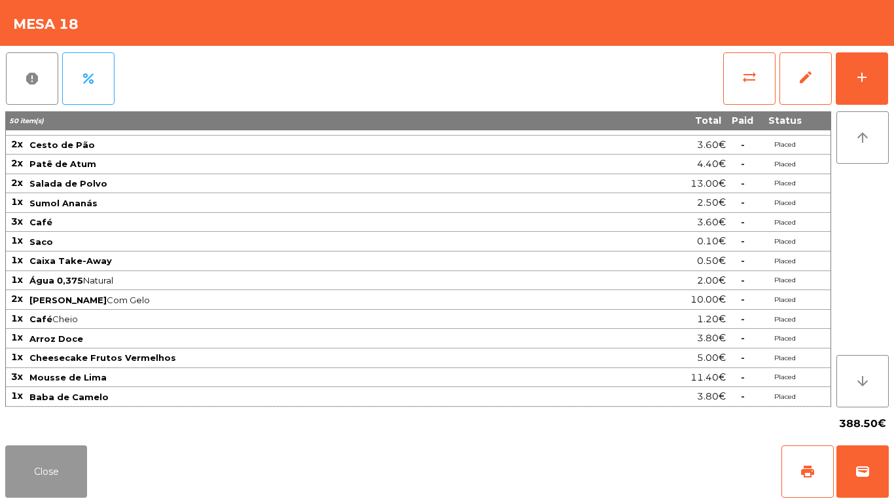
click at [47, 482] on button "Close" at bounding box center [46, 471] width 82 height 52
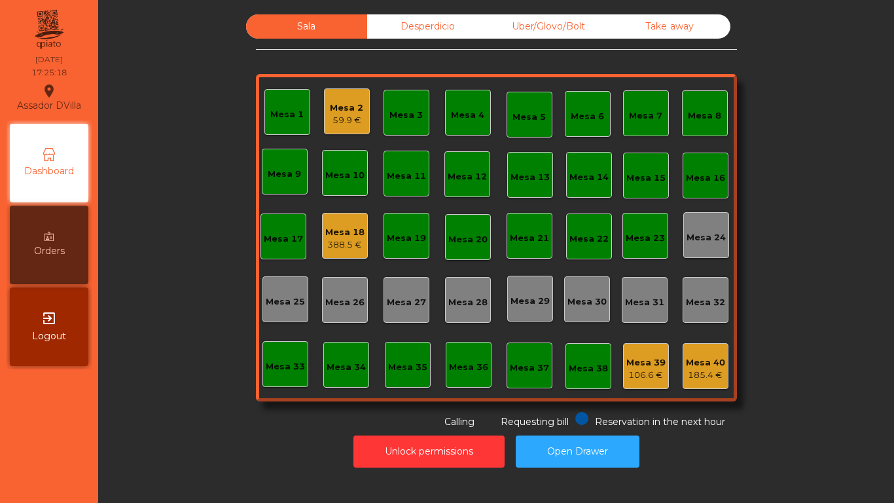
click at [341, 234] on div "Mesa 18" at bounding box center [344, 232] width 39 height 13
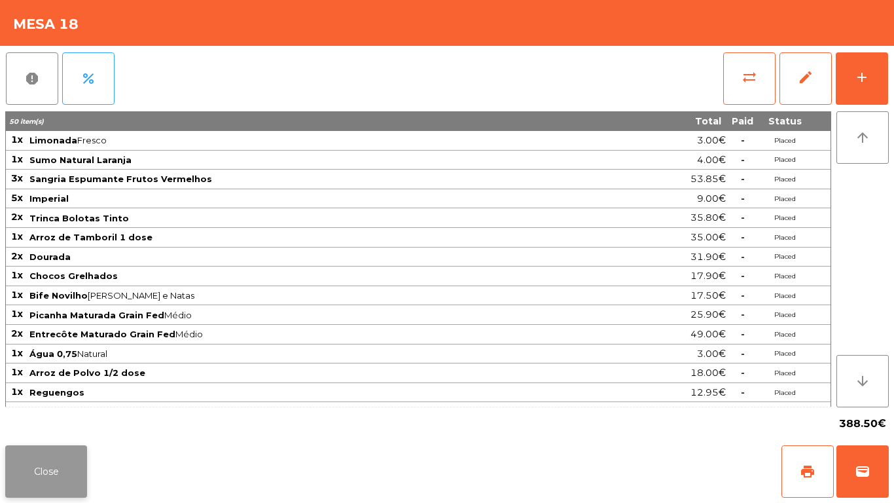
click at [46, 470] on button "Close" at bounding box center [46, 471] width 82 height 52
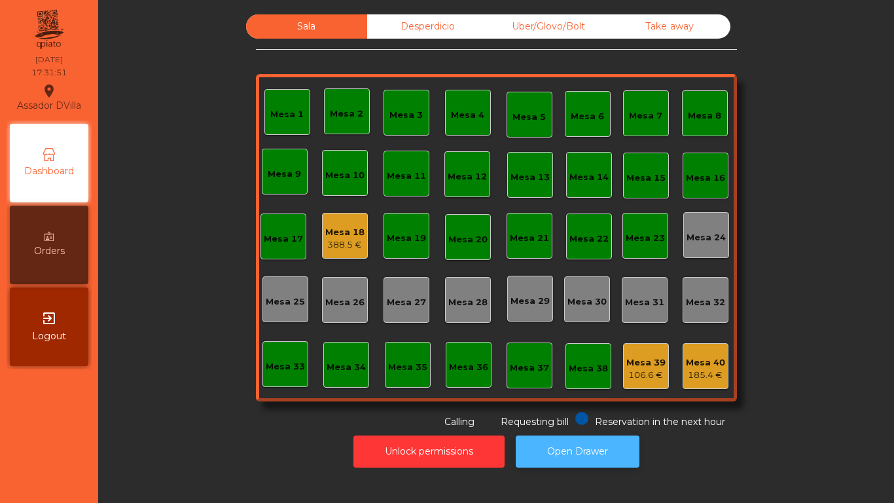
click at [596, 444] on button "Open Drawer" at bounding box center [578, 451] width 124 height 32
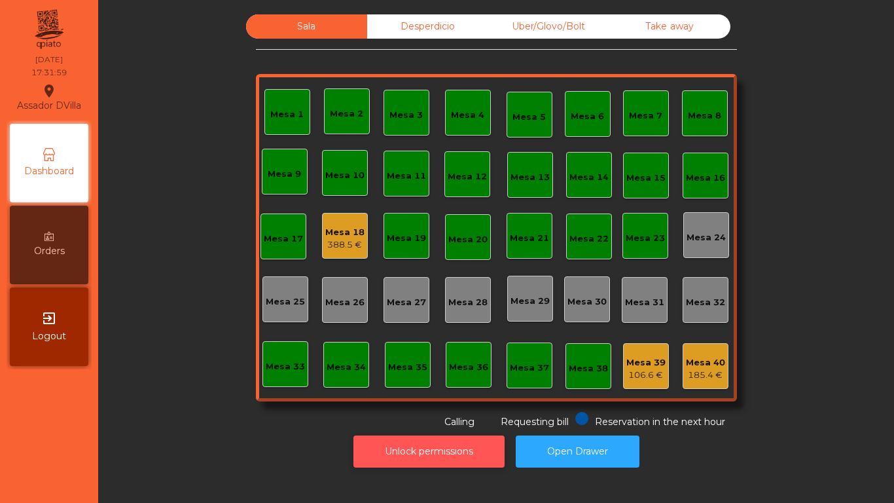
click at [407, 452] on button "Unlock permissions" at bounding box center [428, 451] width 151 height 32
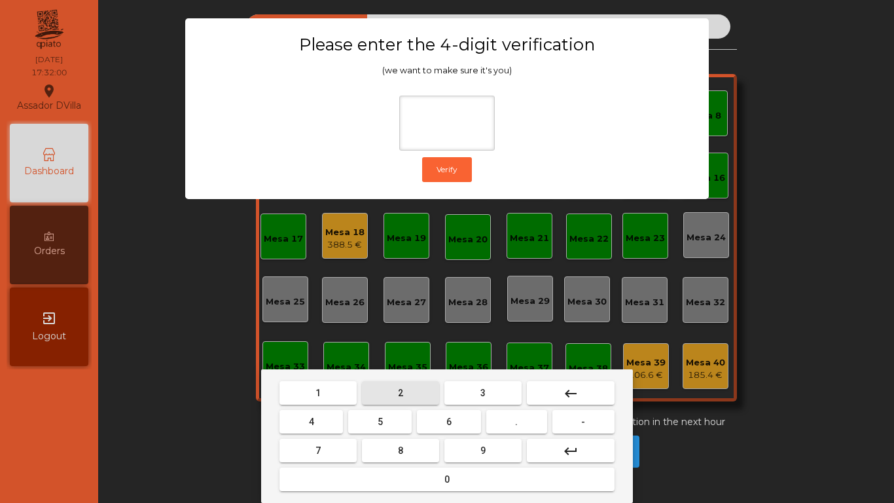
drag, startPoint x: 376, startPoint y: 393, endPoint x: 309, endPoint y: 414, distance: 70.2
click at [376, 393] on button "2" at bounding box center [400, 393] width 77 height 24
drag, startPoint x: 309, startPoint y: 414, endPoint x: 508, endPoint y: 438, distance: 200.4
click at [310, 414] on button "4" at bounding box center [310, 422] width 63 height 24
click at [463, 422] on button "6" at bounding box center [448, 422] width 63 height 24
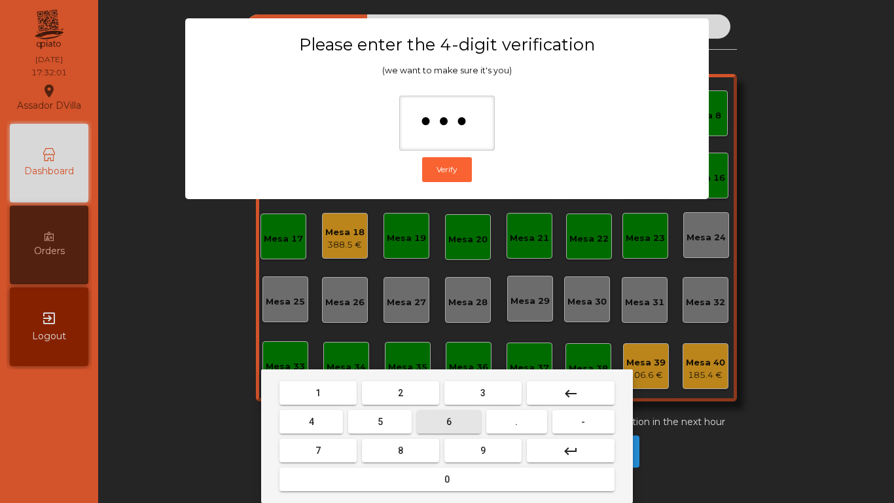
click at [471, 448] on button "9" at bounding box center [482, 451] width 77 height 24
type input "****"
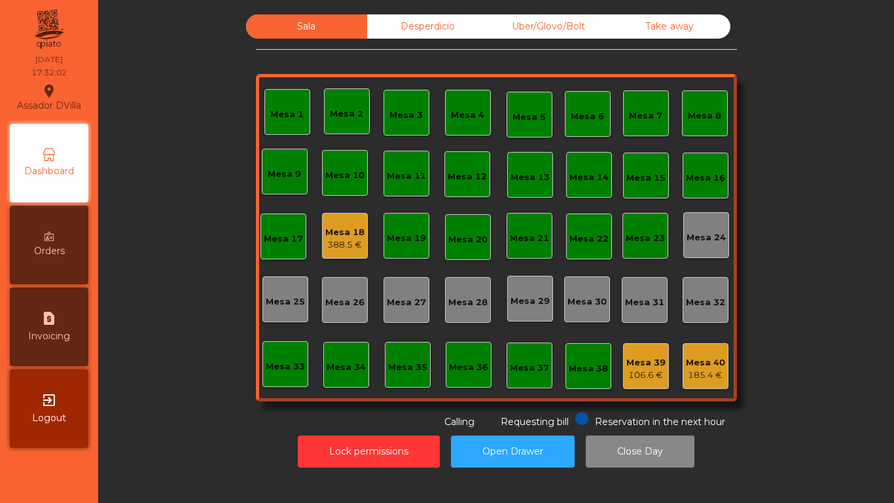
click at [48, 339] on span "Invoicing" at bounding box center [49, 336] width 42 height 14
select select "*"
select select "****"
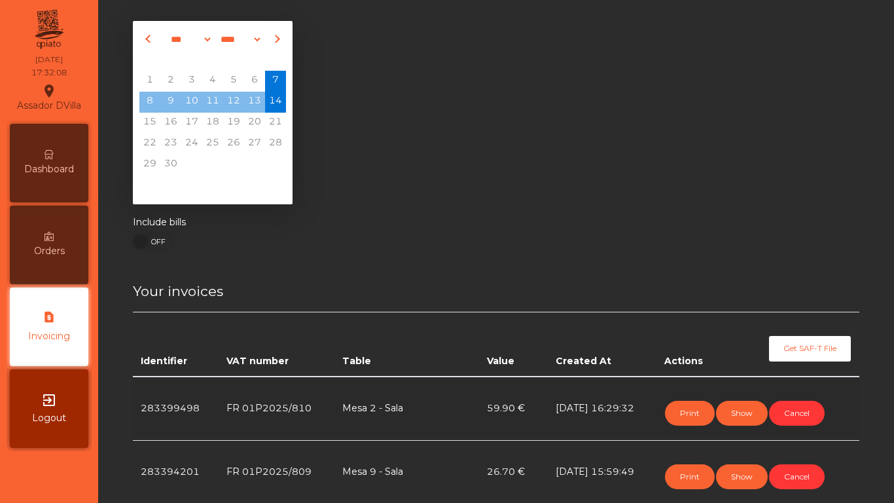
click at [56, 178] on div "Dashboard" at bounding box center [49, 163] width 79 height 79
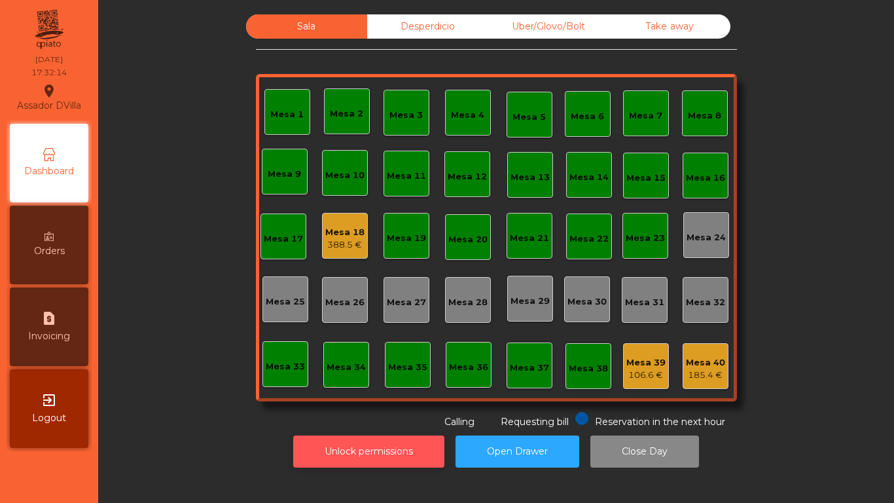
click at [397, 453] on button "Unlock permissions" at bounding box center [368, 451] width 151 height 32
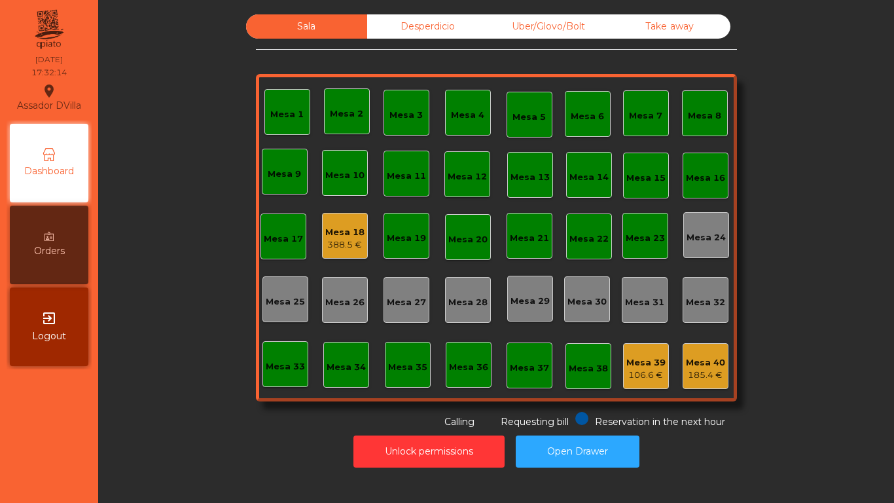
click at [226, 455] on div "Unlock permissions Open Drawer" at bounding box center [496, 451] width 761 height 45
click at [348, 249] on div "388.5 €" at bounding box center [344, 244] width 39 height 13
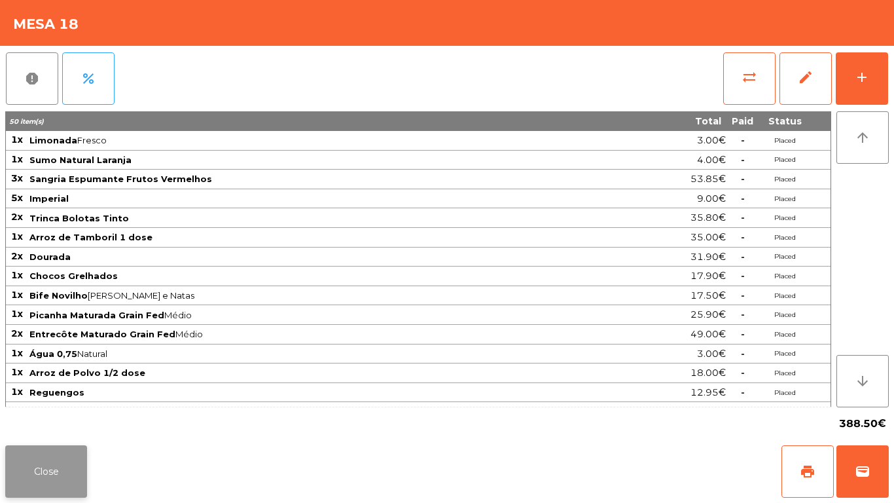
click at [77, 448] on button "Close" at bounding box center [46, 471] width 82 height 52
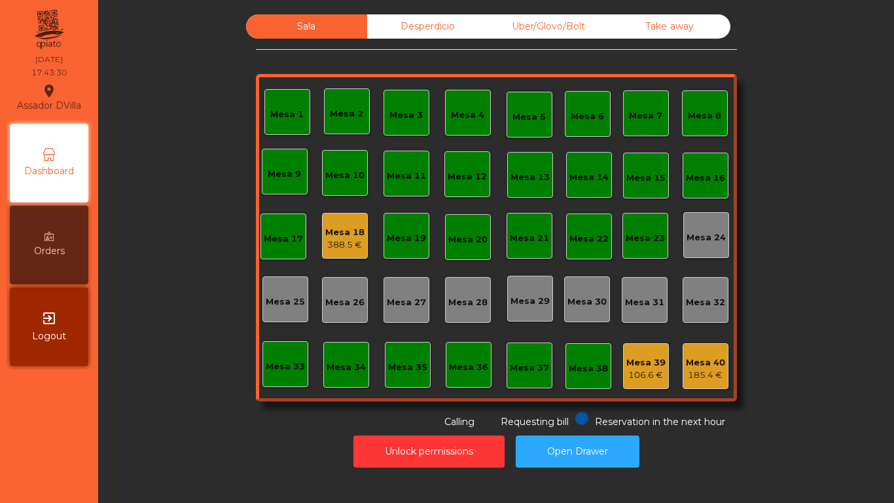
click at [99, 29] on div "Assador DVilla location_on [DATE] 17:43:30 Dashboard Orders exit_to_app Logout …" at bounding box center [447, 251] width 894 height 503
click at [347, 236] on div "Mesa 18" at bounding box center [344, 232] width 39 height 13
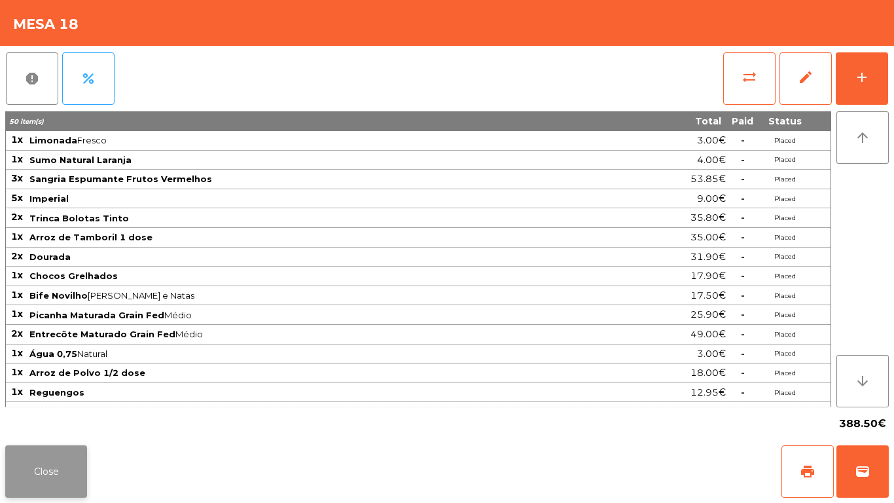
click at [36, 471] on button "Close" at bounding box center [46, 471] width 82 height 52
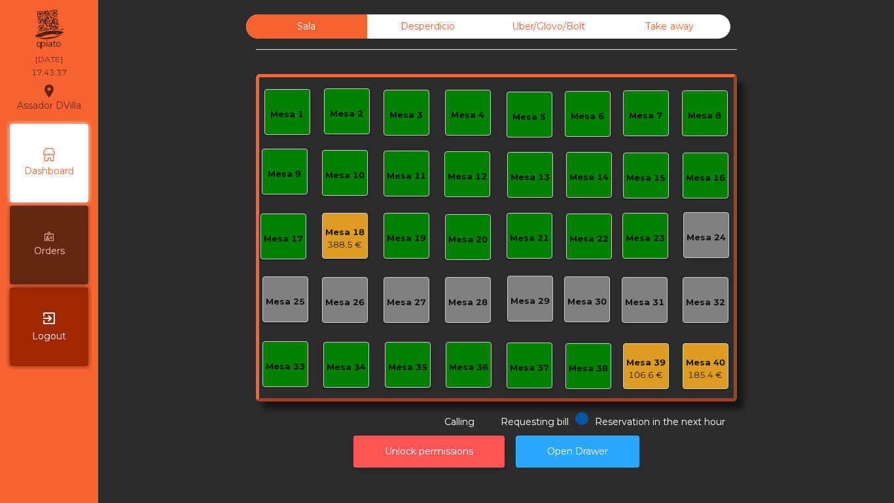
click at [409, 454] on button "Unlock permissions" at bounding box center [428, 451] width 151 height 32
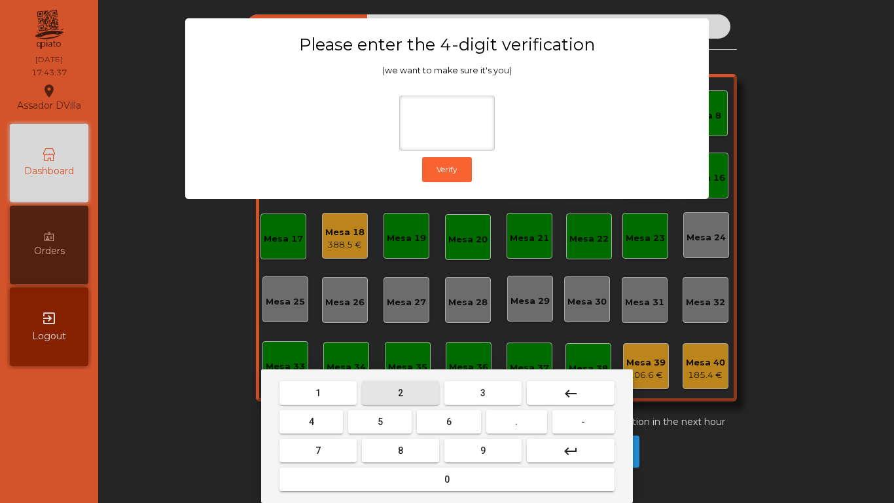
drag, startPoint x: 382, startPoint y: 389, endPoint x: 323, endPoint y: 406, distance: 61.5
click at [382, 388] on button "2" at bounding box center [400, 393] width 77 height 24
drag, startPoint x: 321, startPoint y: 427, endPoint x: 355, endPoint y: 428, distance: 33.4
click at [322, 427] on button "4" at bounding box center [310, 422] width 63 height 24
drag, startPoint x: 444, startPoint y: 427, endPoint x: 474, endPoint y: 452, distance: 38.6
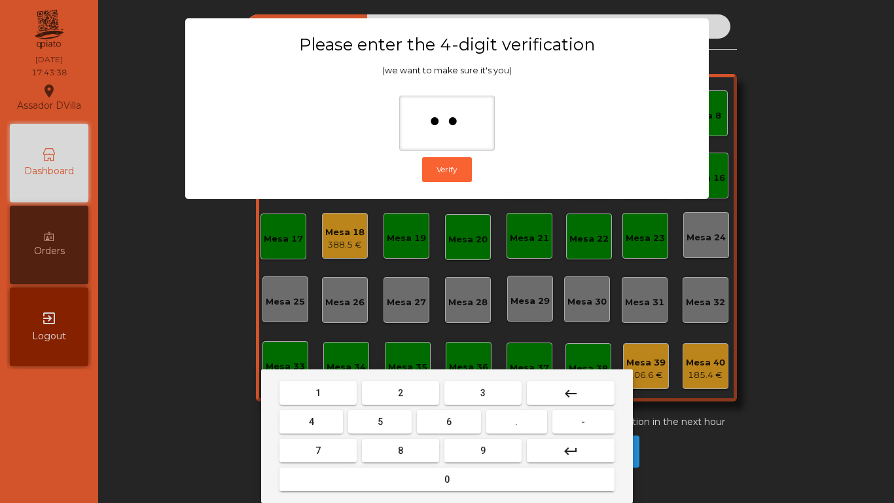
click at [450, 433] on button "6" at bounding box center [448, 422] width 63 height 24
drag, startPoint x: 474, startPoint y: 452, endPoint x: 520, endPoint y: 397, distance: 72.1
click at [475, 452] on button "9" at bounding box center [482, 451] width 77 height 24
type input "****"
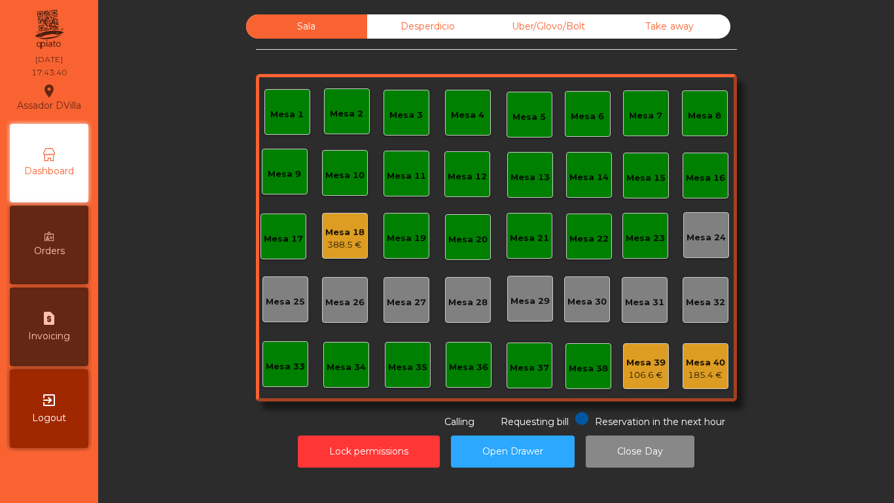
click at [348, 246] on div "388.5 €" at bounding box center [344, 244] width 39 height 13
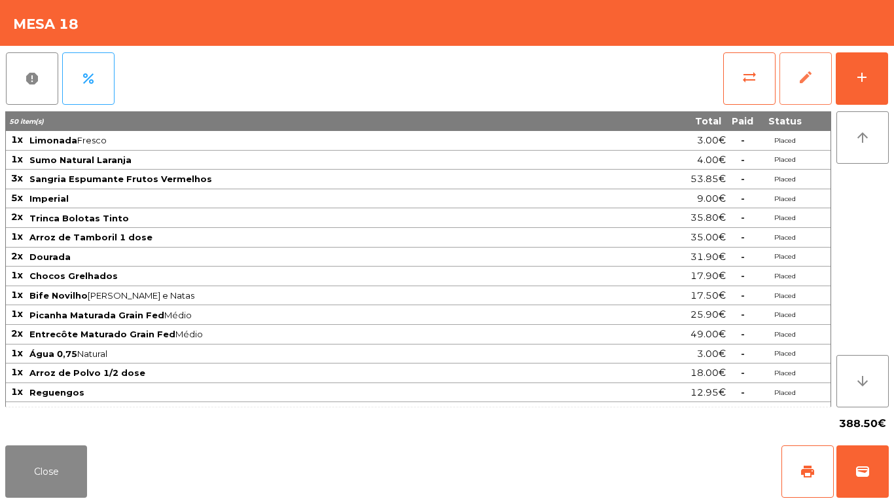
click at [815, 62] on button "edit" at bounding box center [806, 78] width 52 height 52
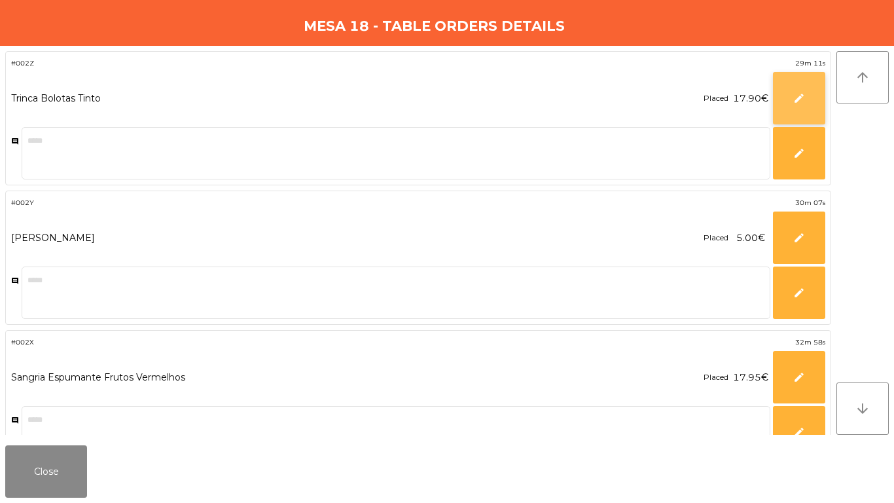
click at [804, 84] on button "edit" at bounding box center [799, 98] width 52 height 52
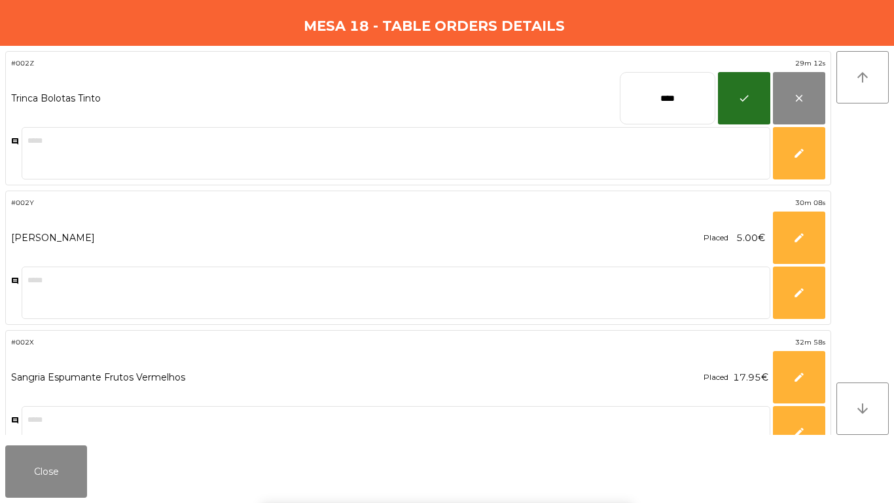
click at [658, 112] on input "****" at bounding box center [668, 98] width 96 height 52
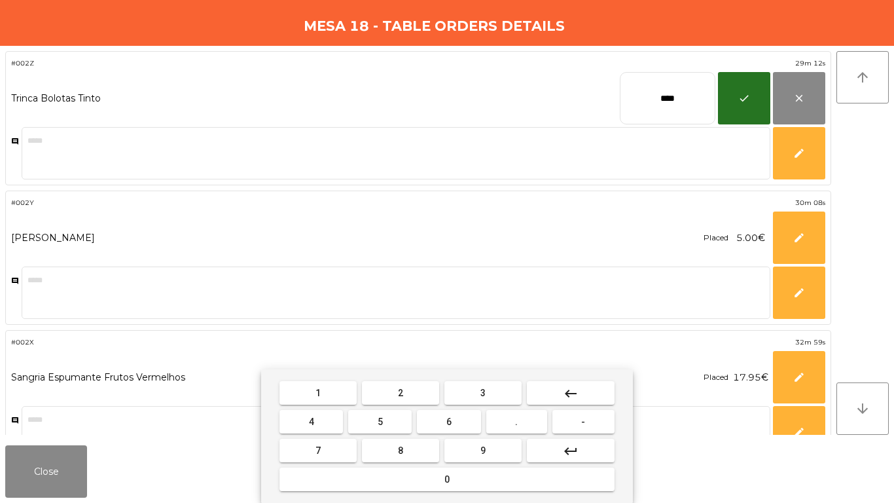
click at [658, 112] on input "****" at bounding box center [668, 98] width 96 height 52
type input "**"
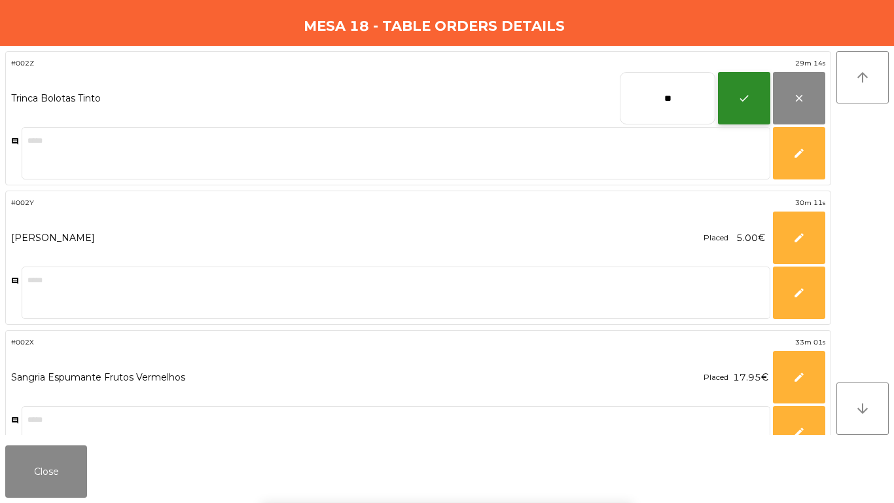
click at [753, 89] on button "check" at bounding box center [744, 98] width 52 height 52
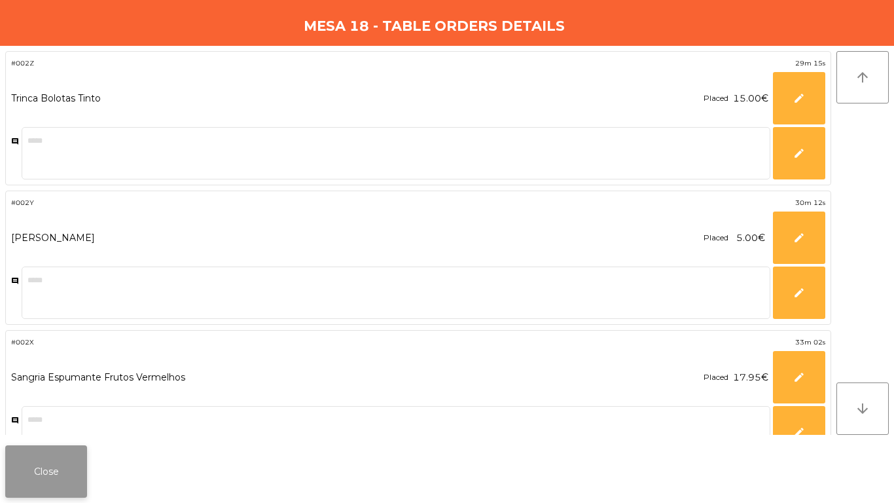
click at [19, 476] on button "Close" at bounding box center [46, 471] width 82 height 52
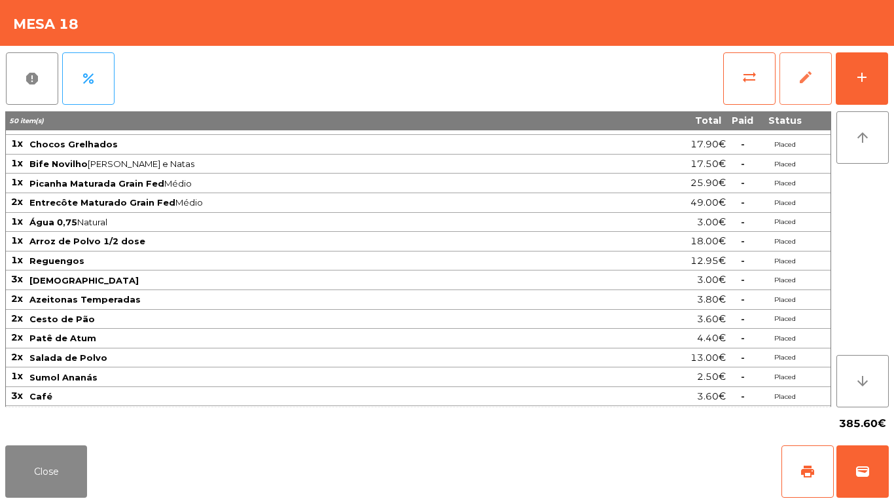
scroll to position [128, 0]
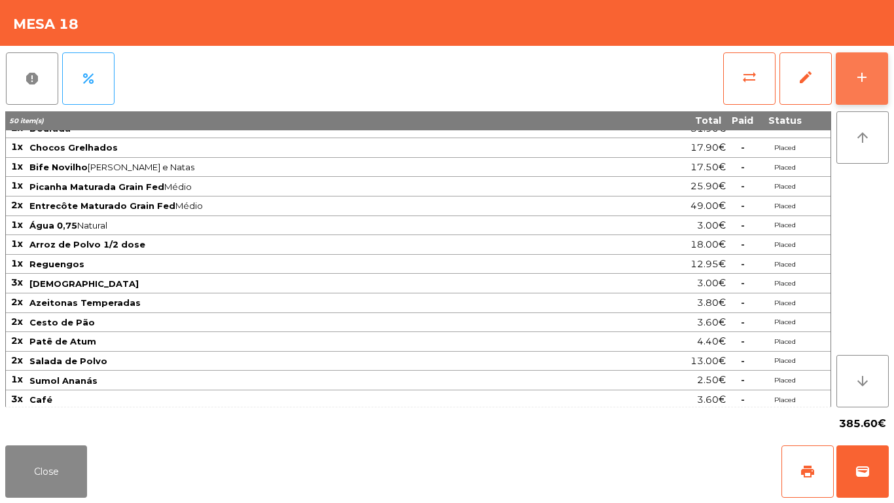
click at [860, 79] on div "add" at bounding box center [862, 77] width 16 height 16
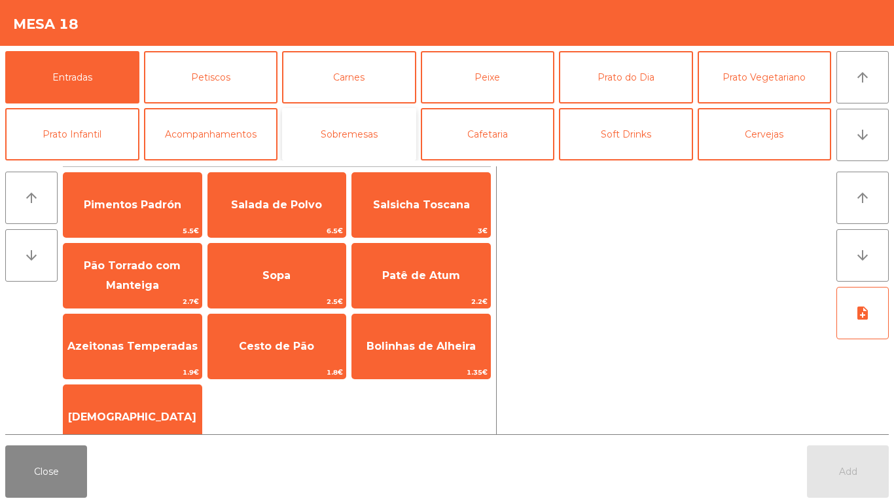
click at [323, 122] on button "Sobremesas" at bounding box center [349, 134] width 134 height 52
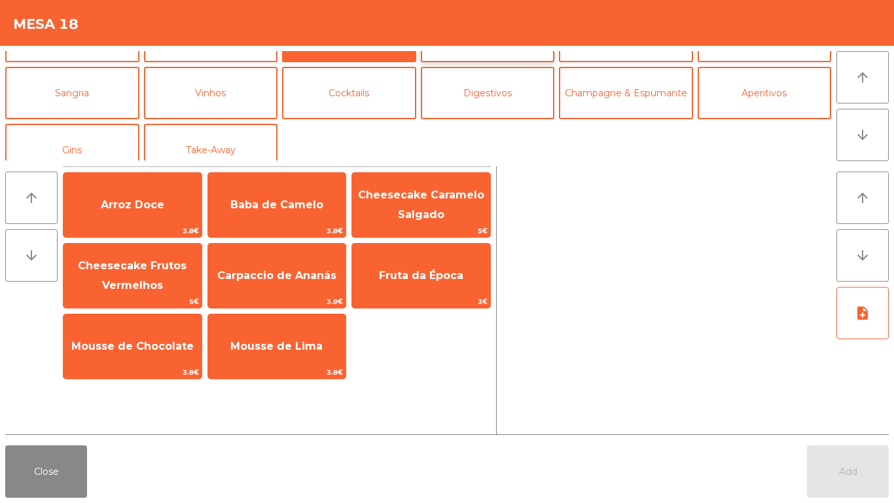
scroll to position [48, 0]
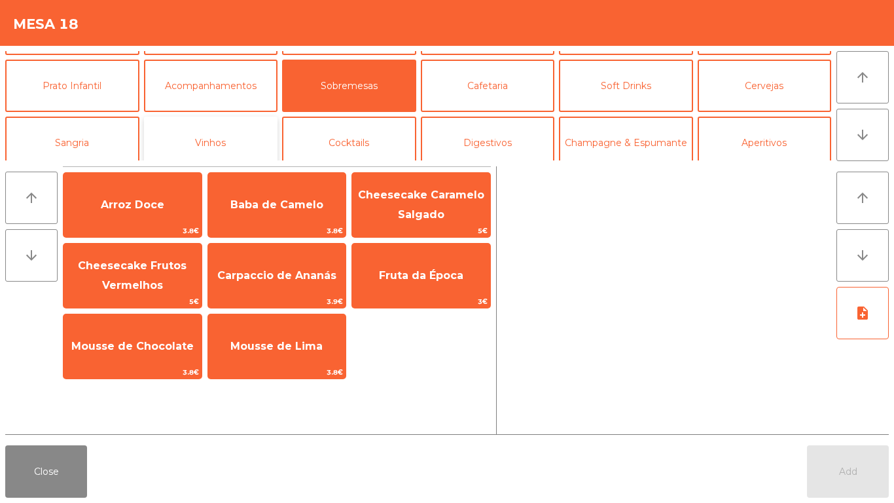
click at [264, 141] on button "Vinhos" at bounding box center [211, 143] width 134 height 52
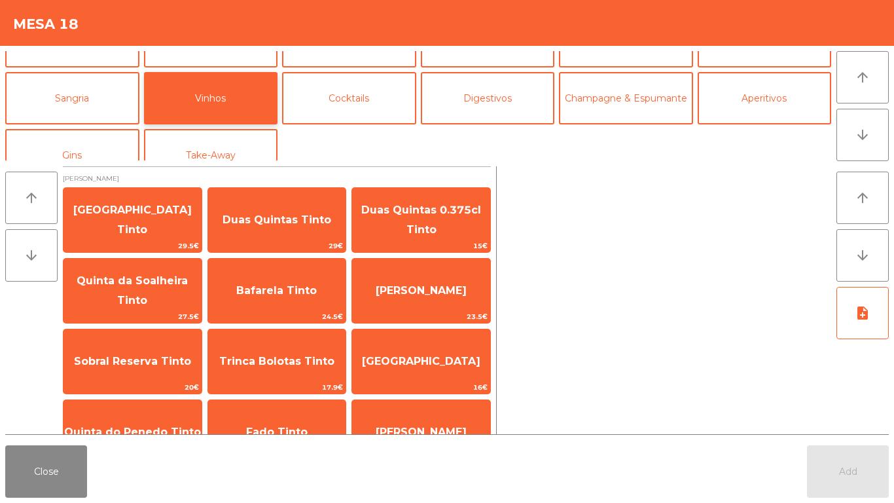
scroll to position [114, 0]
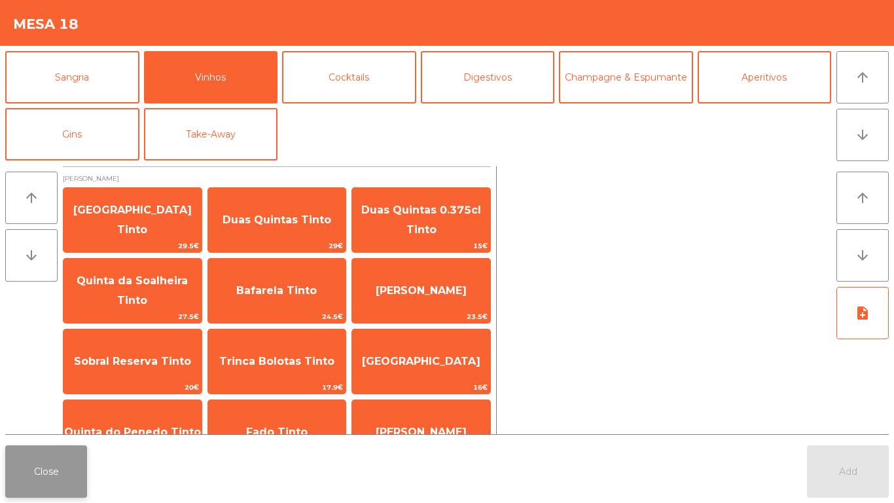
click at [51, 480] on button "Close" at bounding box center [46, 471] width 82 height 52
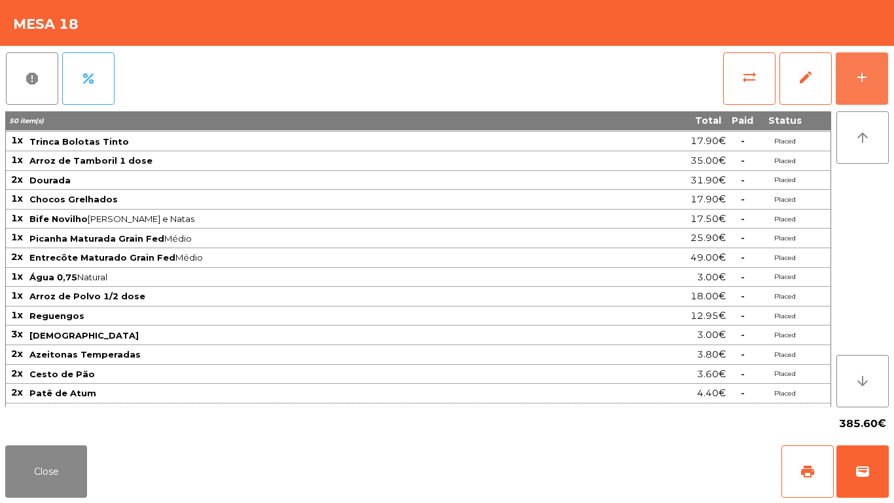
scroll to position [0, 0]
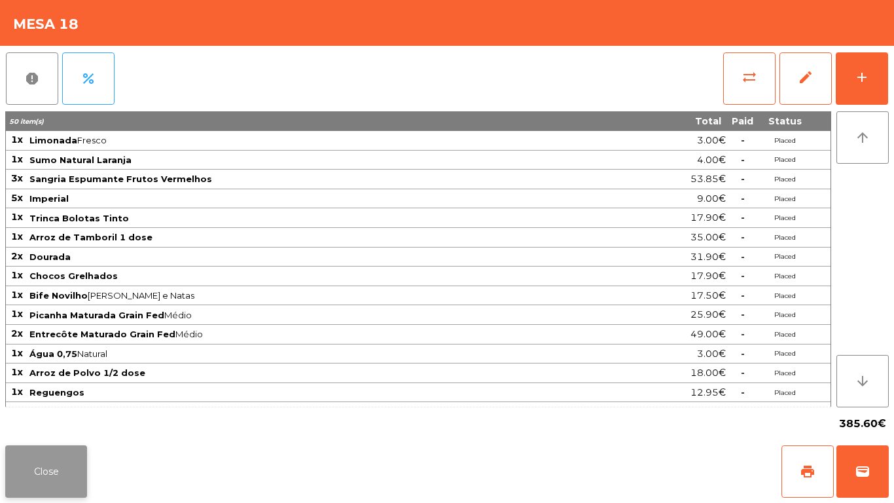
click at [19, 484] on button "Close" at bounding box center [46, 471] width 82 height 52
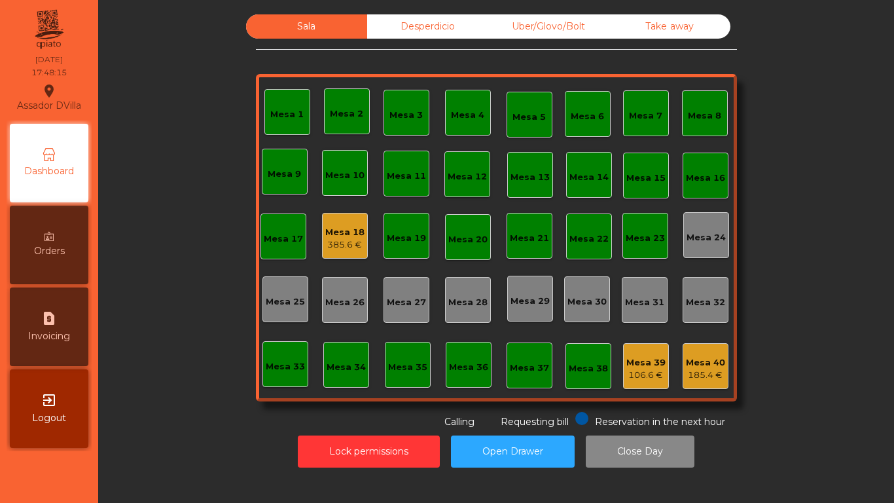
drag, startPoint x: 339, startPoint y: 260, endPoint x: 346, endPoint y: 257, distance: 7.0
click at [340, 260] on div "Mesa 1 Mesa 2 Mesa 3 Mesa 4 Mesa 5 [GEOGRAPHIC_DATA] 7 Mesa 8 Mesa 9 [GEOGRAPHI…" at bounding box center [496, 237] width 481 height 327
click at [349, 251] on div "Mesa 18 385.6 €" at bounding box center [345, 236] width 46 height 46
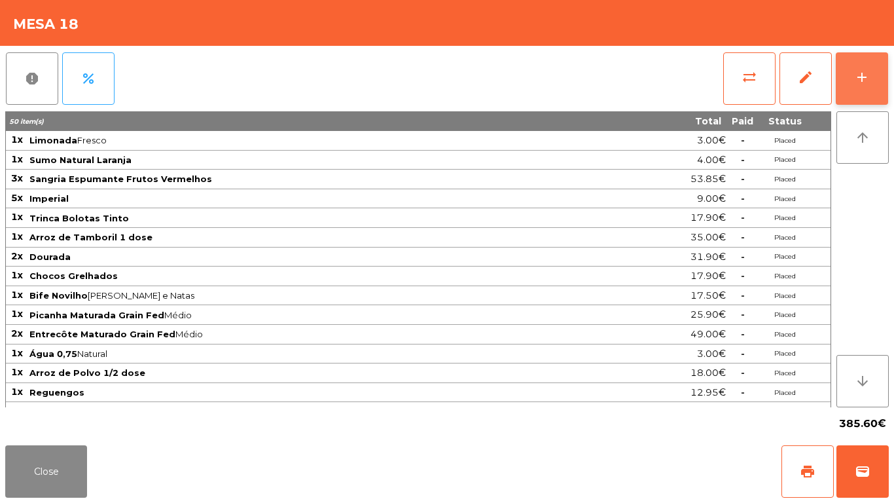
click at [869, 71] on div "add" at bounding box center [862, 77] width 16 height 16
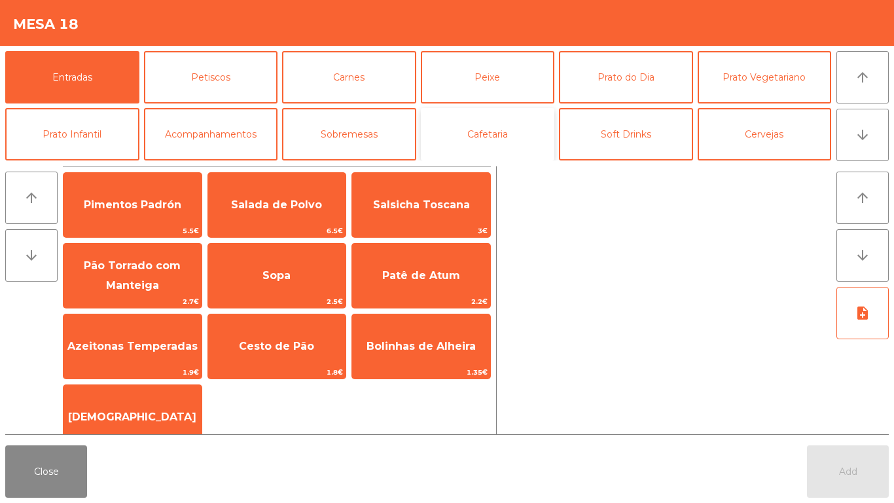
drag, startPoint x: 439, startPoint y: 135, endPoint x: 462, endPoint y: 126, distance: 24.7
click at [440, 135] on button "Cafetaria" at bounding box center [488, 134] width 134 height 52
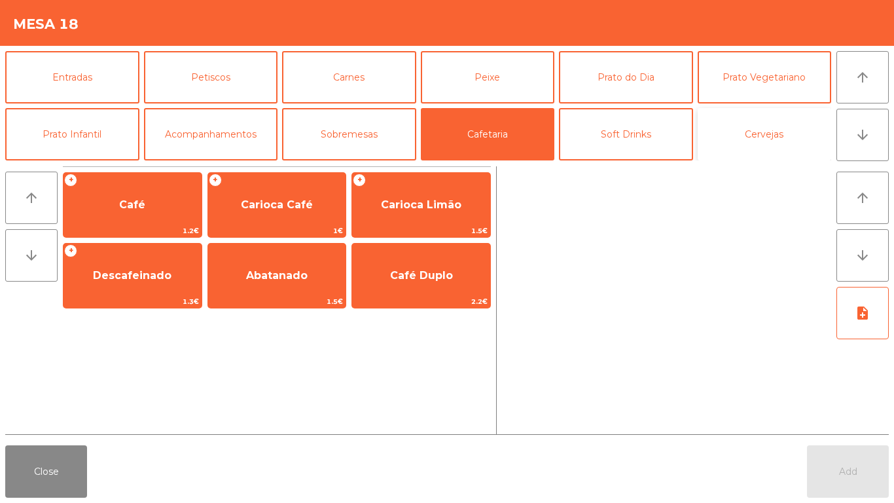
click at [744, 130] on button "Cervejas" at bounding box center [765, 134] width 134 height 52
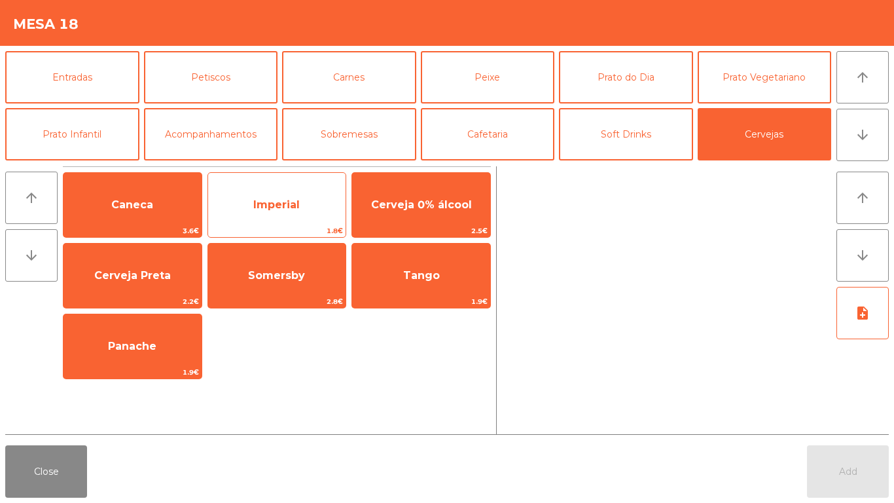
drag, startPoint x: 298, startPoint y: 196, endPoint x: 331, endPoint y: 223, distance: 42.3
click at [301, 196] on span "Imperial" at bounding box center [277, 204] width 138 height 35
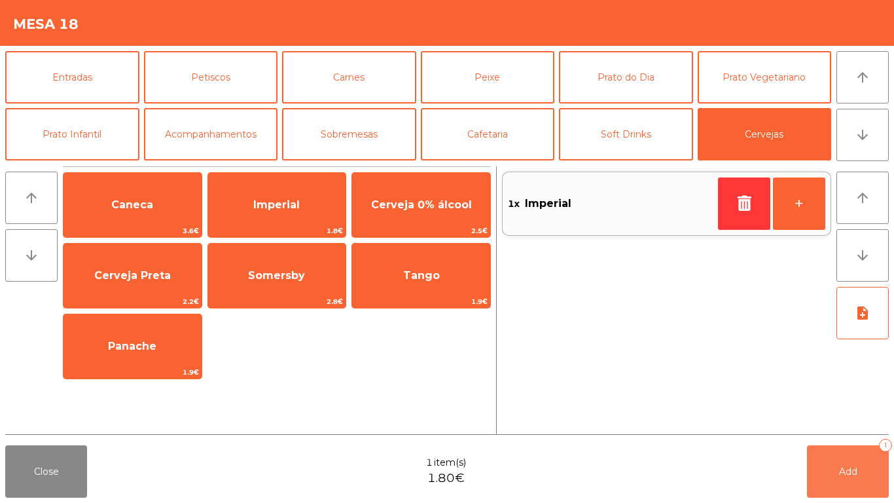
drag, startPoint x: 820, startPoint y: 485, endPoint x: 787, endPoint y: 473, distance: 35.6
click at [812, 480] on button "Add 1" at bounding box center [848, 471] width 82 height 52
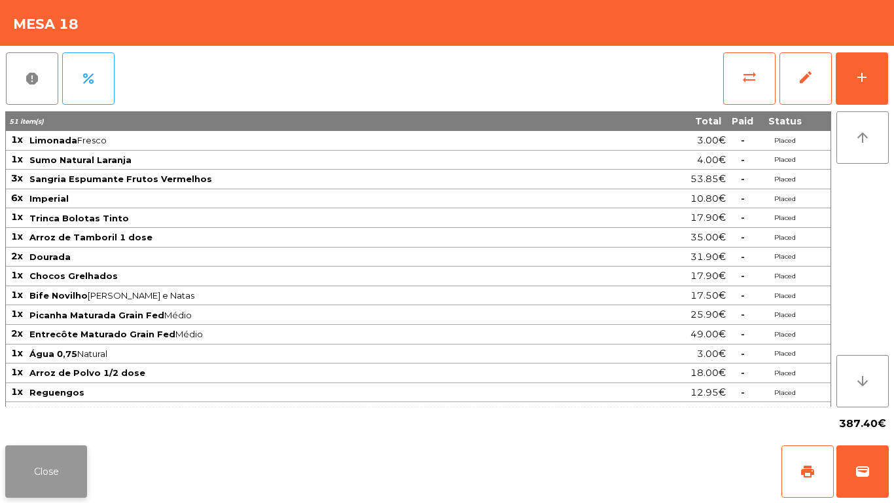
click at [62, 461] on button "Close" at bounding box center [46, 471] width 82 height 52
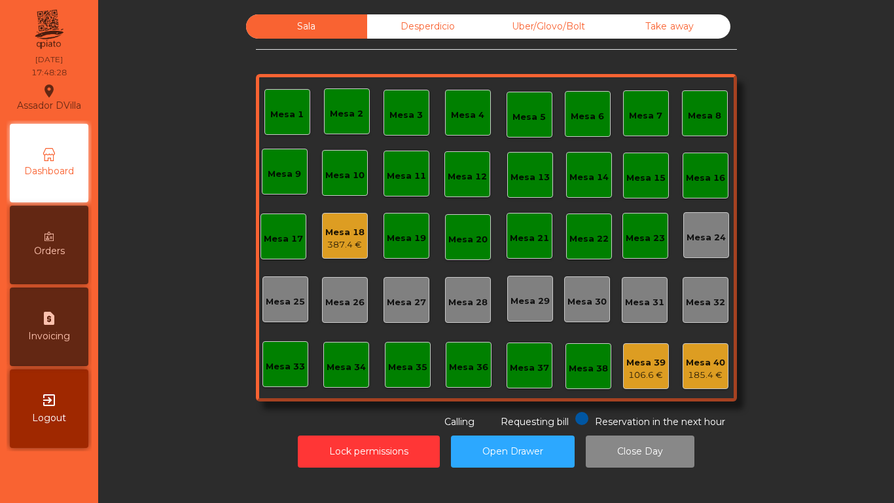
click at [364, 226] on div "Mesa 1 Mesa 2 Mesa 3 Mesa 4 Mesa 5 Mesa 6 Mesa 7 Mesa 8 Mesa 9 Mesa 10 [GEOGRAP…" at bounding box center [496, 237] width 481 height 327
click at [353, 227] on div "Mesa 18" at bounding box center [344, 232] width 39 height 13
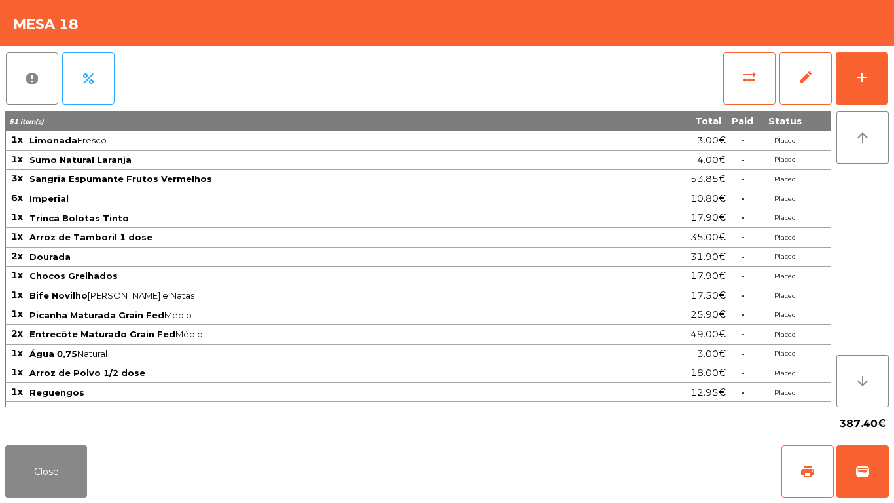
scroll to position [324, 0]
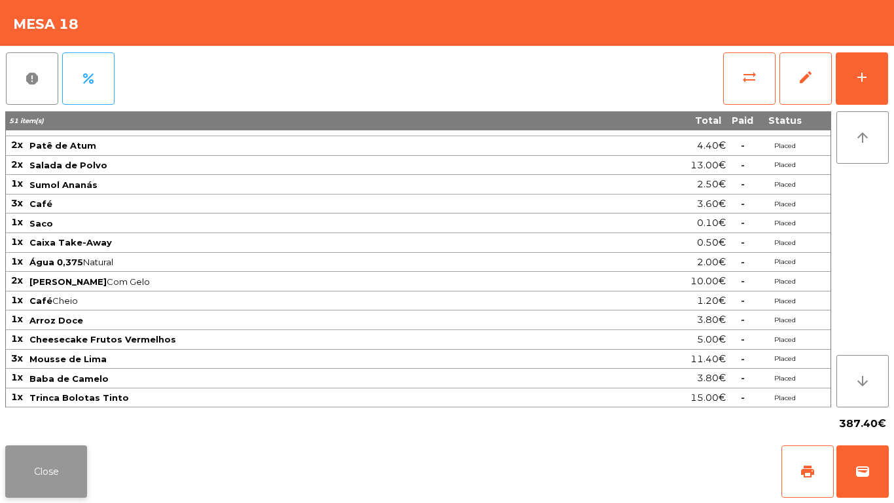
click at [70, 474] on button "Close" at bounding box center [46, 471] width 82 height 52
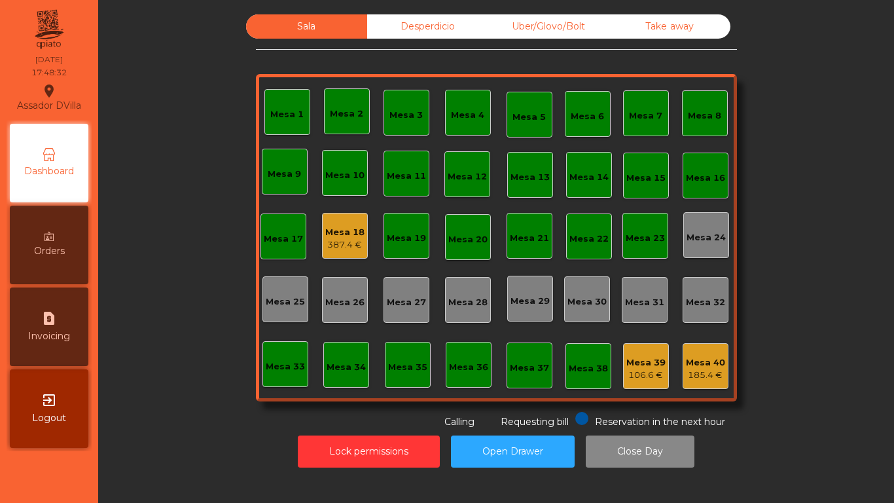
click at [636, 365] on div "Mesa 39" at bounding box center [645, 362] width 39 height 13
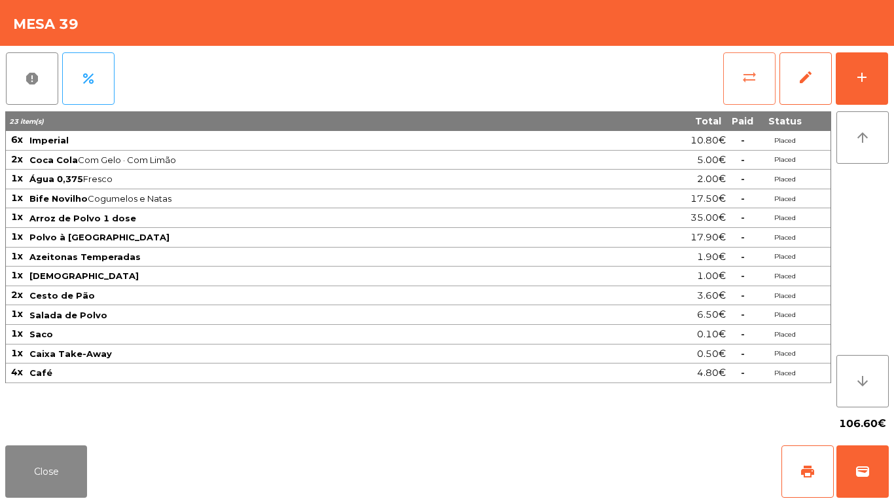
click at [757, 79] on button "sync_alt" at bounding box center [749, 78] width 52 height 52
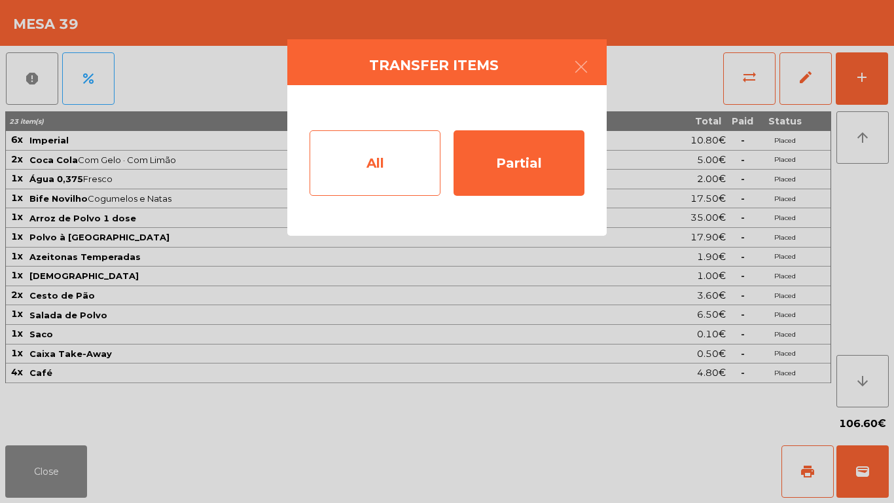
click at [410, 156] on div "All" at bounding box center [375, 162] width 131 height 65
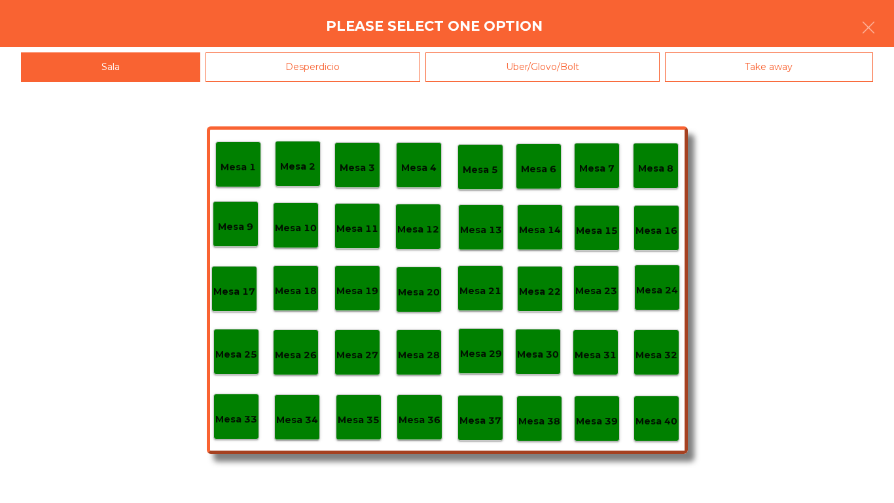
click at [649, 422] on p "Mesa 40" at bounding box center [657, 421] width 42 height 15
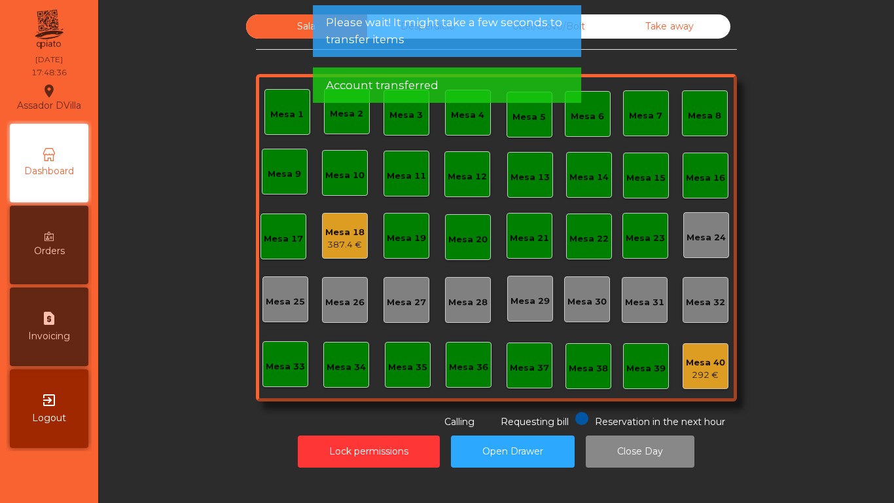
click at [223, 179] on div "Sala Desperdicio Uber/Glovo/Bolt Take away Mesa 1 Mesa 2 [GEOGRAPHIC_DATA] 4 [G…" at bounding box center [496, 221] width 761 height 414
click at [397, 94] on div "Account transferred" at bounding box center [447, 84] width 268 height 35
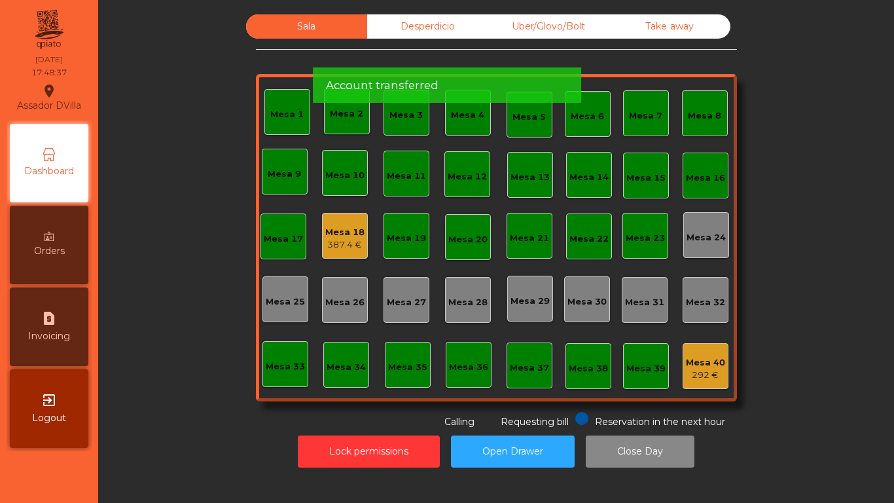
click at [399, 75] on app-root "Assador DVilla location_on [DATE] 17:48:37 Dashboard Orders request_page Invoic…" at bounding box center [447, 251] width 894 height 503
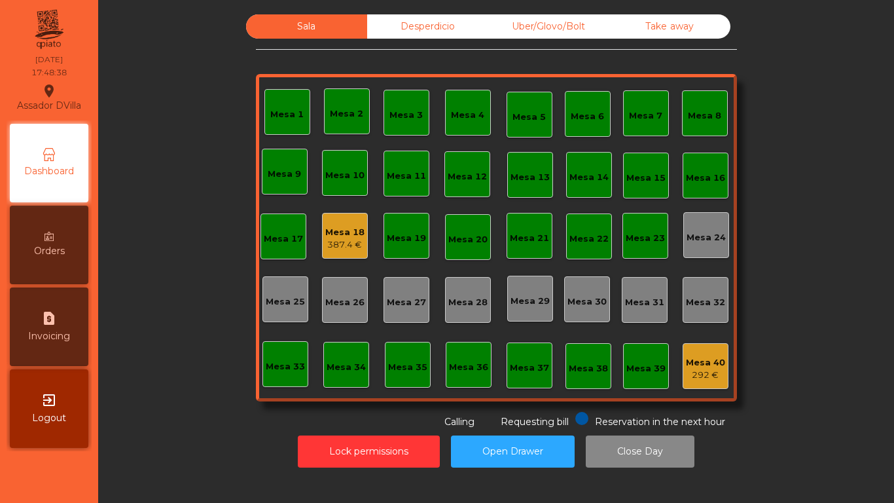
click at [395, 21] on div "Desperdicio" at bounding box center [427, 26] width 121 height 24
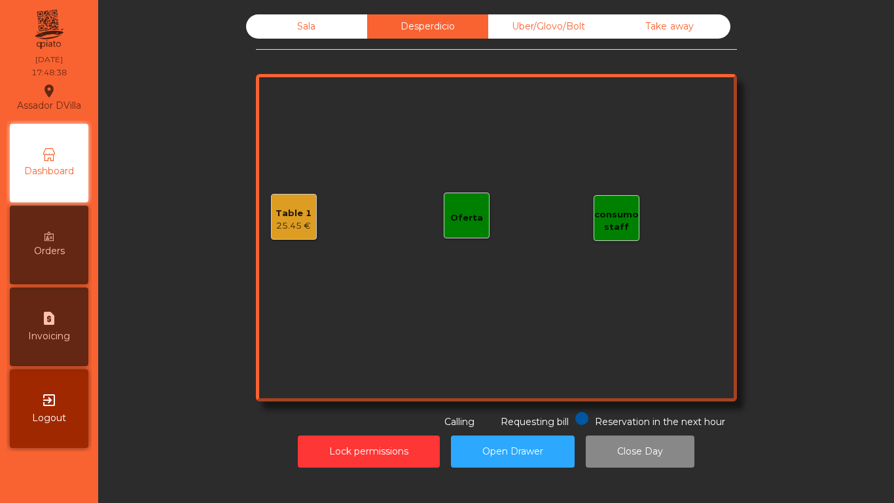
click at [509, 20] on div "Uber/Glovo/Bolt" at bounding box center [548, 26] width 121 height 24
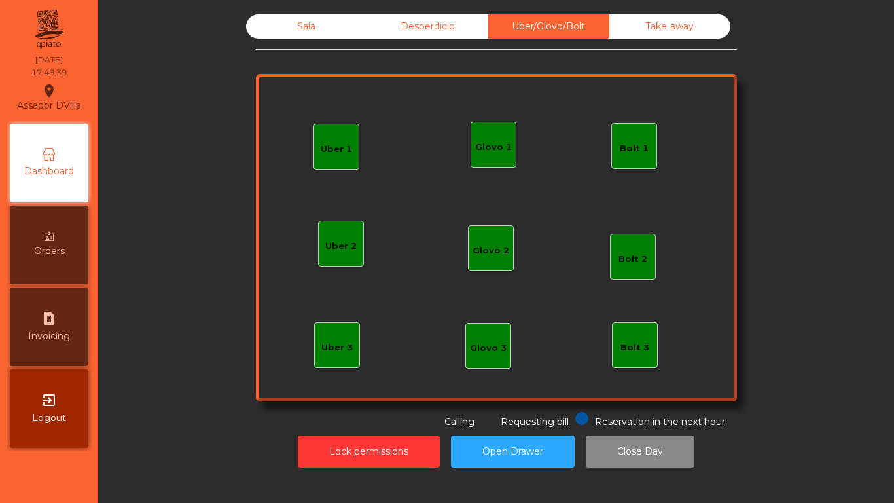
click at [618, 15] on div "Take away" at bounding box center [669, 26] width 121 height 24
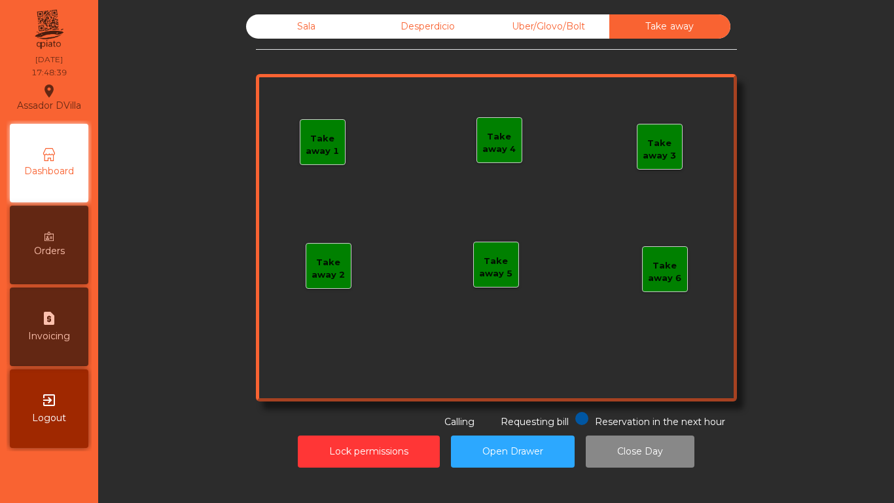
click at [338, 29] on div "Sala" at bounding box center [306, 26] width 121 height 24
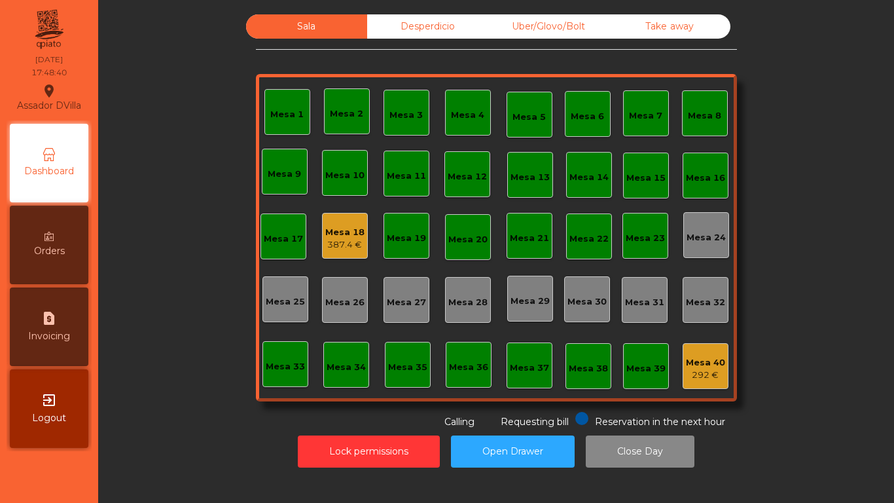
click at [291, 29] on div "Sala" at bounding box center [306, 26] width 121 height 24
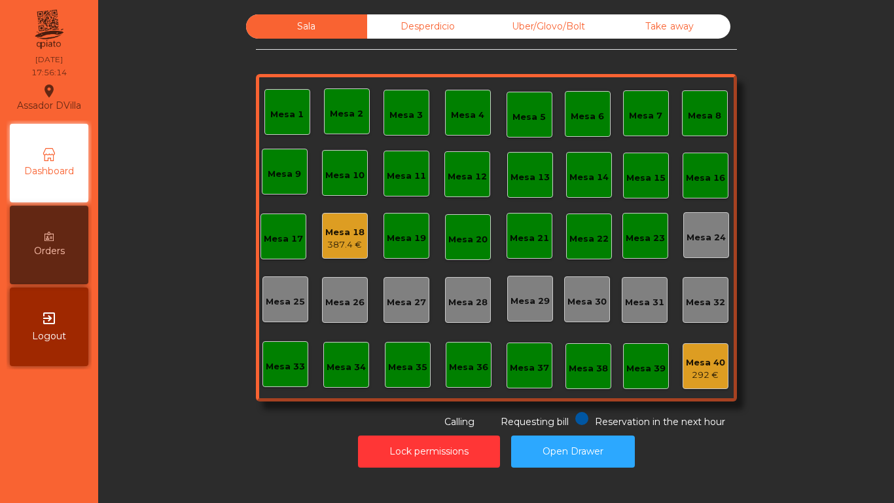
click at [335, 225] on div "Mesa 18 387.4 €" at bounding box center [344, 236] width 39 height 31
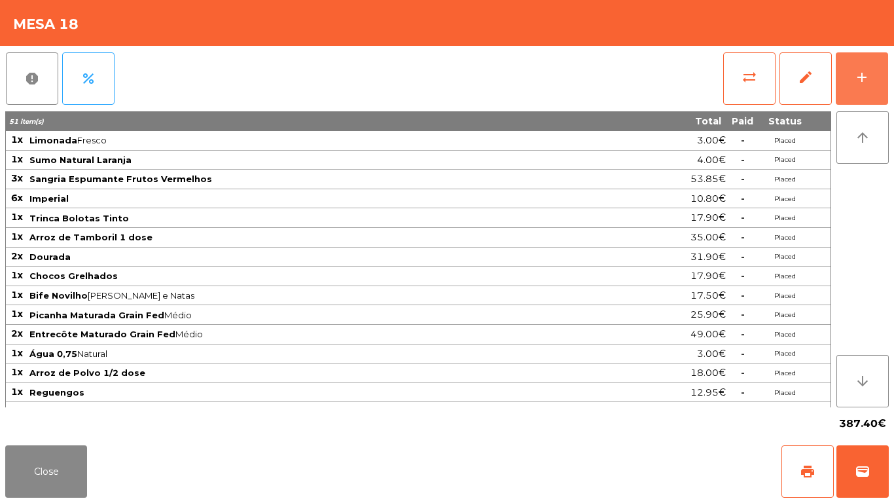
drag, startPoint x: 876, startPoint y: 65, endPoint x: 576, endPoint y: 107, distance: 303.2
click at [876, 66] on button "add" at bounding box center [862, 78] width 52 height 52
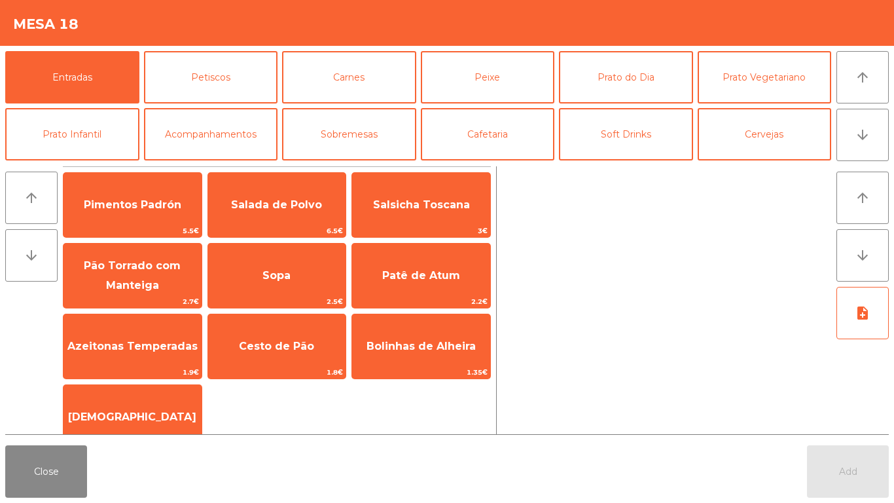
scroll to position [114, 0]
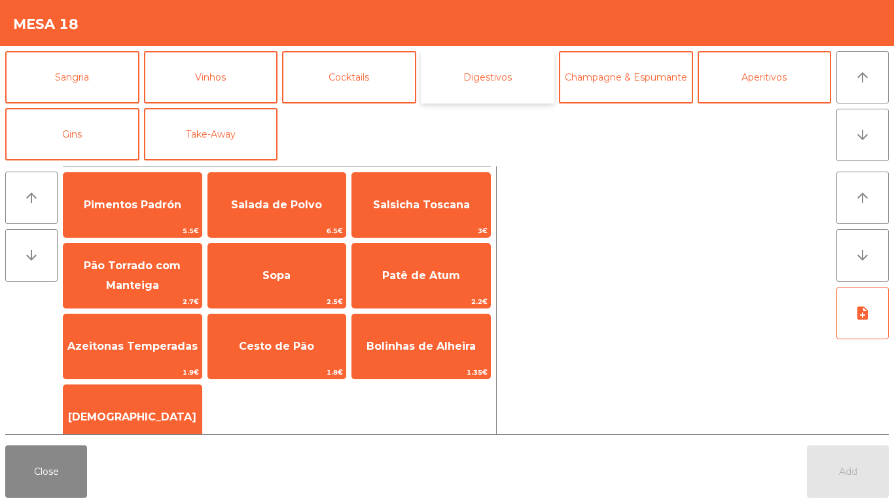
click at [511, 90] on button "Digestivos" at bounding box center [488, 77] width 134 height 52
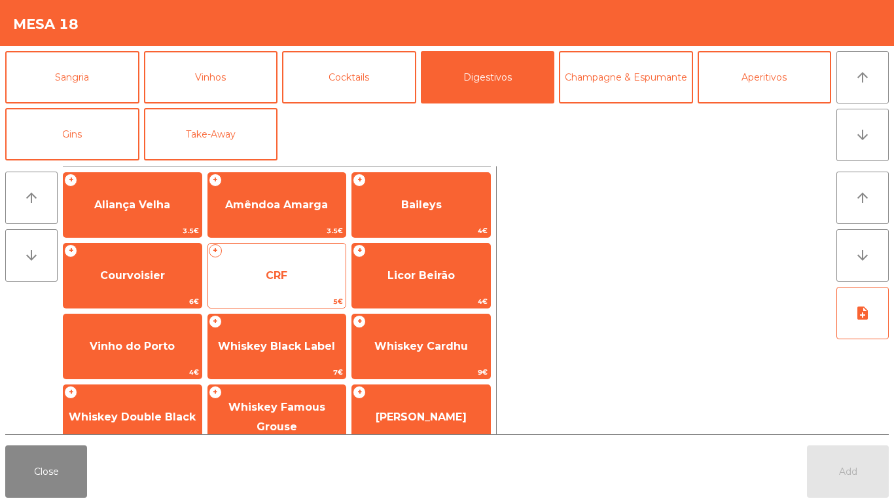
scroll to position [65, 0]
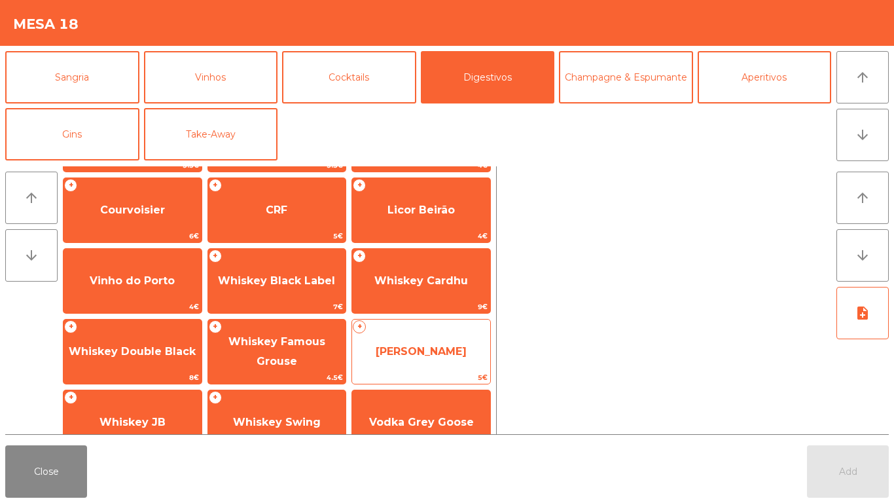
click at [473, 342] on span "[PERSON_NAME]" at bounding box center [421, 351] width 138 height 35
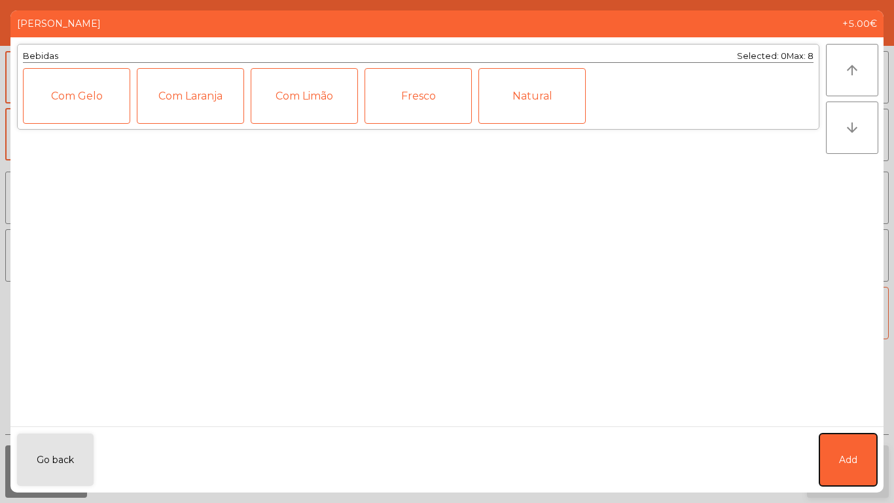
drag, startPoint x: 831, startPoint y: 473, endPoint x: 840, endPoint y: 473, distance: 8.5
click at [832, 473] on button "Add" at bounding box center [848, 459] width 58 height 52
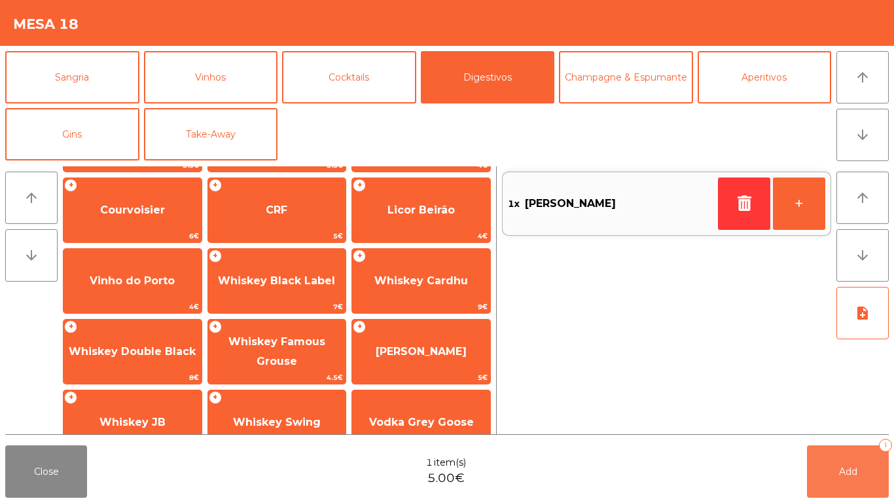
drag, startPoint x: 838, startPoint y: 477, endPoint x: 327, endPoint y: 436, distance: 513.5
click at [821, 475] on button "Add 1" at bounding box center [848, 471] width 82 height 52
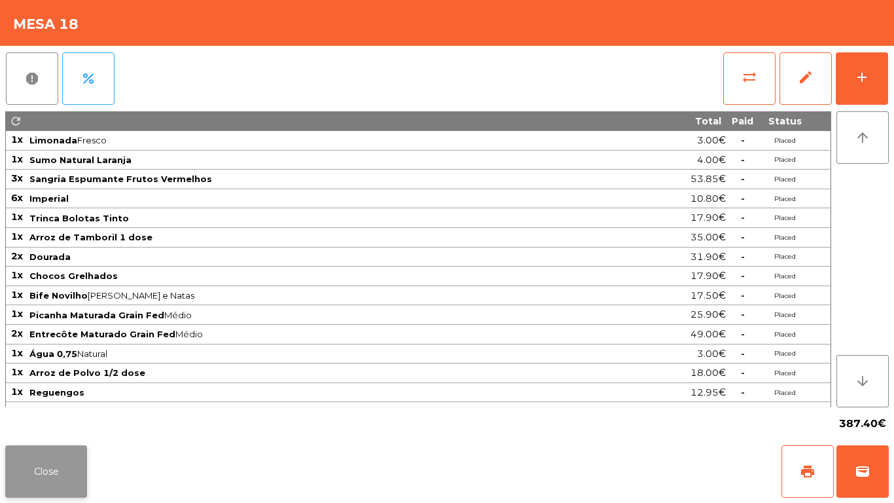
click at [50, 465] on button "Close" at bounding box center [46, 471] width 82 height 52
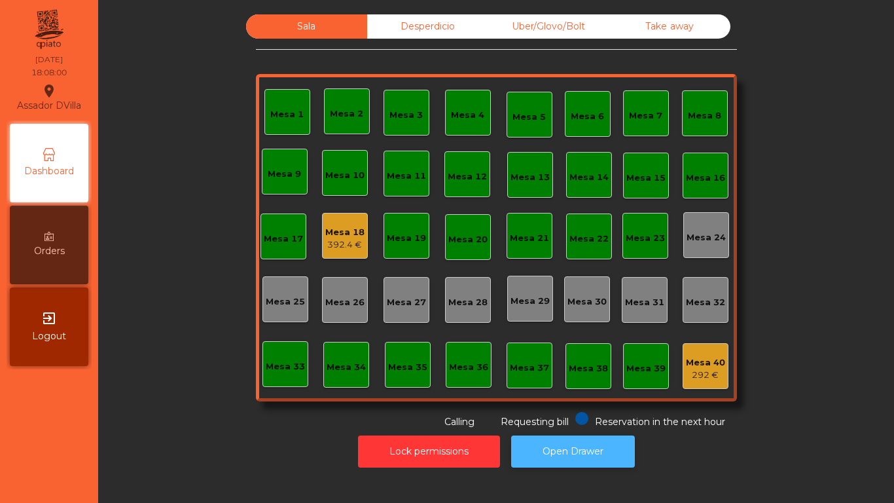
click at [540, 454] on button "Open Drawer" at bounding box center [573, 451] width 124 height 32
click at [24, 348] on nav "Assador DVilla location_on [DATE] 18:27:14 Dashboard Orders exit_to_app Logout" at bounding box center [49, 251] width 98 height 503
click at [358, 215] on div "Mesa 18 392.4 €" at bounding box center [345, 236] width 46 height 46
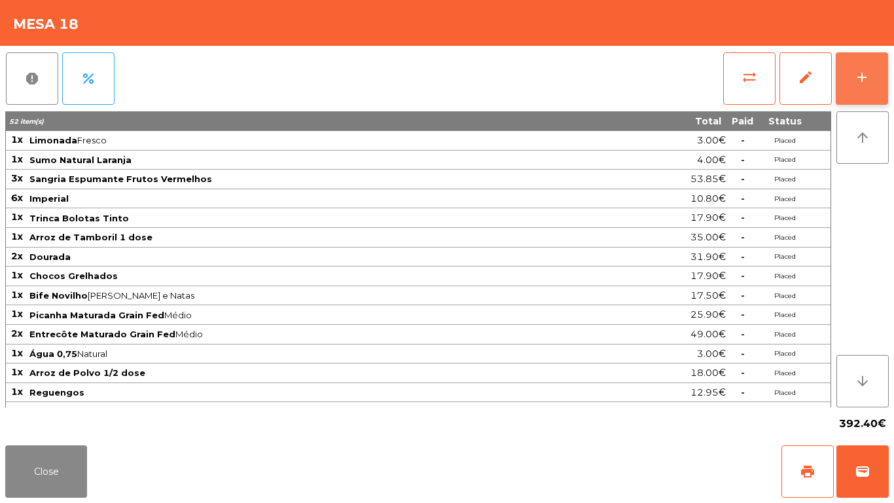
click at [852, 92] on button "add" at bounding box center [862, 78] width 52 height 52
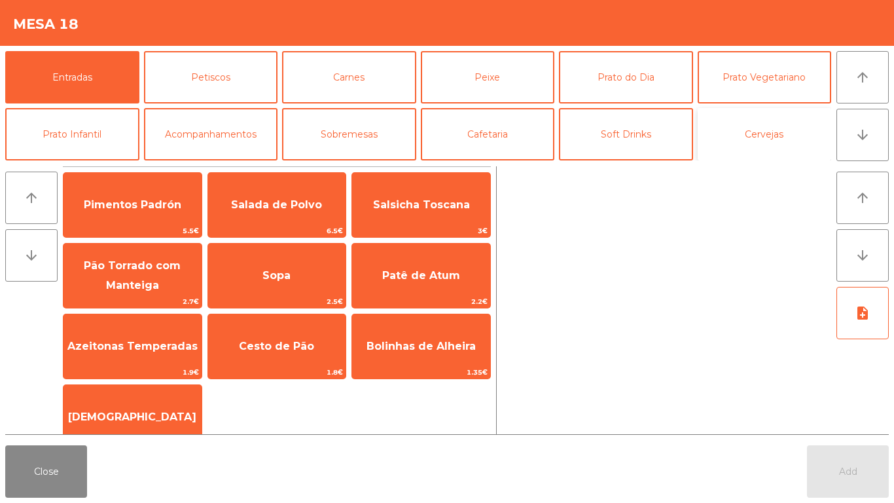
click at [754, 142] on button "Cervejas" at bounding box center [765, 134] width 134 height 52
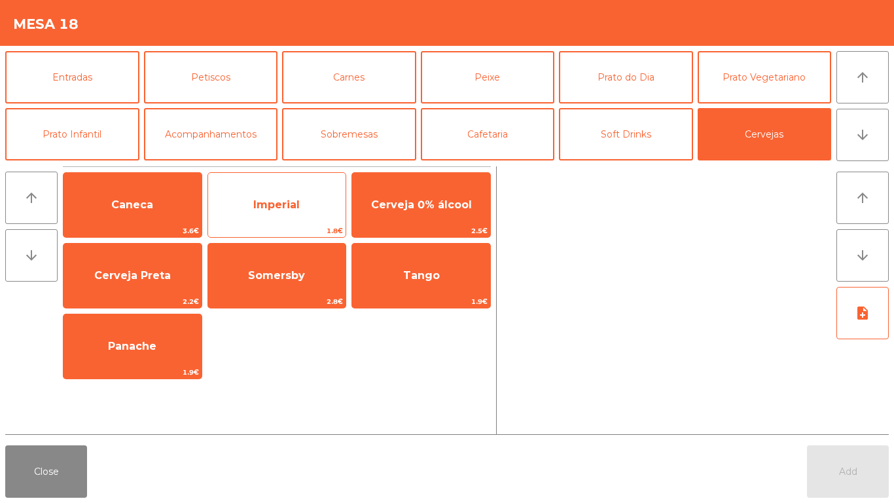
click at [274, 192] on span "Imperial" at bounding box center [277, 204] width 138 height 35
click at [284, 192] on span "Imperial" at bounding box center [277, 204] width 138 height 35
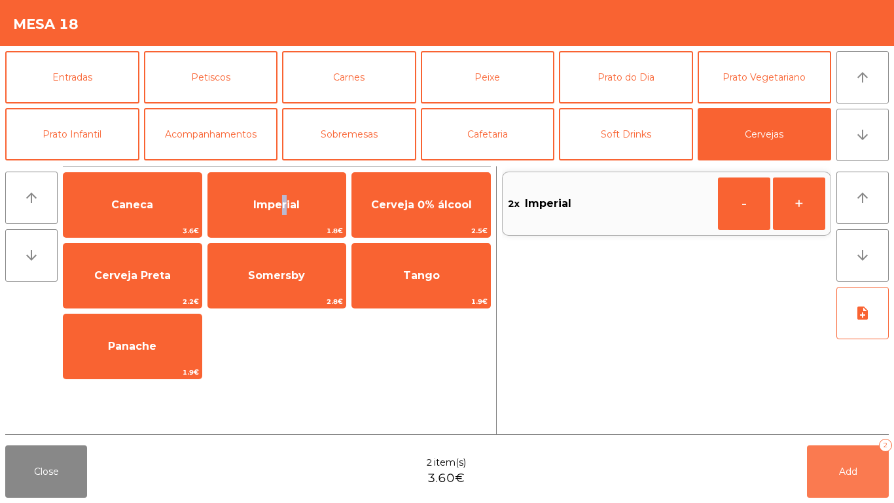
drag, startPoint x: 867, startPoint y: 475, endPoint x: 333, endPoint y: 398, distance: 539.7
click at [865, 475] on button "Add 2" at bounding box center [848, 471] width 82 height 52
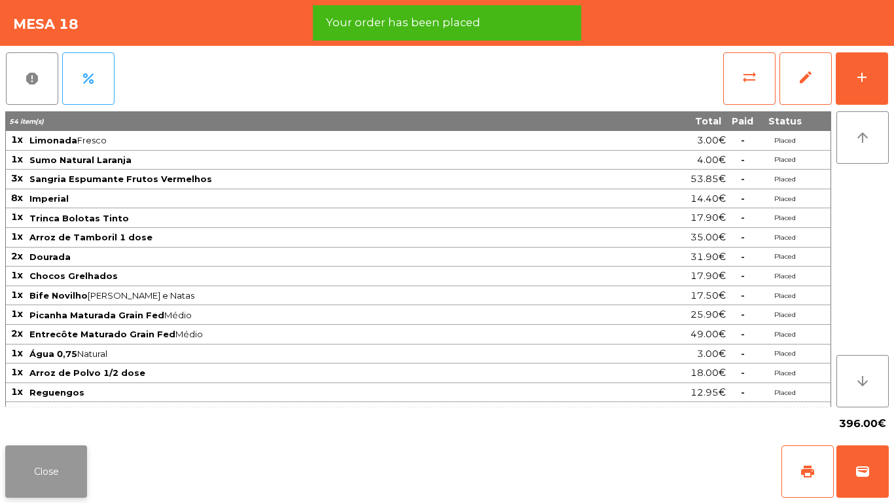
click at [14, 476] on button "Close" at bounding box center [46, 471] width 82 height 52
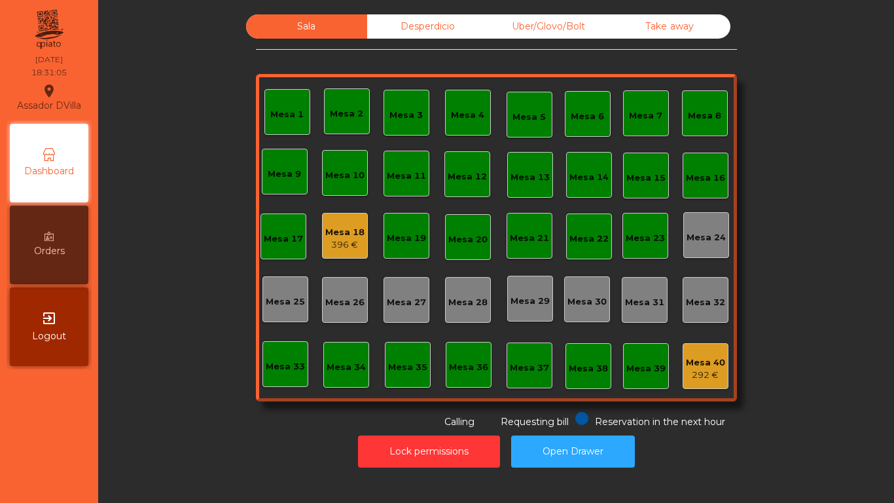
click at [331, 232] on div "Mesa 18" at bounding box center [344, 232] width 39 height 13
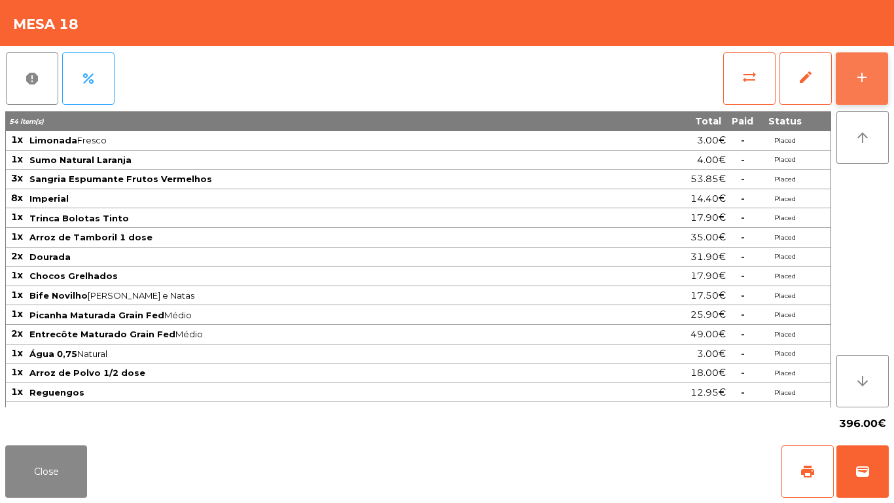
click at [870, 74] on button "add" at bounding box center [862, 78] width 52 height 52
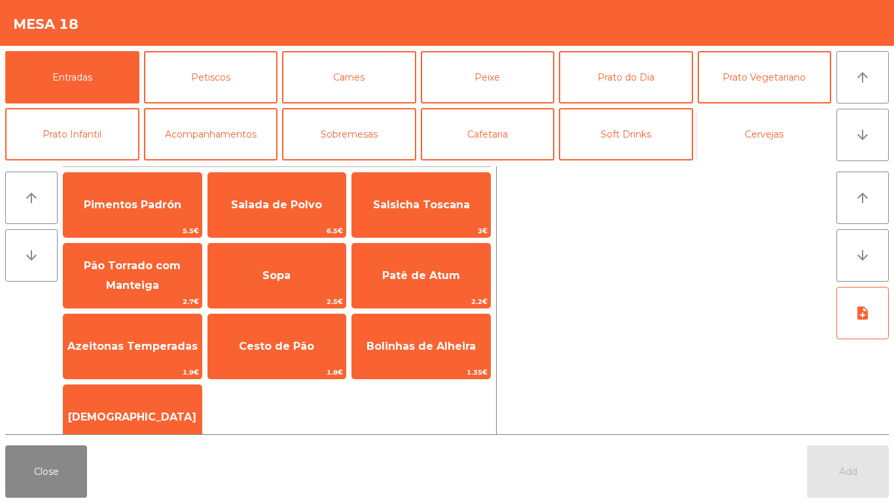
click at [707, 120] on button "Cervejas" at bounding box center [765, 134] width 134 height 52
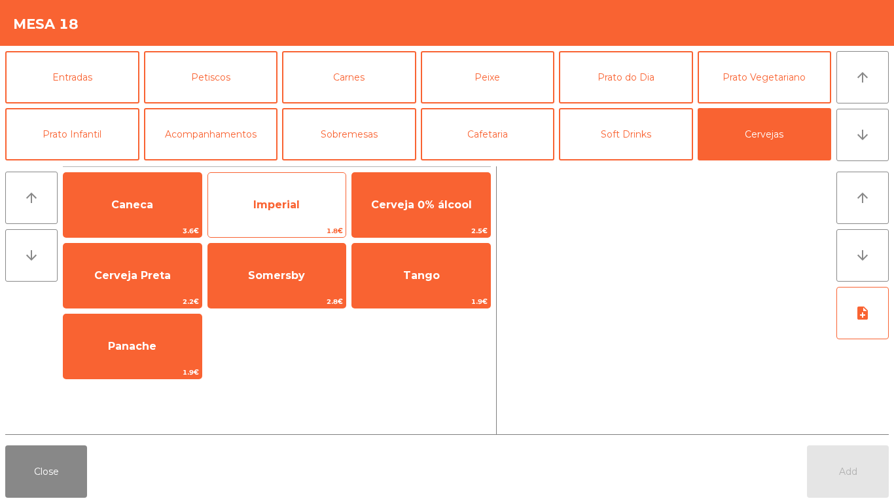
click at [297, 225] on span "1.8€" at bounding box center [277, 231] width 138 height 12
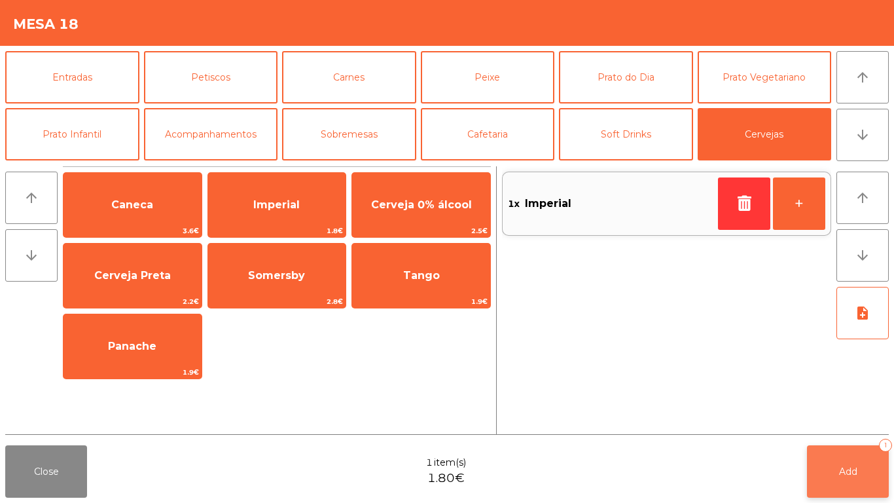
click at [826, 486] on button "Add 1" at bounding box center [848, 471] width 82 height 52
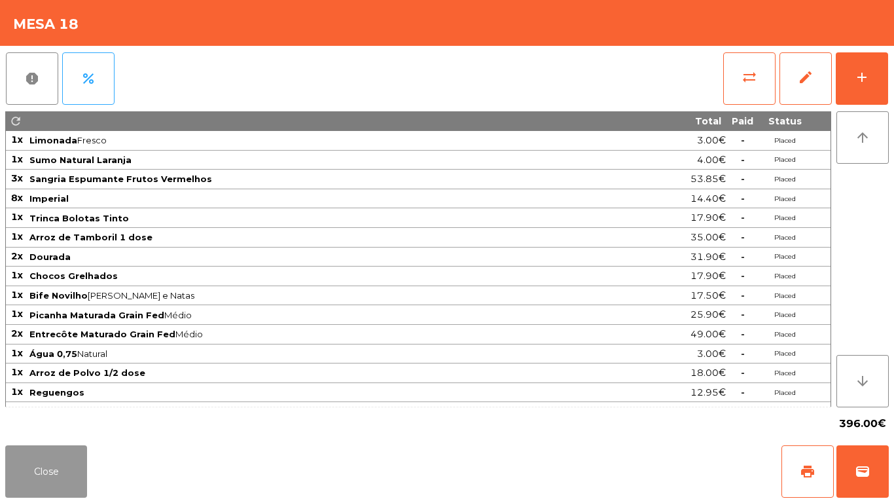
click at [18, 465] on button "Close" at bounding box center [46, 471] width 82 height 52
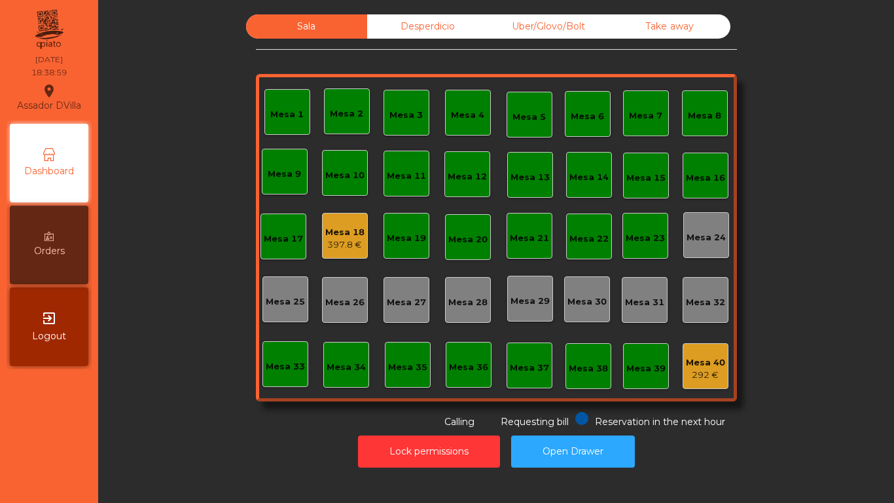
click at [349, 240] on div "397.8 €" at bounding box center [344, 244] width 39 height 13
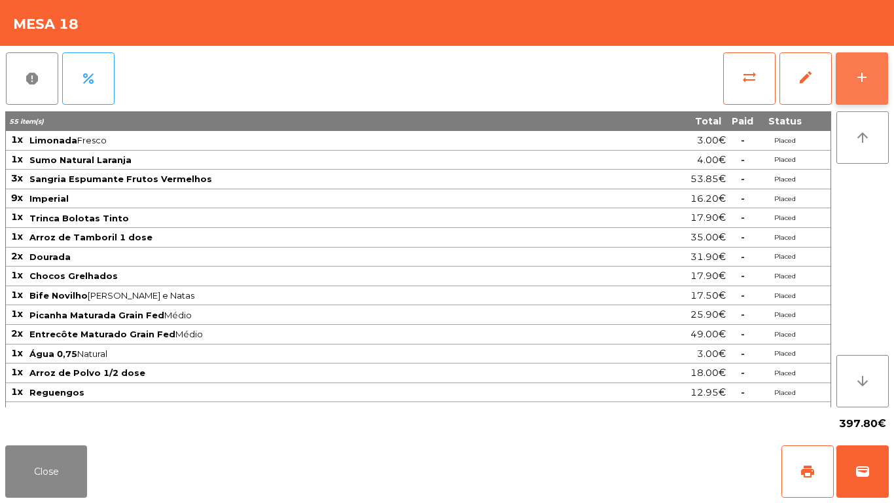
click at [870, 71] on button "add" at bounding box center [862, 78] width 52 height 52
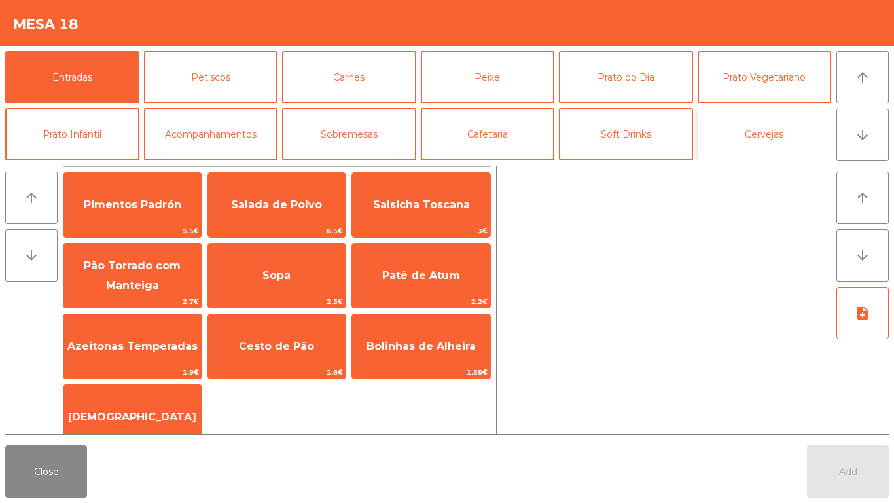
click at [731, 134] on button "Cervejas" at bounding box center [765, 134] width 134 height 52
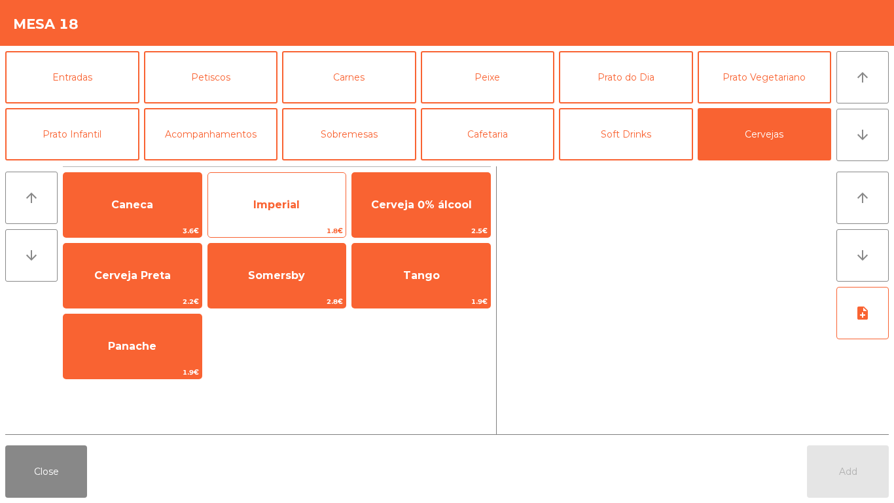
click at [317, 192] on span "Imperial" at bounding box center [277, 204] width 138 height 35
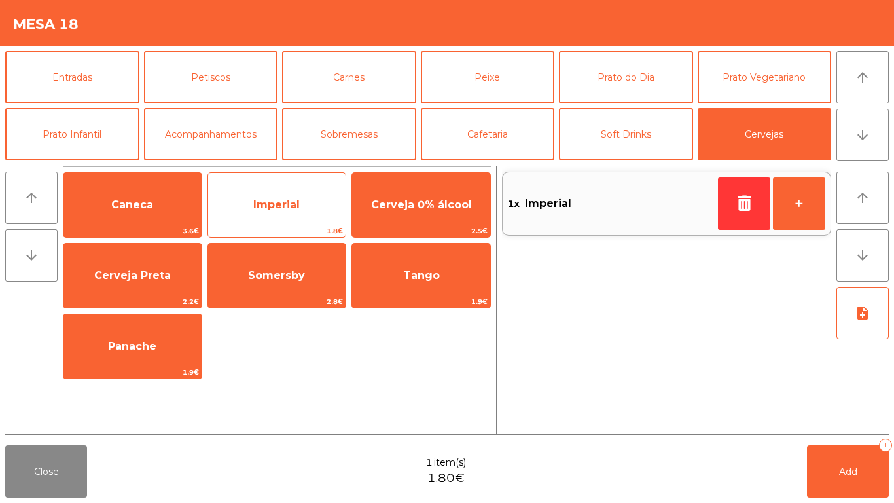
click at [317, 192] on span "Imperial" at bounding box center [277, 204] width 138 height 35
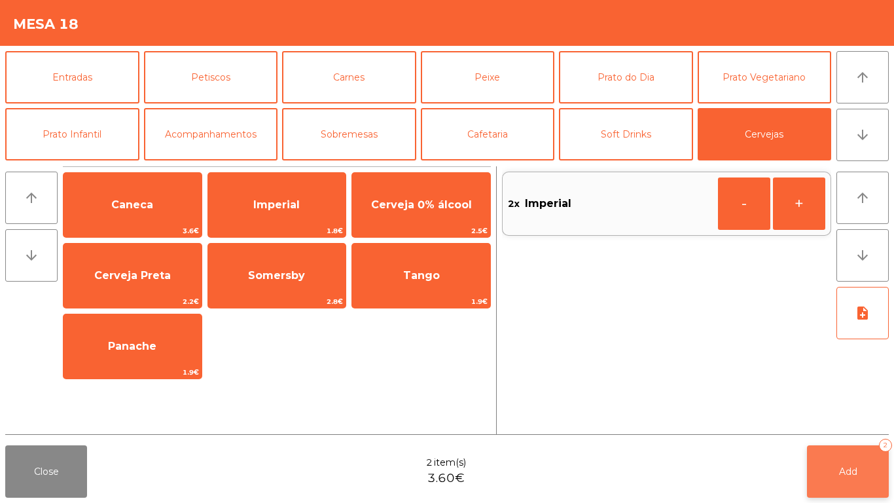
click at [880, 471] on button "Add 2" at bounding box center [848, 471] width 82 height 52
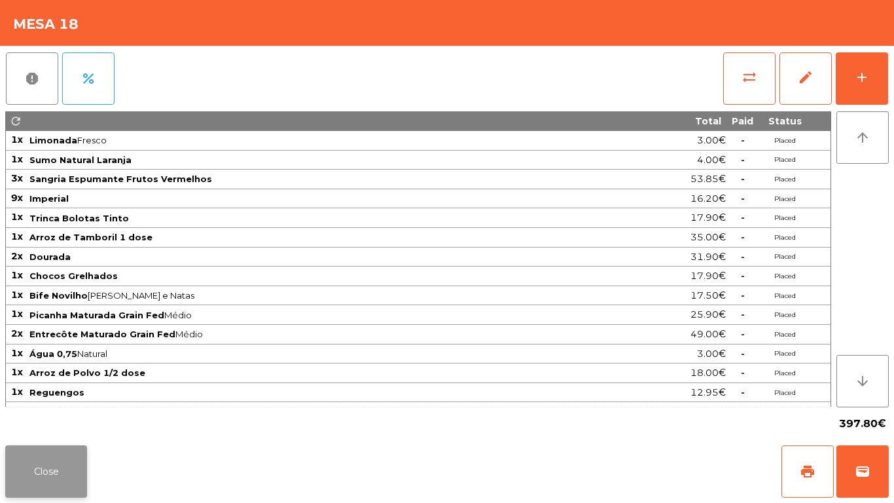
click at [41, 478] on button "Close" at bounding box center [46, 471] width 82 height 52
